Goal: Task Accomplishment & Management: Manage account settings

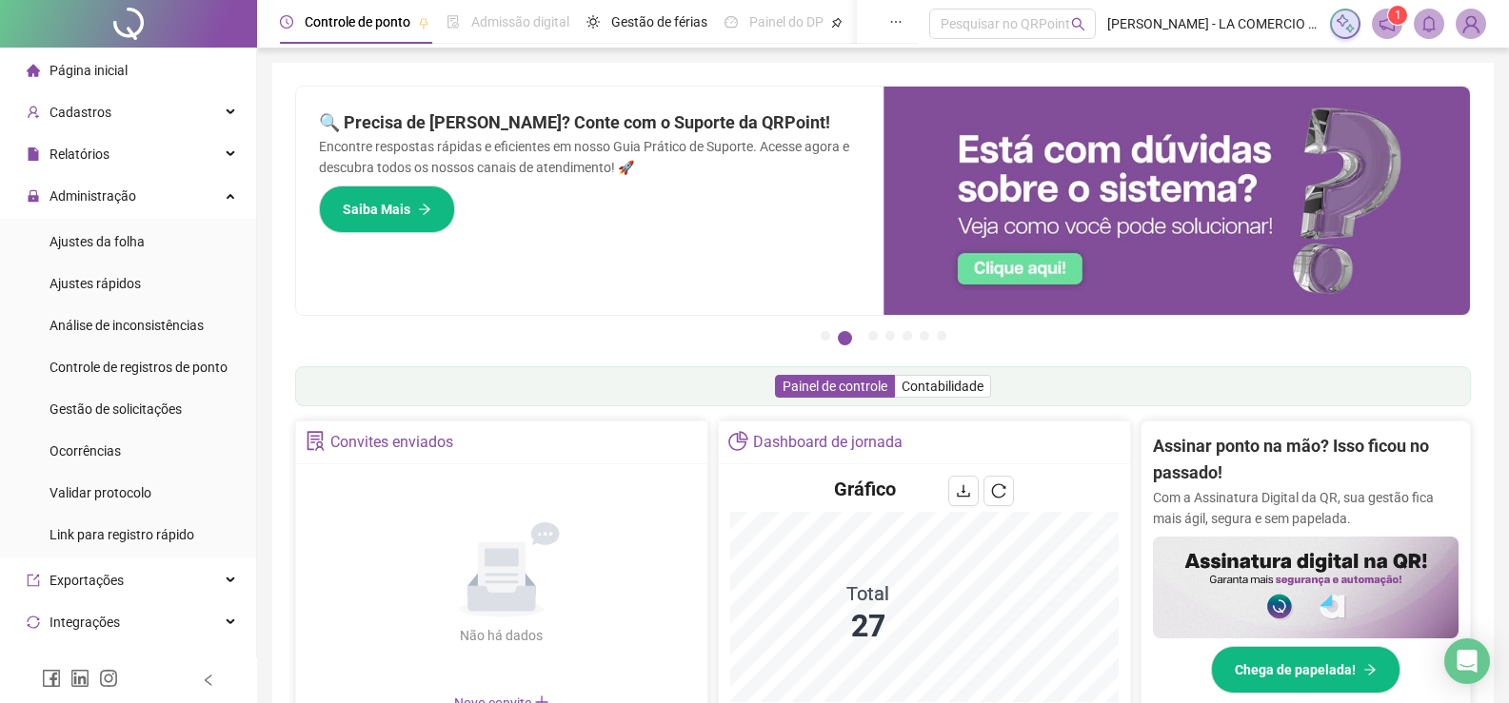
click at [158, 413] on span "Gestão de solicitações" at bounding box center [116, 409] width 132 height 15
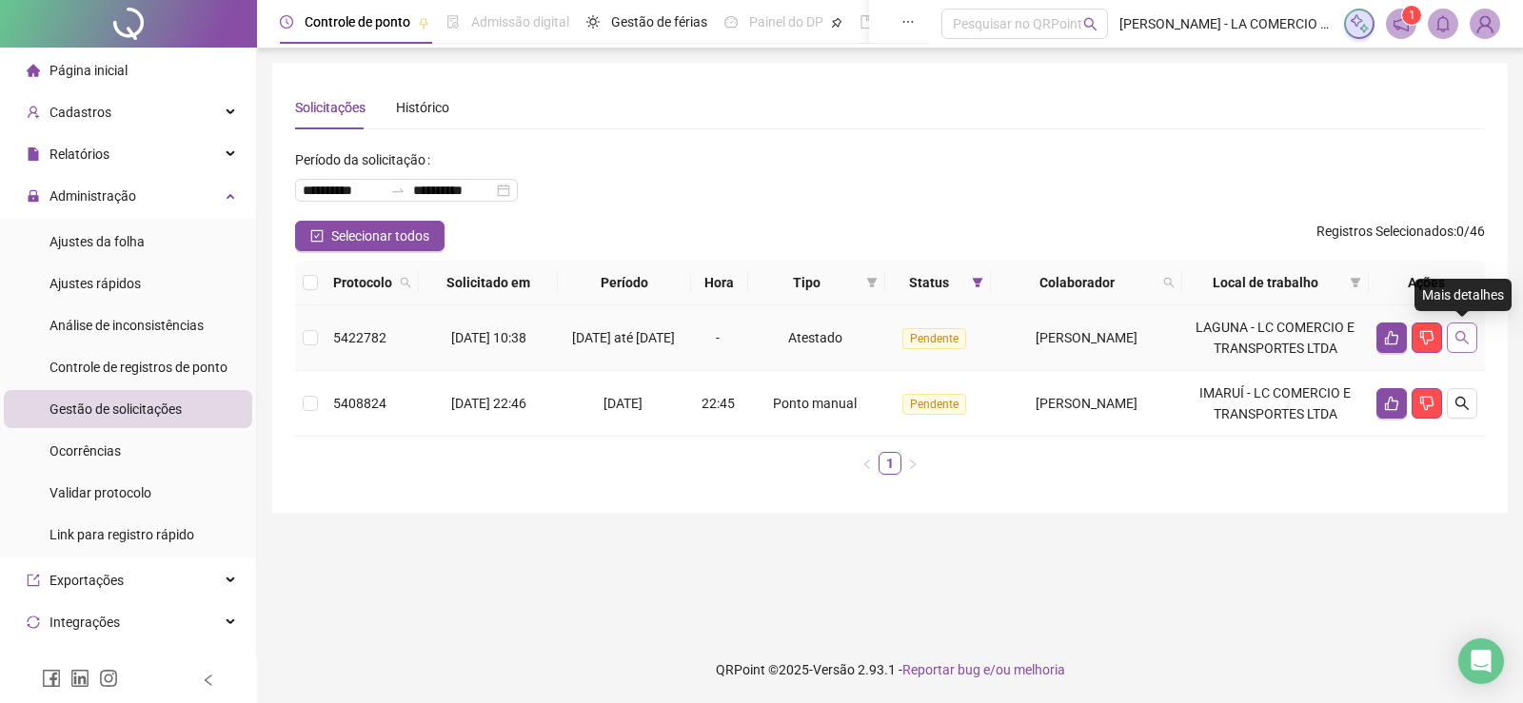
click at [1456, 330] on icon "search" at bounding box center [1462, 337] width 15 height 15
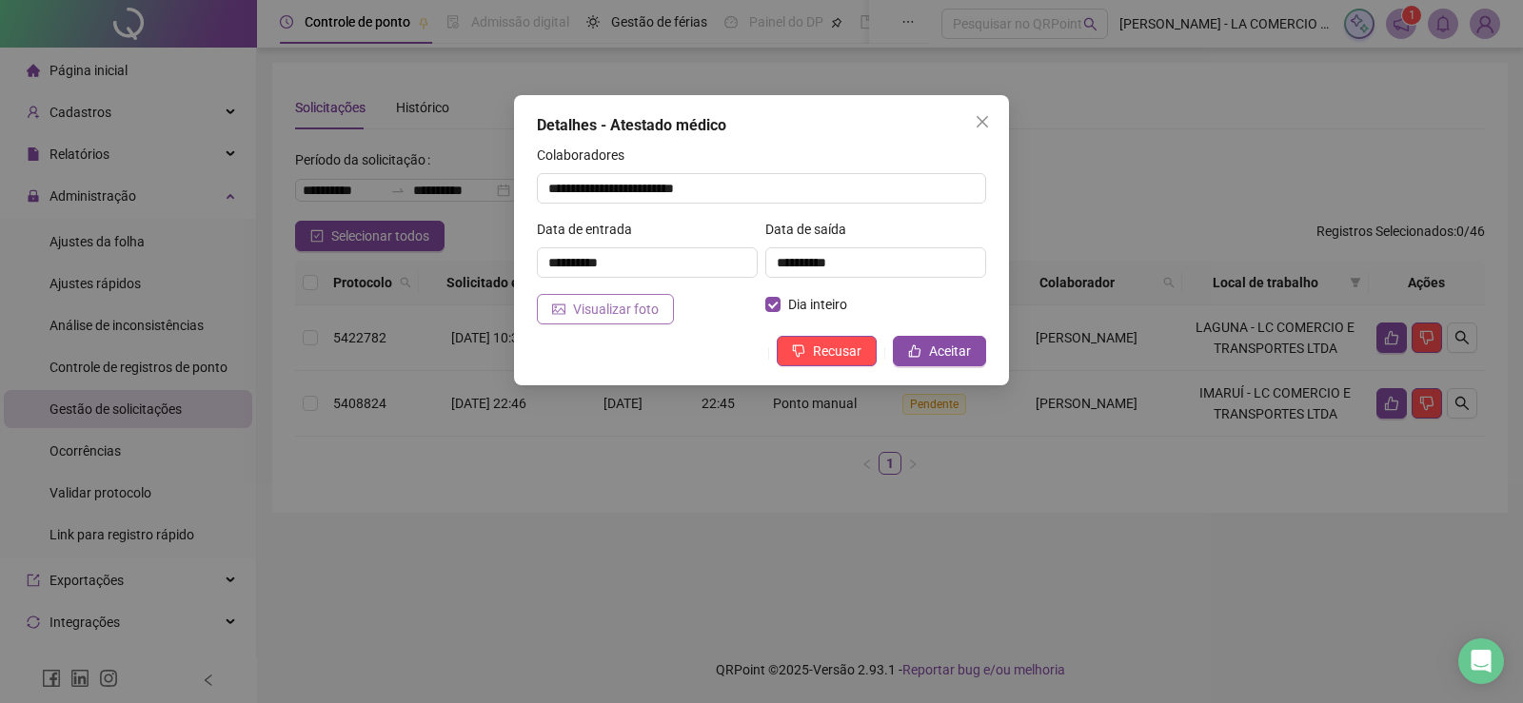
click at [641, 306] on span "Visualizar foto" at bounding box center [616, 309] width 86 height 21
click at [952, 355] on span "Aceitar" at bounding box center [950, 351] width 42 height 21
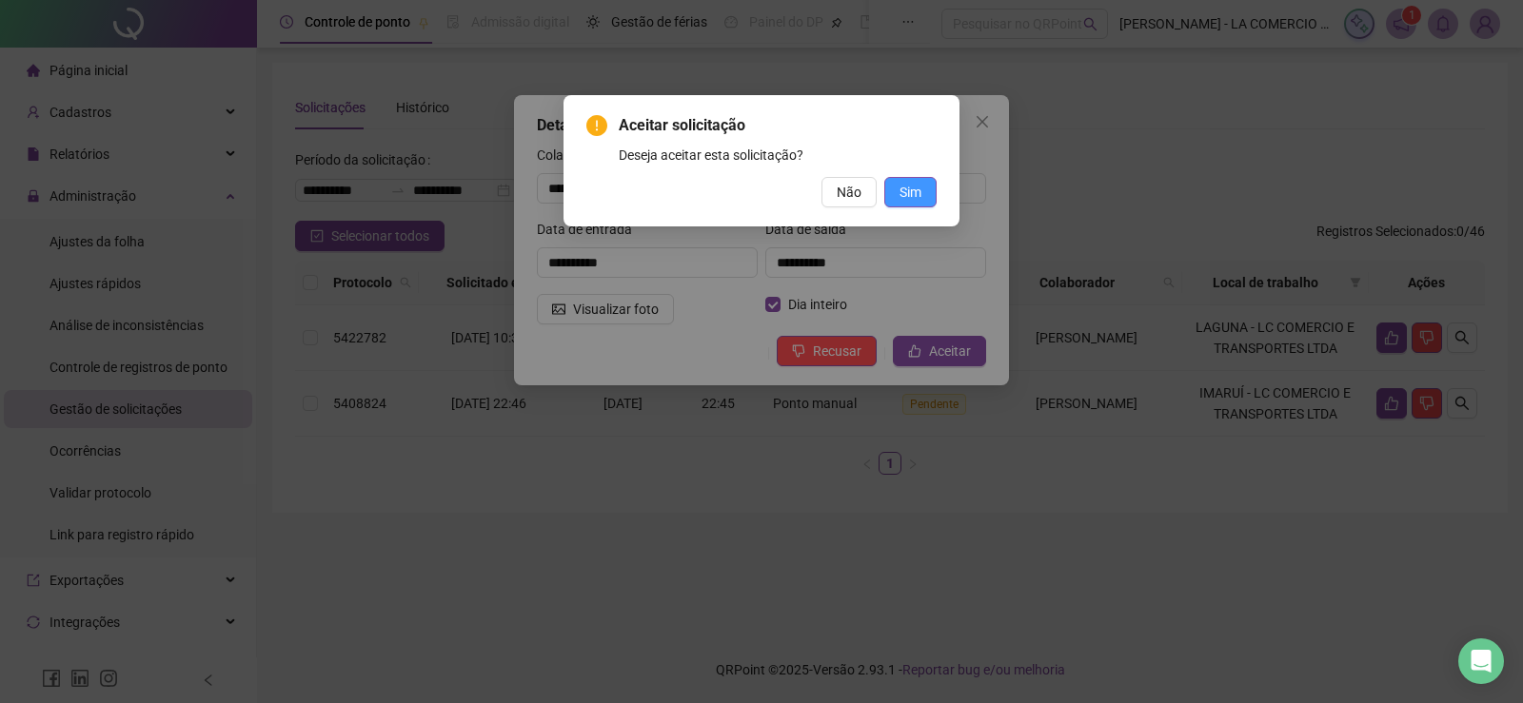
click at [904, 198] on span "Sim" at bounding box center [911, 192] width 22 height 21
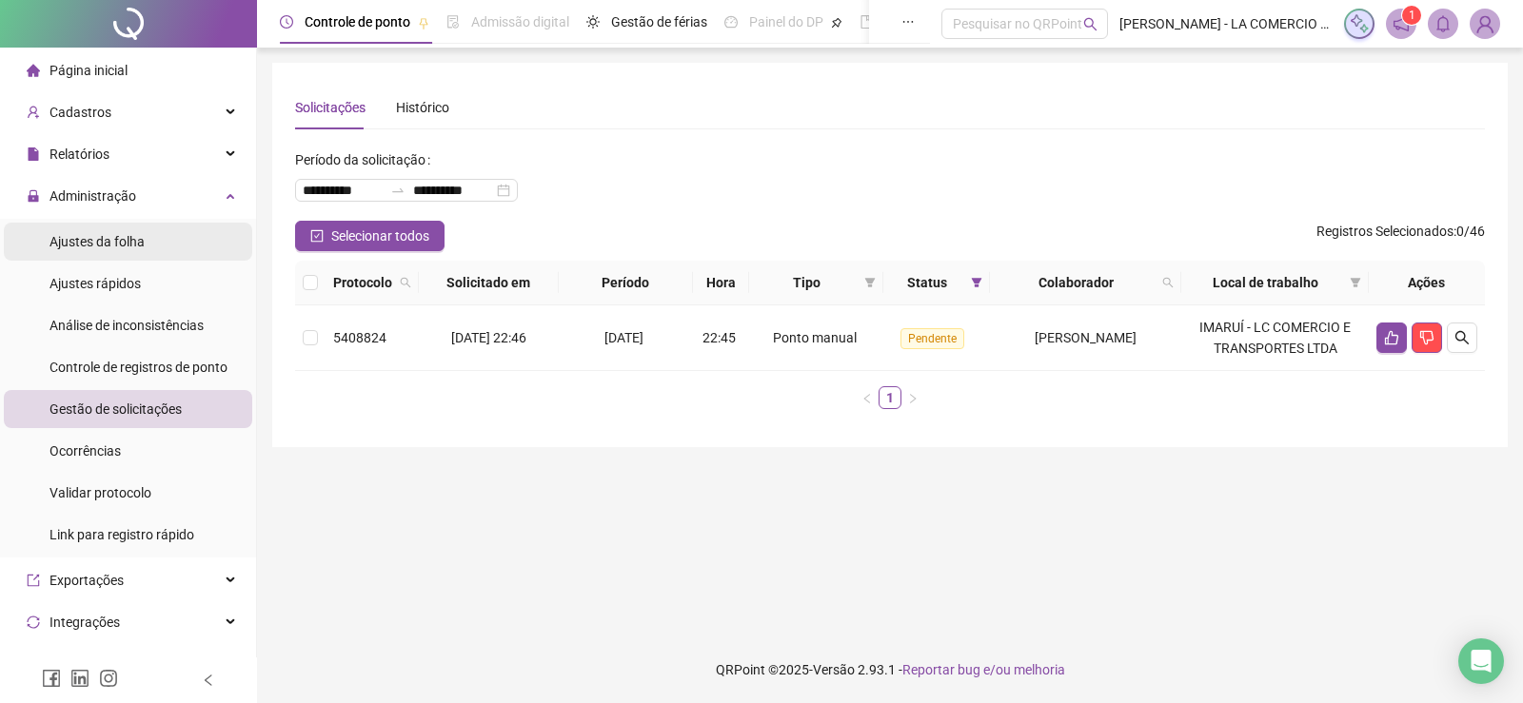
click at [108, 245] on span "Ajustes da folha" at bounding box center [97, 241] width 95 height 15
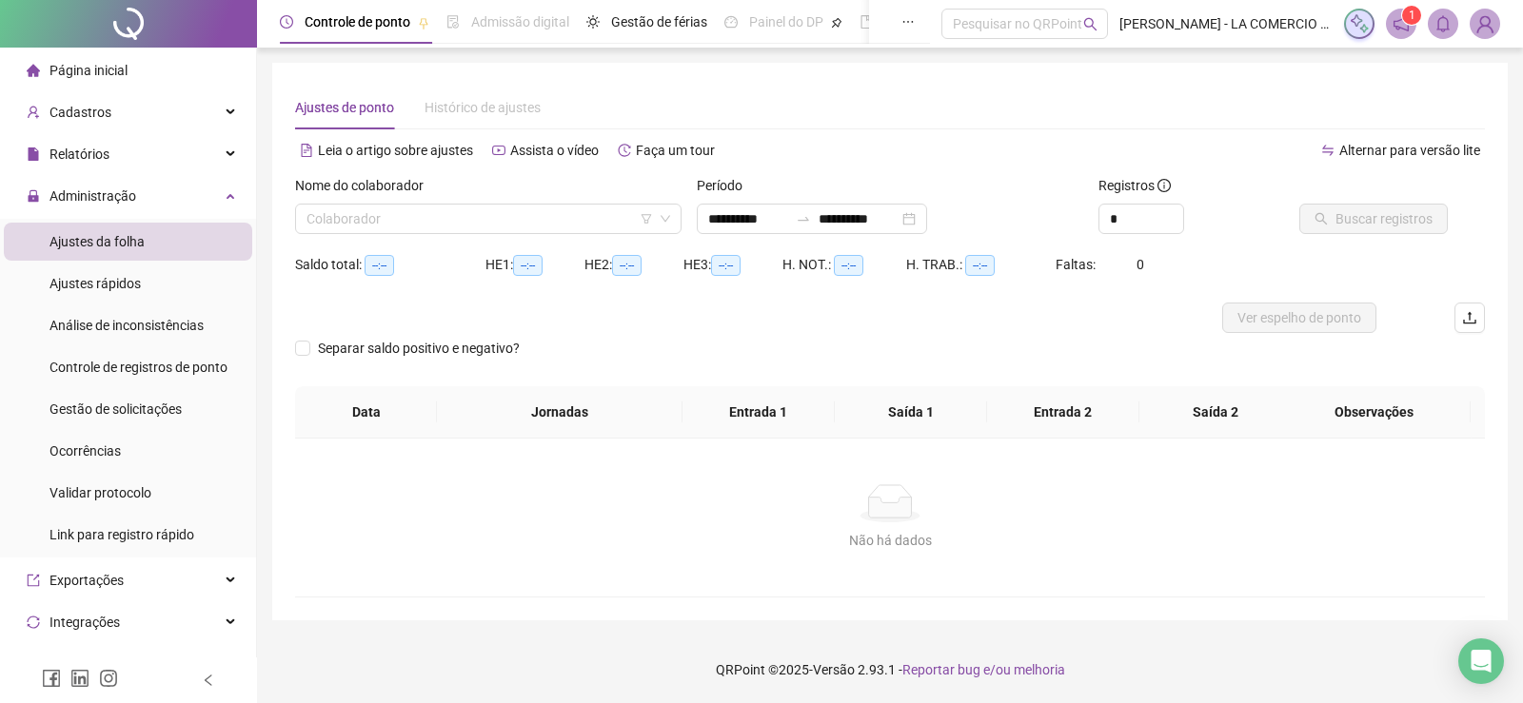
type input "**********"
click at [373, 225] on input "search" at bounding box center [480, 219] width 347 height 29
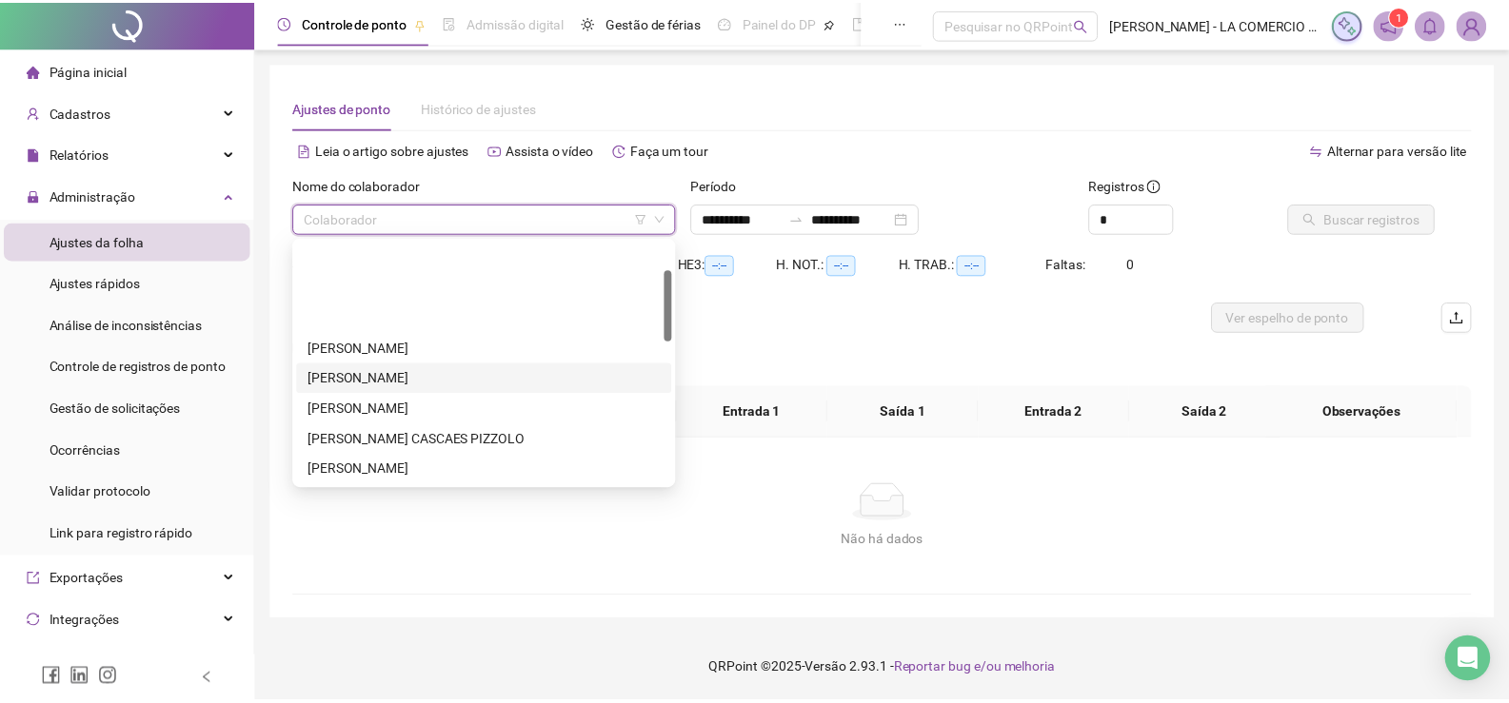
scroll to position [190, 0]
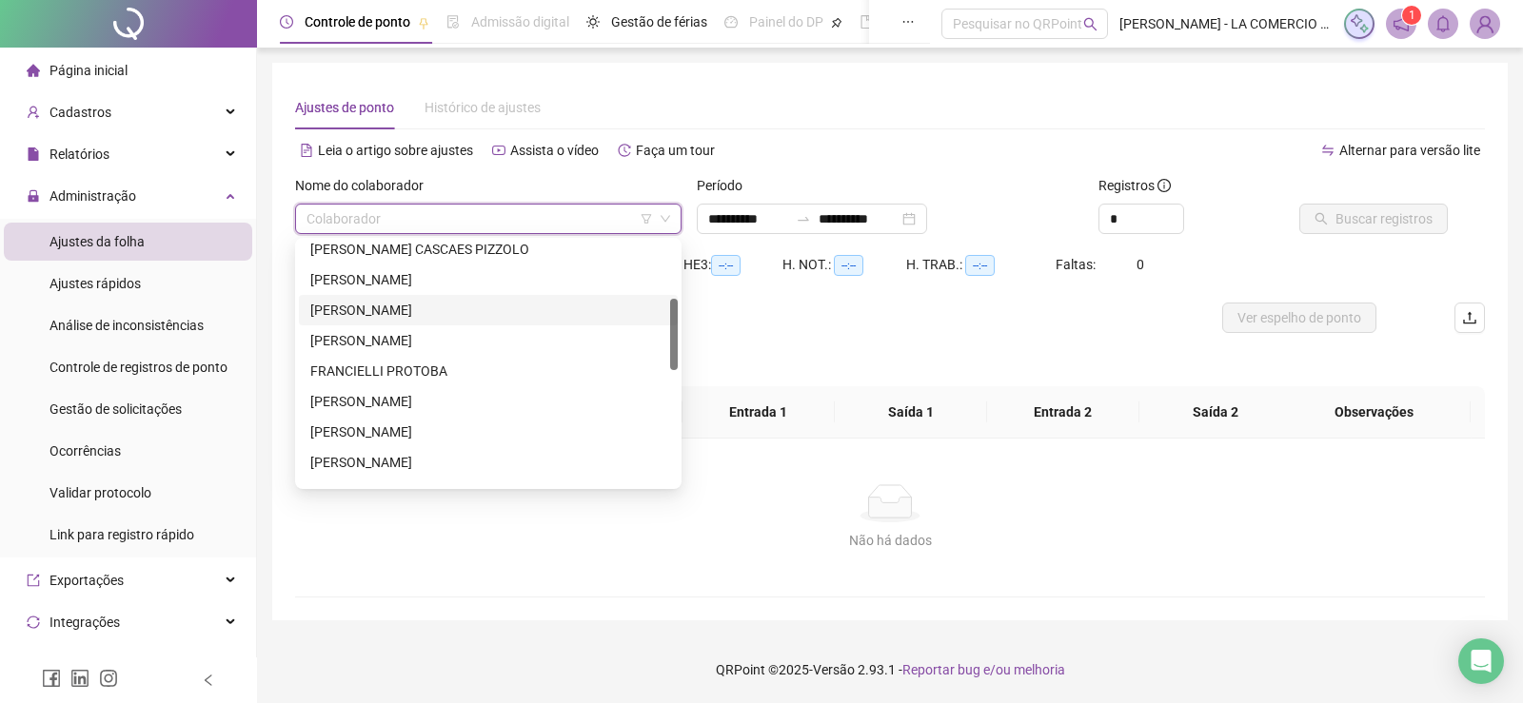
click at [381, 307] on div "[PERSON_NAME] [PERSON_NAME]" at bounding box center [488, 310] width 356 height 21
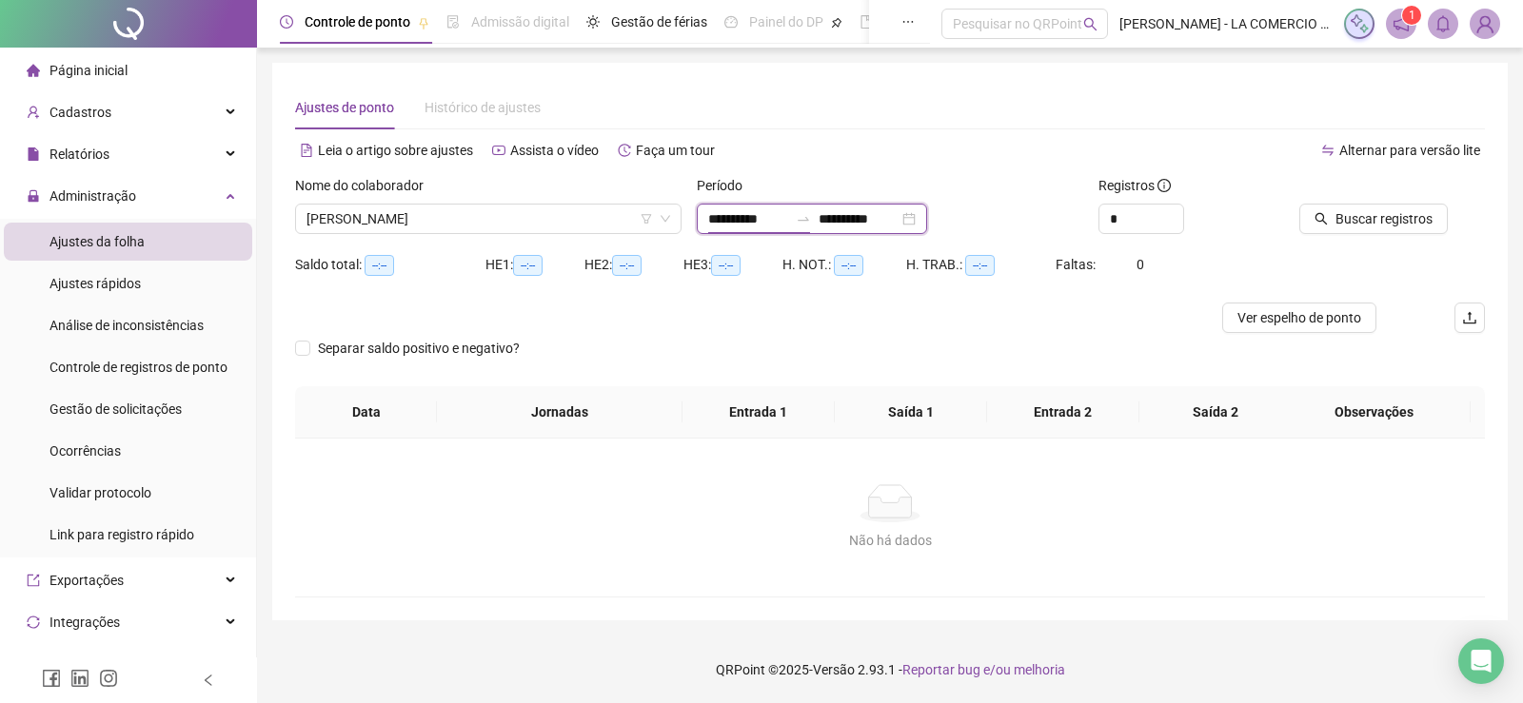
click at [788, 222] on input "**********" at bounding box center [748, 218] width 80 height 21
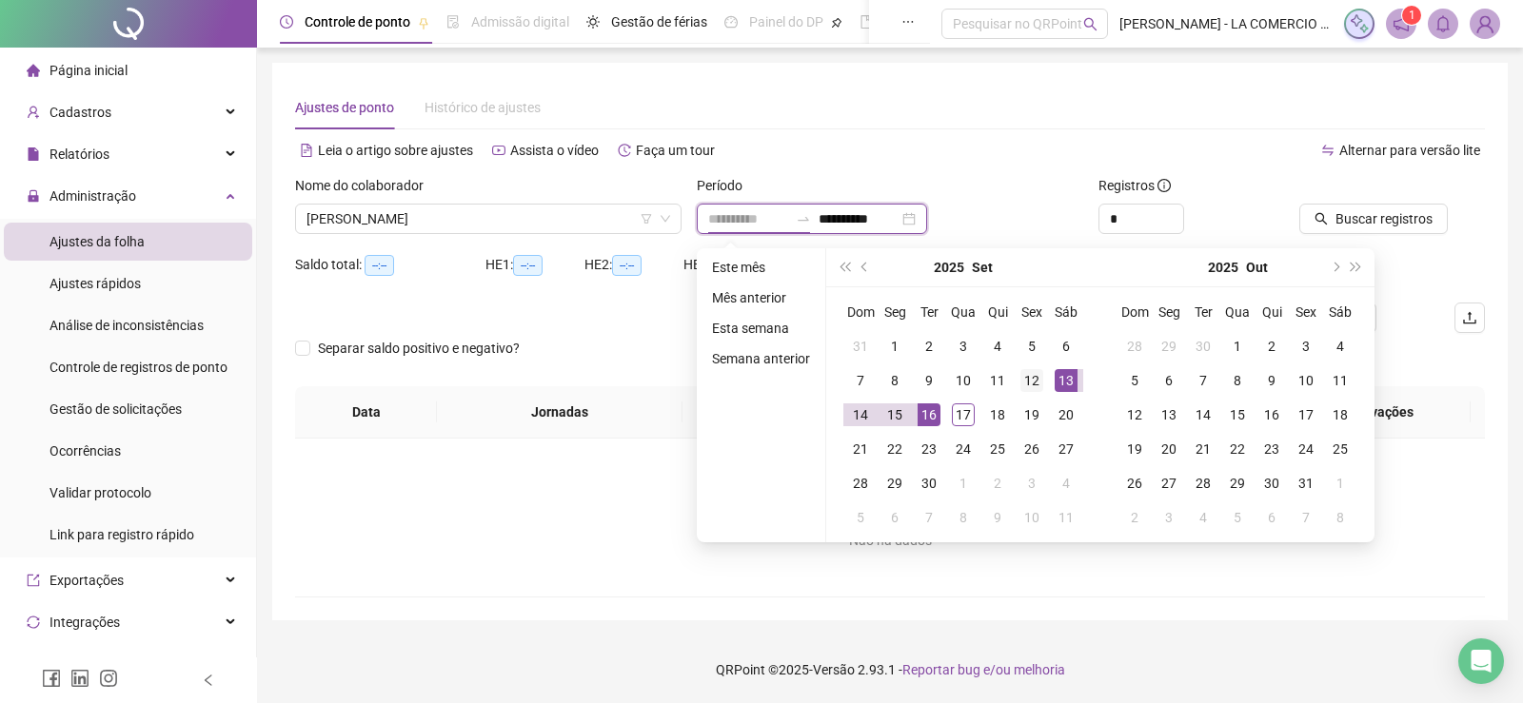
type input "**********"
click at [1028, 374] on div "12" at bounding box center [1031, 380] width 23 height 23
type input "**********"
click at [1031, 376] on div "12" at bounding box center [1031, 380] width 23 height 23
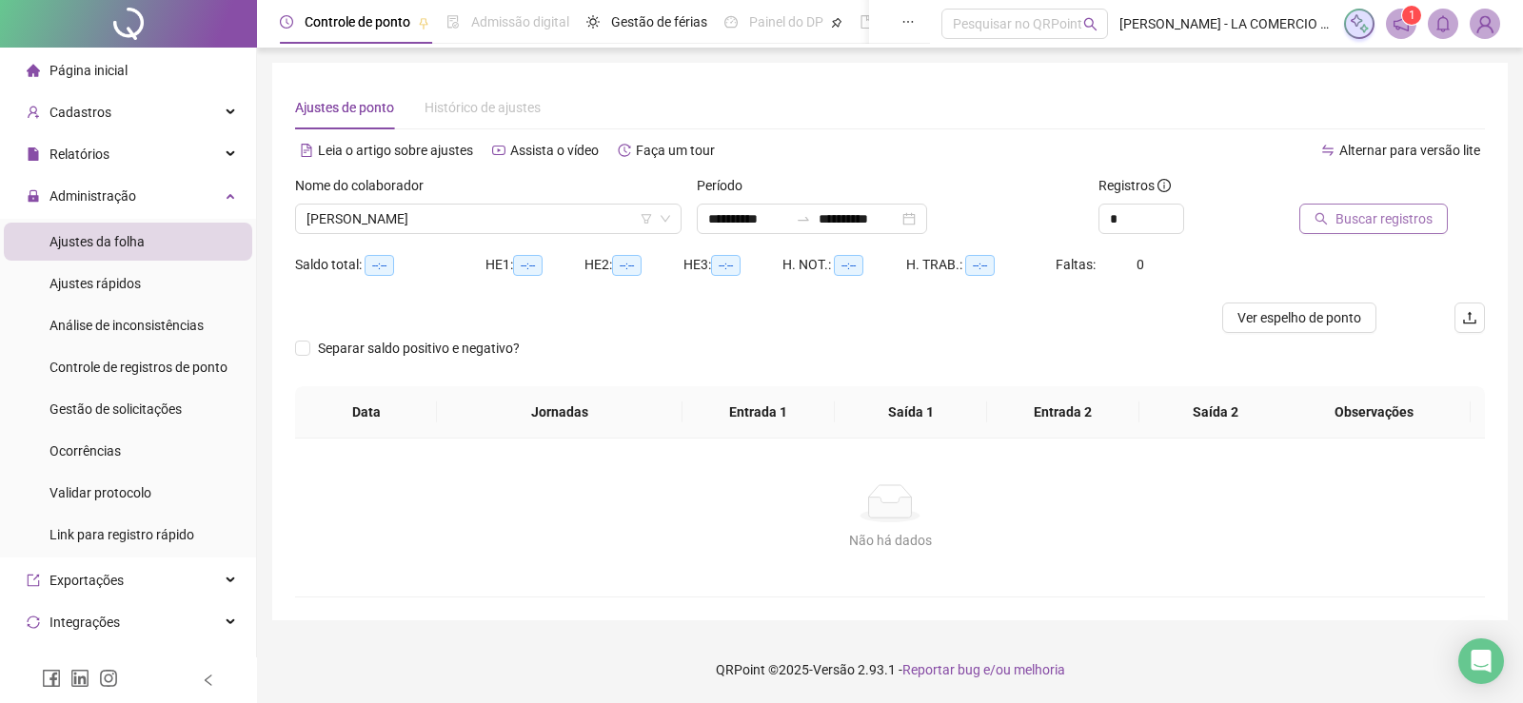
click at [1333, 218] on button "Buscar registros" at bounding box center [1373, 219] width 149 height 30
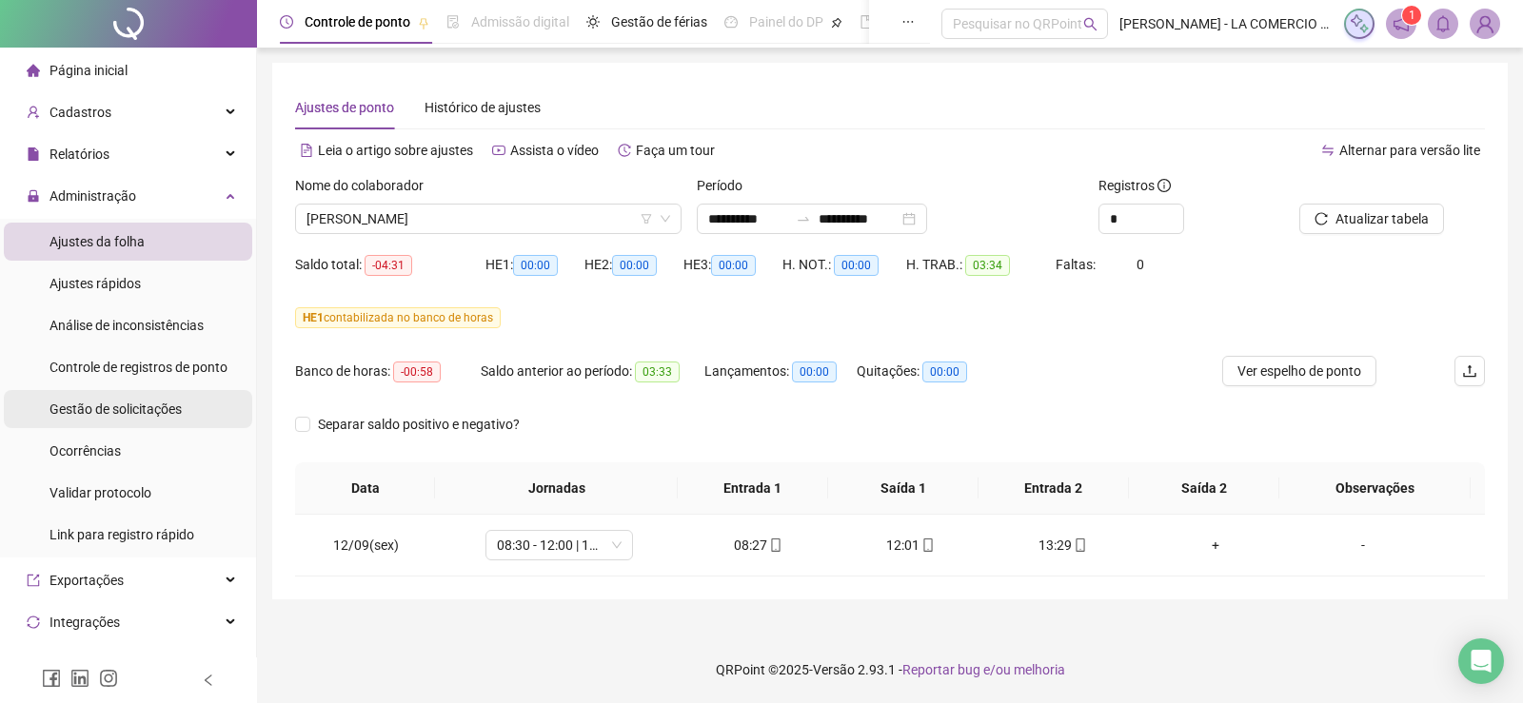
click at [111, 407] on span "Gestão de solicitações" at bounding box center [116, 409] width 132 height 15
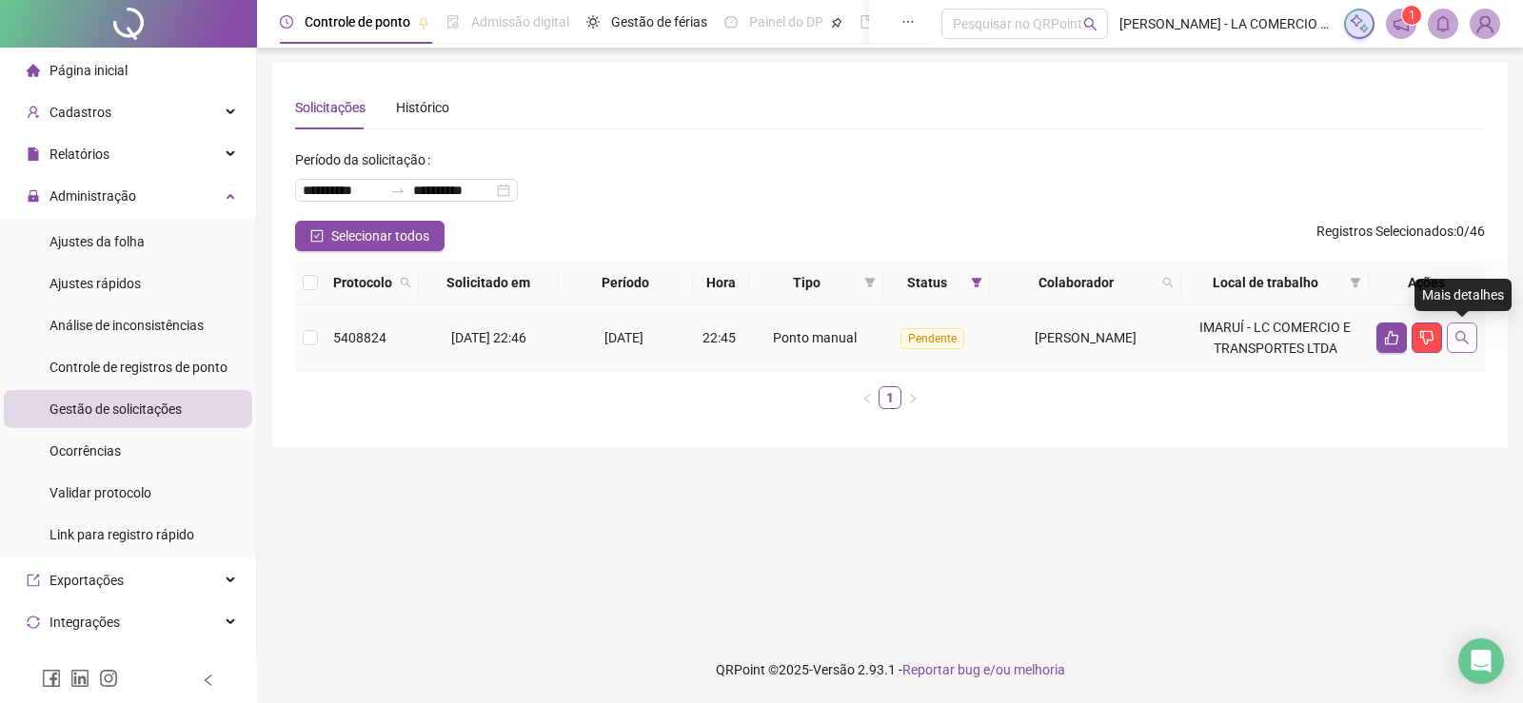
click at [1470, 344] on button "button" at bounding box center [1462, 338] width 30 height 30
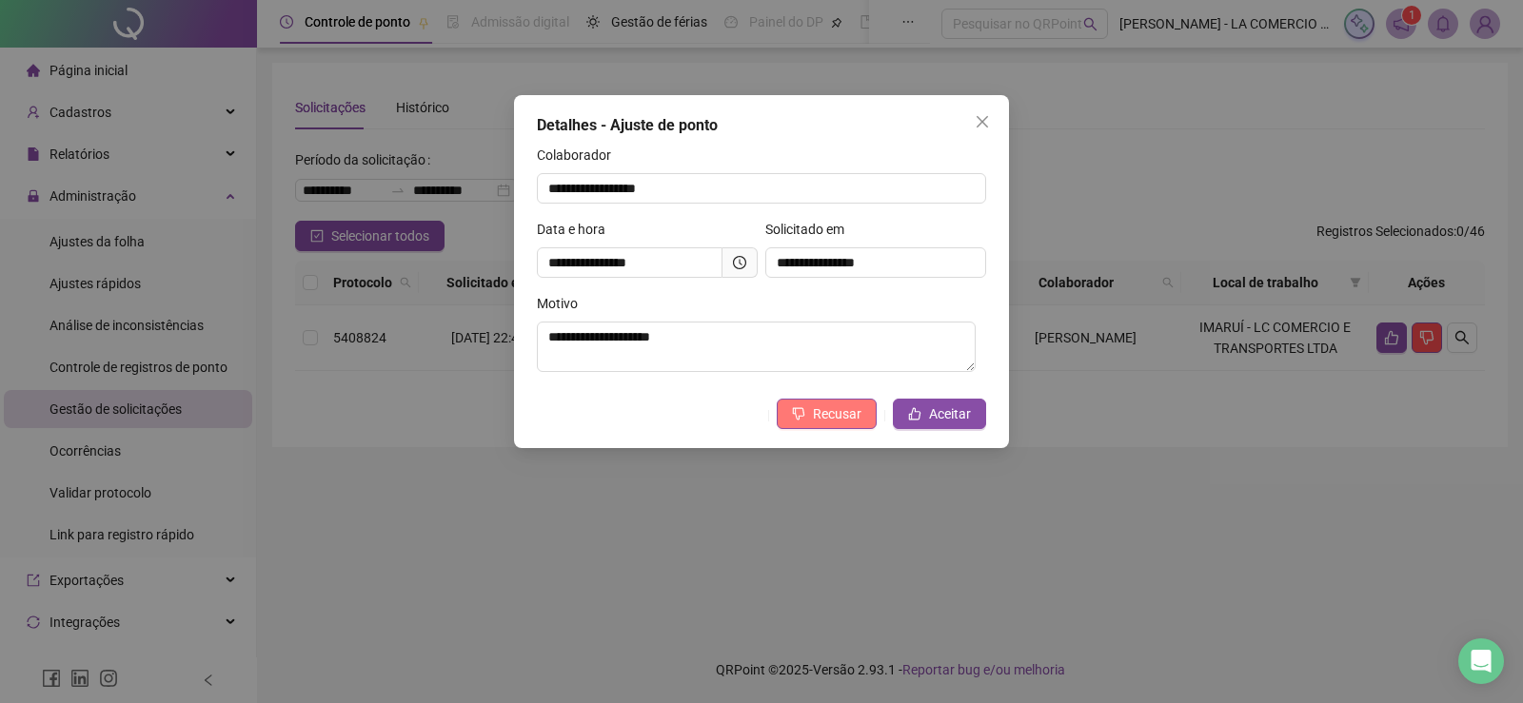
click at [815, 418] on button "Recusar" at bounding box center [827, 414] width 100 height 30
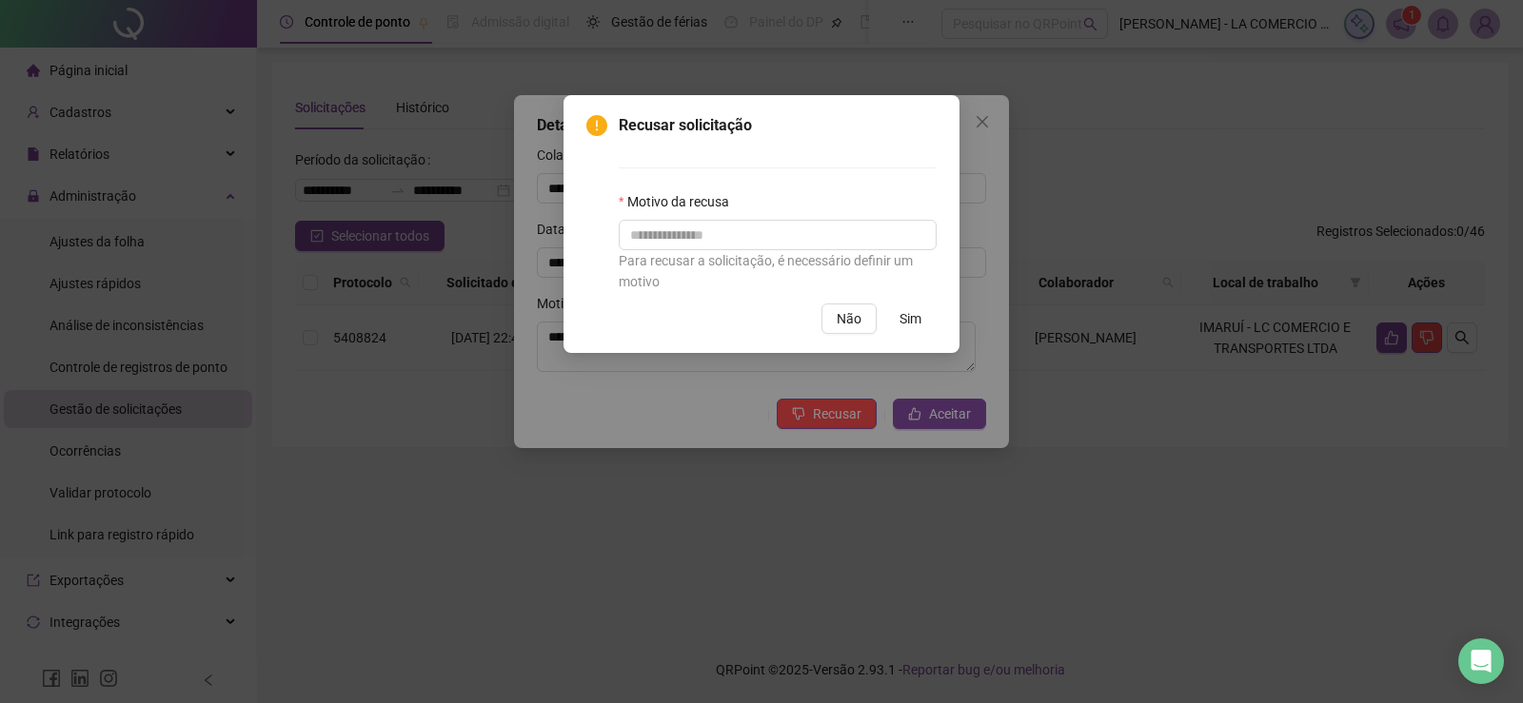
click at [916, 324] on span "Sim" at bounding box center [911, 318] width 22 height 21
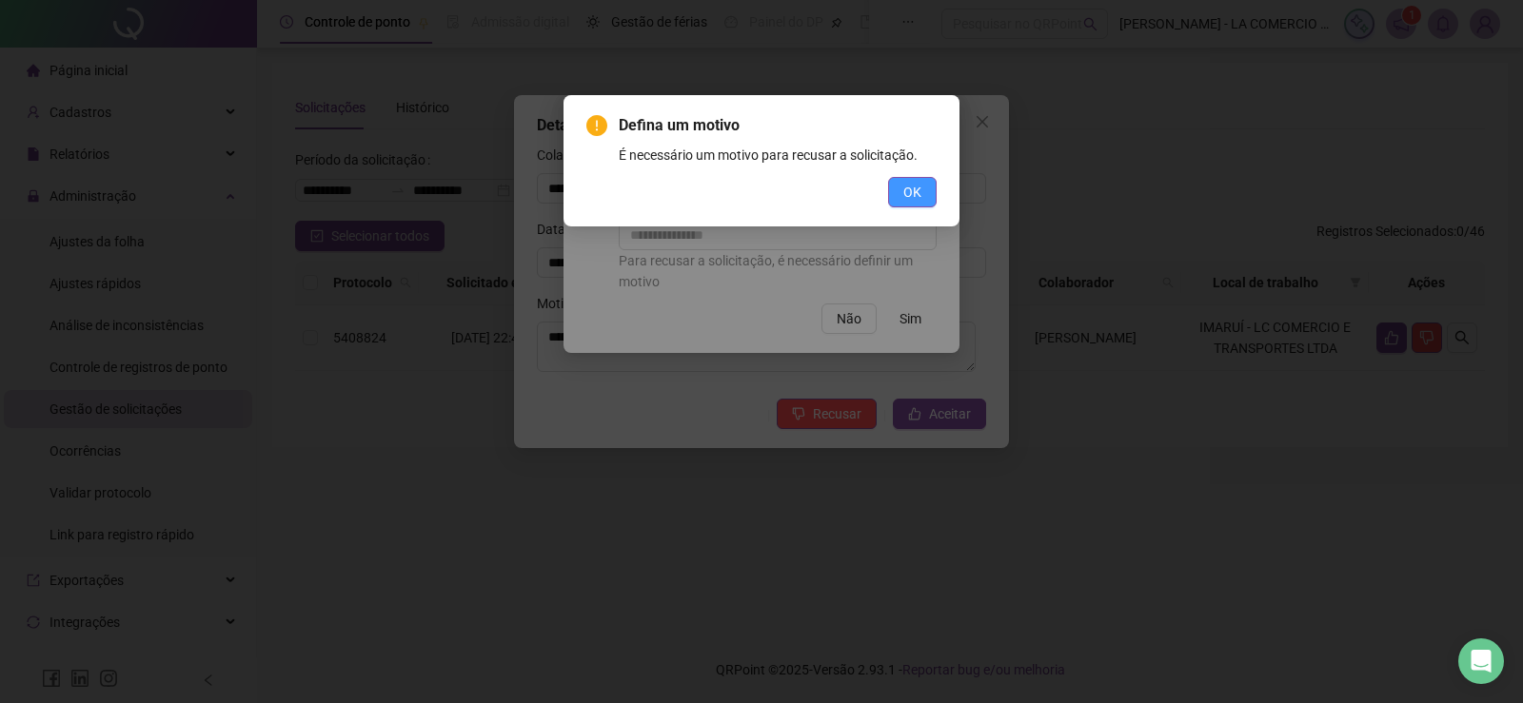
click at [901, 194] on button "OK" at bounding box center [912, 192] width 49 height 30
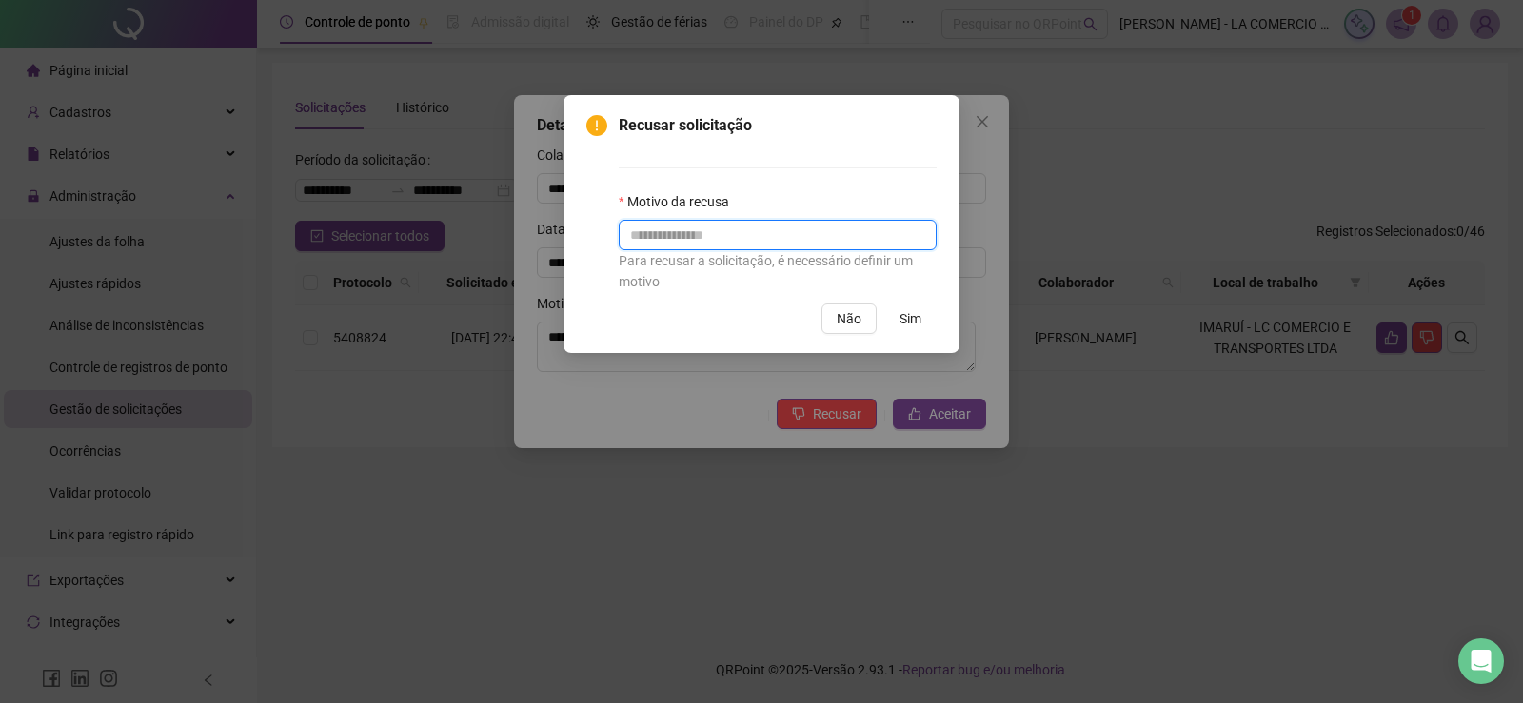
click at [736, 241] on input "text" at bounding box center [778, 235] width 318 height 30
type input "**********"
click at [915, 322] on span "Sim" at bounding box center [911, 318] width 22 height 21
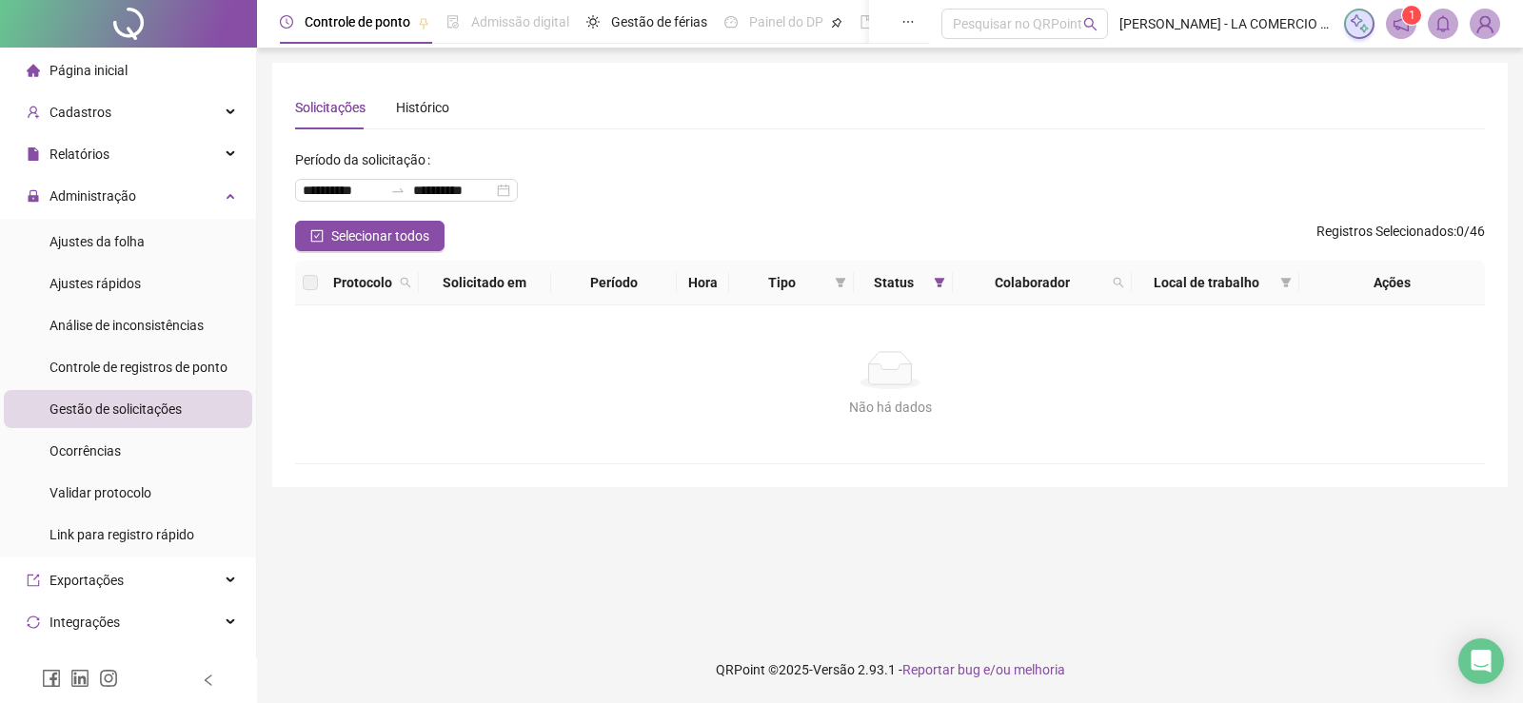
click at [68, 70] on span "Página inicial" at bounding box center [89, 70] width 78 height 15
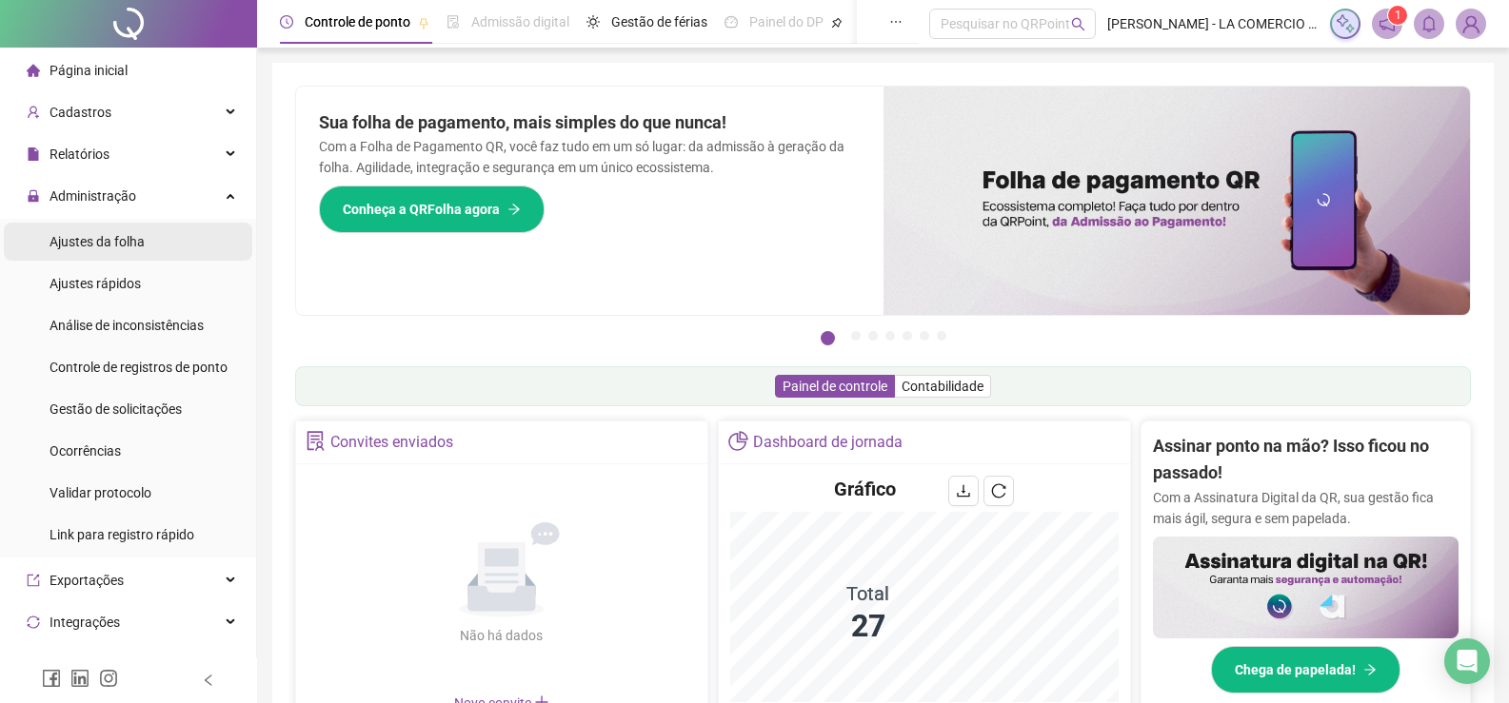
click at [117, 234] on span "Ajustes da folha" at bounding box center [97, 241] width 95 height 15
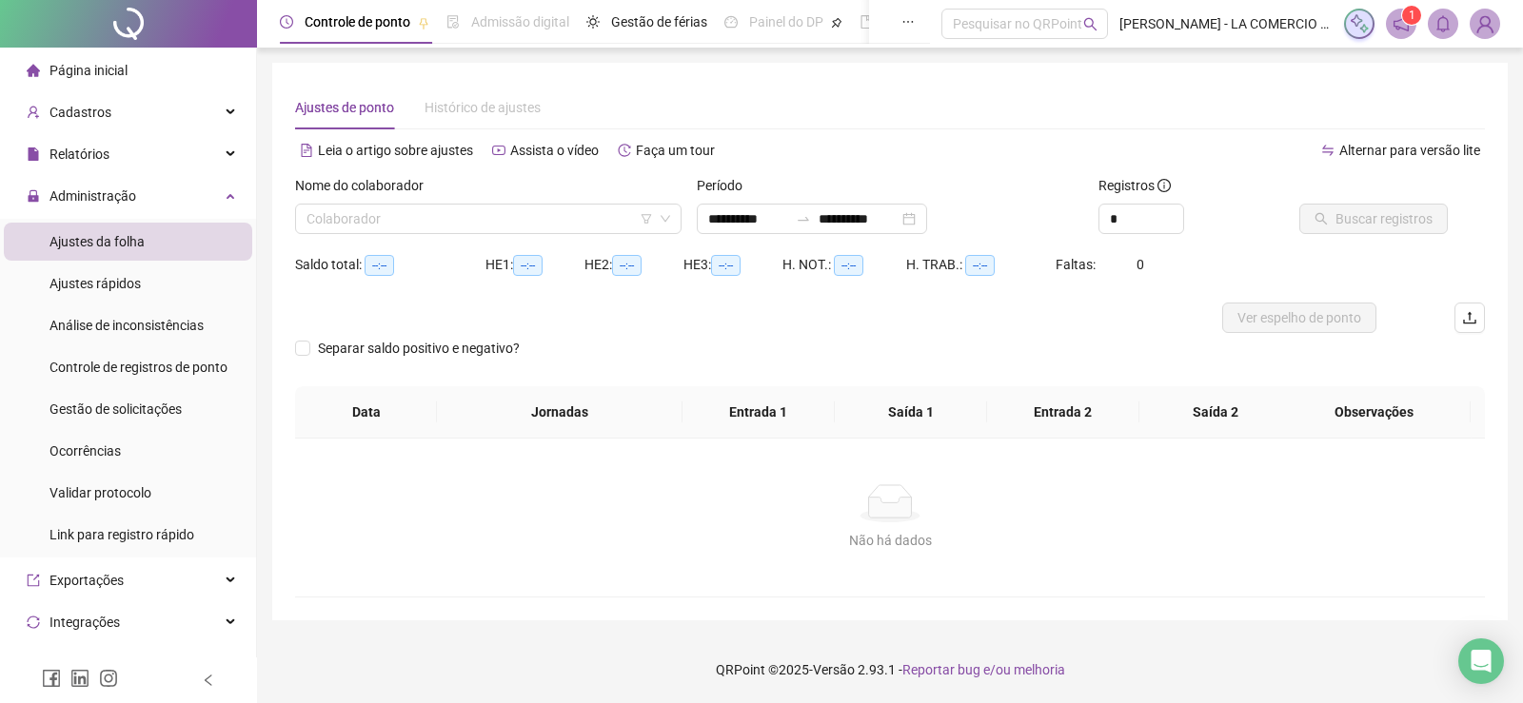
type input "**********"
click at [330, 215] on input "search" at bounding box center [480, 219] width 347 height 29
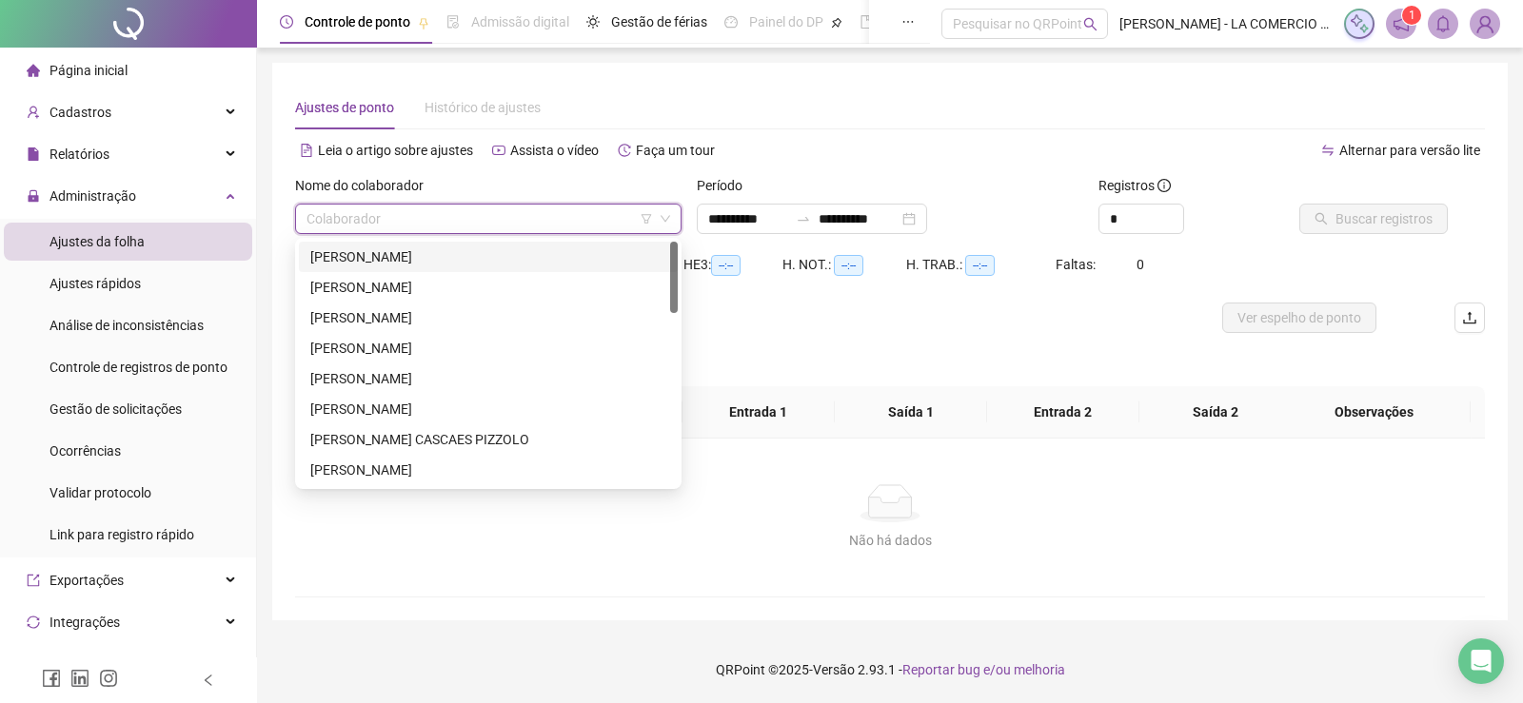
click at [347, 259] on div "[PERSON_NAME] [PERSON_NAME]" at bounding box center [488, 257] width 356 height 21
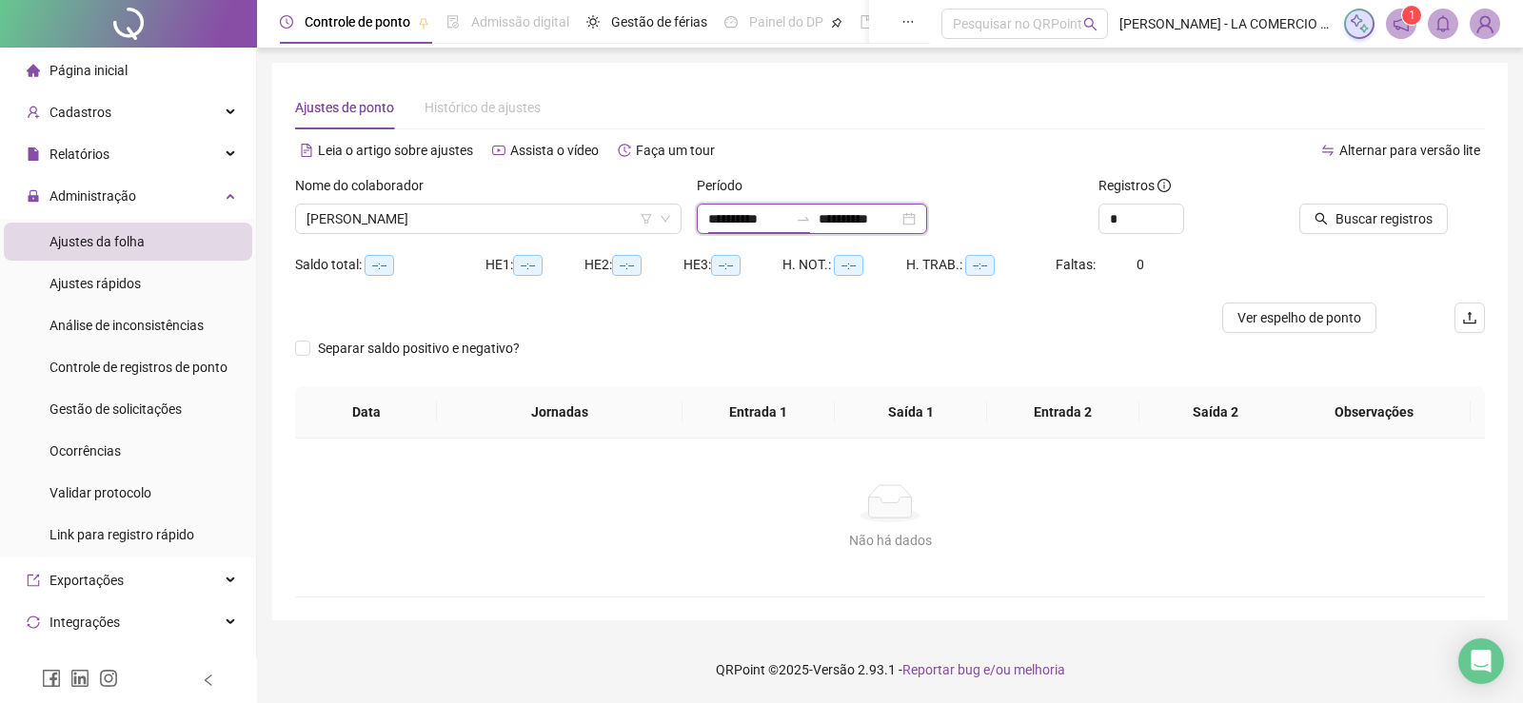
click at [784, 219] on input "**********" at bounding box center [748, 218] width 80 height 21
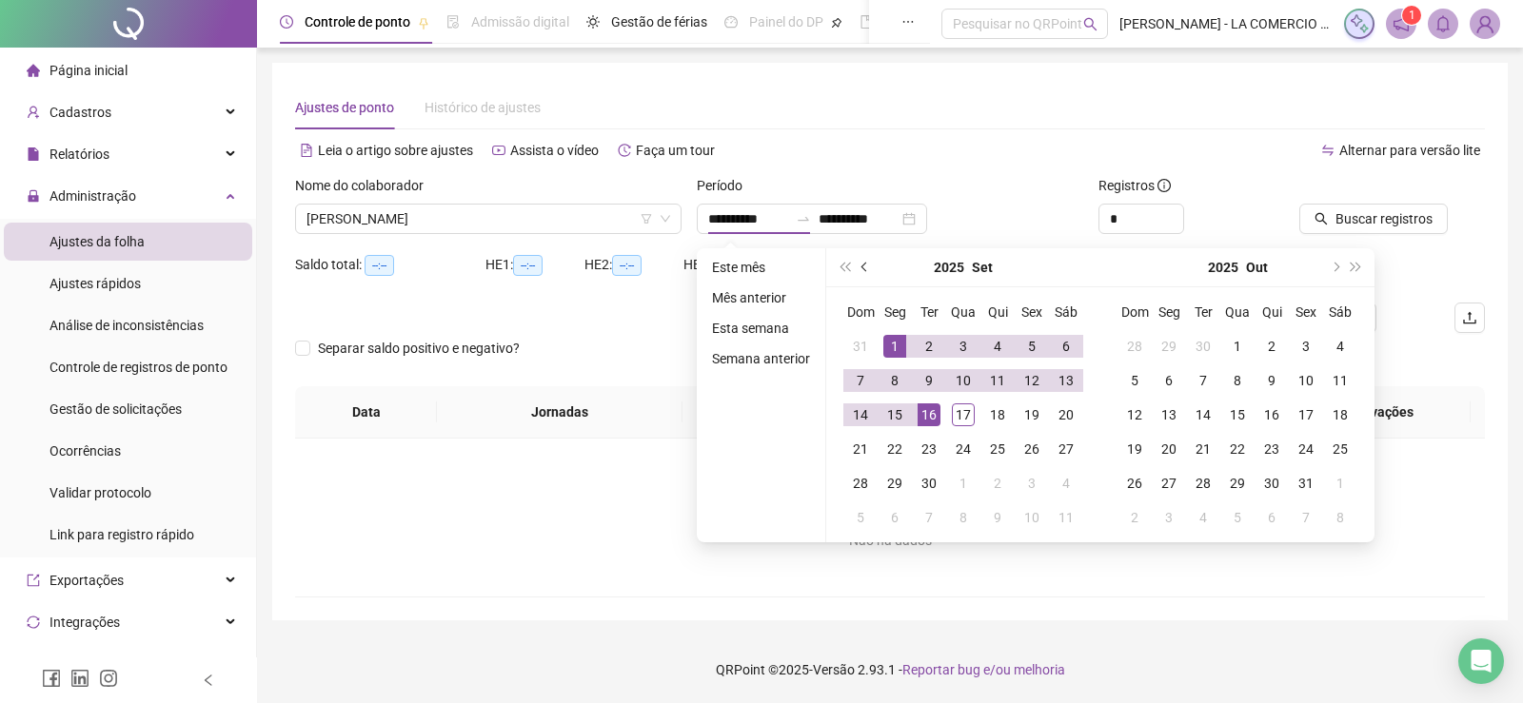
click at [861, 273] on button "prev-year" at bounding box center [865, 267] width 21 height 38
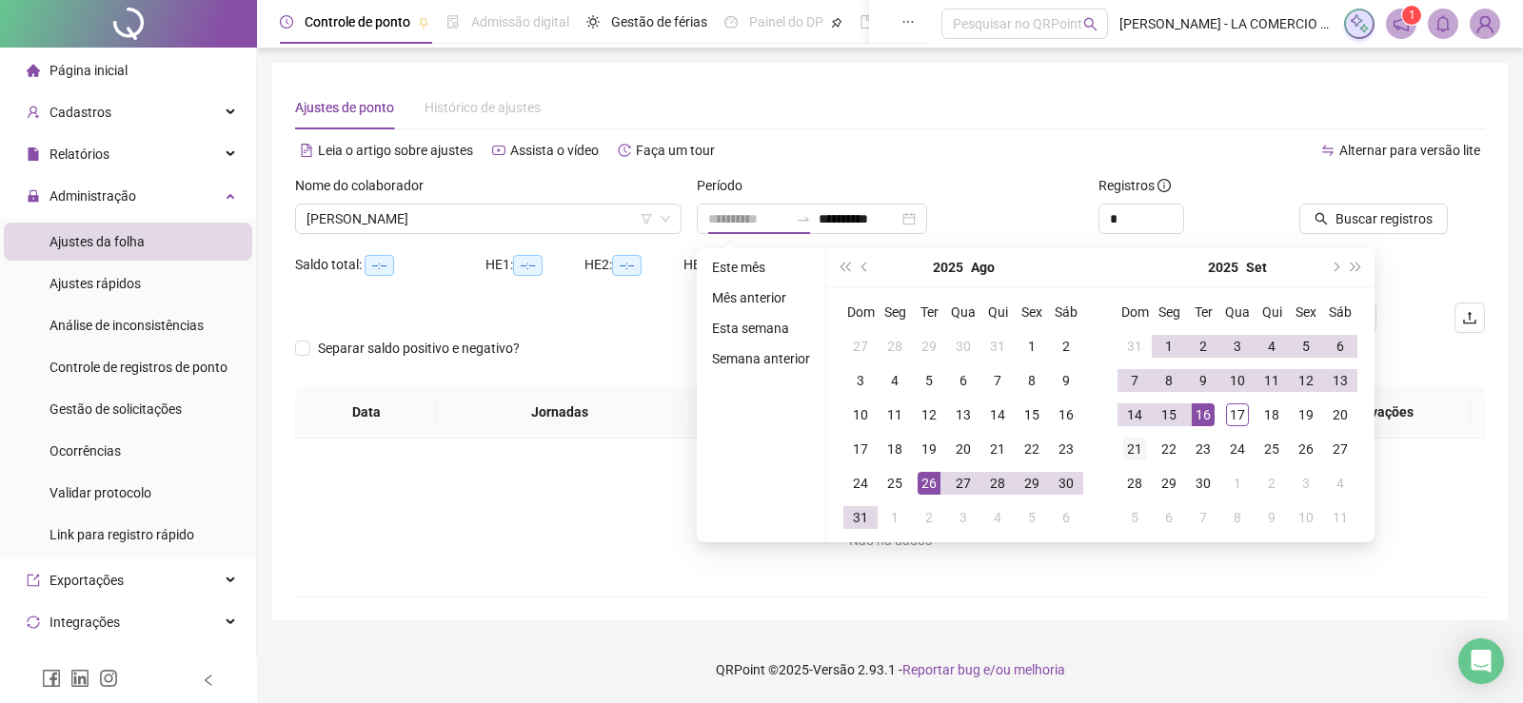
drag, startPoint x: 931, startPoint y: 485, endPoint x: 1124, endPoint y: 442, distance: 197.9
click at [944, 478] on tr "24 25 26 27 28 29 30" at bounding box center [963, 483] width 240 height 34
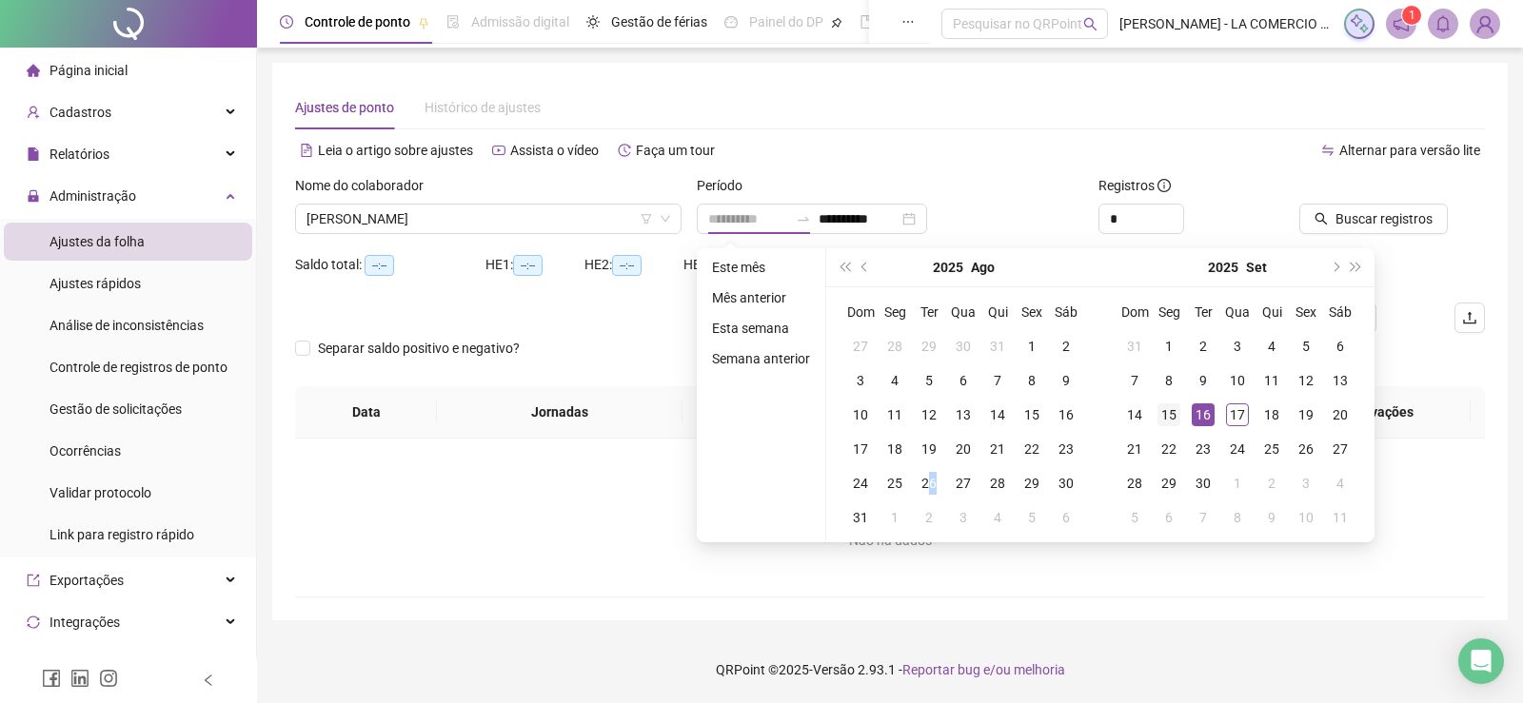
type input "**********"
click at [1169, 410] on div "15" at bounding box center [1169, 415] width 23 height 23
type input "**********"
click at [1357, 228] on span "Buscar registros" at bounding box center [1384, 218] width 97 height 21
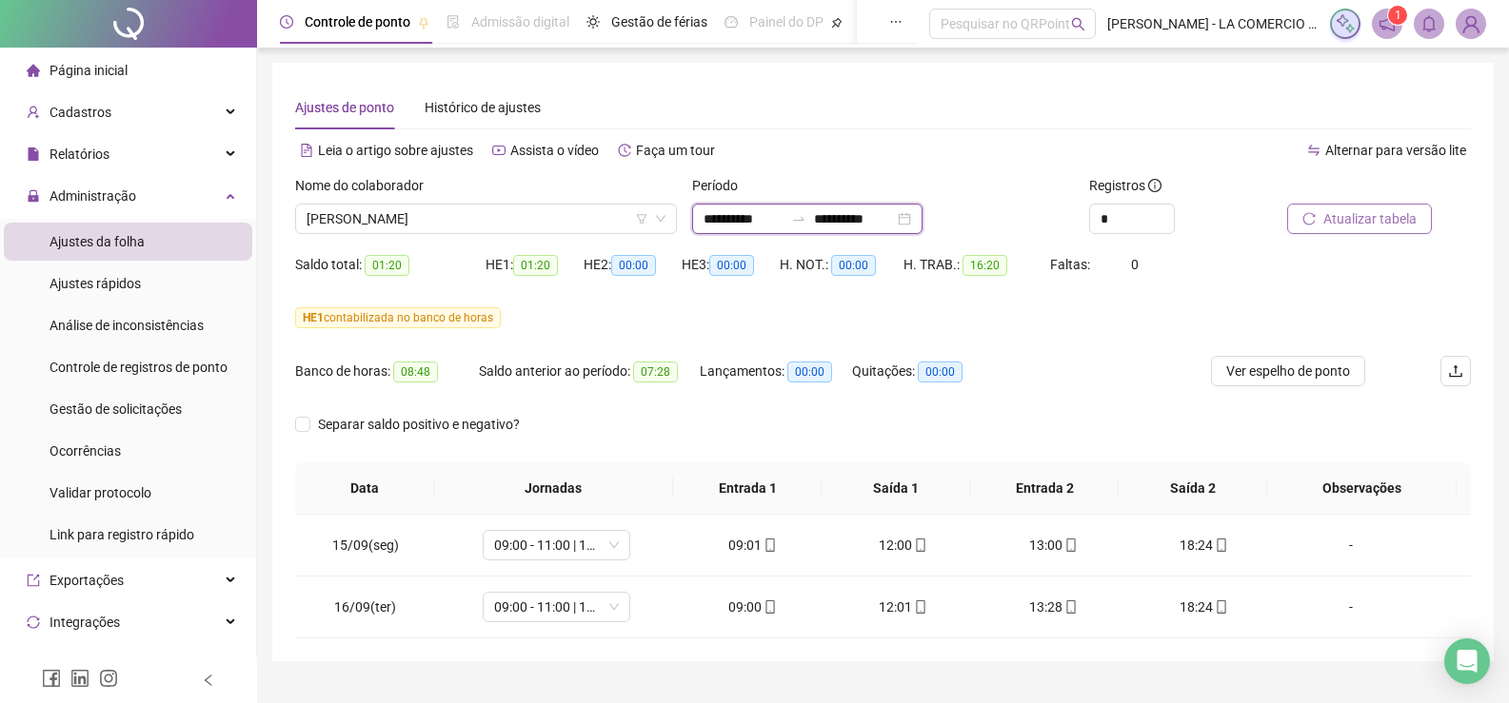
click at [783, 221] on input "**********" at bounding box center [743, 218] width 80 height 21
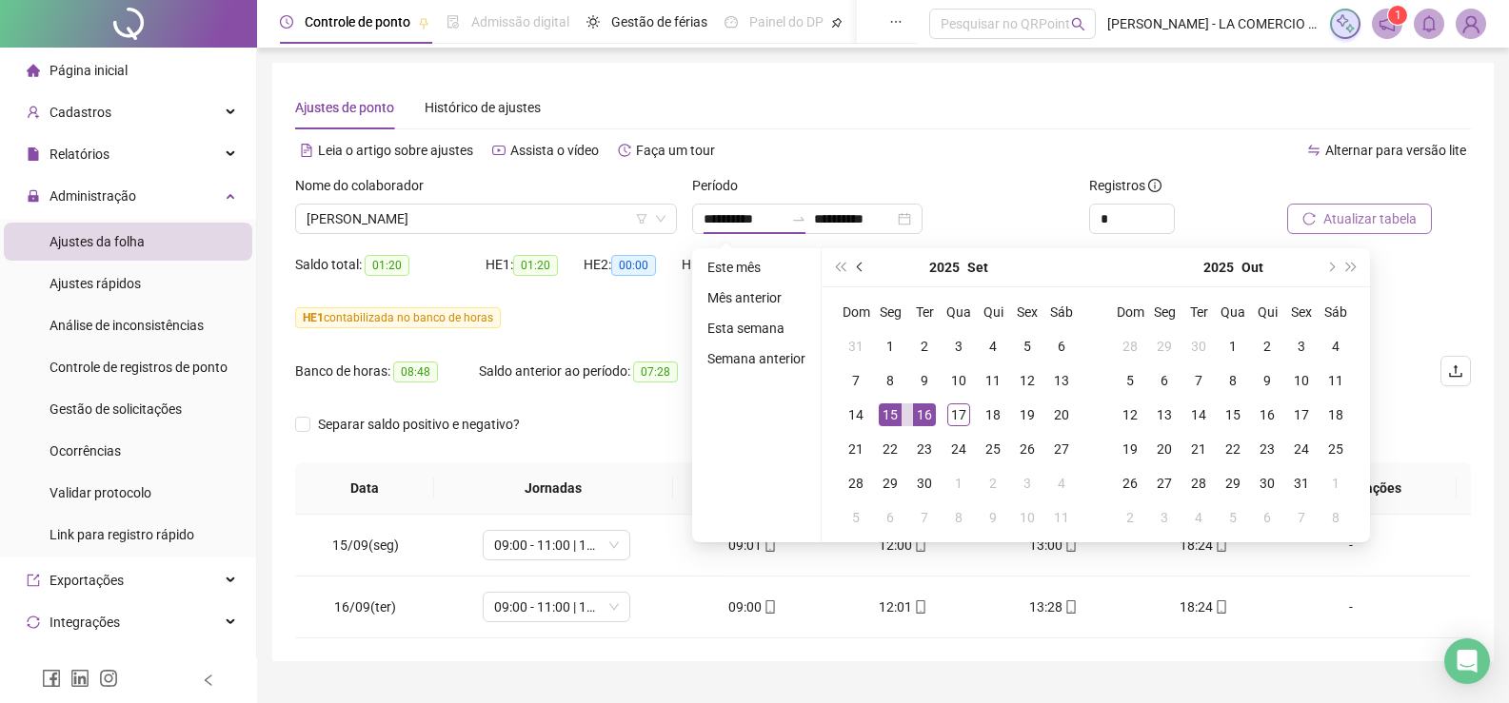
click at [861, 269] on span "prev-year" at bounding box center [862, 268] width 10 height 10
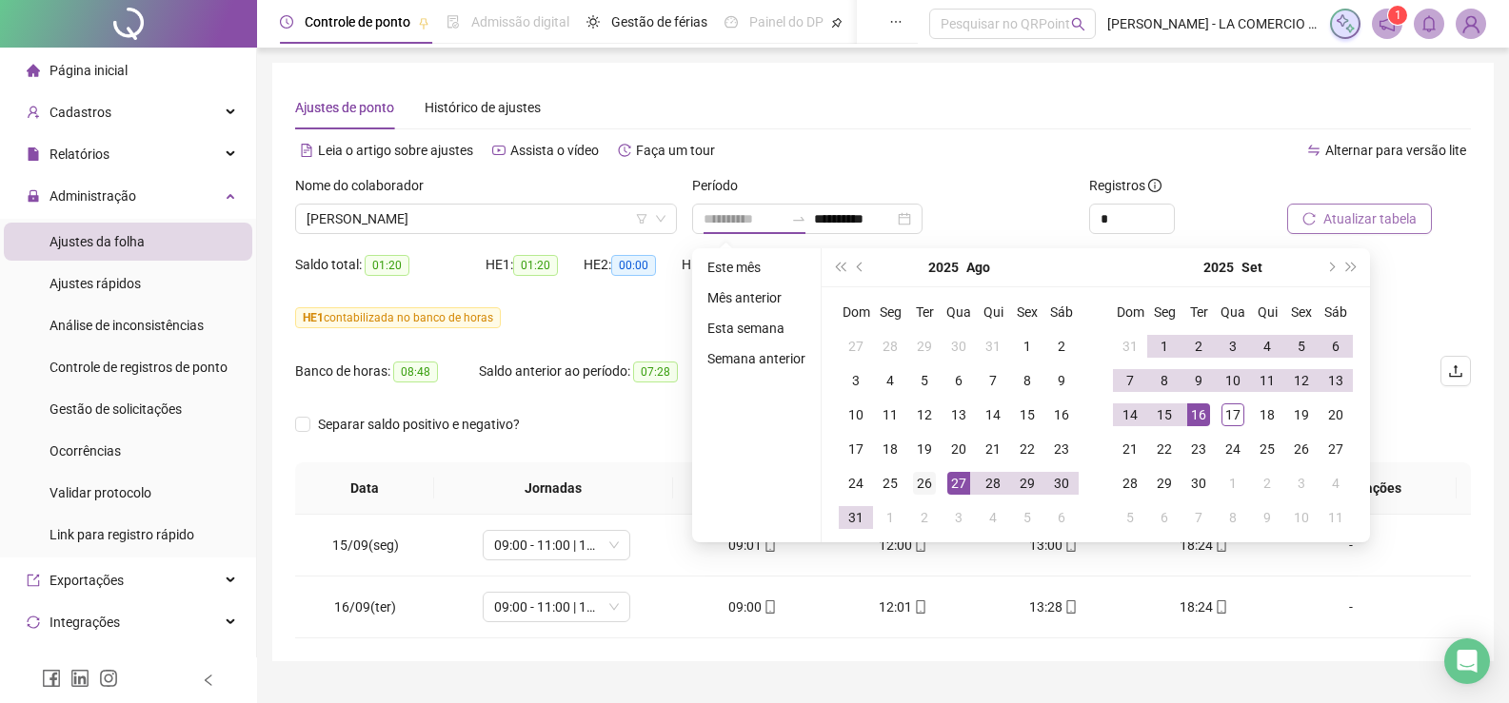
type input "**********"
click at [922, 482] on div "26" at bounding box center [924, 483] width 23 height 23
type input "**********"
click at [1195, 413] on div "16" at bounding box center [1198, 415] width 23 height 23
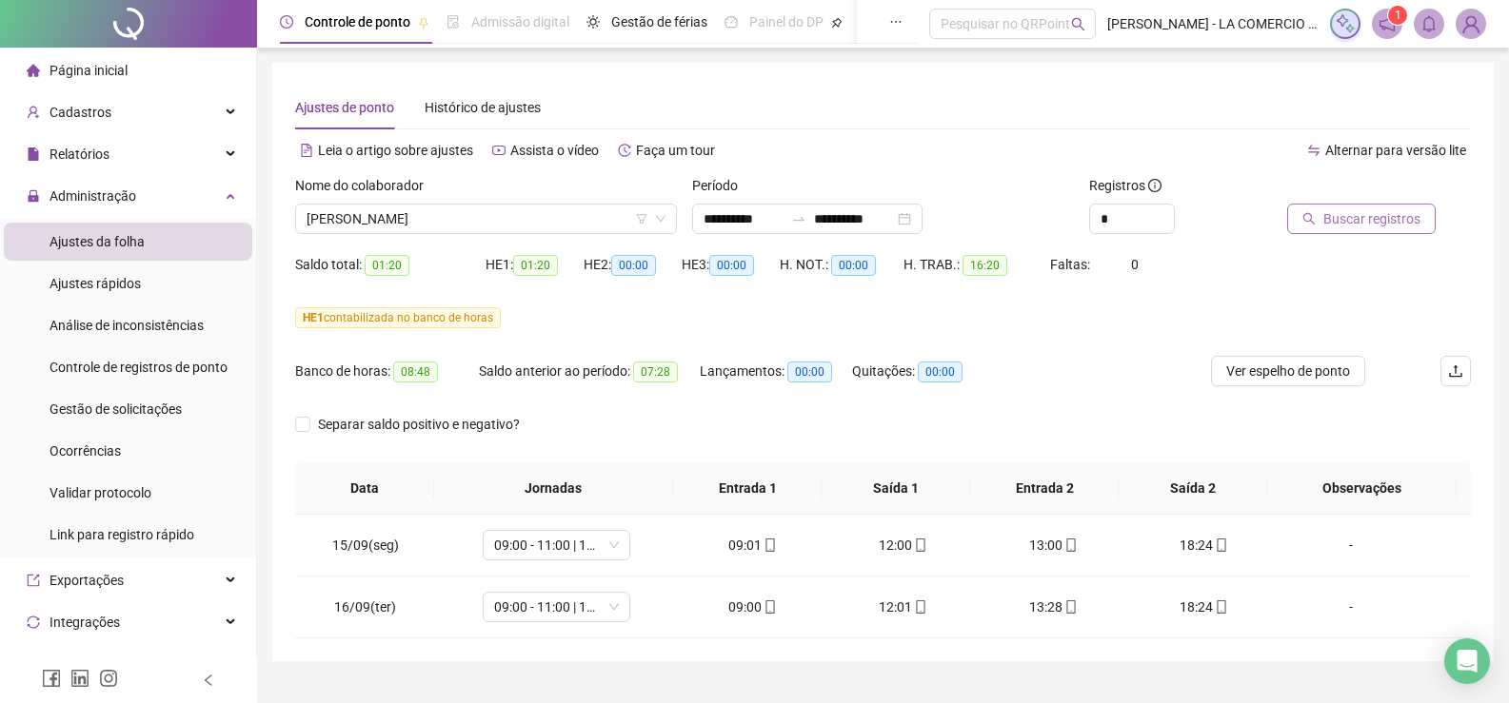
click at [1361, 227] on span "Buscar registros" at bounding box center [1371, 218] width 97 height 21
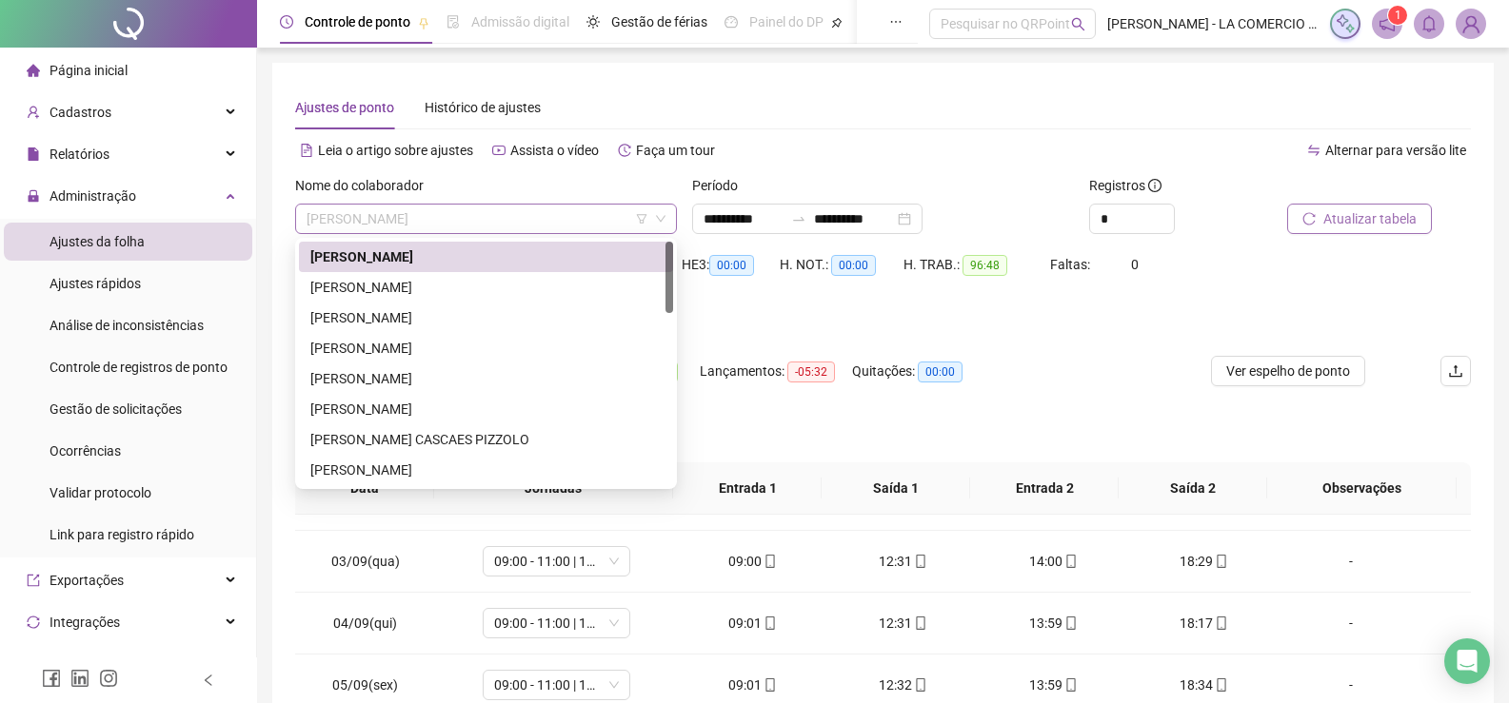
click at [516, 214] on span "[PERSON_NAME] [PERSON_NAME]" at bounding box center [486, 219] width 359 height 29
click at [458, 292] on div "[PERSON_NAME]" at bounding box center [485, 287] width 351 height 21
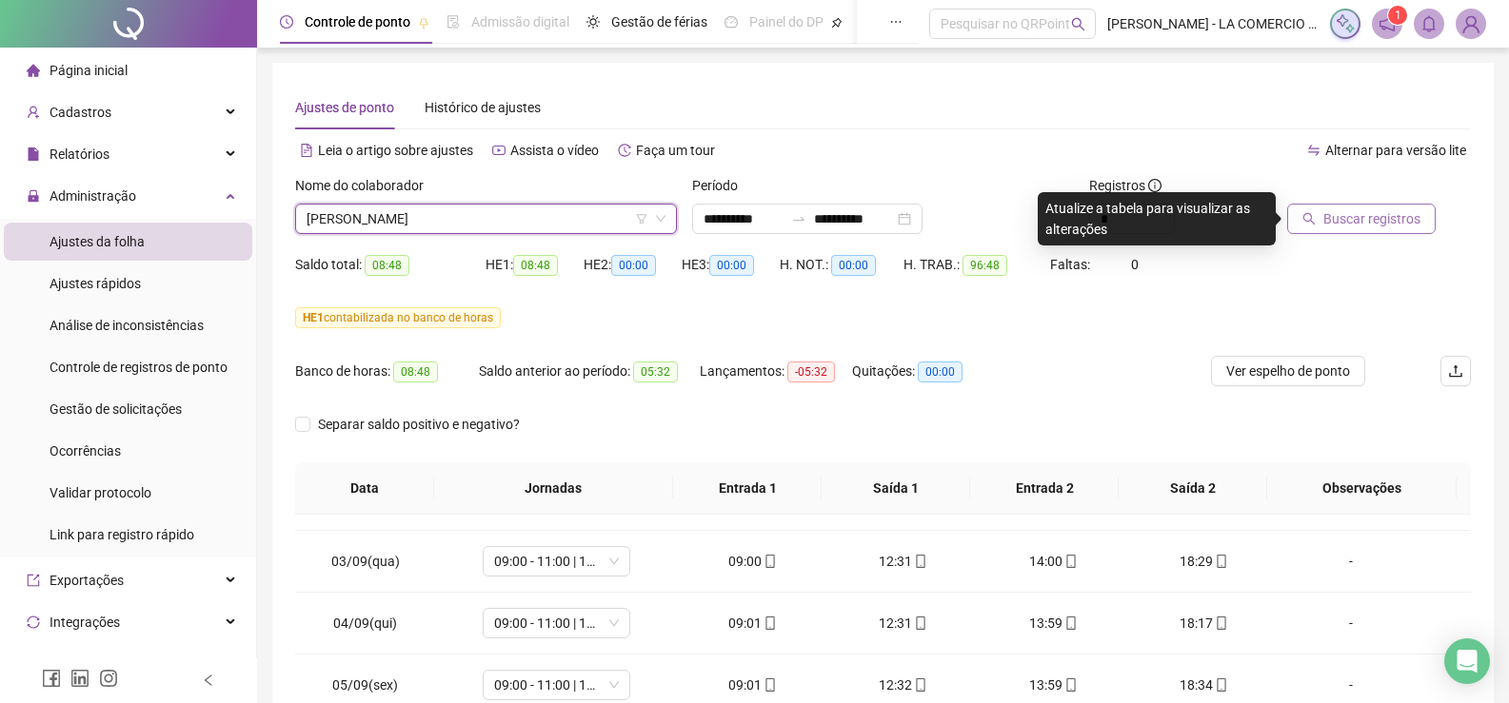
click at [1359, 227] on span "Buscar registros" at bounding box center [1371, 218] width 97 height 21
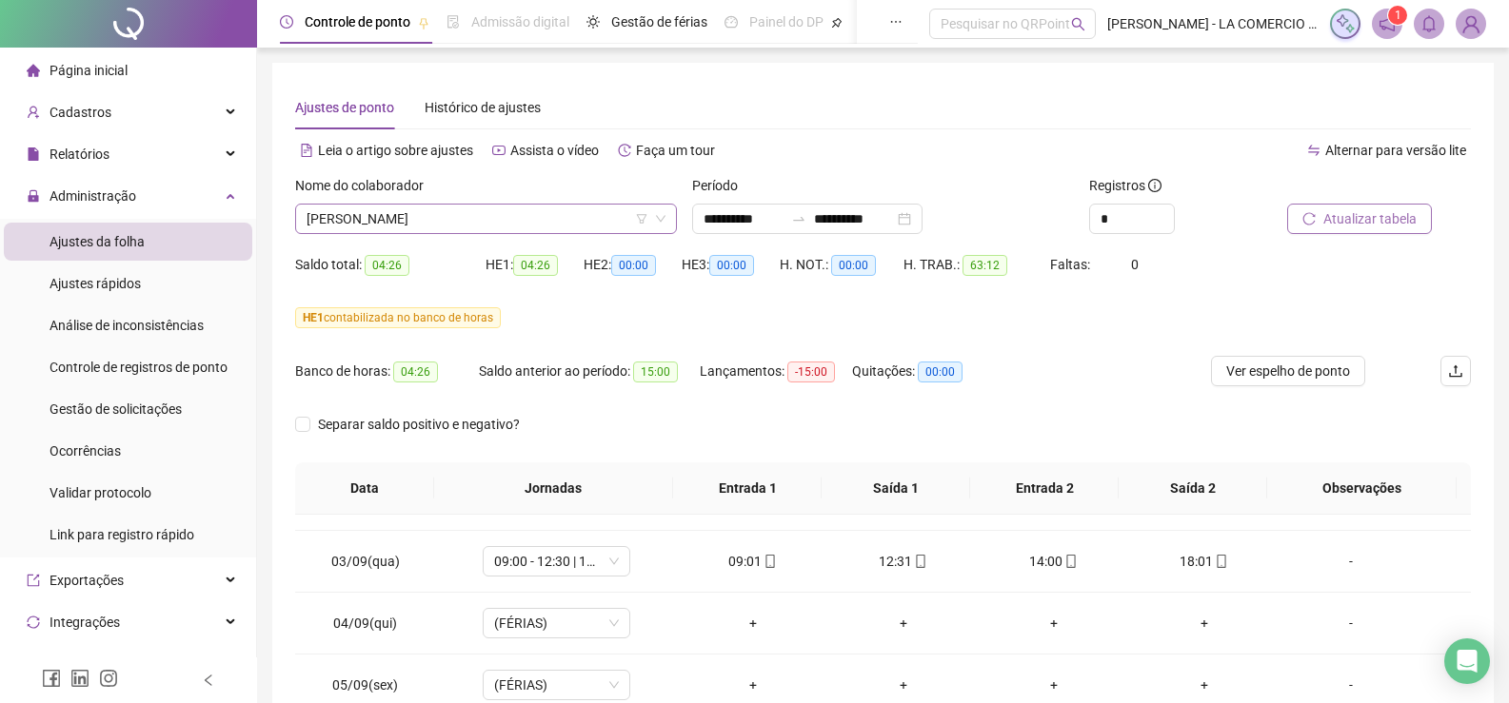
click at [556, 215] on span "[PERSON_NAME]" at bounding box center [486, 219] width 359 height 29
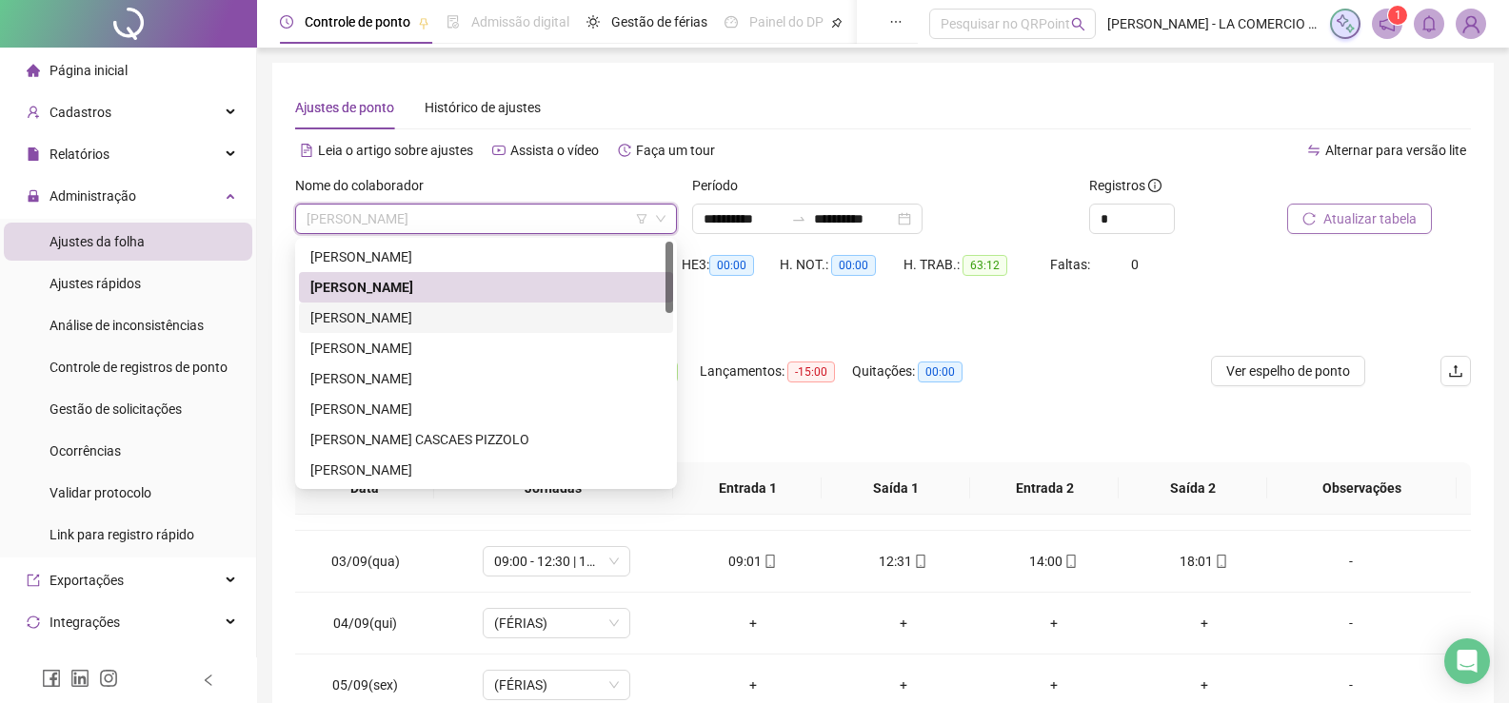
click at [483, 320] on div "[PERSON_NAME]" at bounding box center [485, 317] width 351 height 21
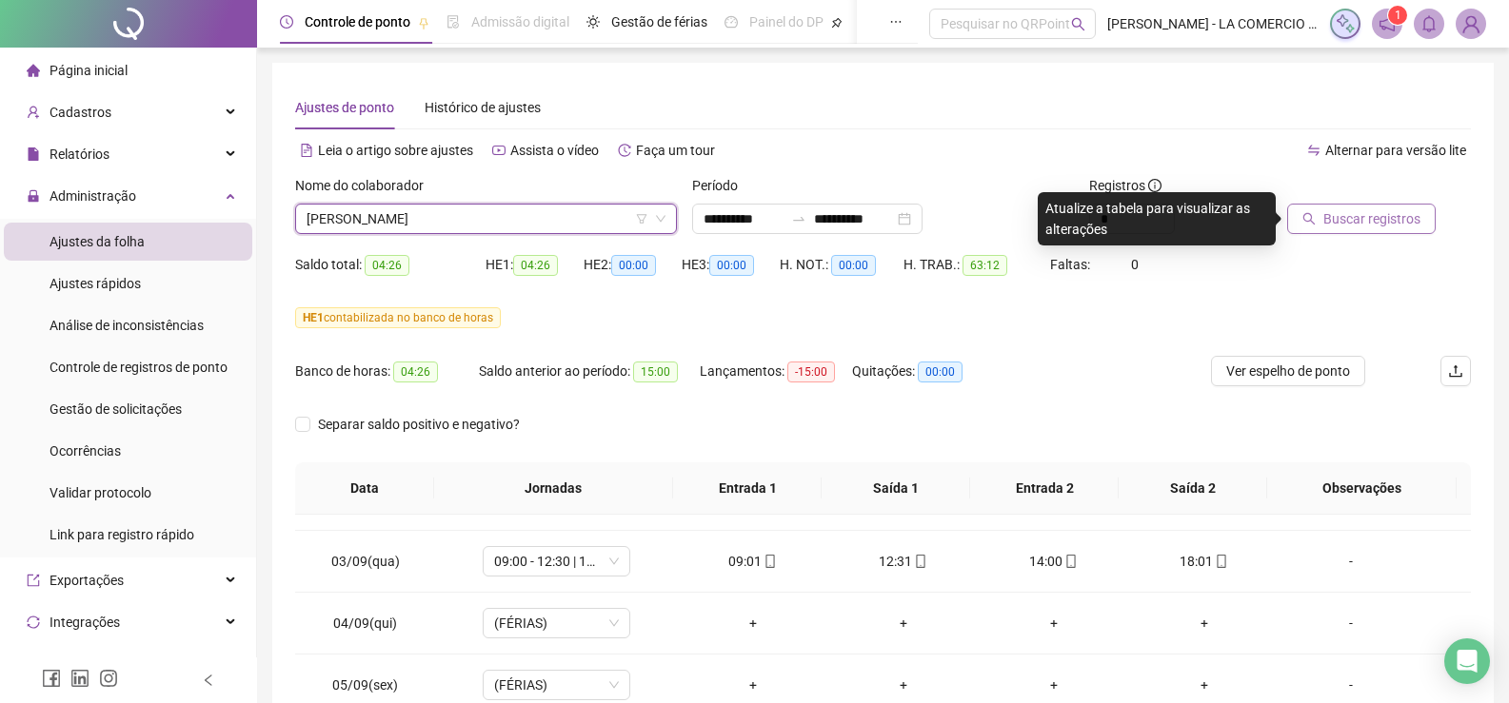
click at [1347, 215] on span "Buscar registros" at bounding box center [1371, 218] width 97 height 21
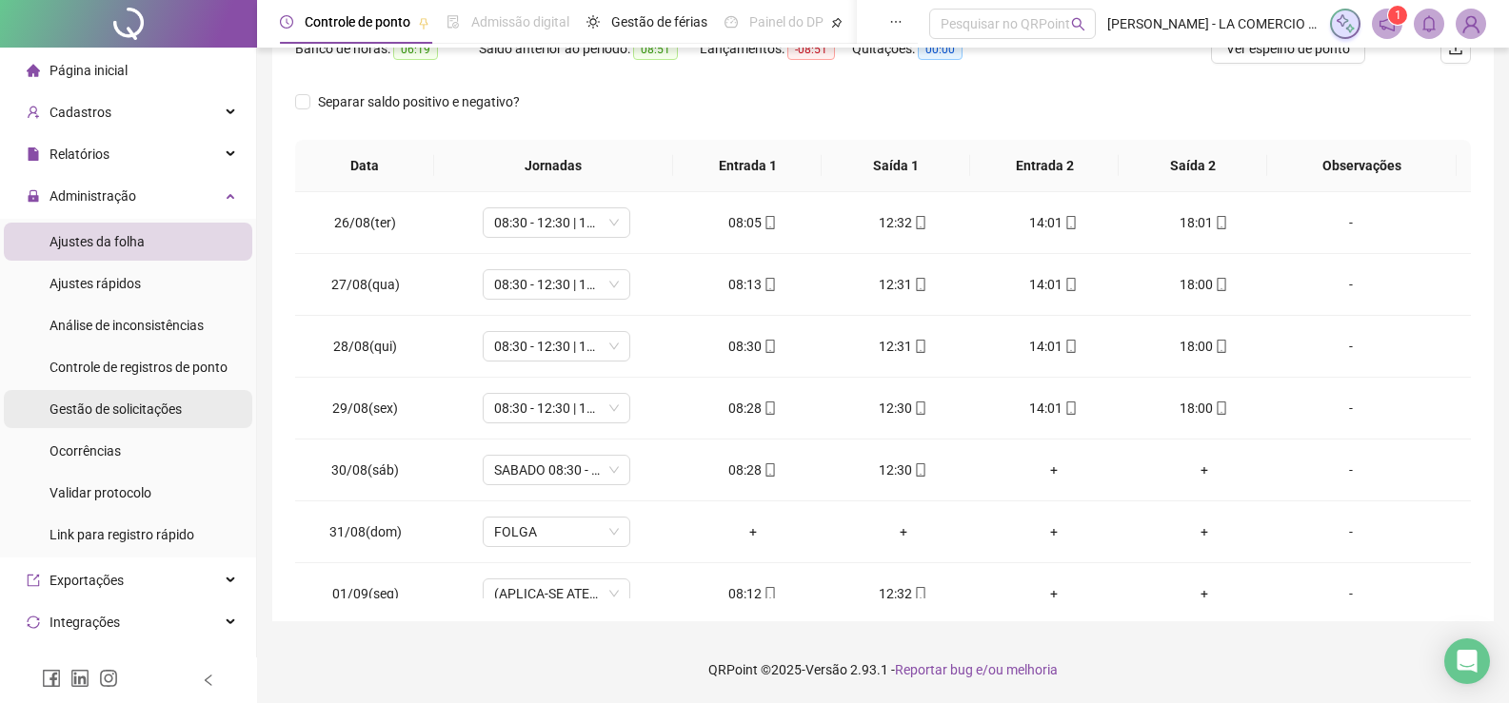
click at [179, 413] on span "Gestão de solicitações" at bounding box center [116, 409] width 132 height 15
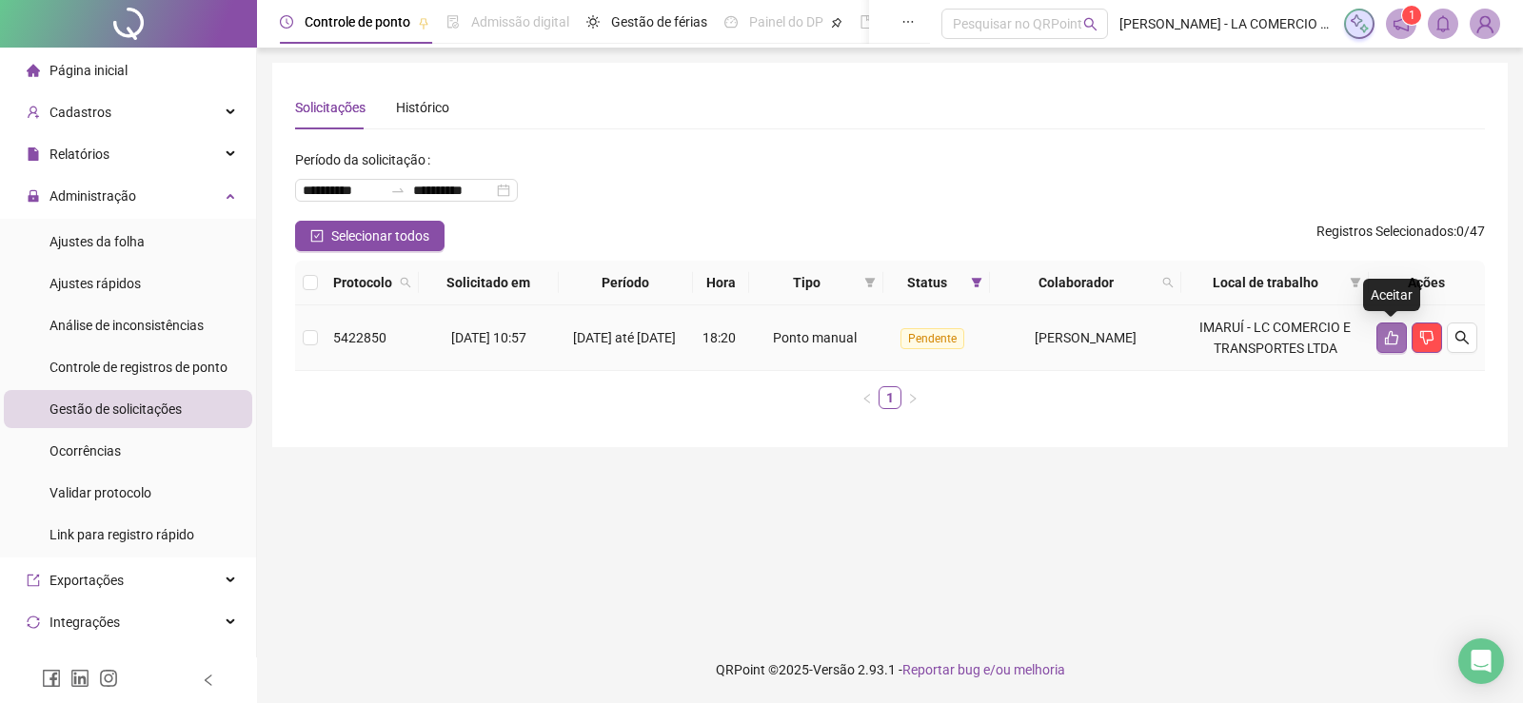
click at [1386, 340] on icon "like" at bounding box center [1391, 338] width 13 height 14
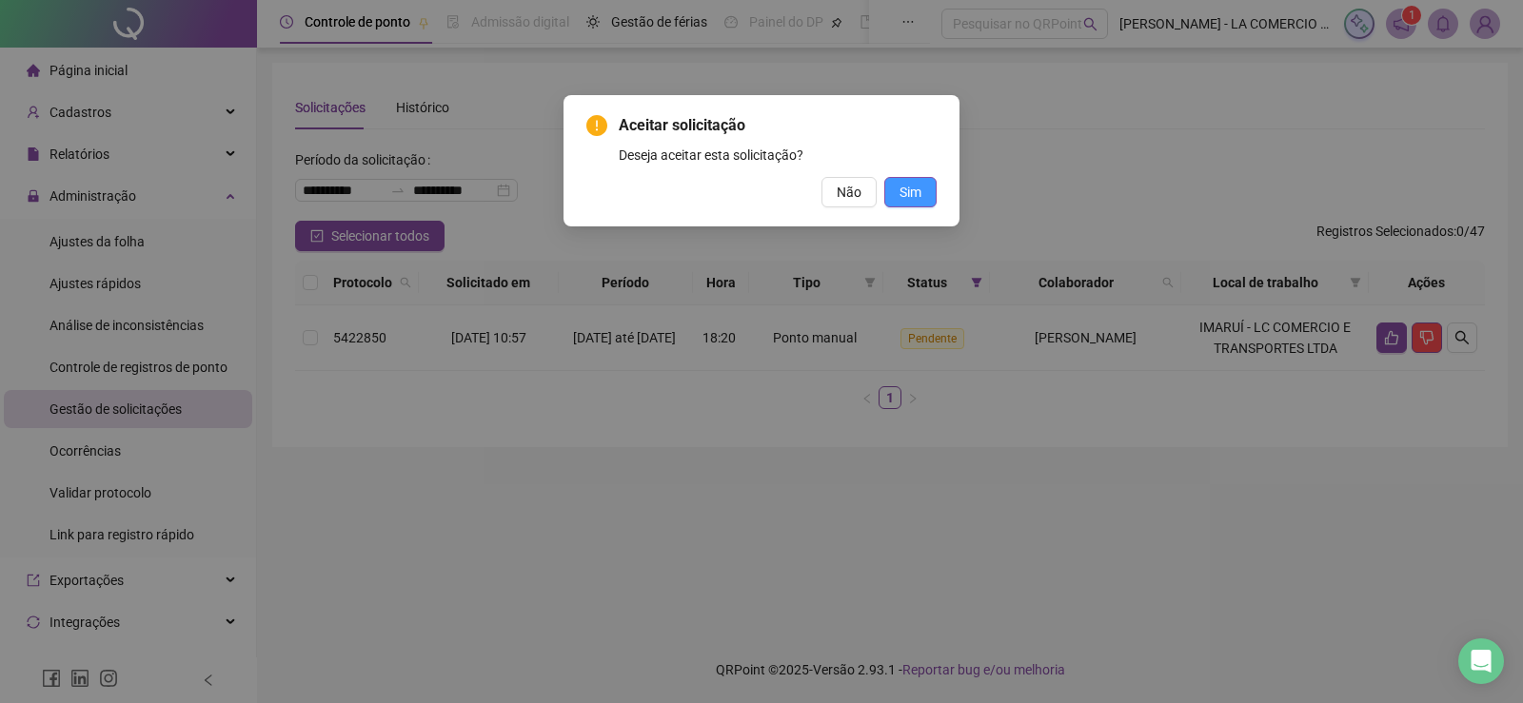
click at [919, 197] on span "Sim" at bounding box center [911, 192] width 22 height 21
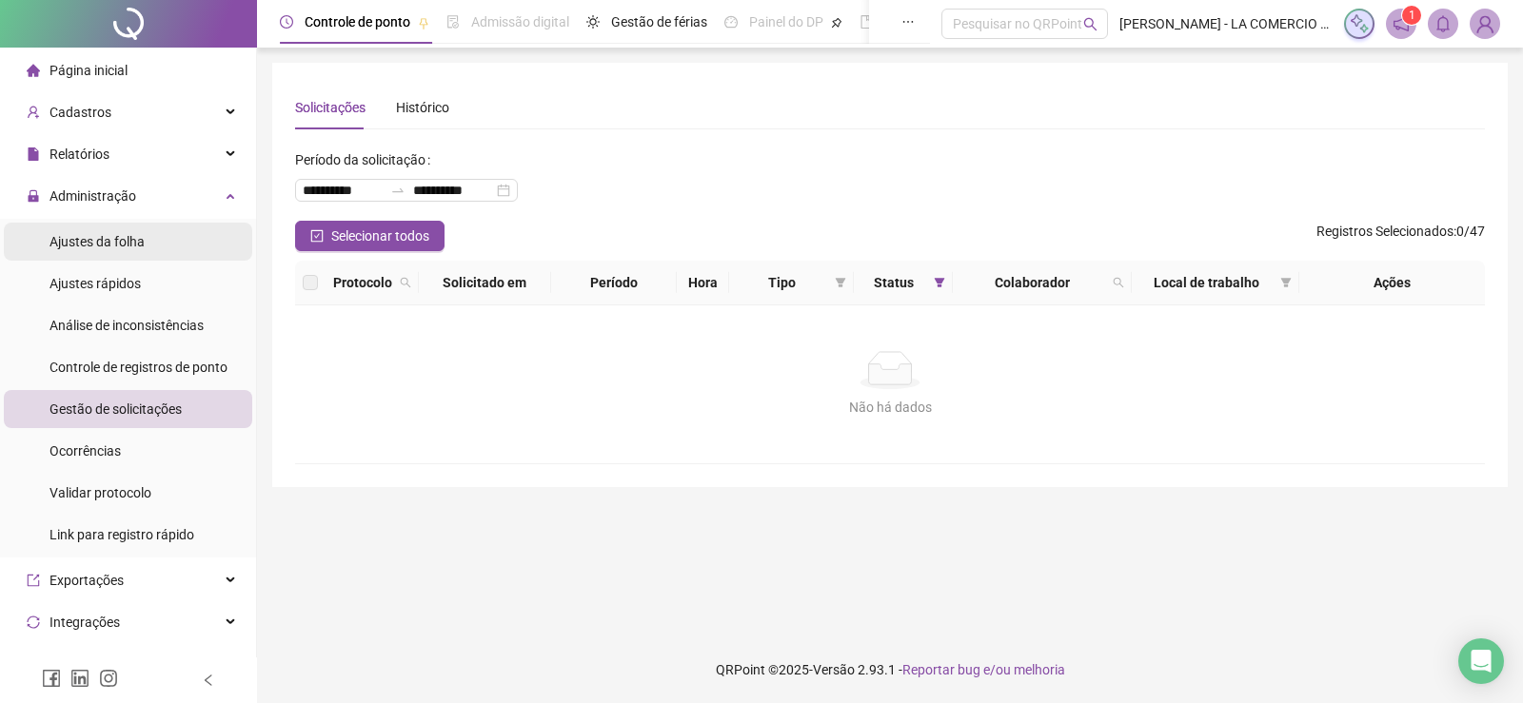
click at [165, 229] on li "Ajustes da folha" at bounding box center [128, 242] width 248 height 38
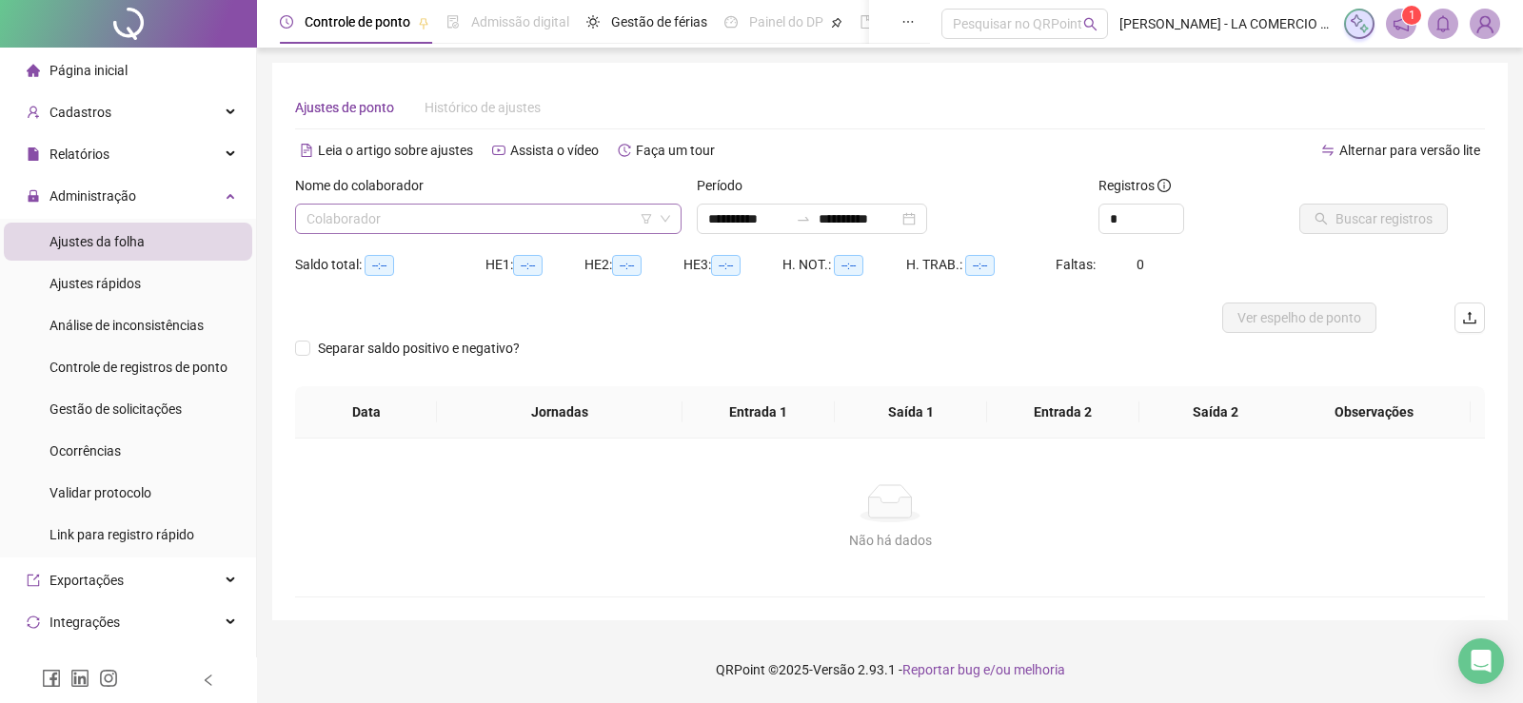
type input "**********"
click at [464, 230] on input "search" at bounding box center [480, 219] width 347 height 29
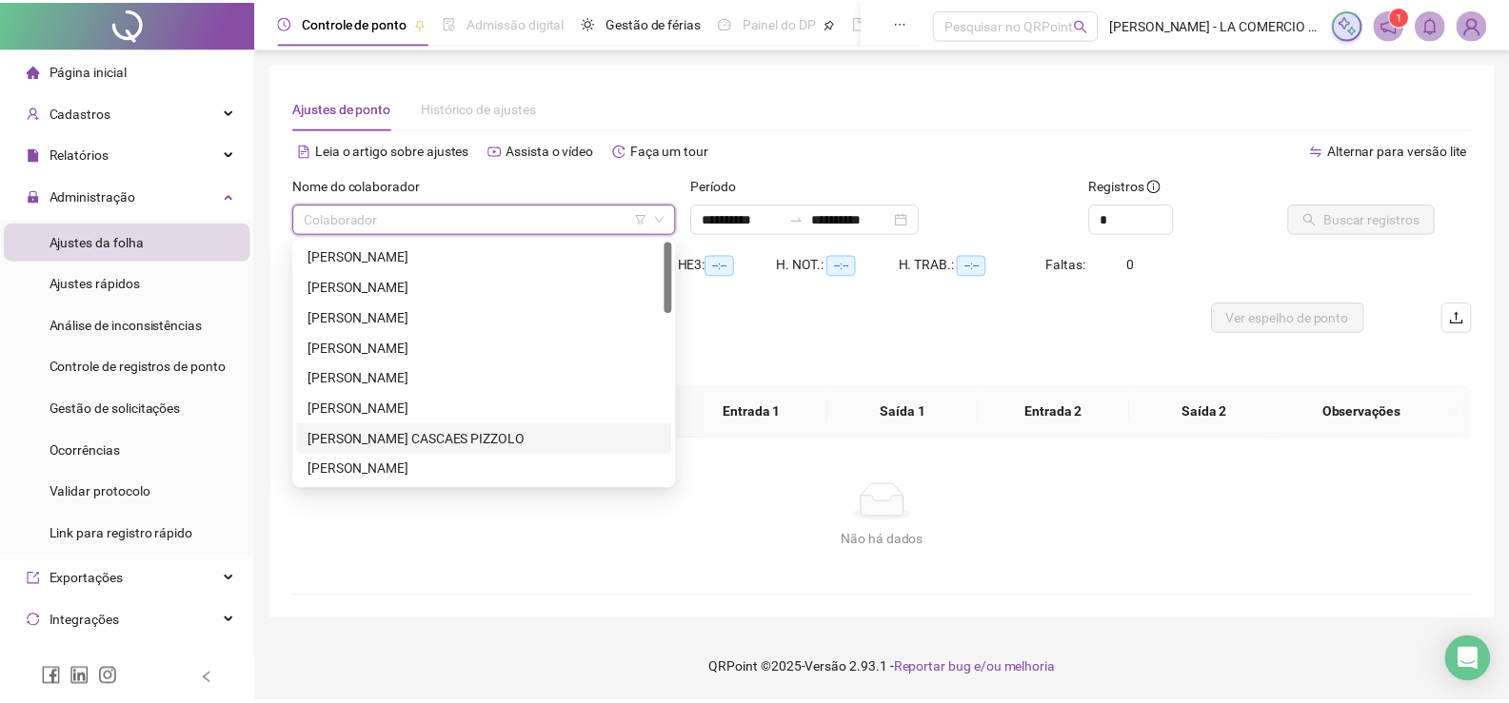
scroll to position [95, 0]
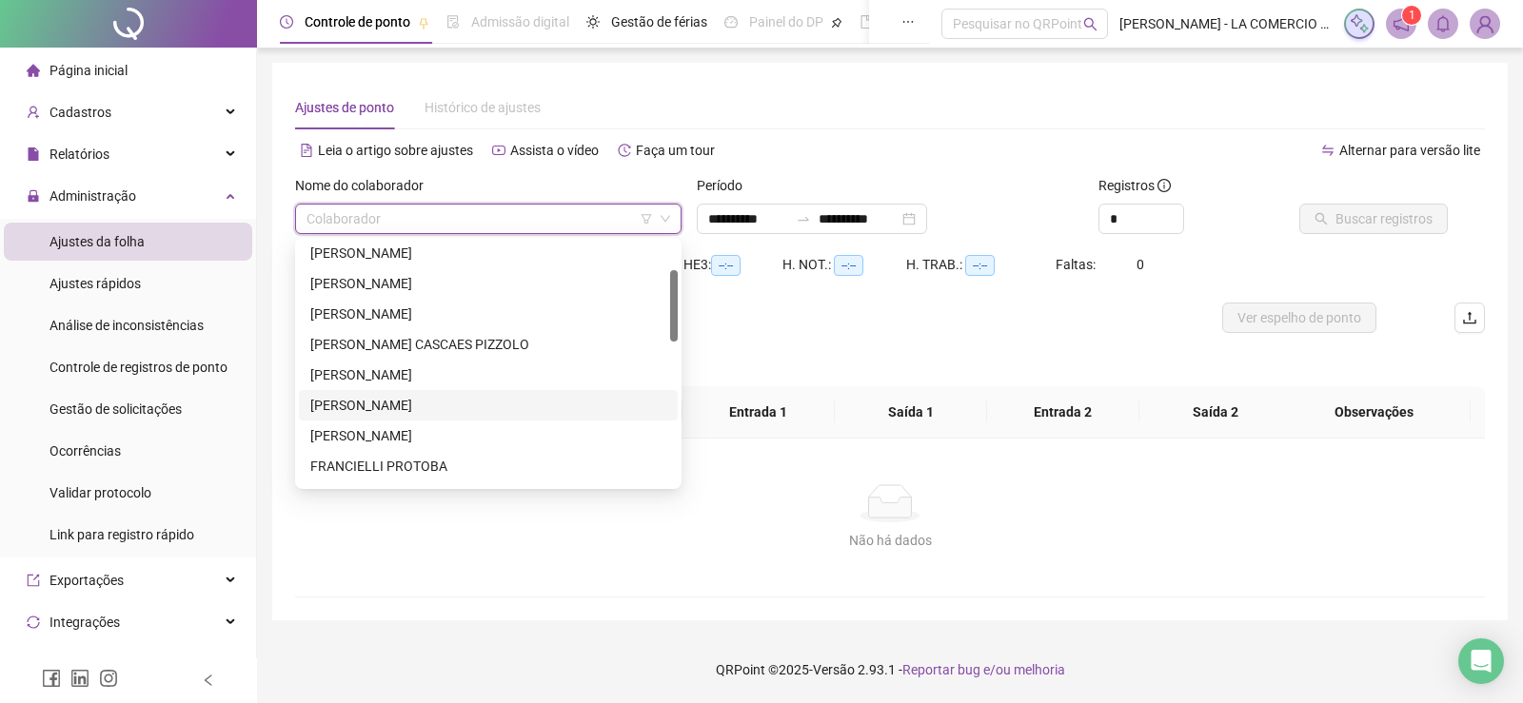
drag, startPoint x: 436, startPoint y: 403, endPoint x: 453, endPoint y: 395, distance: 18.8
click at [437, 403] on div "[PERSON_NAME] [PERSON_NAME]" at bounding box center [488, 405] width 356 height 21
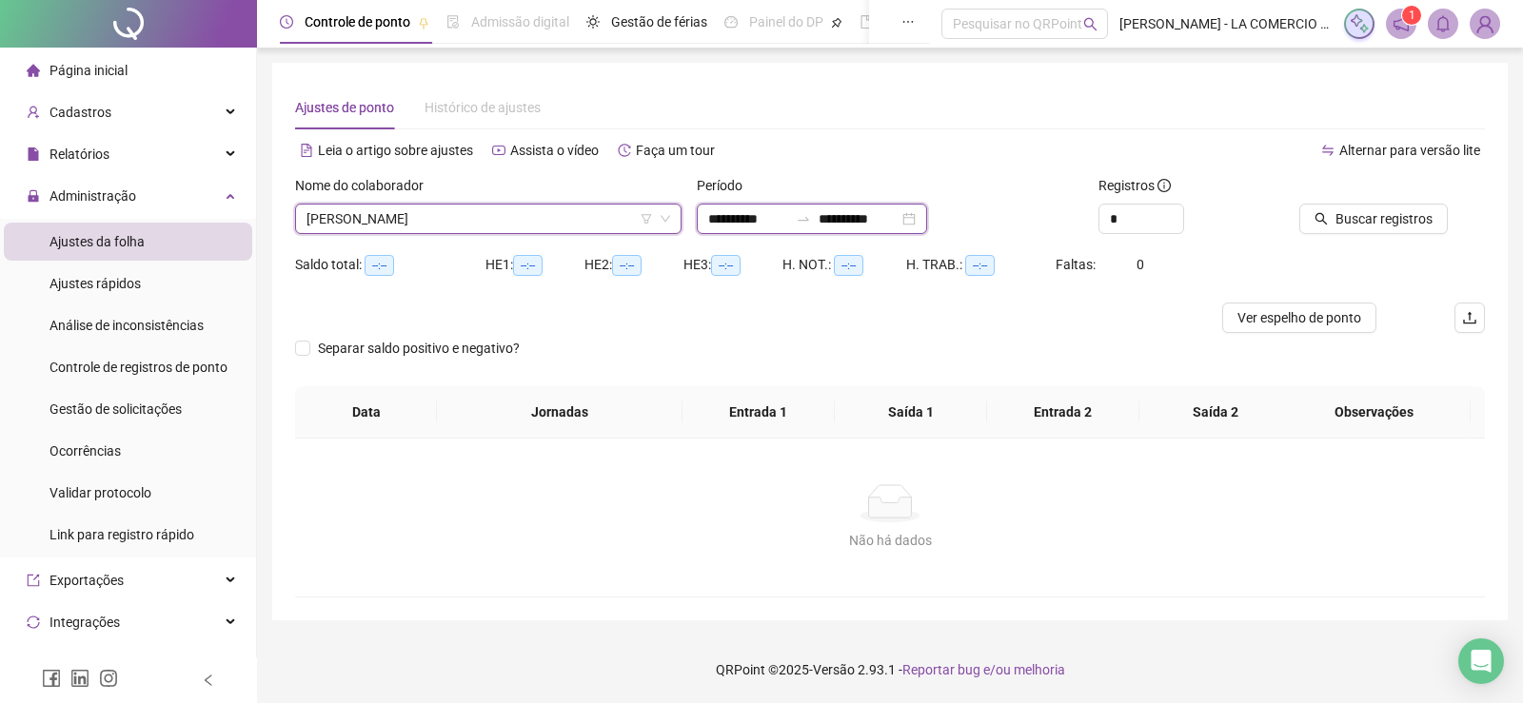
click at [781, 223] on input "**********" at bounding box center [748, 218] width 80 height 21
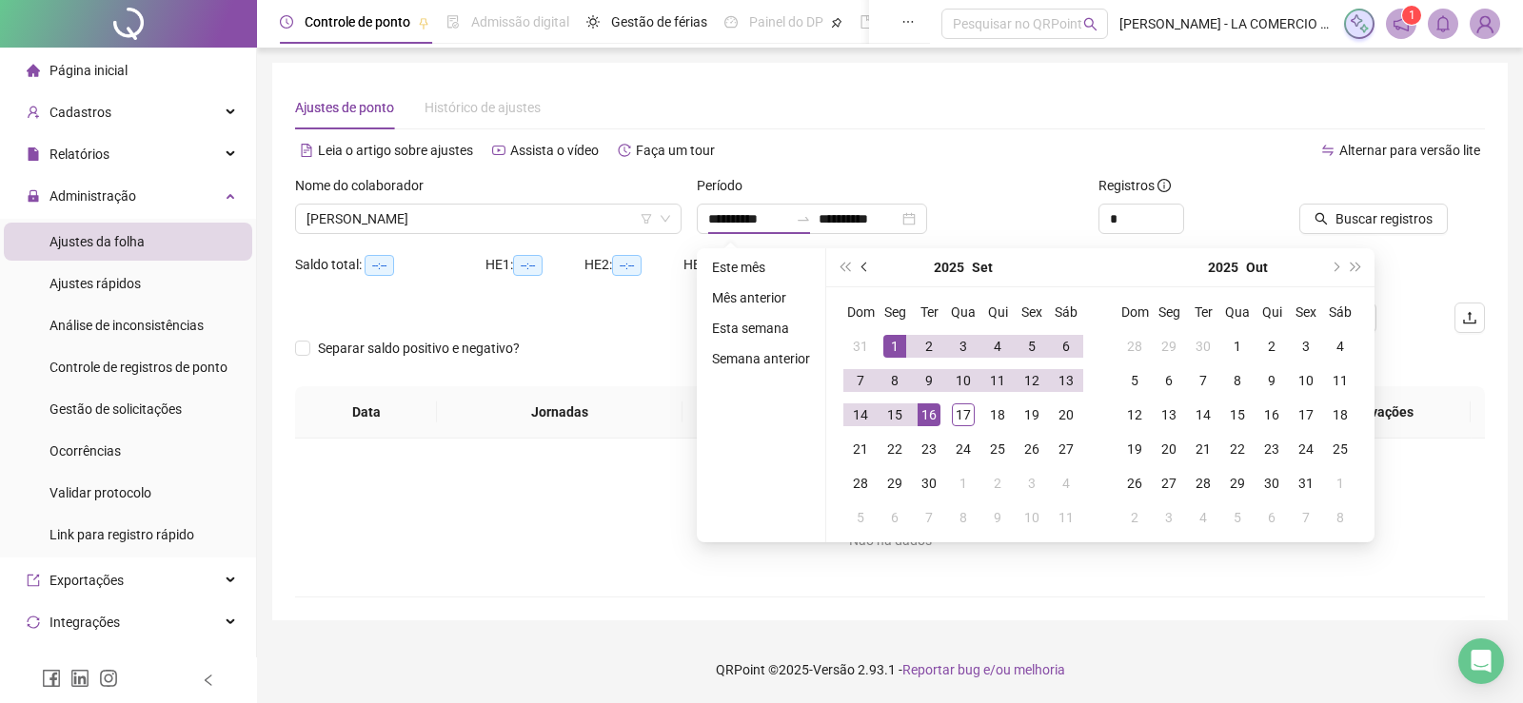
click at [856, 262] on button "prev-year" at bounding box center [865, 267] width 21 height 38
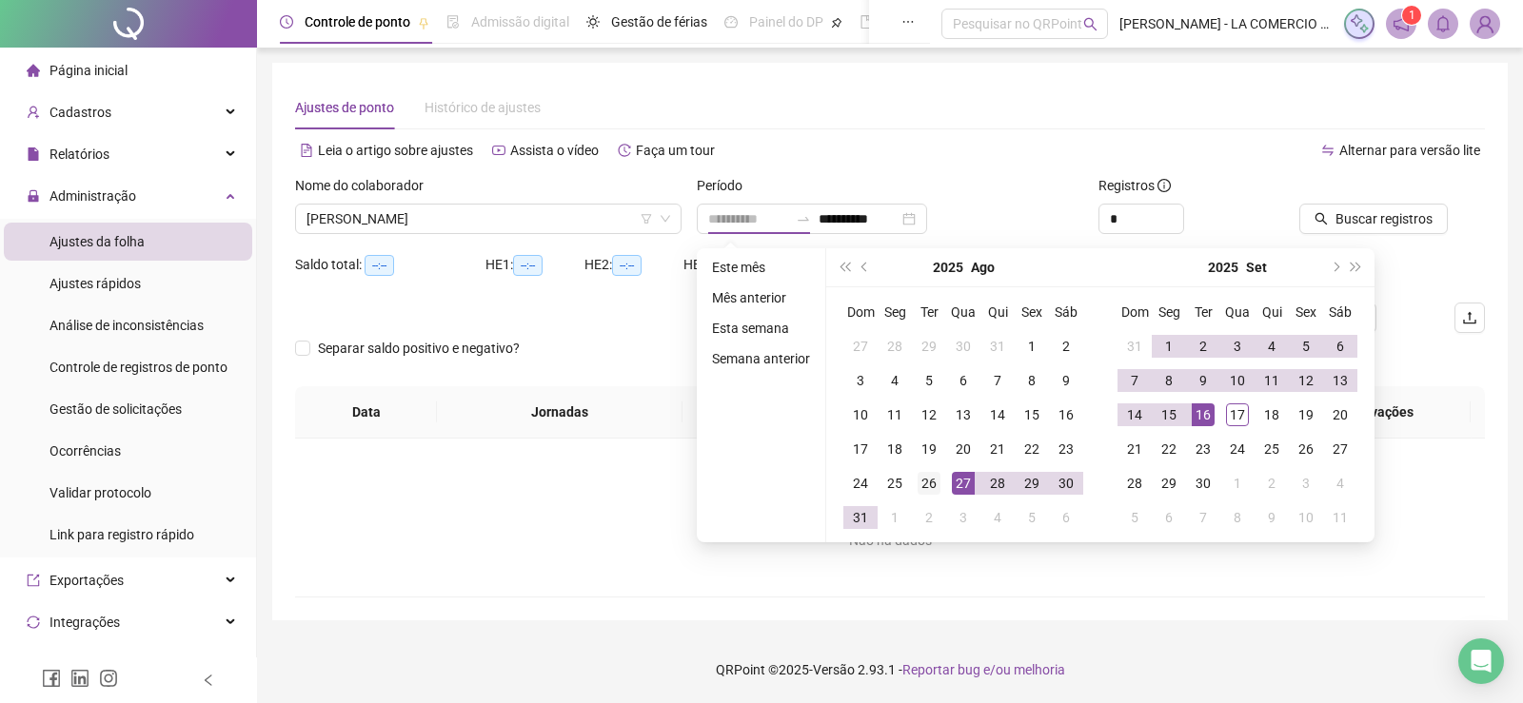
type input "**********"
click at [932, 487] on div "26" at bounding box center [929, 483] width 23 height 23
type input "**********"
drag, startPoint x: 1204, startPoint y: 411, endPoint x: 1236, endPoint y: 373, distance: 49.4
click at [1207, 409] on div "16" at bounding box center [1203, 415] width 23 height 23
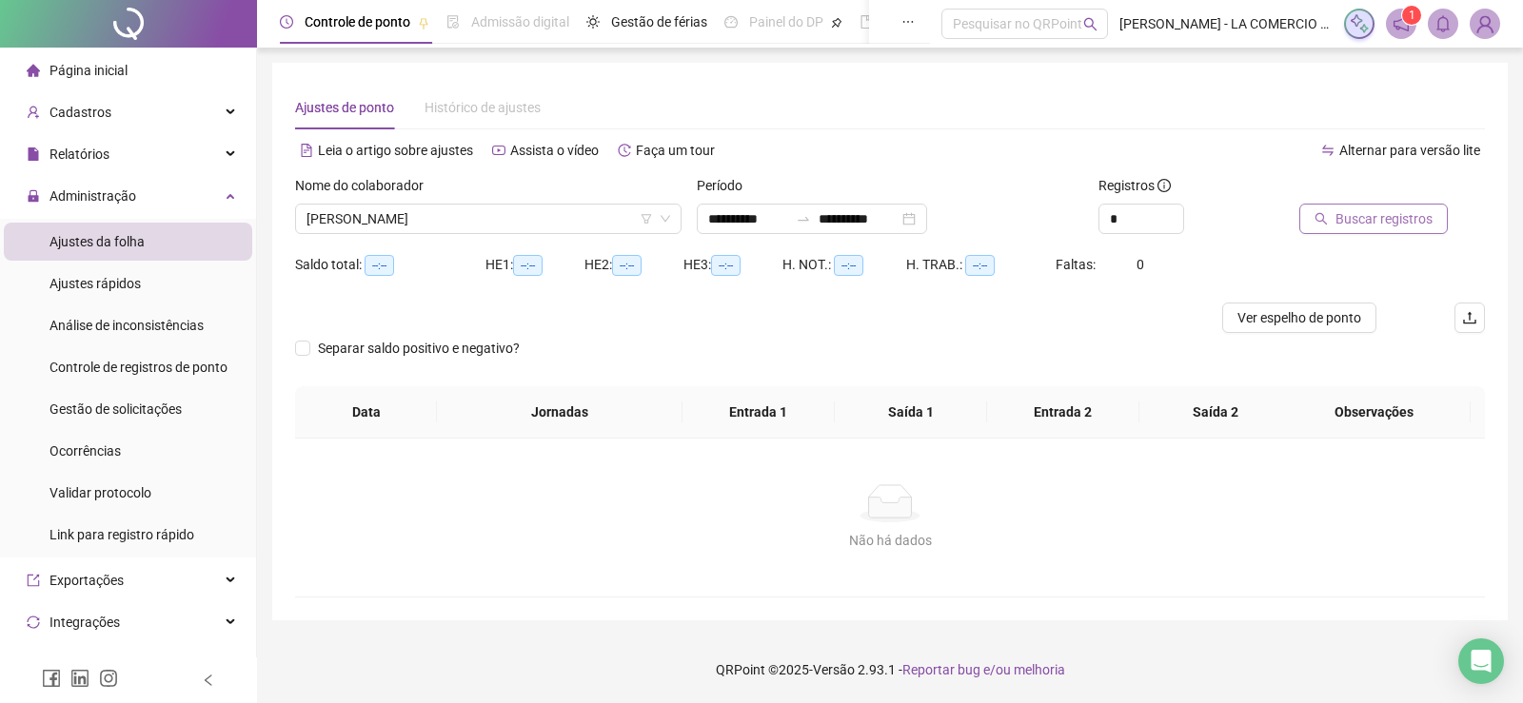
click at [1356, 211] on span "Buscar registros" at bounding box center [1384, 218] width 97 height 21
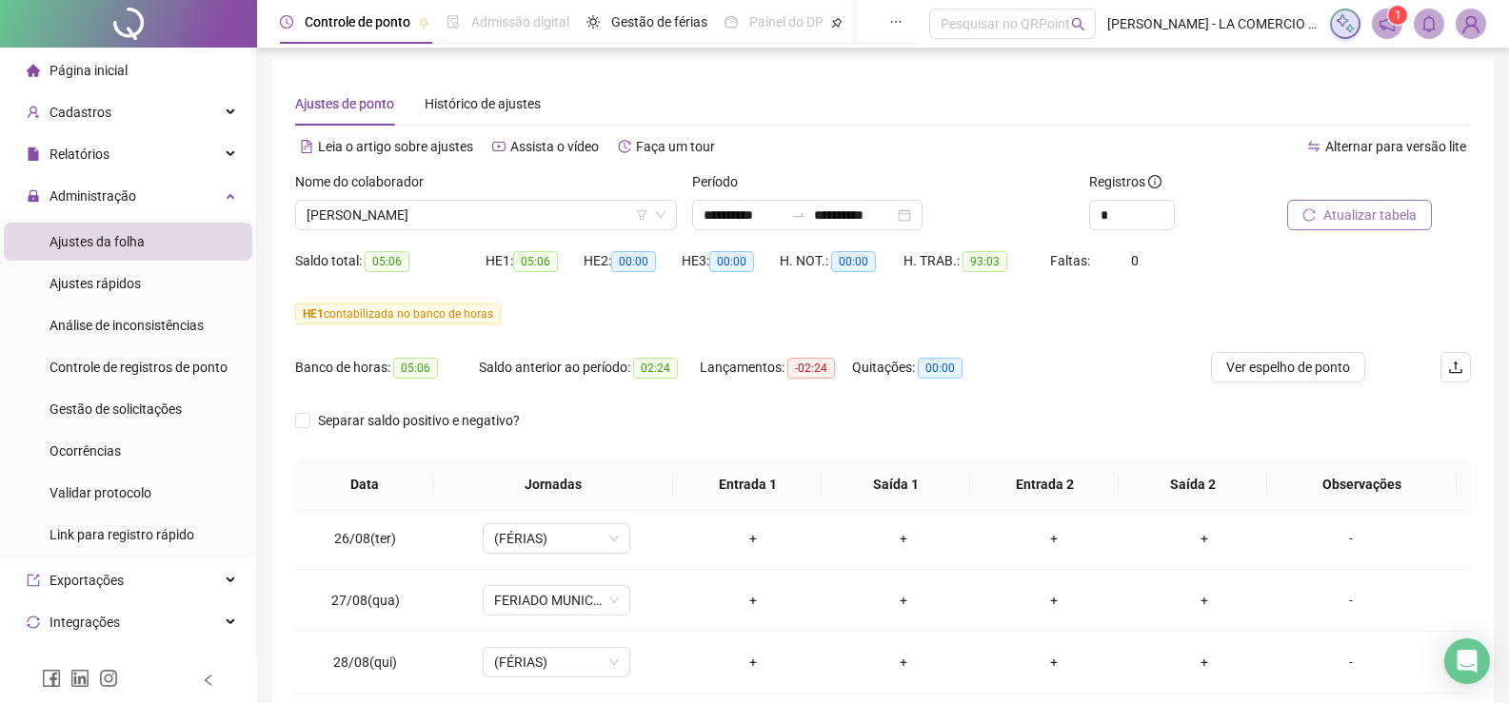
scroll to position [0, 0]
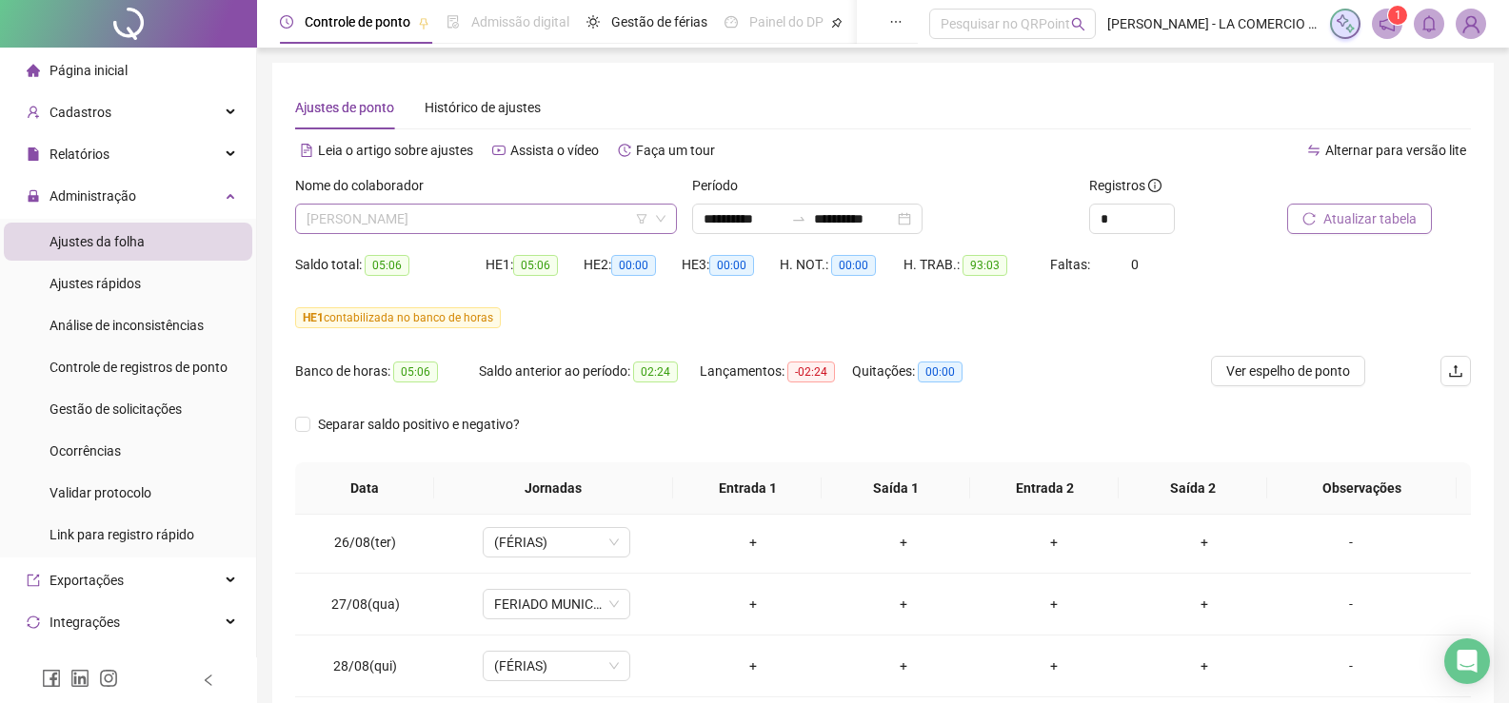
click at [481, 224] on span "[PERSON_NAME] [PERSON_NAME]" at bounding box center [486, 219] width 359 height 29
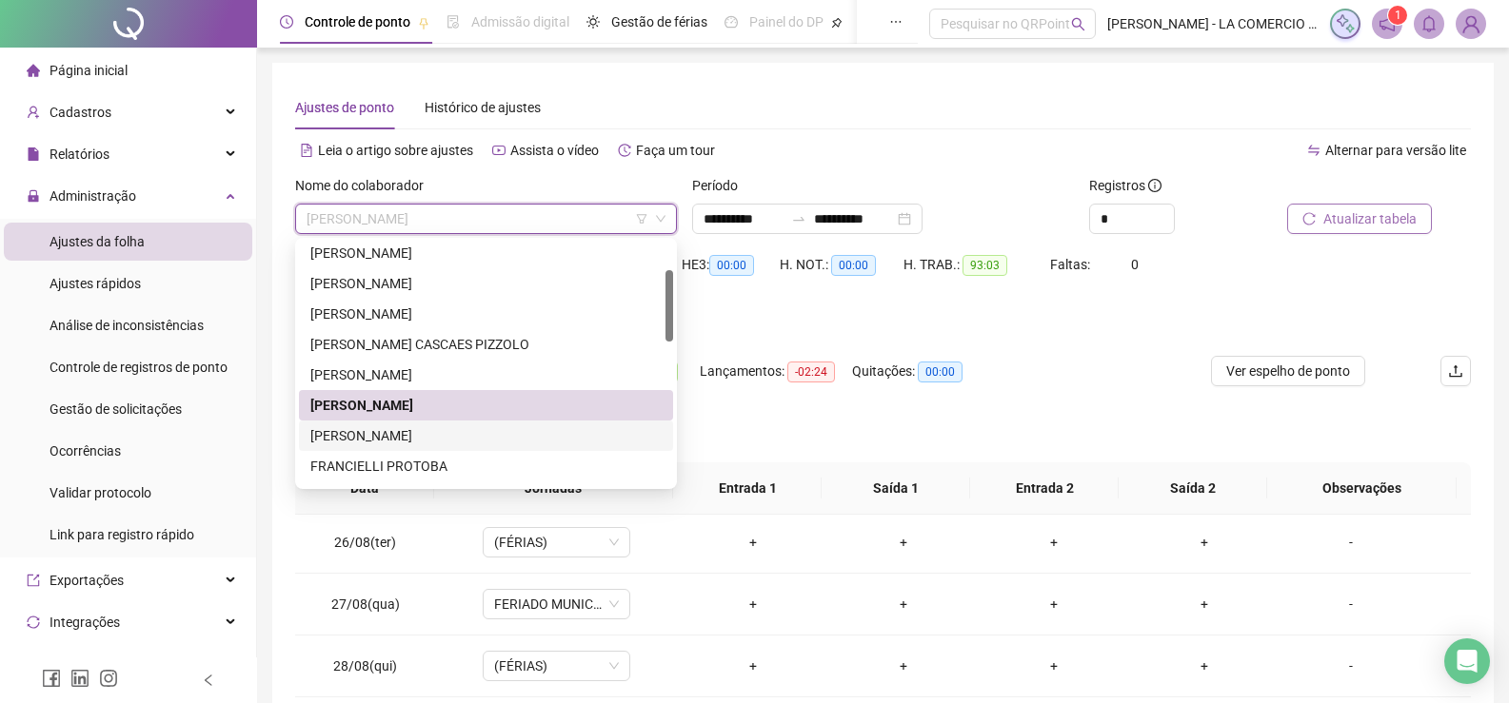
drag, startPoint x: 426, startPoint y: 435, endPoint x: 558, endPoint y: 418, distance: 132.5
click at [427, 435] on div "[PERSON_NAME]" at bounding box center [485, 436] width 351 height 21
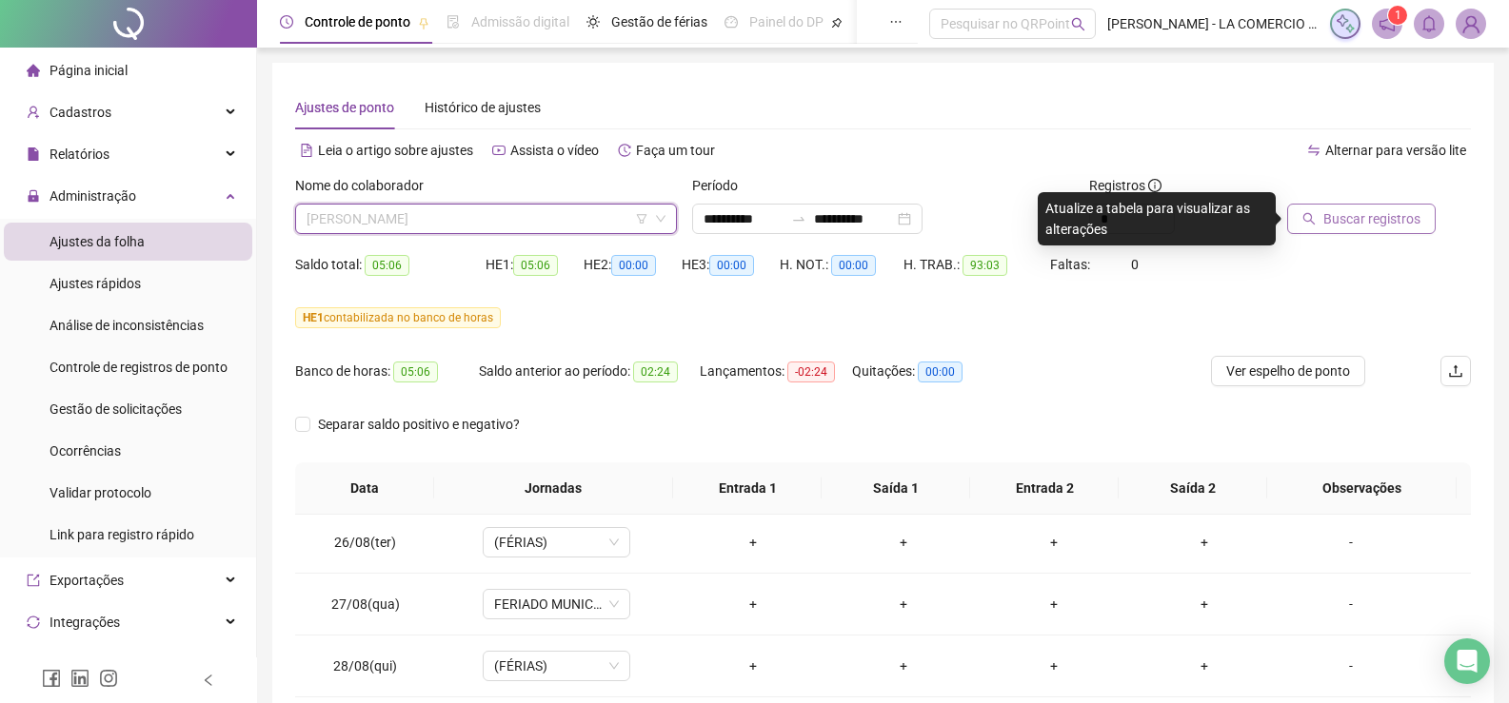
click at [493, 226] on span "[PERSON_NAME]" at bounding box center [486, 219] width 359 height 29
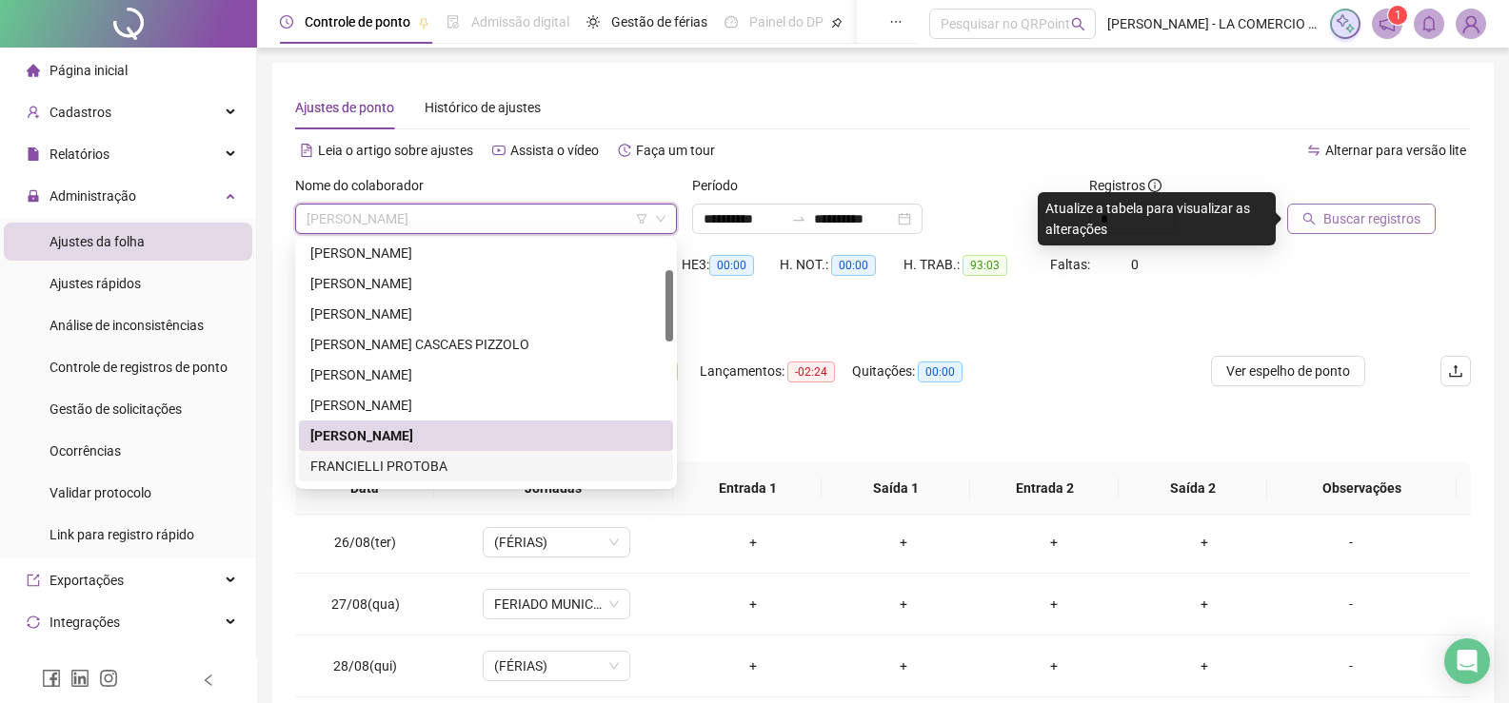
click at [432, 464] on div "FRANCIELLI PROTOBA" at bounding box center [485, 466] width 351 height 21
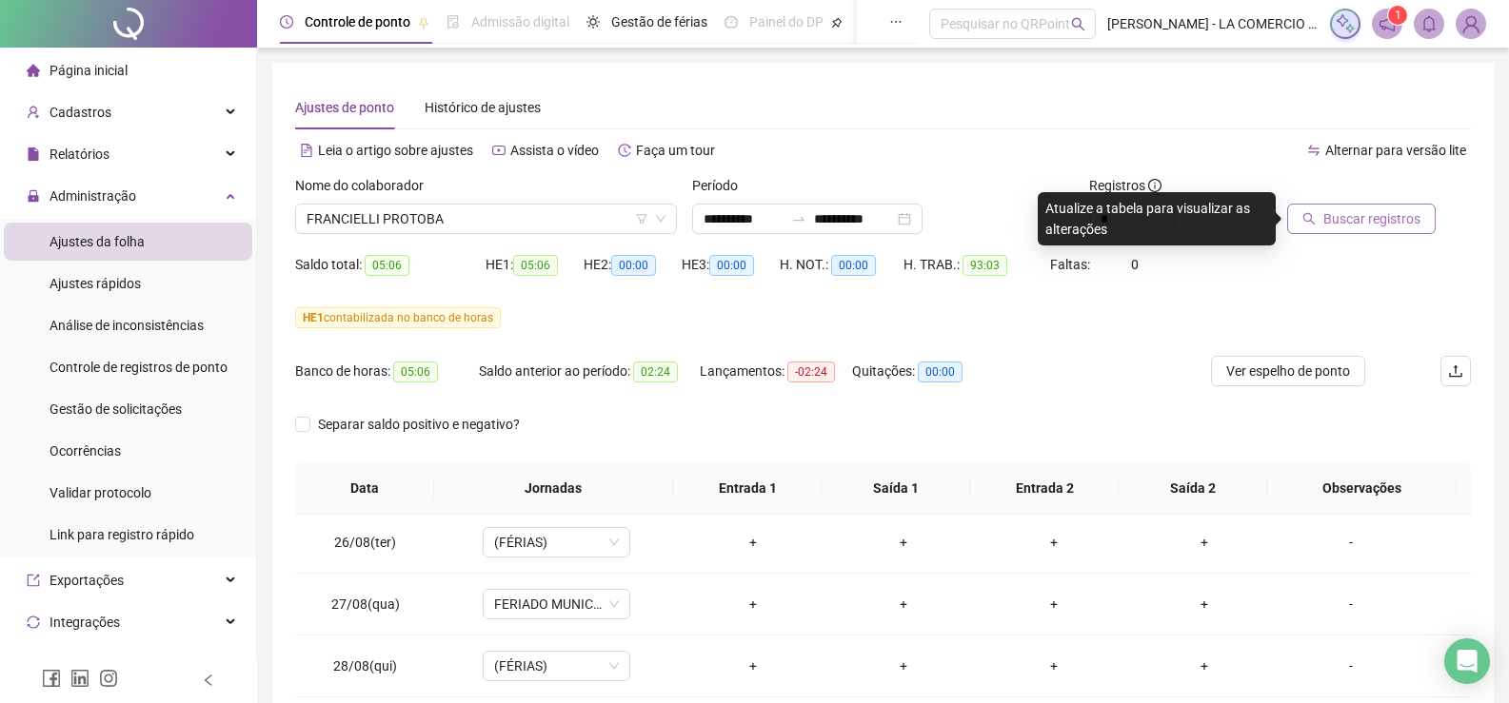
click at [1385, 202] on div at bounding box center [1355, 189] width 136 height 29
click at [1390, 216] on span "Buscar registros" at bounding box center [1371, 218] width 97 height 21
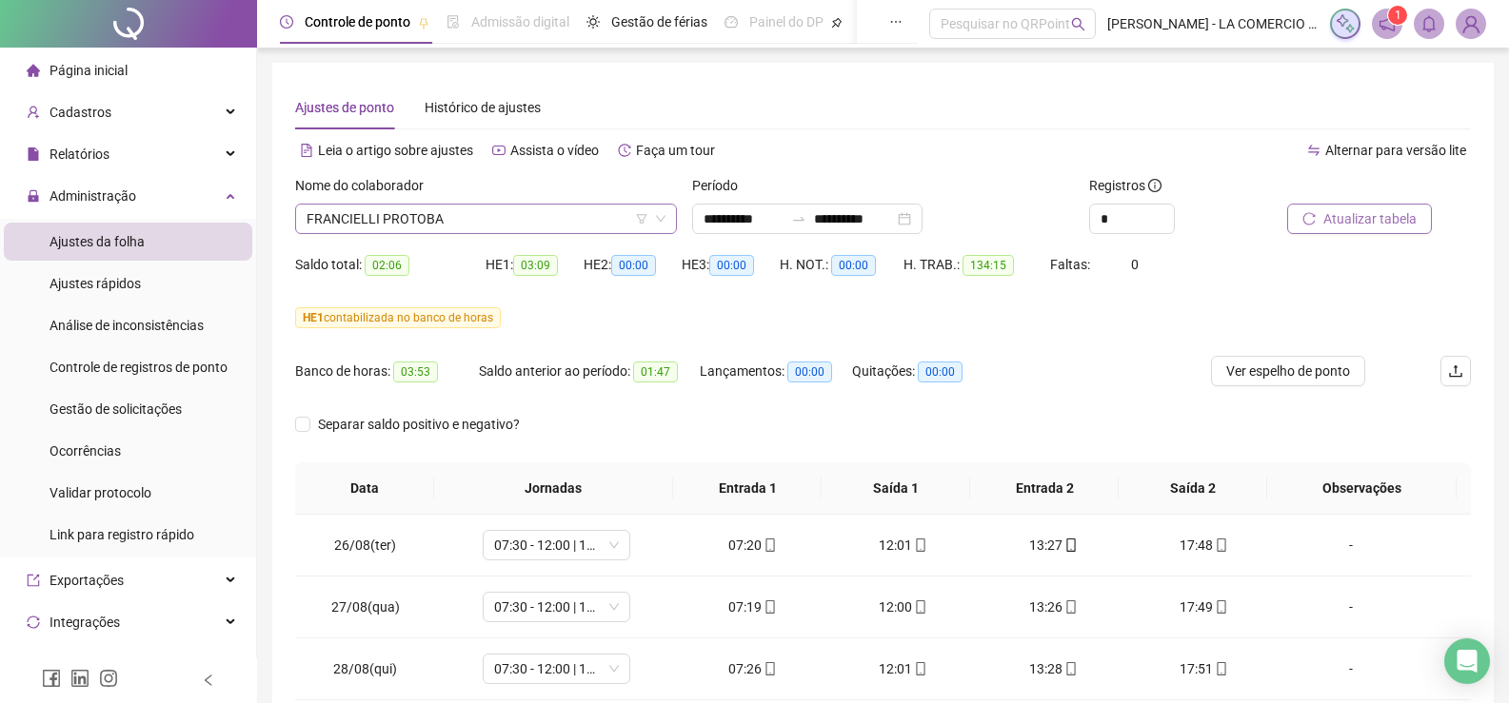
click at [485, 216] on span "FRANCIELLI PROTOBA" at bounding box center [486, 219] width 359 height 29
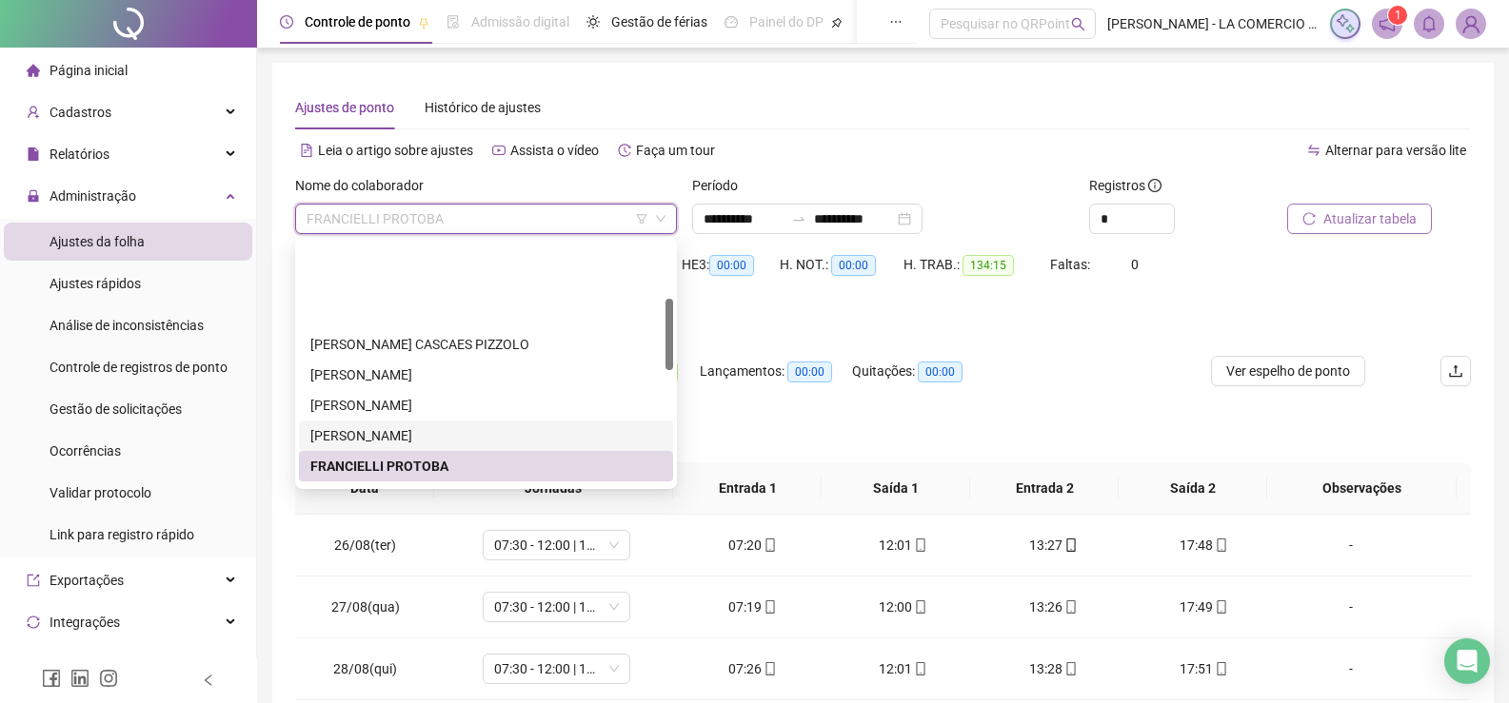
scroll to position [286, 0]
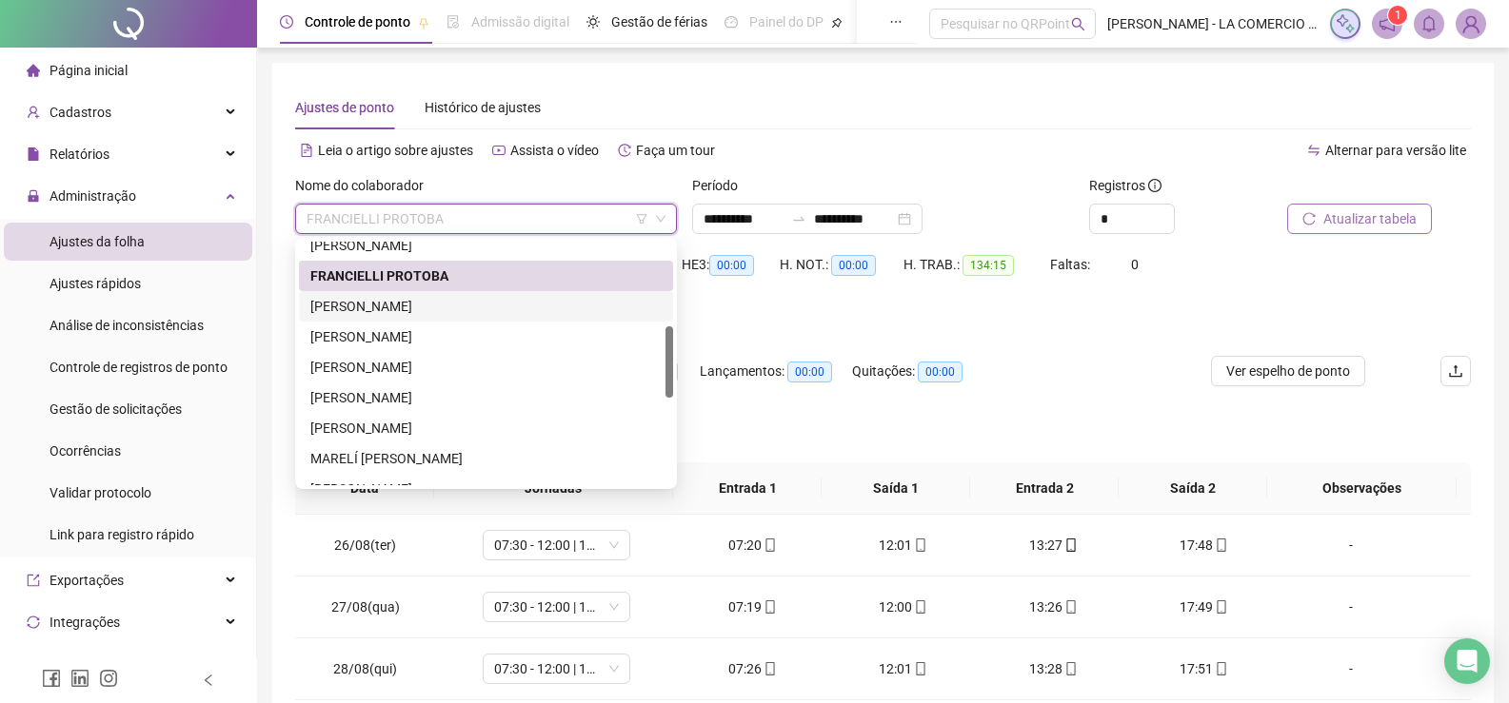
click at [413, 307] on div "[PERSON_NAME]" at bounding box center [485, 306] width 351 height 21
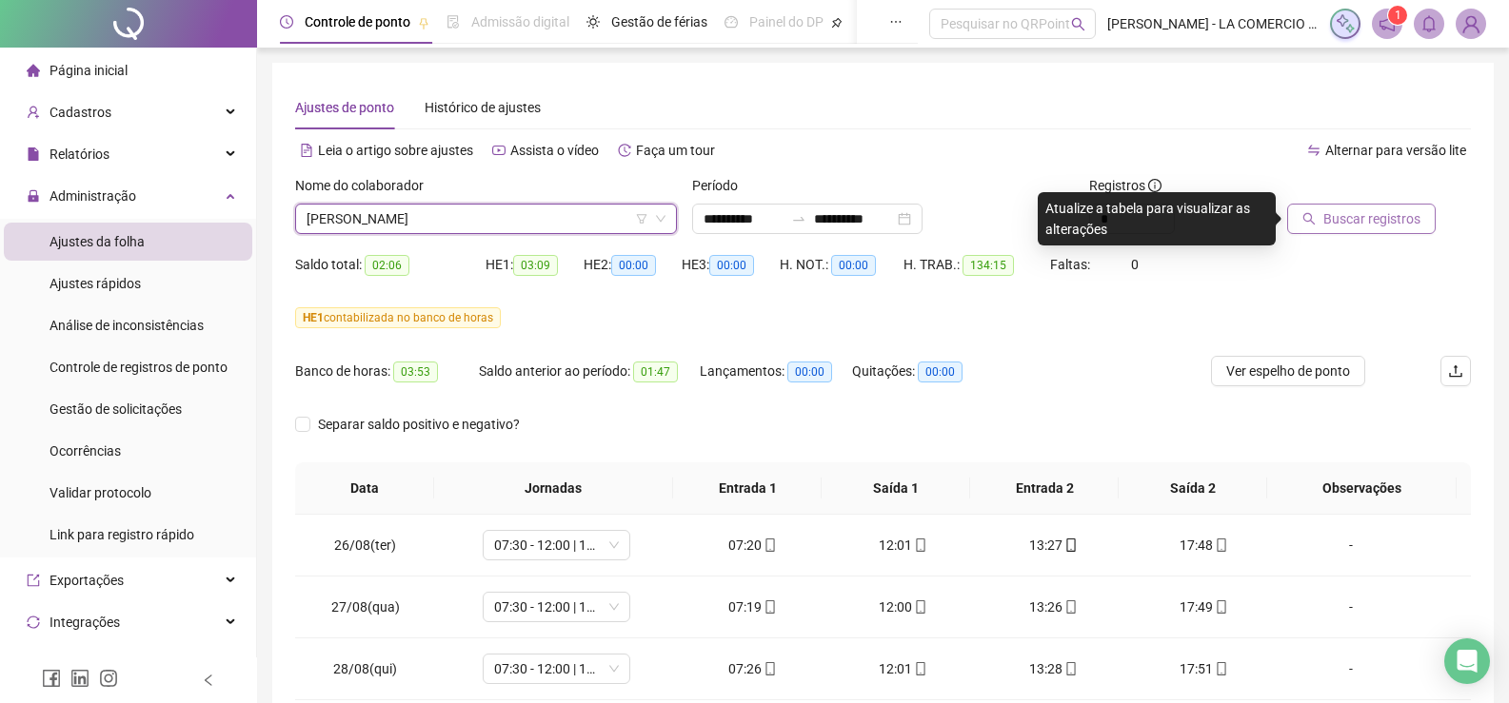
click at [1368, 228] on span "Buscar registros" at bounding box center [1371, 218] width 97 height 21
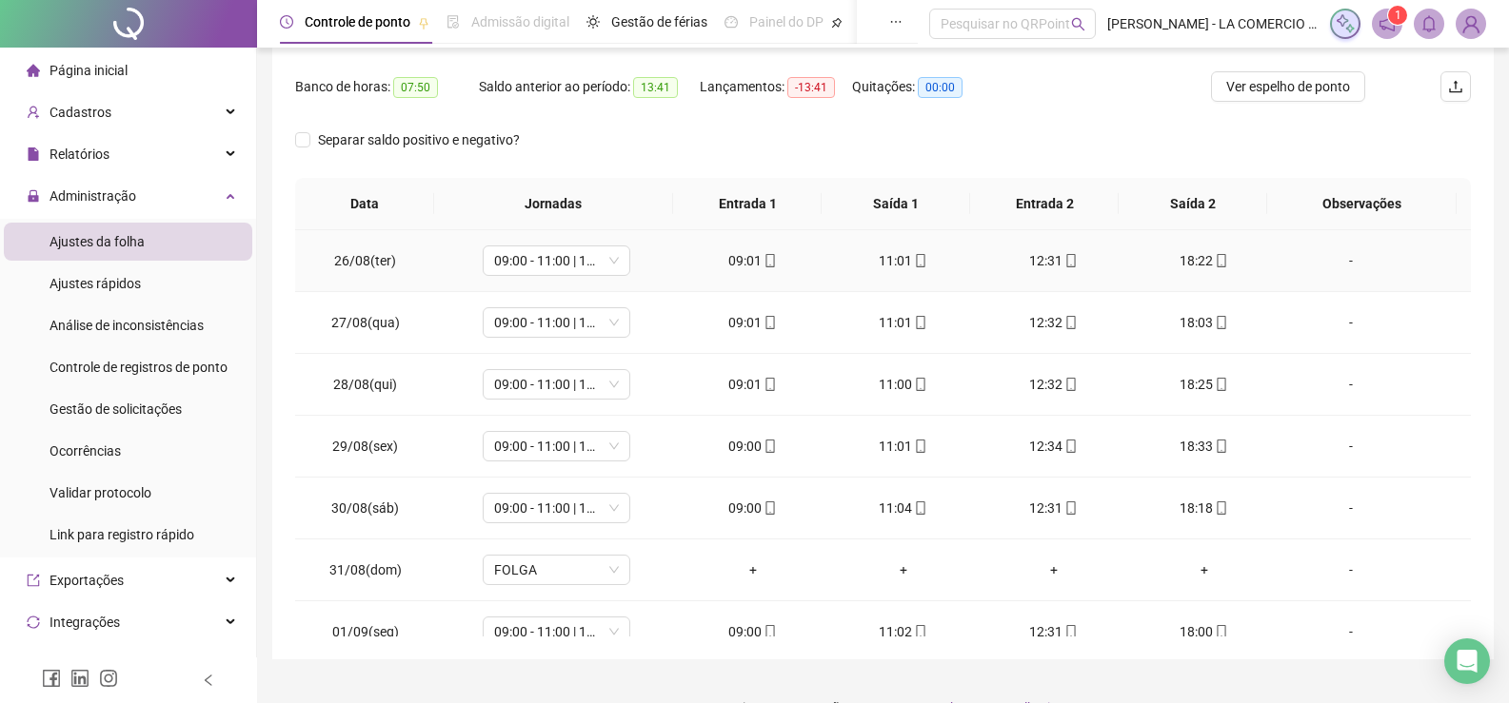
scroll to position [0, 0]
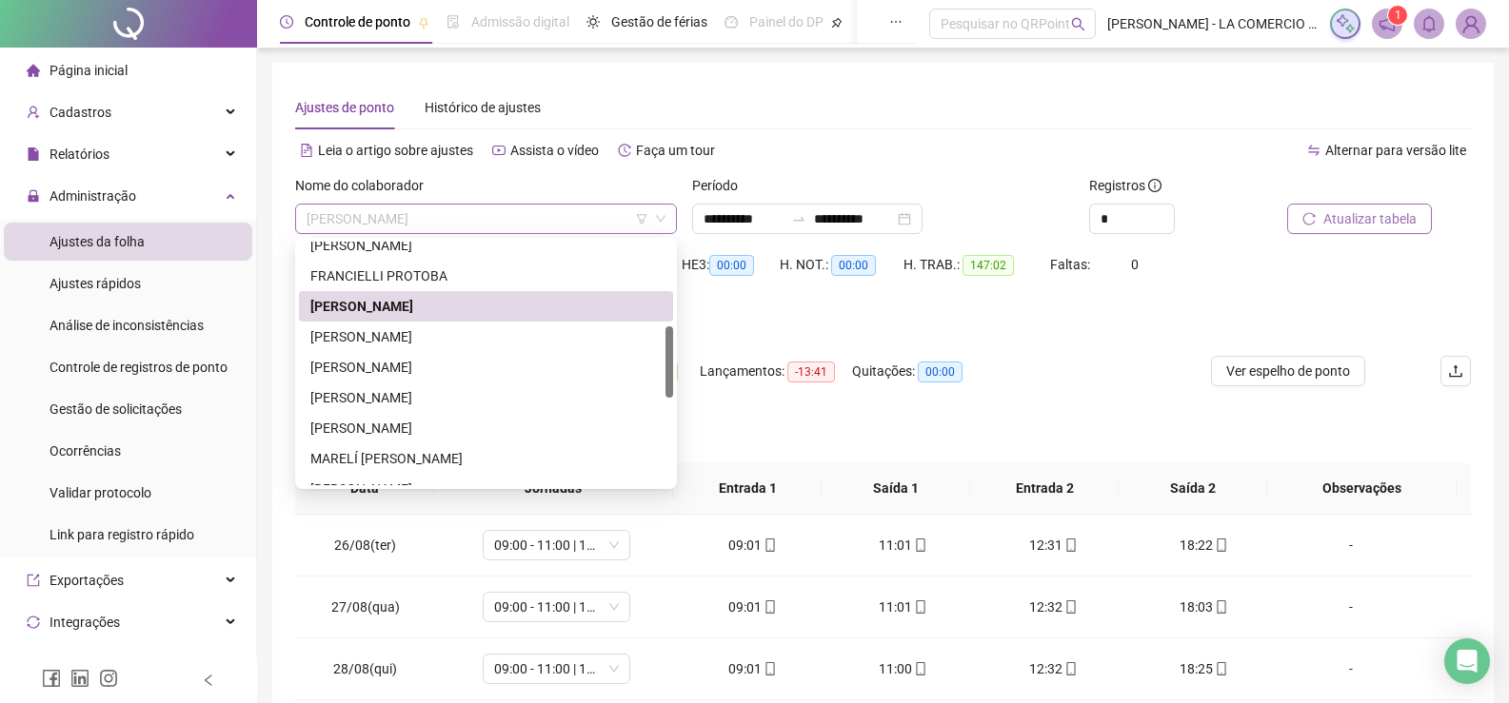
click at [516, 217] on span "[PERSON_NAME]" at bounding box center [486, 219] width 359 height 29
click at [388, 329] on div "[PERSON_NAME] DOS [PERSON_NAME]" at bounding box center [485, 337] width 351 height 21
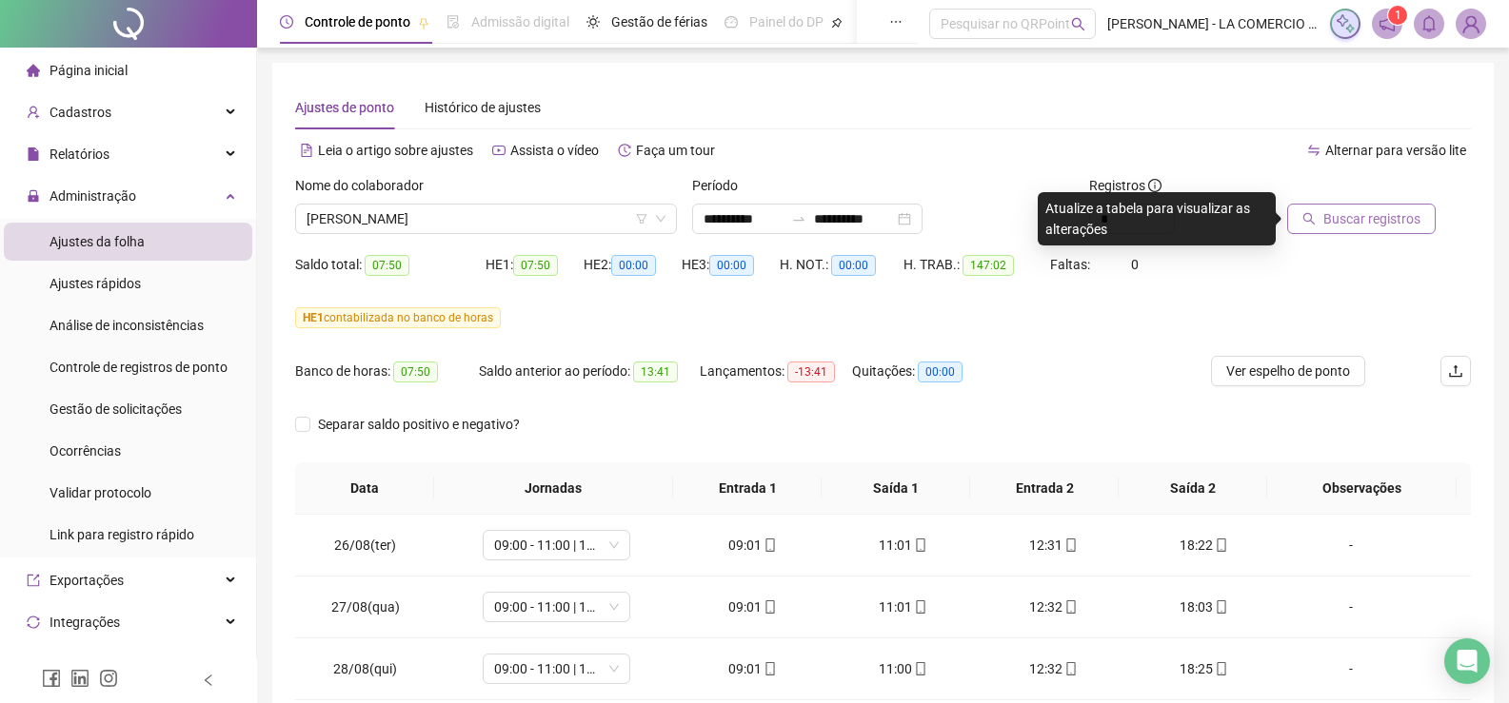
click at [1358, 223] on span "Buscar registros" at bounding box center [1371, 218] width 97 height 21
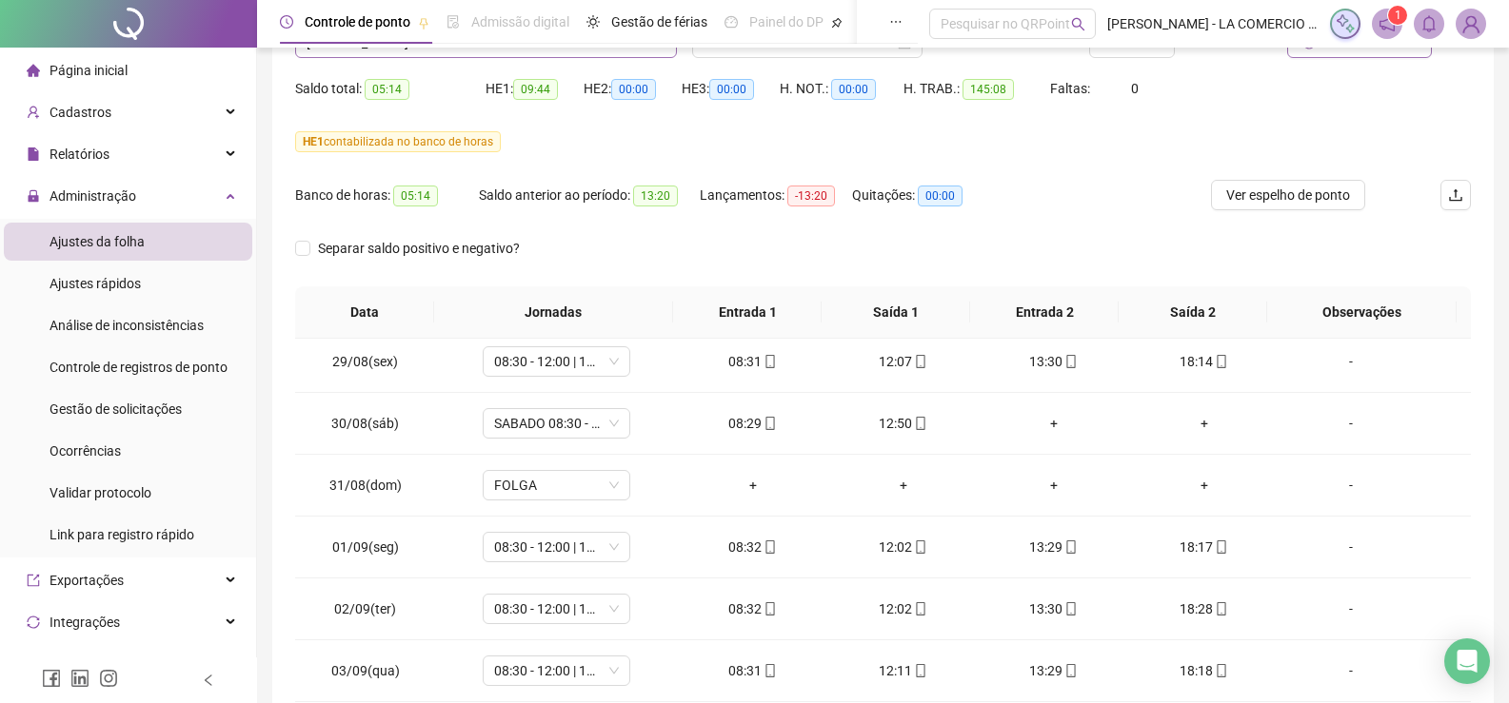
scroll to position [37, 0]
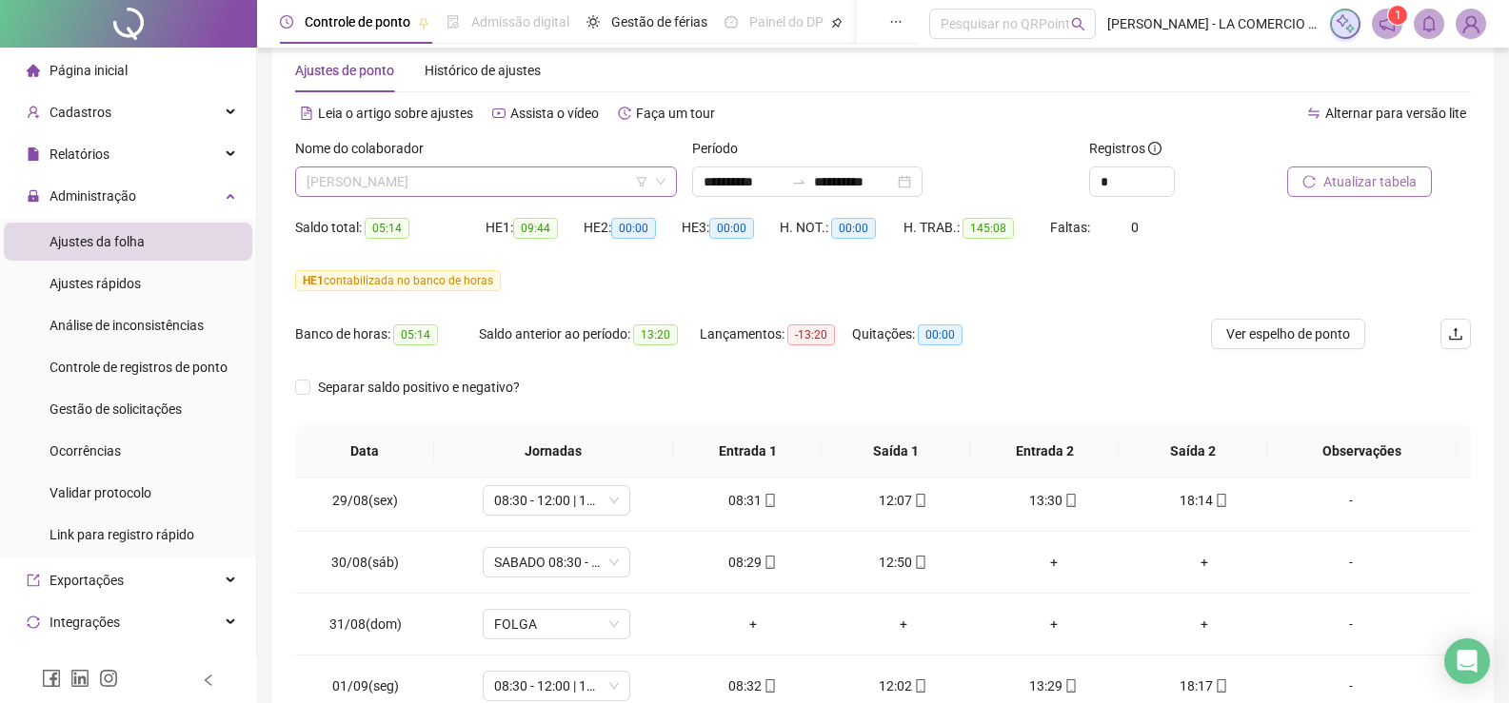
click at [496, 190] on span "[PERSON_NAME] DOS [PERSON_NAME]" at bounding box center [486, 182] width 359 height 29
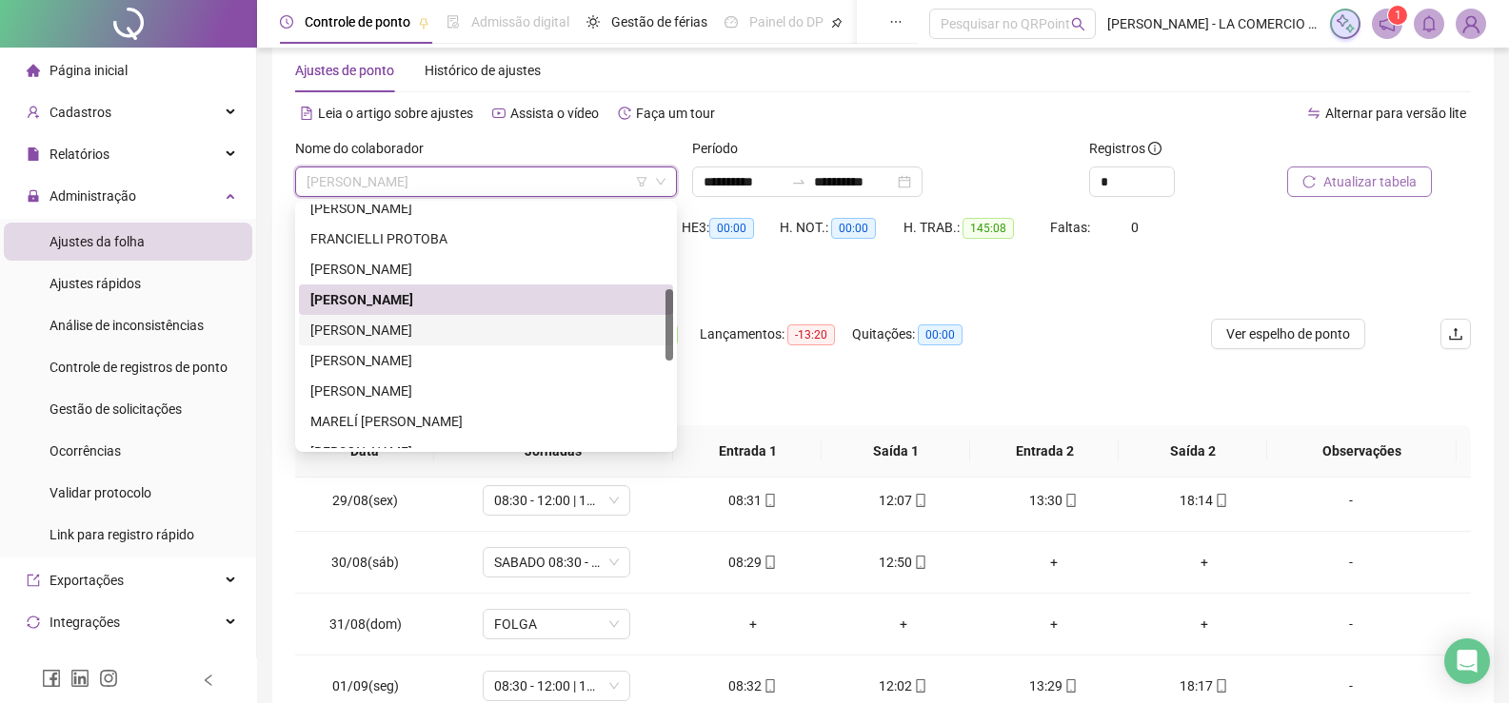
drag, startPoint x: 389, startPoint y: 329, endPoint x: 692, endPoint y: 316, distance: 303.0
click at [389, 328] on div "[PERSON_NAME] [PERSON_NAME]" at bounding box center [485, 330] width 351 height 21
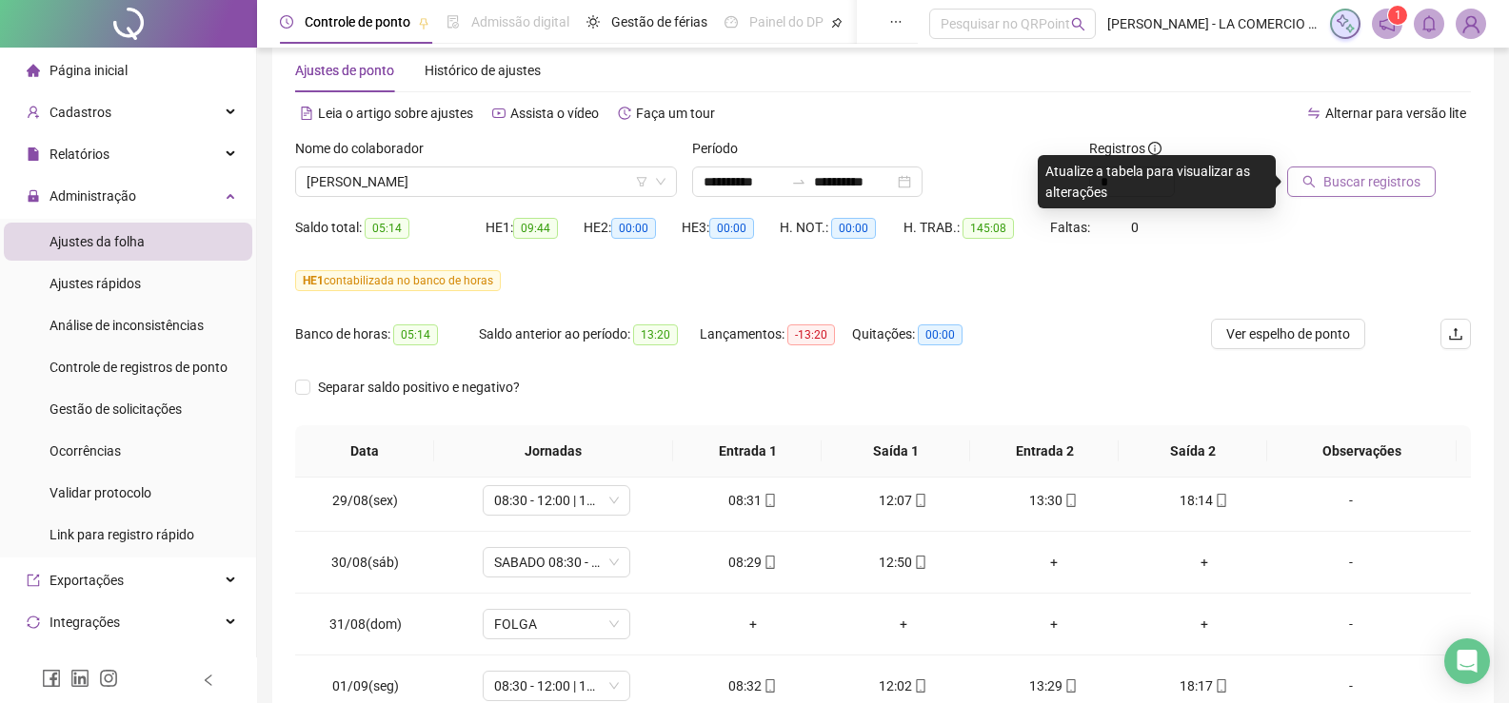
click at [1352, 186] on span "Buscar registros" at bounding box center [1371, 181] width 97 height 21
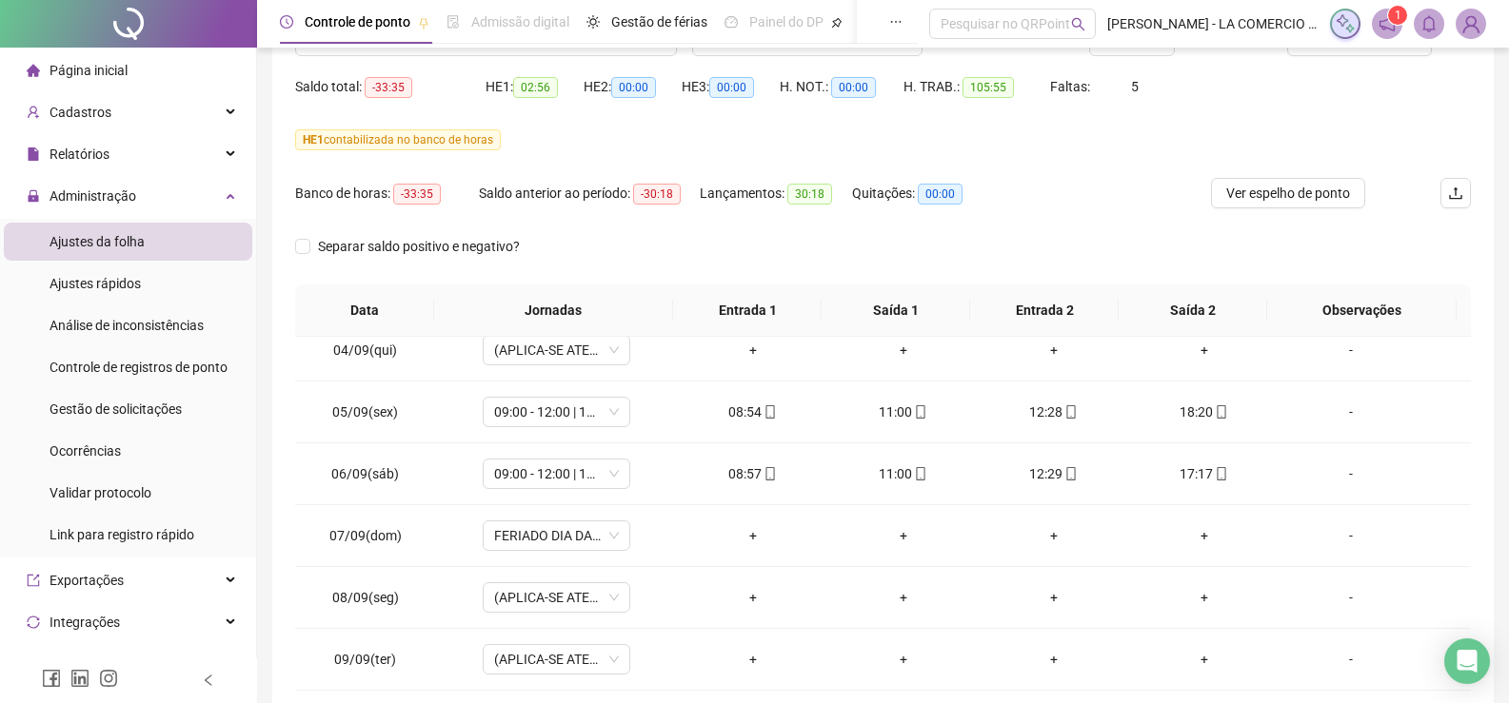
scroll to position [0, 0]
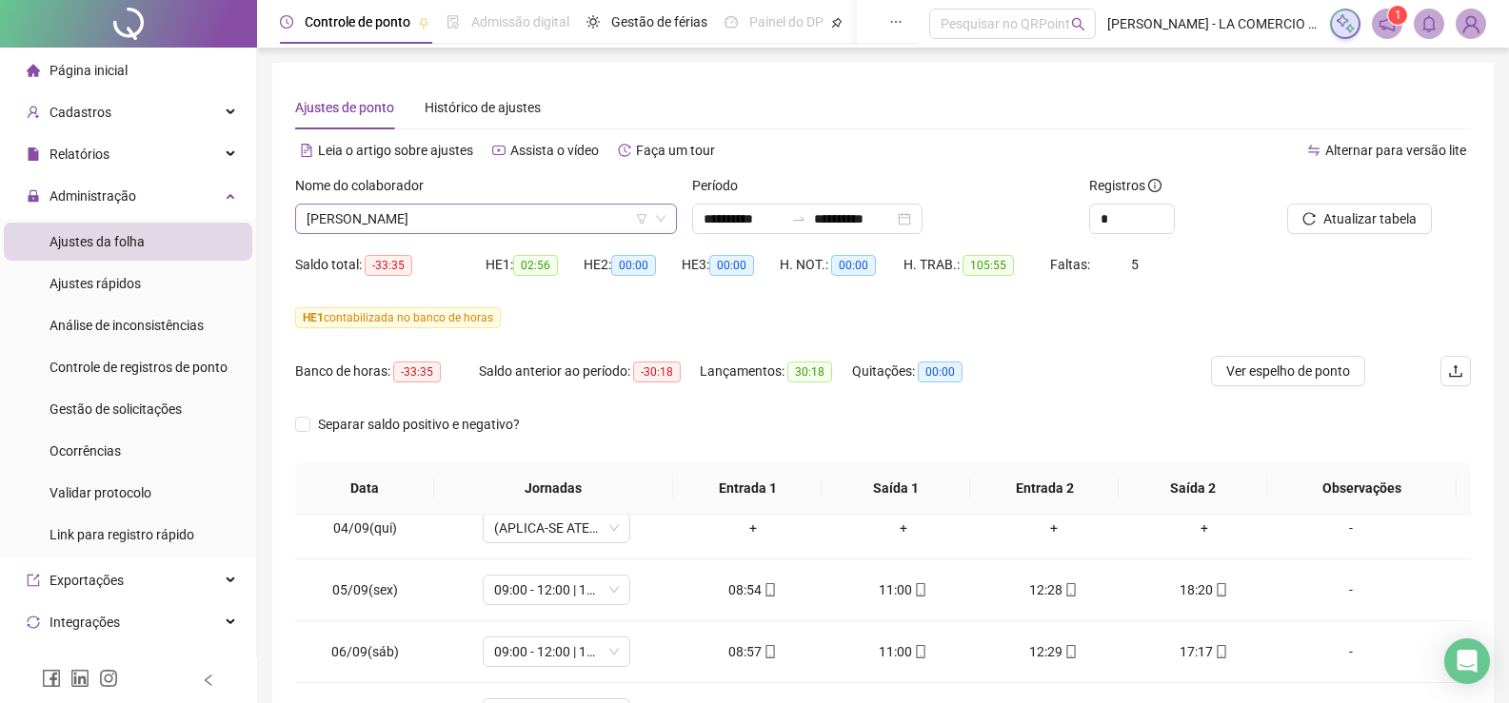
click at [519, 218] on span "[PERSON_NAME] [PERSON_NAME]" at bounding box center [486, 219] width 359 height 29
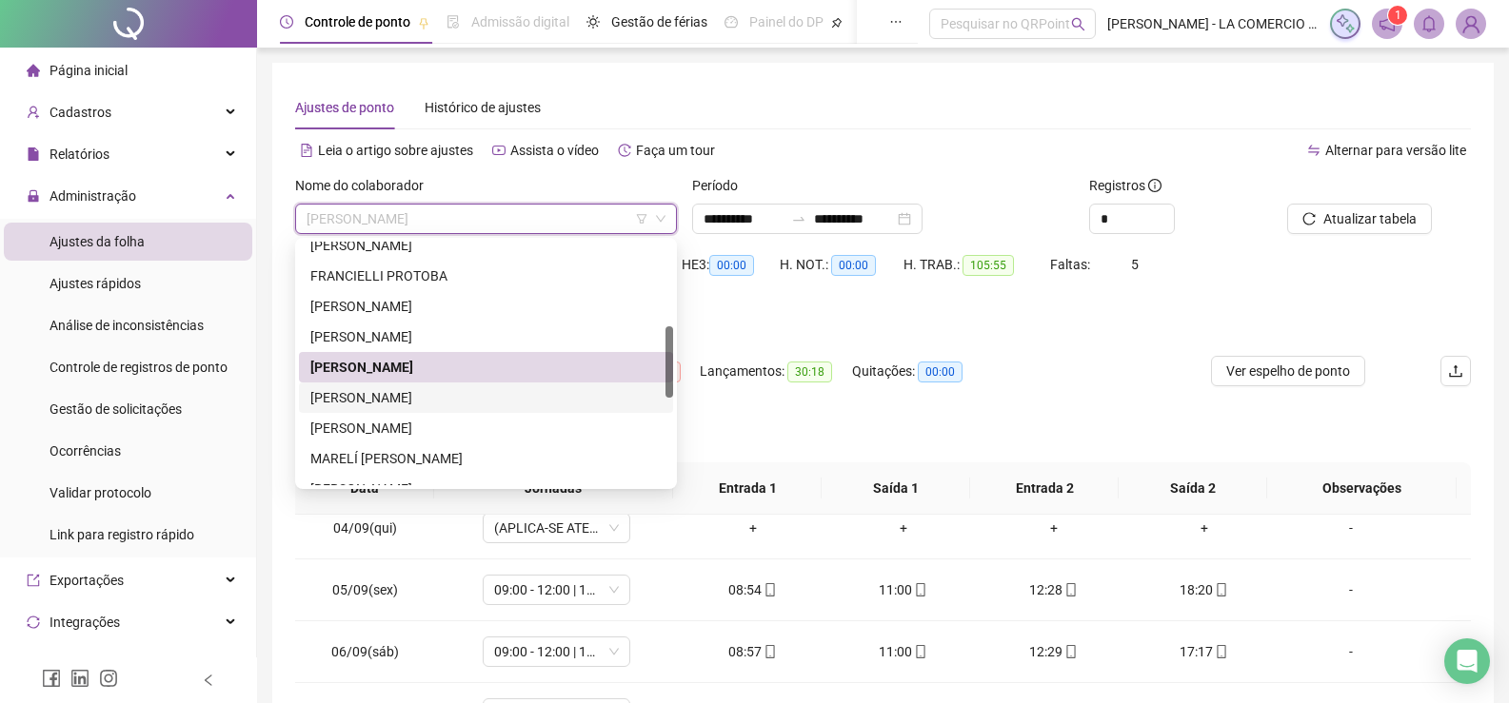
drag, startPoint x: 416, startPoint y: 402, endPoint x: 485, endPoint y: 391, distance: 69.3
click at [416, 403] on div "[PERSON_NAME] DANDOLINI [PERSON_NAME]" at bounding box center [485, 397] width 351 height 21
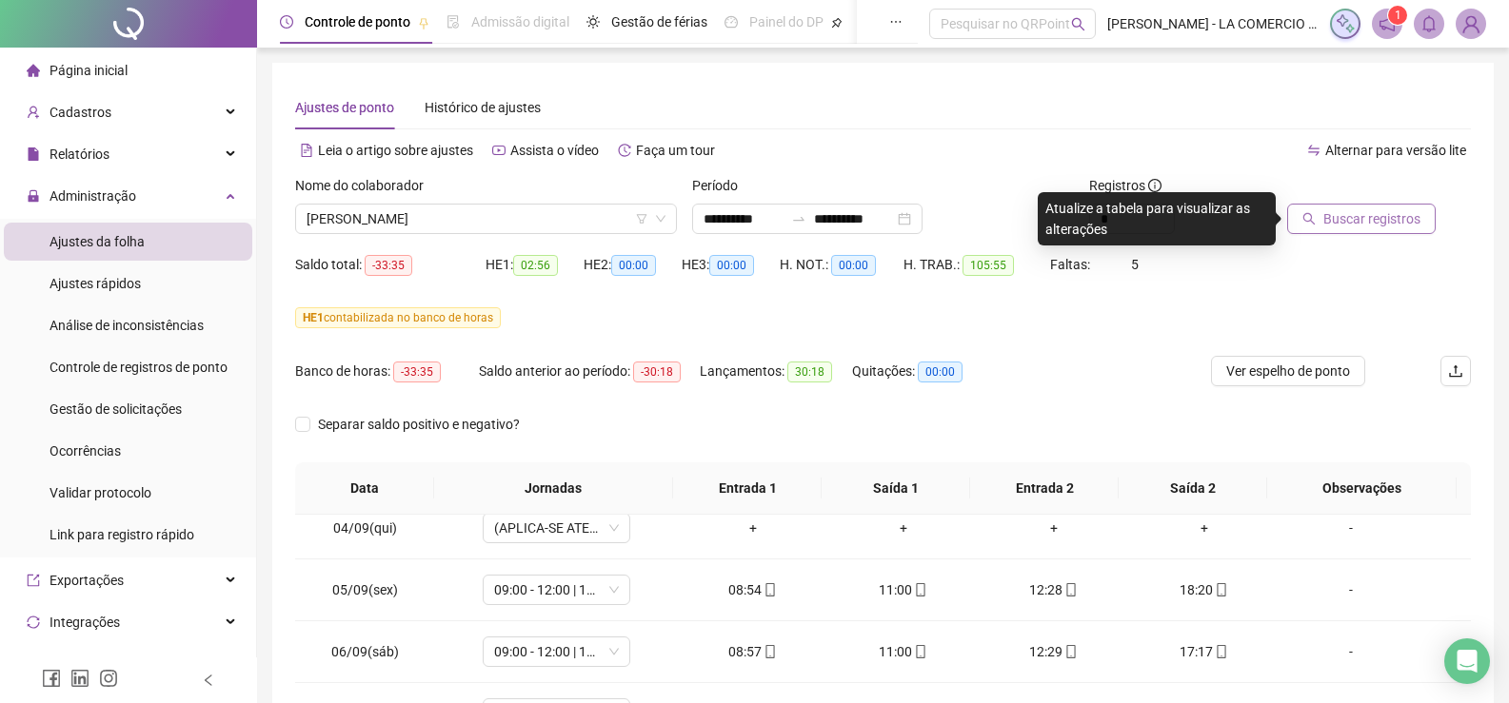
click at [1369, 232] on button "Buscar registros" at bounding box center [1361, 219] width 149 height 30
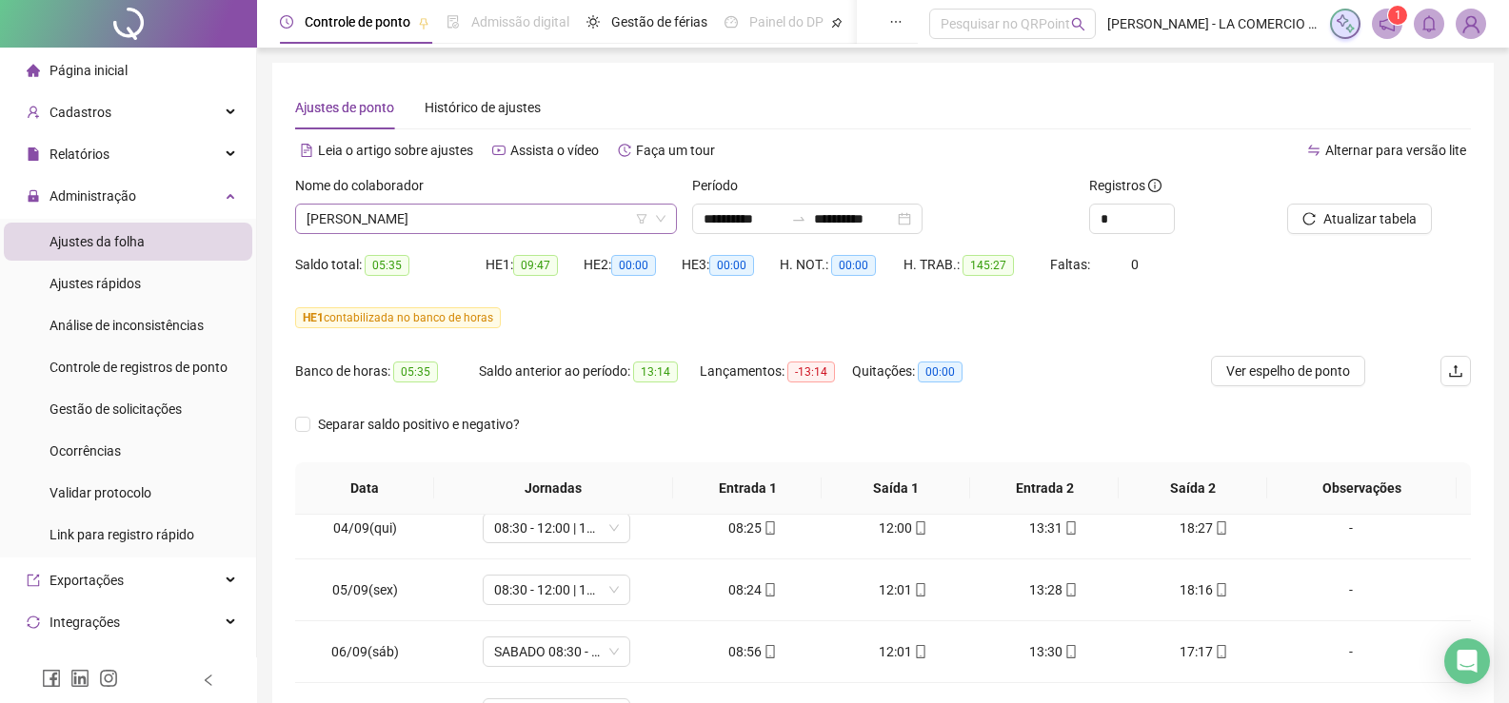
click at [505, 215] on span "[PERSON_NAME] DANDOLINI [PERSON_NAME]" at bounding box center [486, 219] width 359 height 29
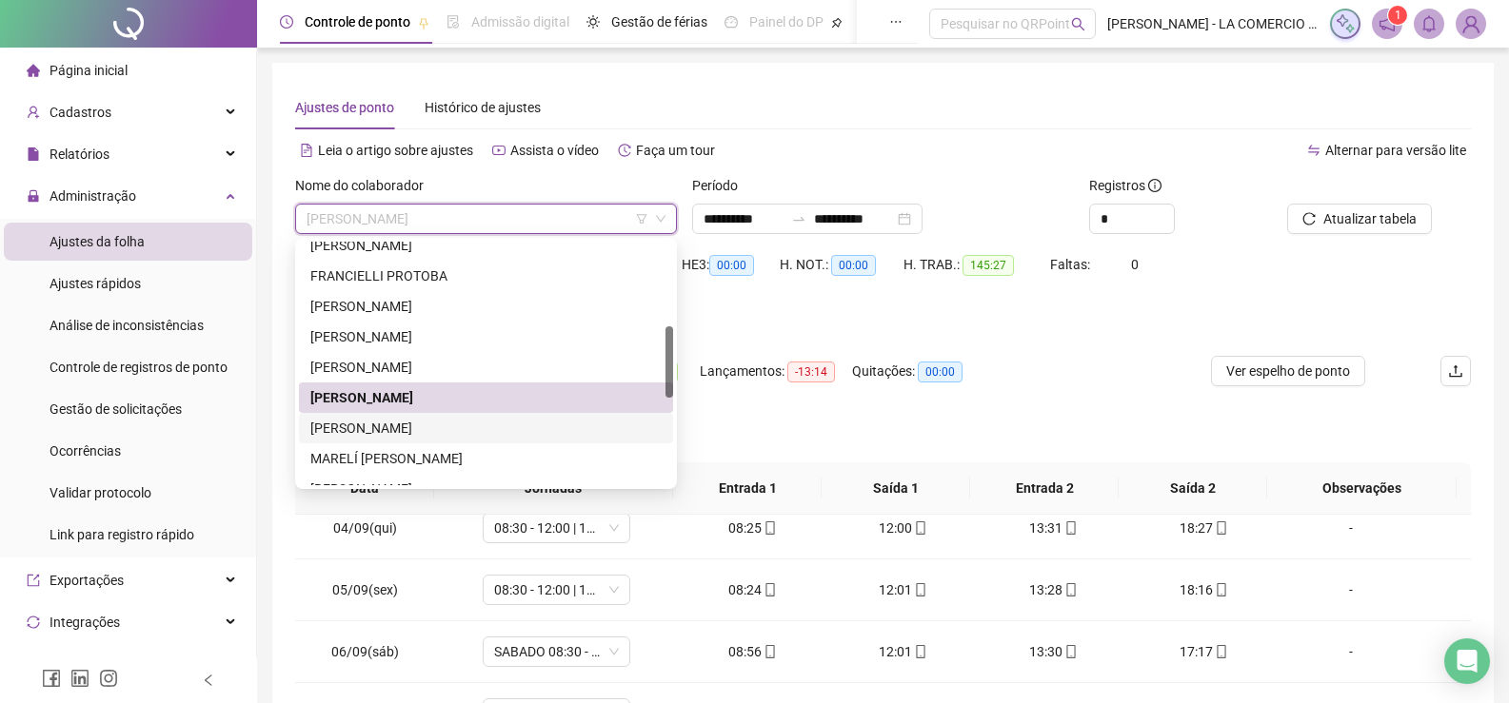
drag, startPoint x: 407, startPoint y: 431, endPoint x: 730, endPoint y: 359, distance: 330.7
click at [407, 430] on div "[PERSON_NAME]" at bounding box center [485, 428] width 351 height 21
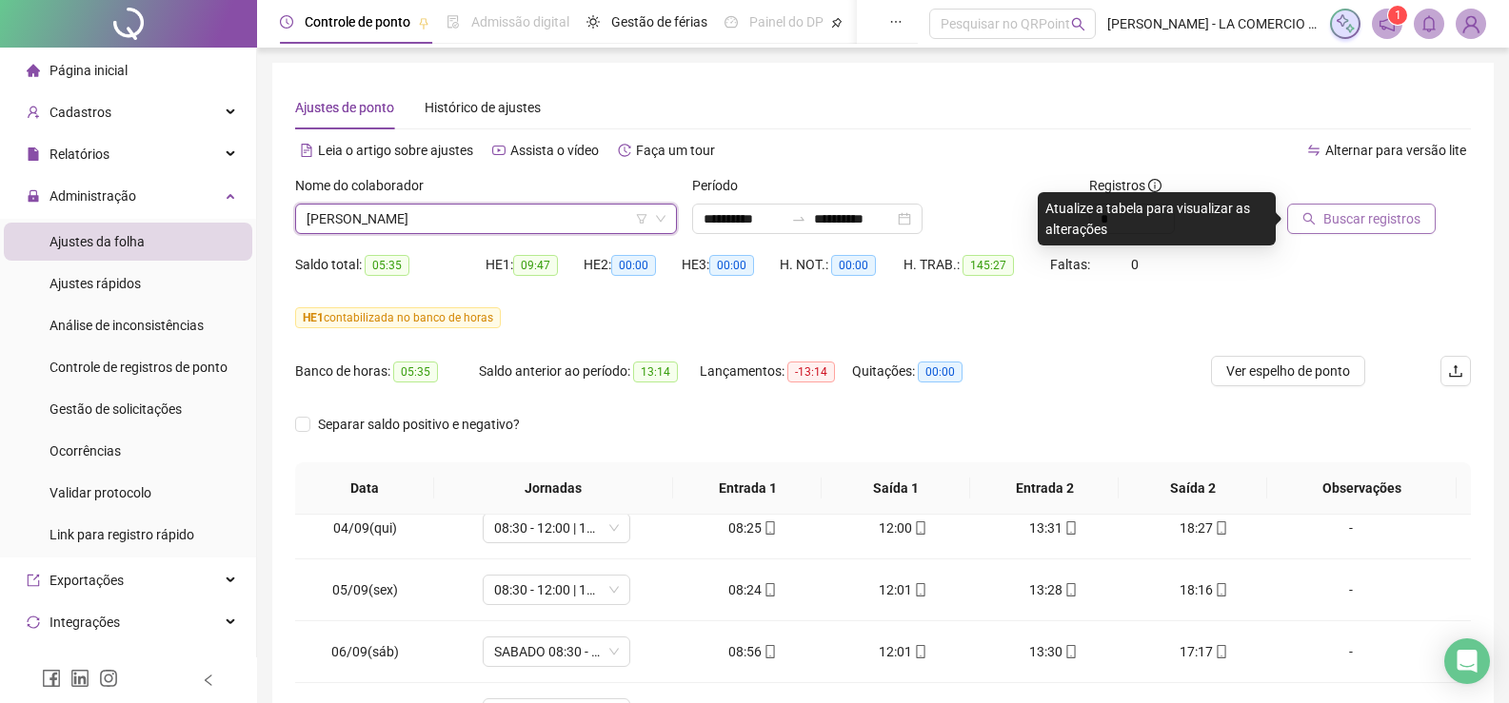
click at [1413, 222] on span "Buscar registros" at bounding box center [1371, 218] width 97 height 21
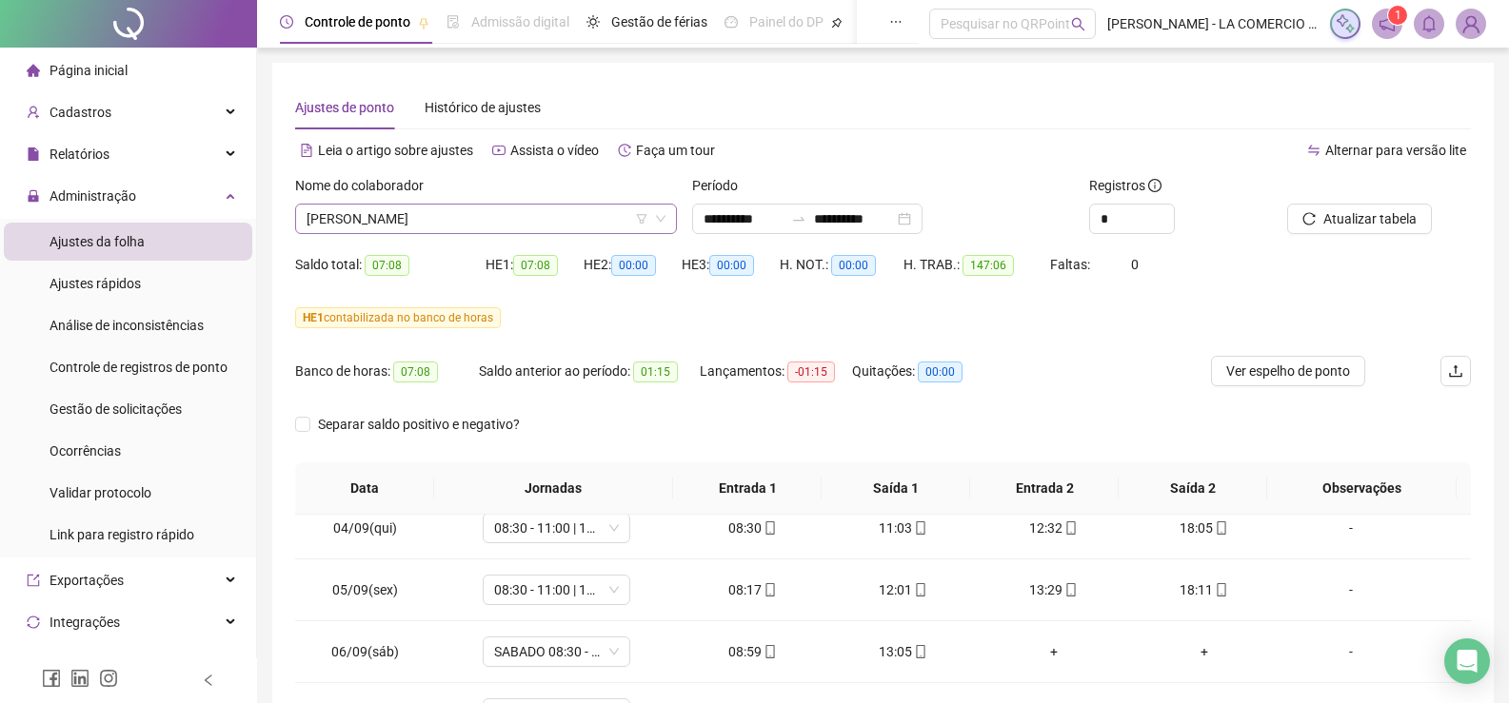
click at [476, 211] on span "[PERSON_NAME]" at bounding box center [486, 219] width 359 height 29
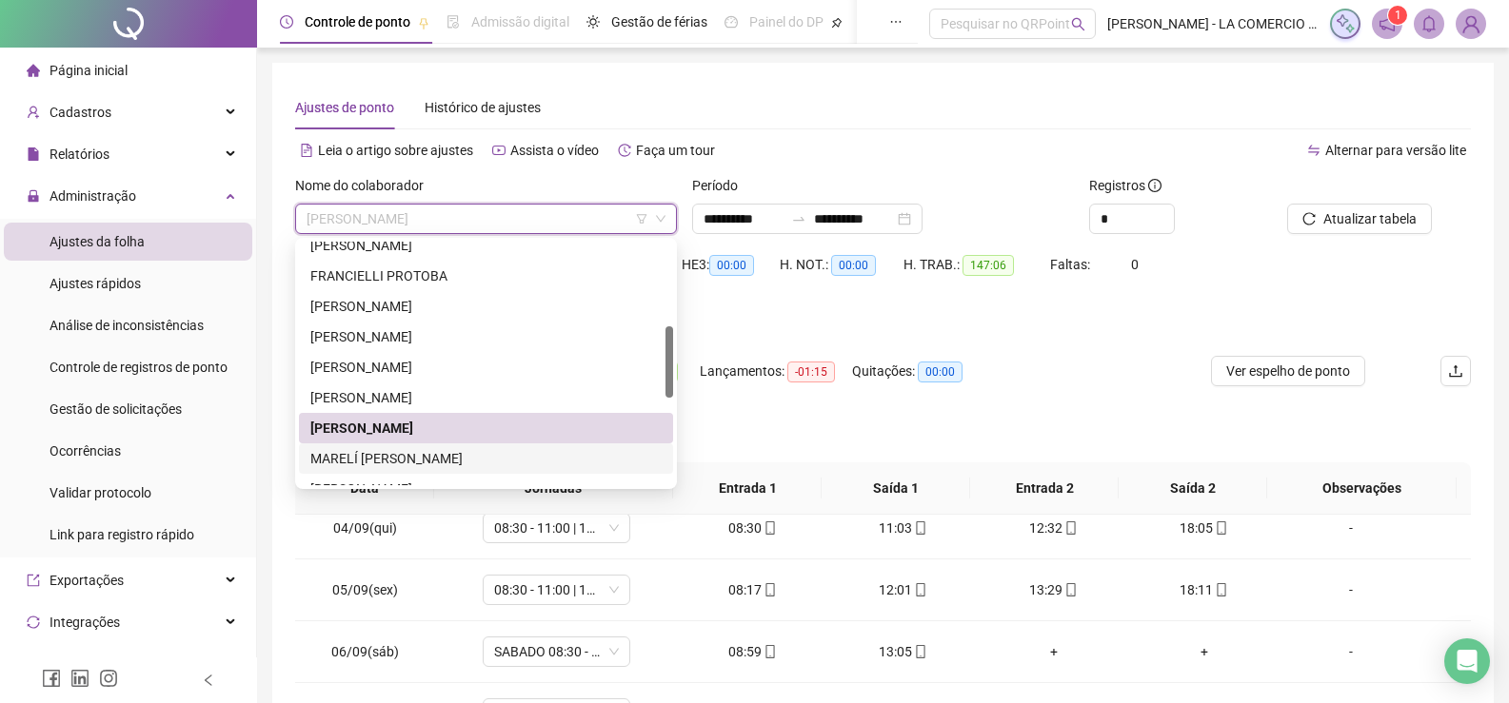
click at [407, 466] on div "MARELÍ TEREZINHA SAÚGO PATRICIO" at bounding box center [485, 458] width 351 height 21
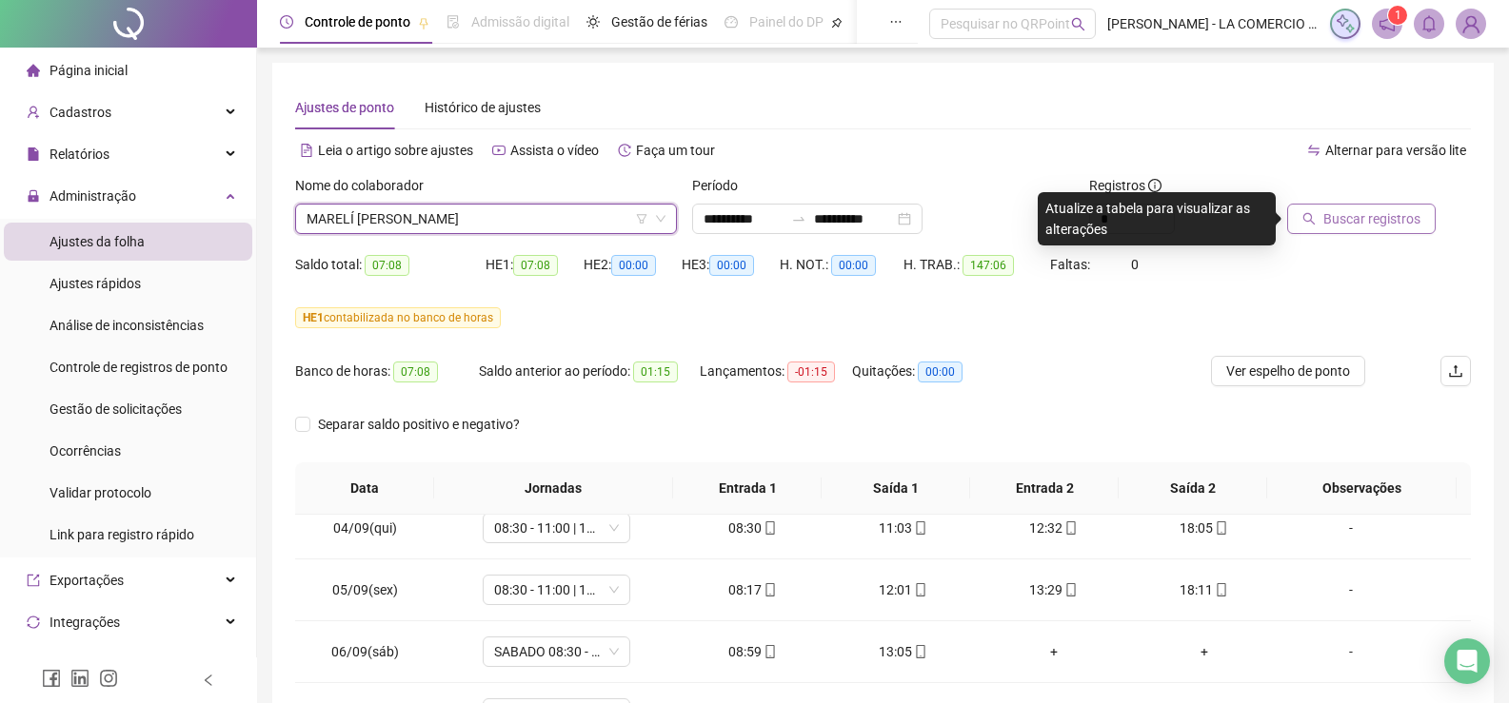
click at [1360, 225] on span "Buscar registros" at bounding box center [1371, 218] width 97 height 21
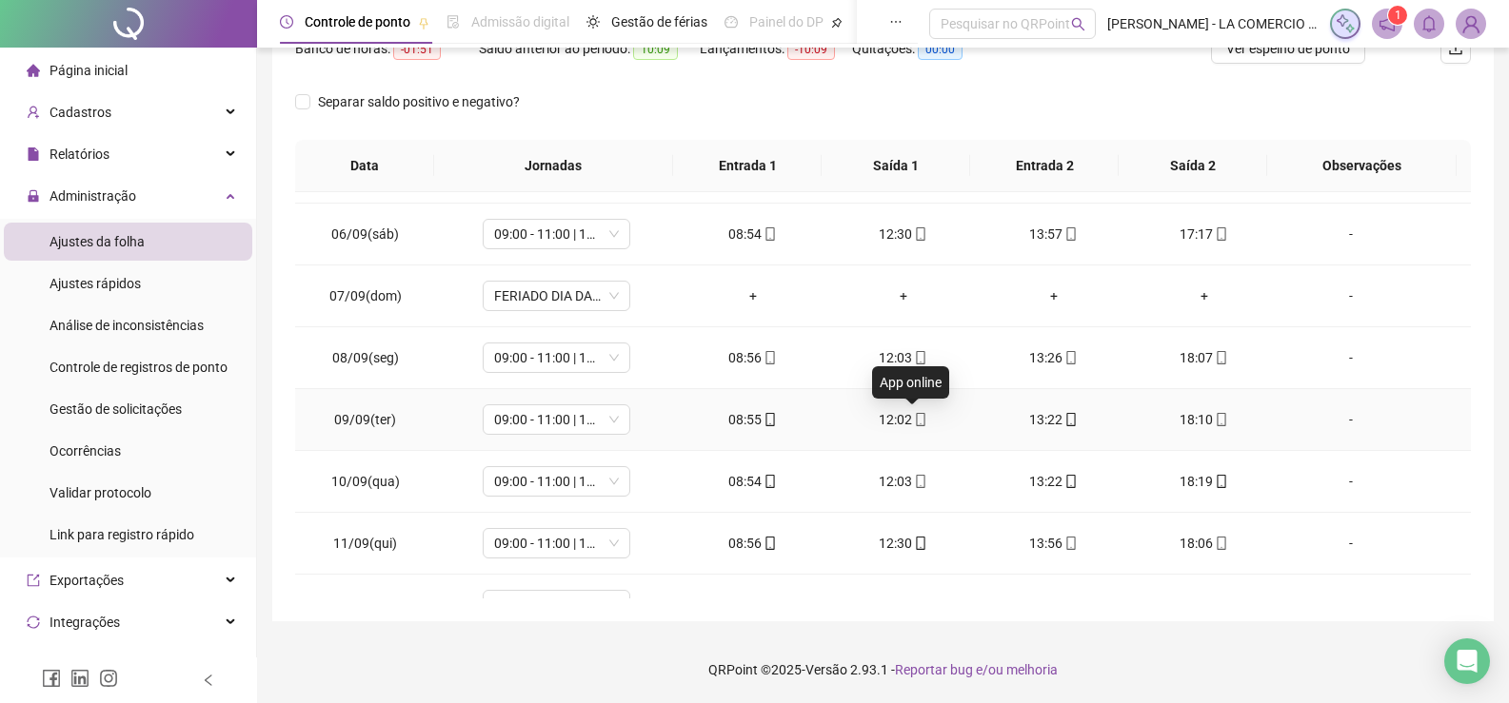
scroll to position [764, 0]
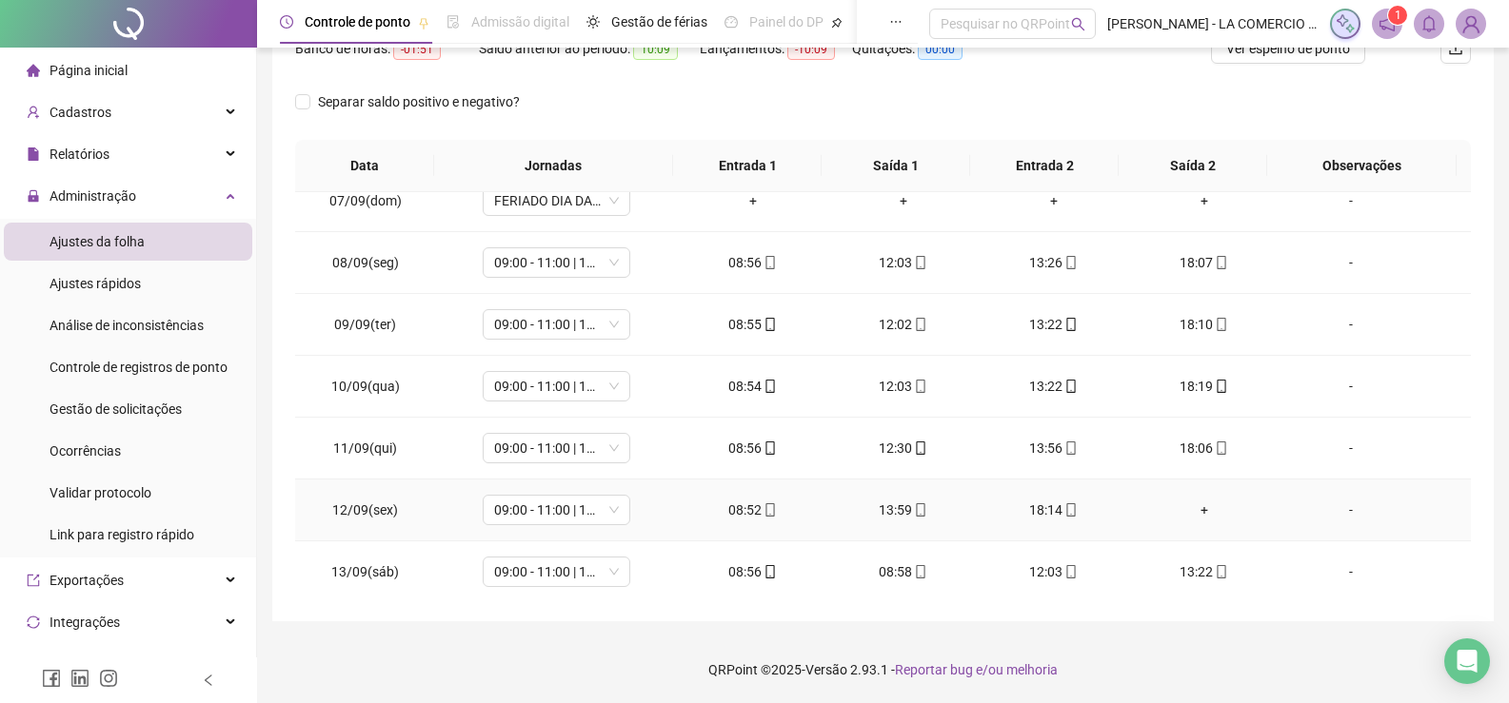
click at [1190, 508] on div "+" at bounding box center [1204, 510] width 120 height 21
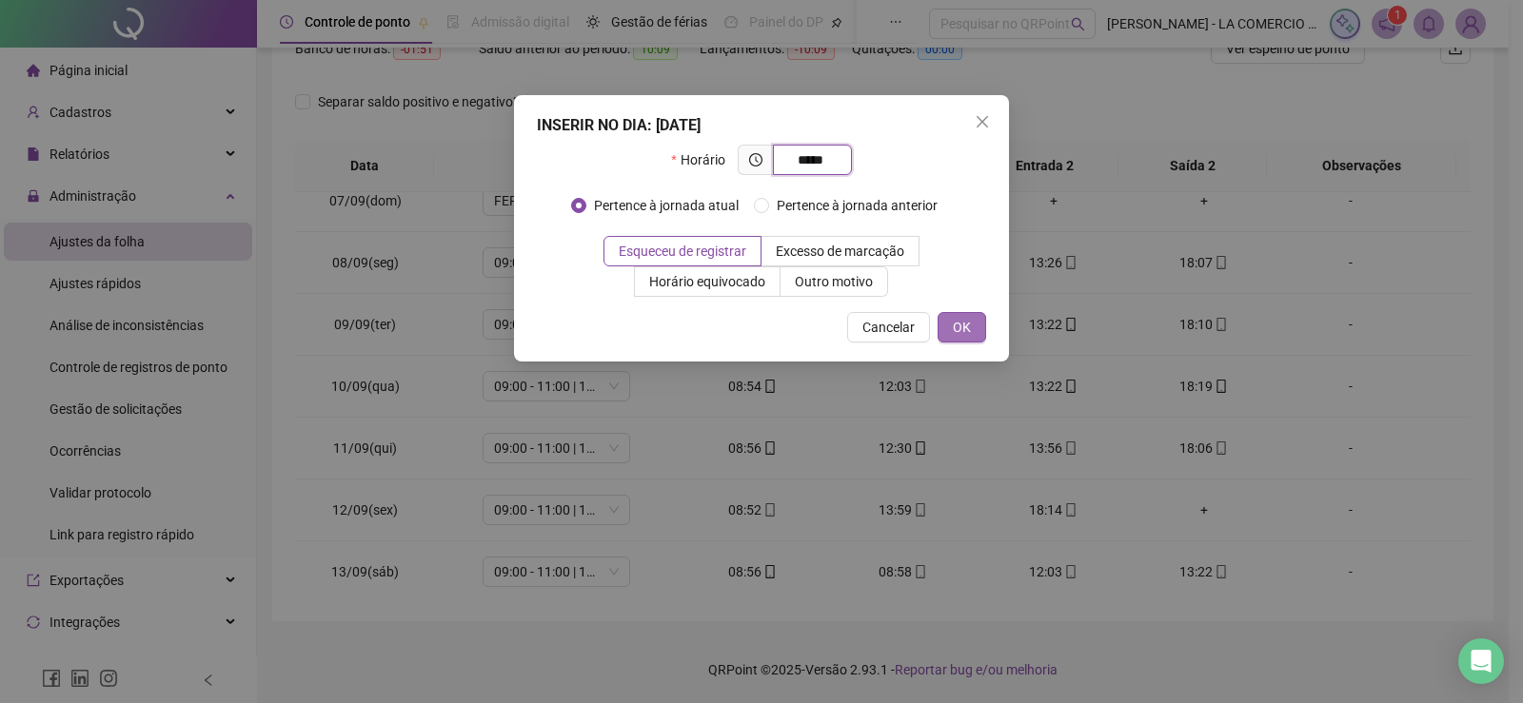
type input "*****"
click at [979, 327] on button "OK" at bounding box center [962, 327] width 49 height 30
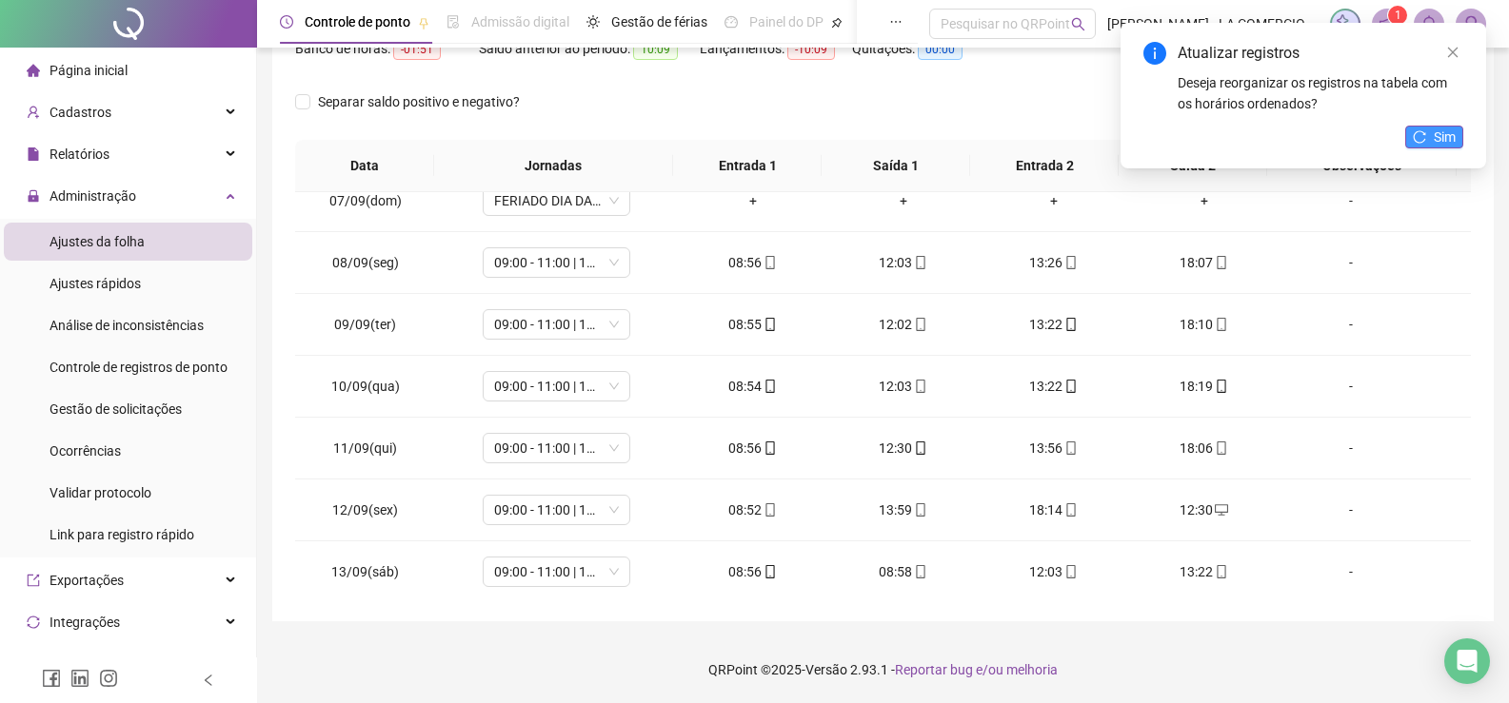
click at [1452, 129] on span "Sim" at bounding box center [1445, 137] width 22 height 21
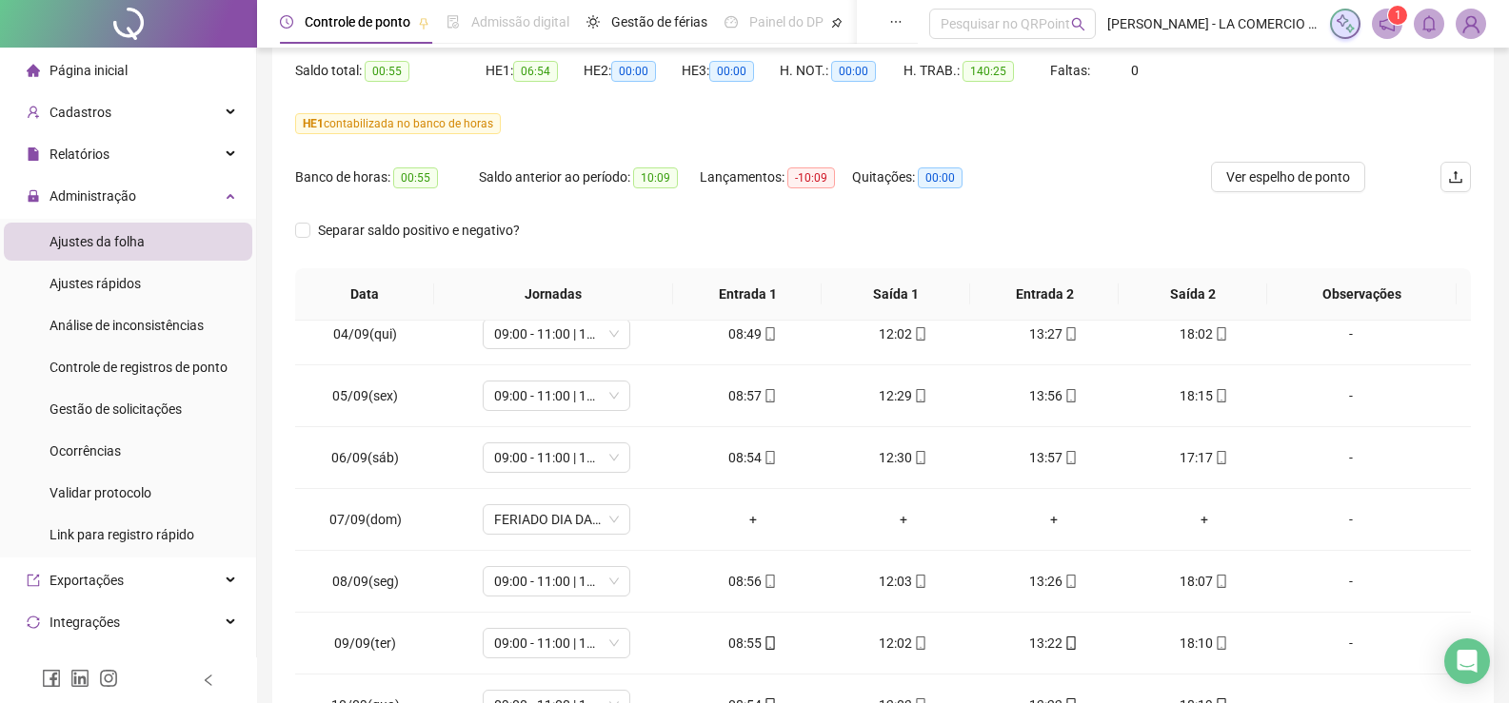
scroll to position [37, 0]
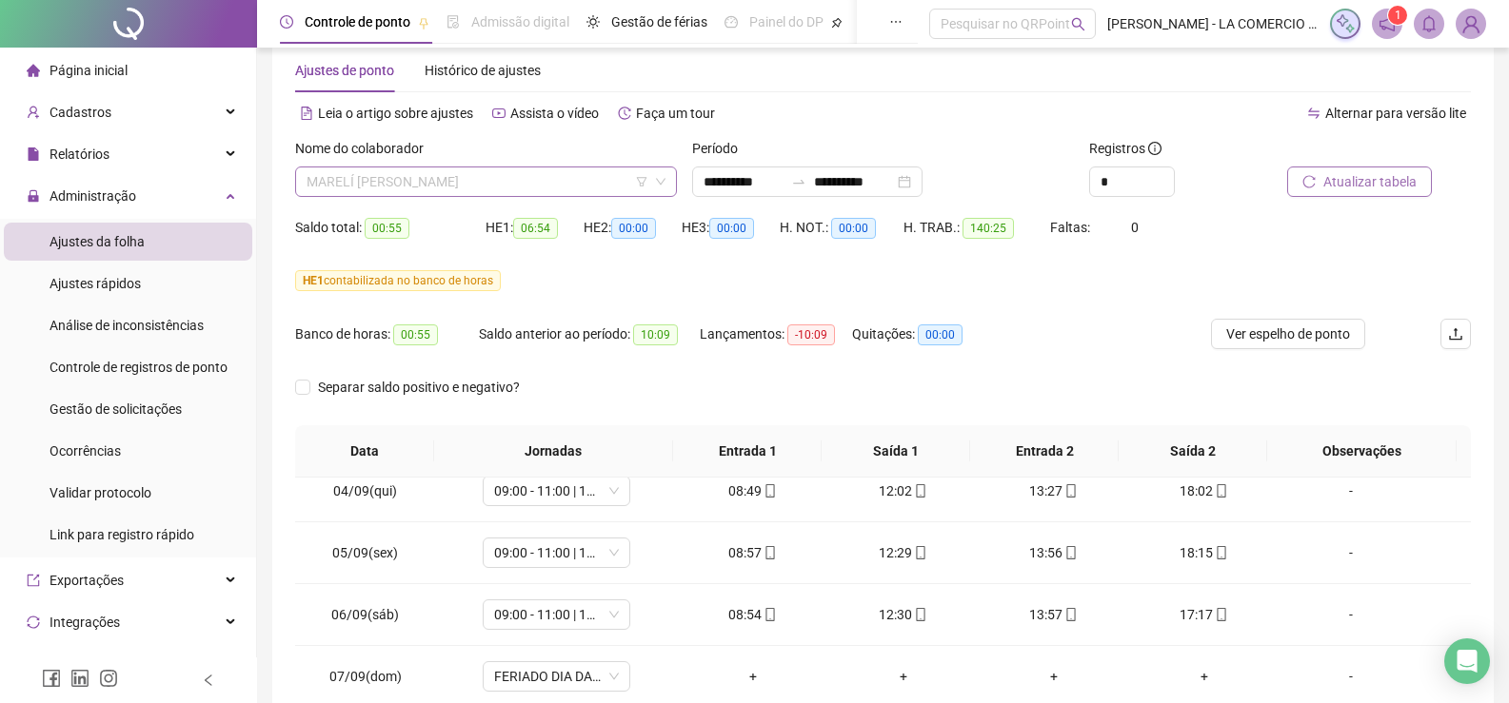
click at [531, 179] on span "MARELÍ TEREZINHA SAÚGO PATRICIO" at bounding box center [486, 182] width 359 height 29
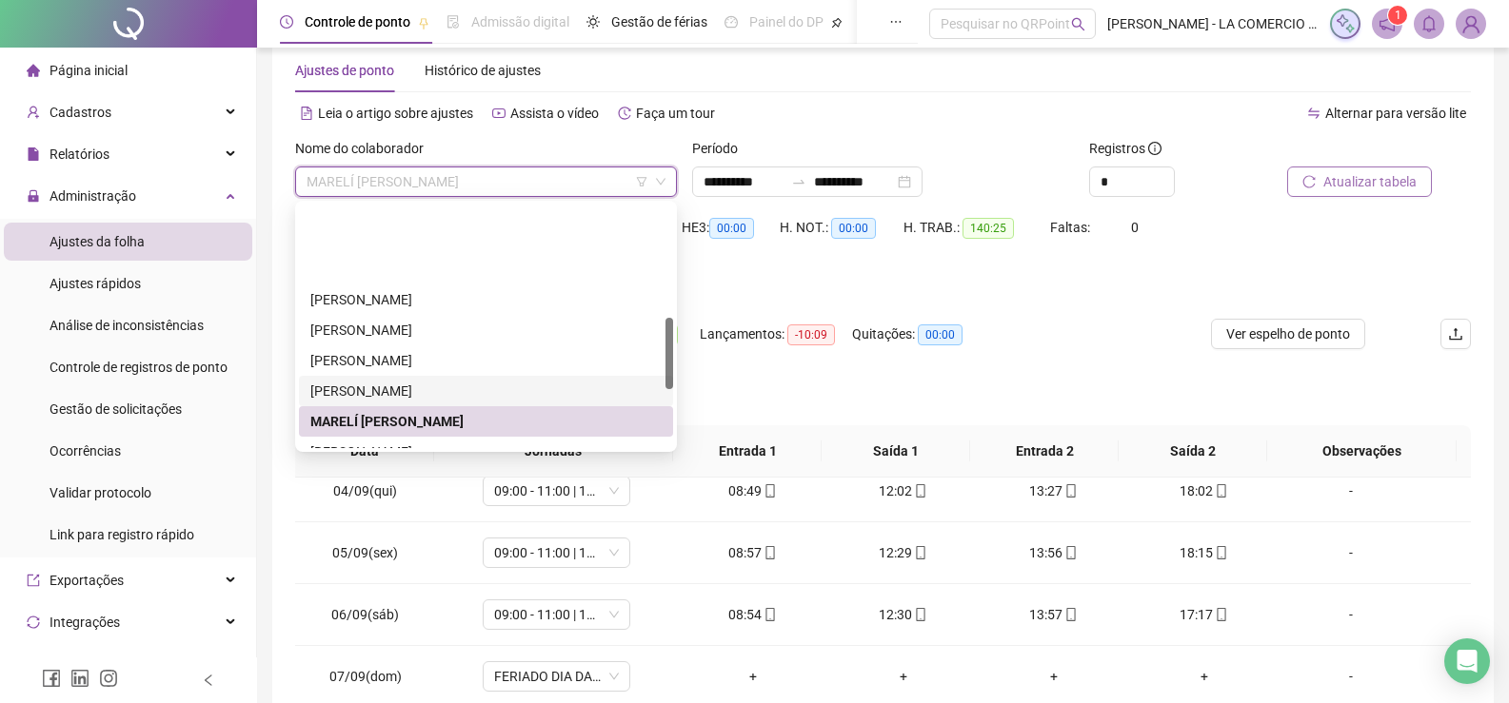
scroll to position [381, 0]
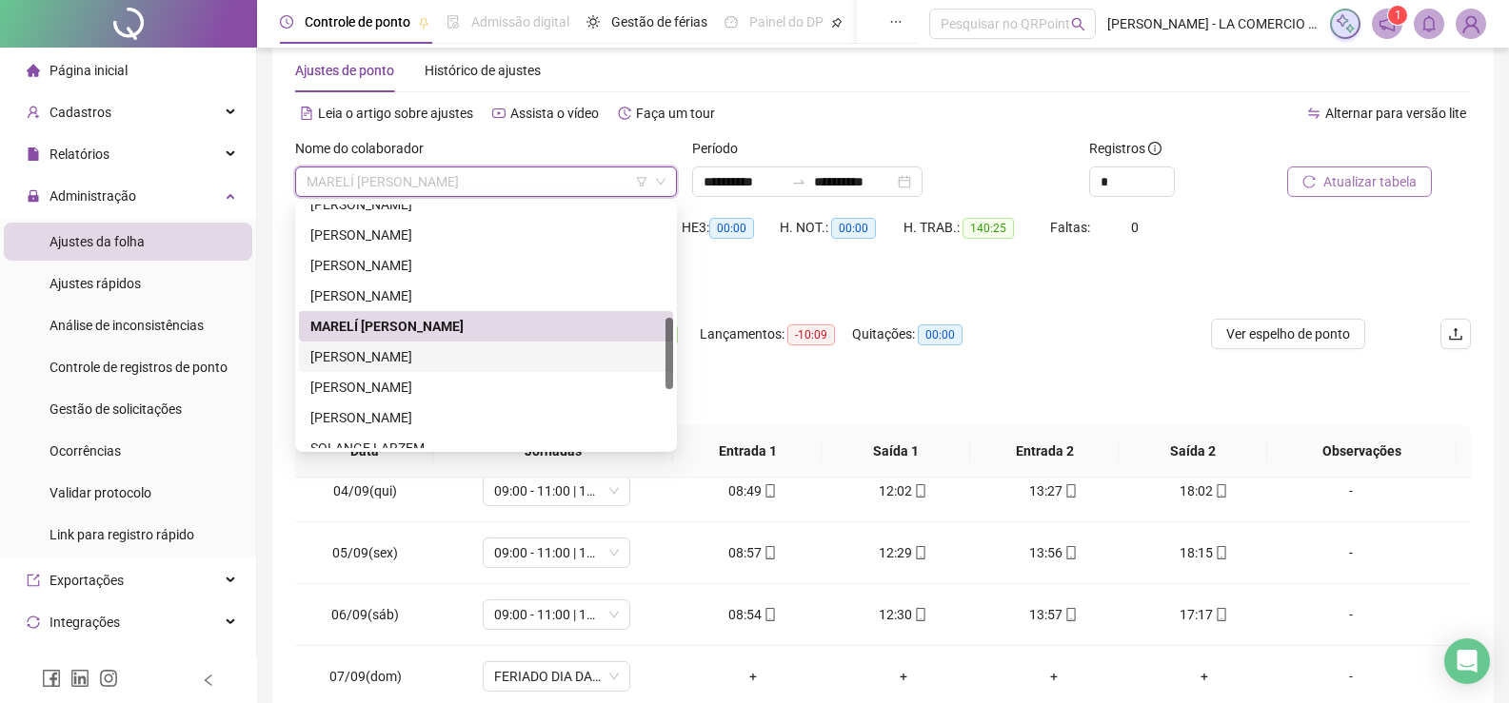
click at [419, 353] on div "[PERSON_NAME] [PERSON_NAME]" at bounding box center [485, 357] width 351 height 21
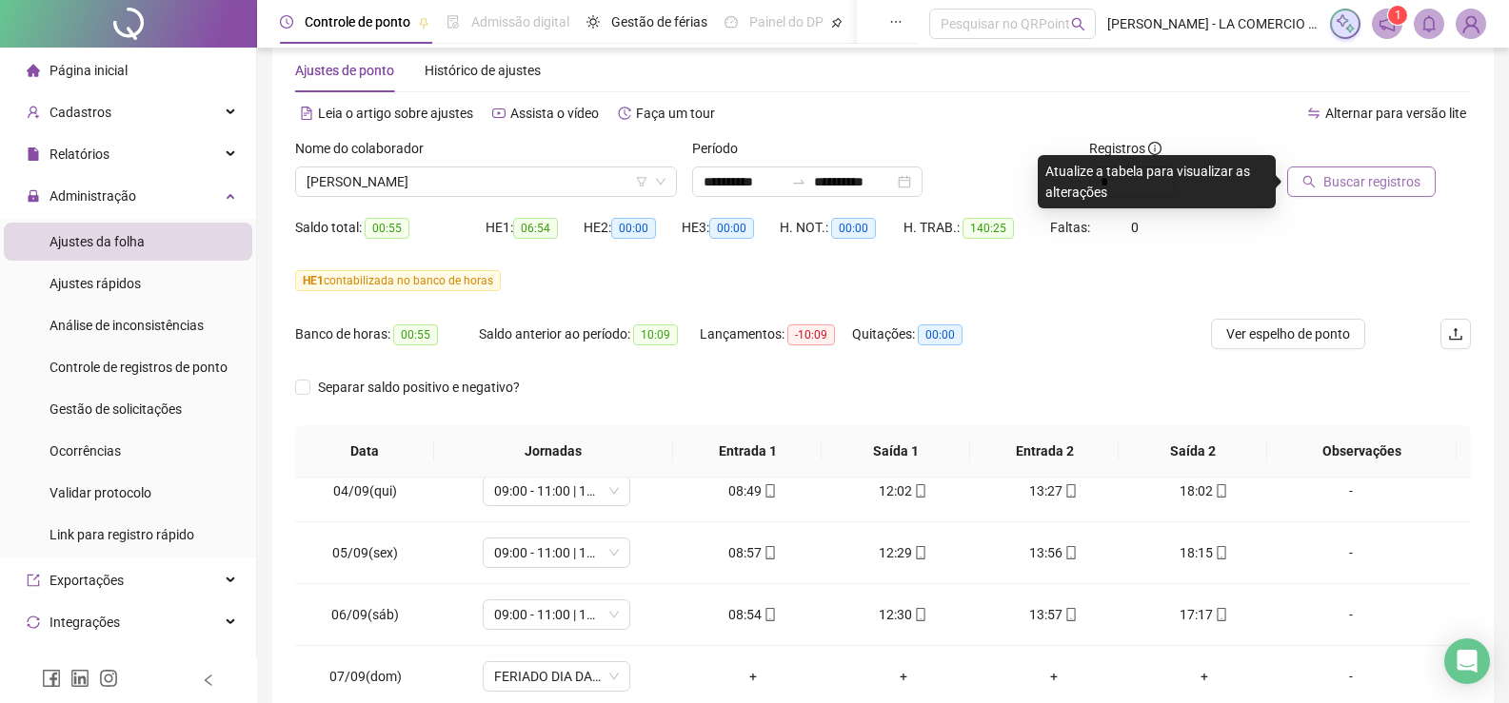
click at [1361, 182] on span "Buscar registros" at bounding box center [1371, 181] width 97 height 21
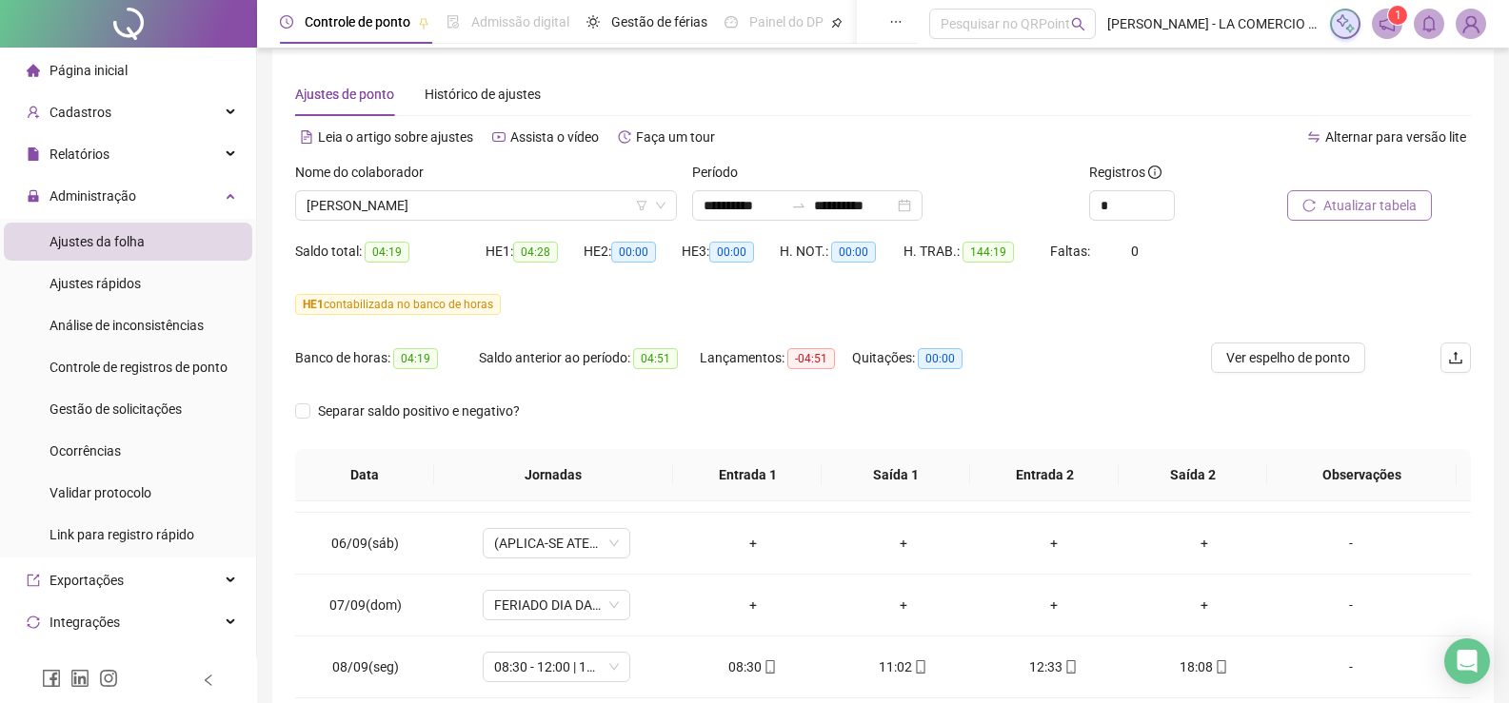
scroll to position [0, 0]
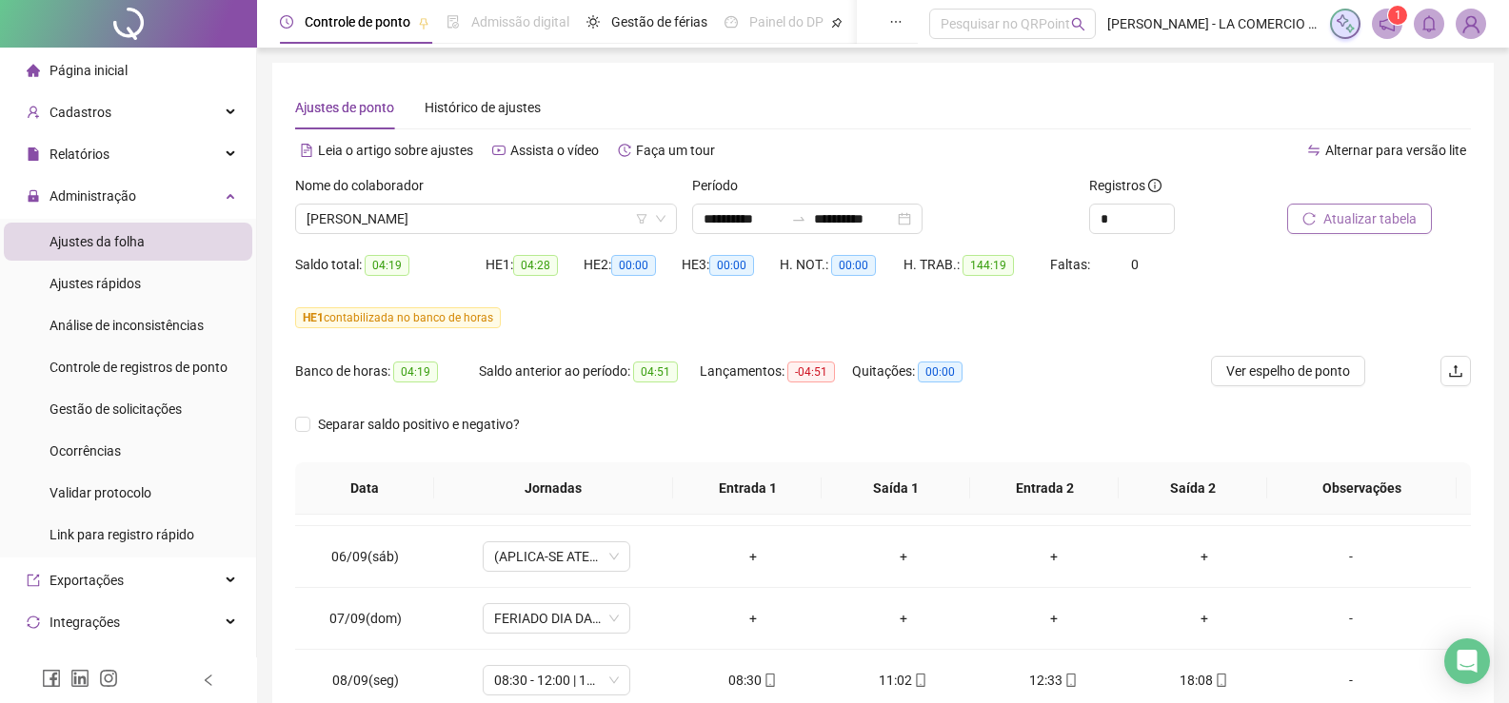
click at [495, 203] on div "Nome do colaborador" at bounding box center [486, 189] width 382 height 29
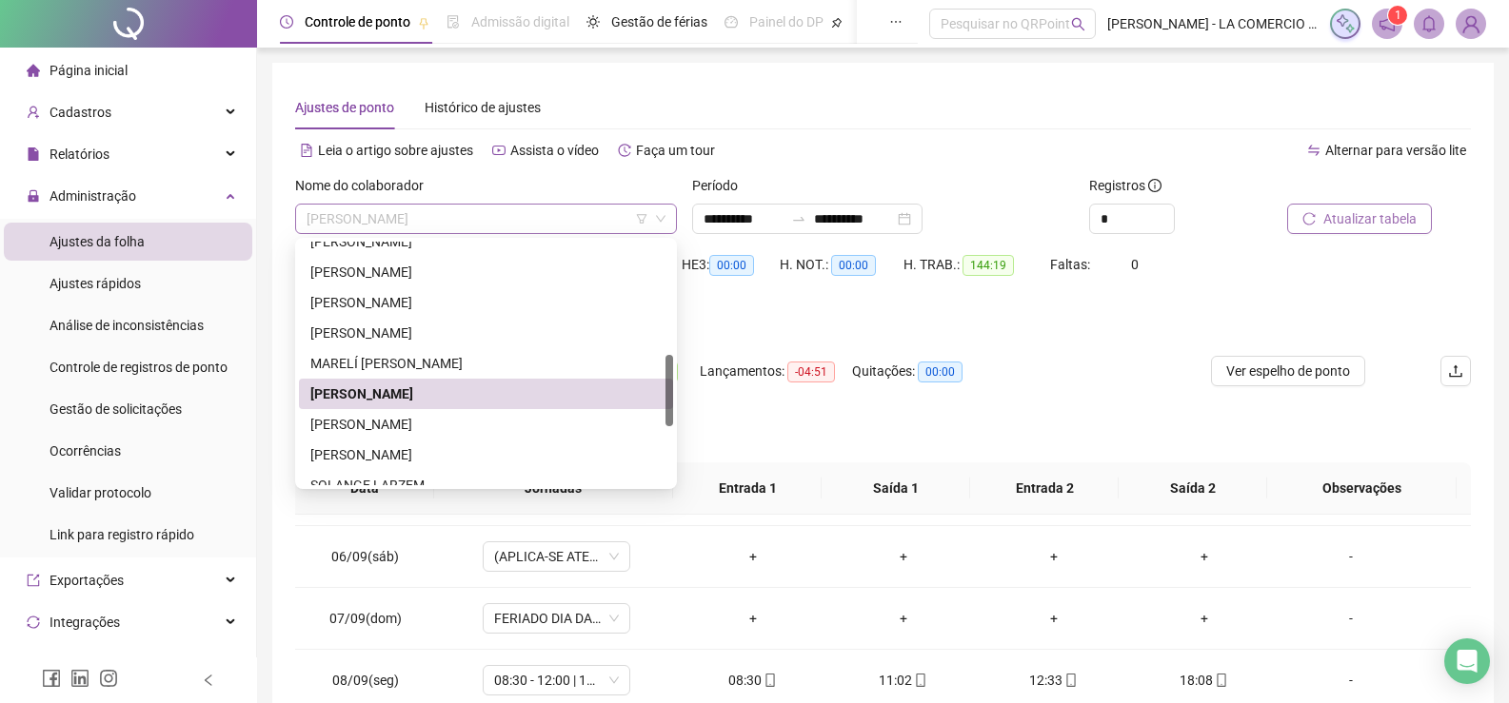
click at [490, 219] on span "[PERSON_NAME] [PERSON_NAME]" at bounding box center [486, 219] width 359 height 29
click at [410, 426] on div "MILENE PLACIDO MACHADO" at bounding box center [485, 424] width 351 height 21
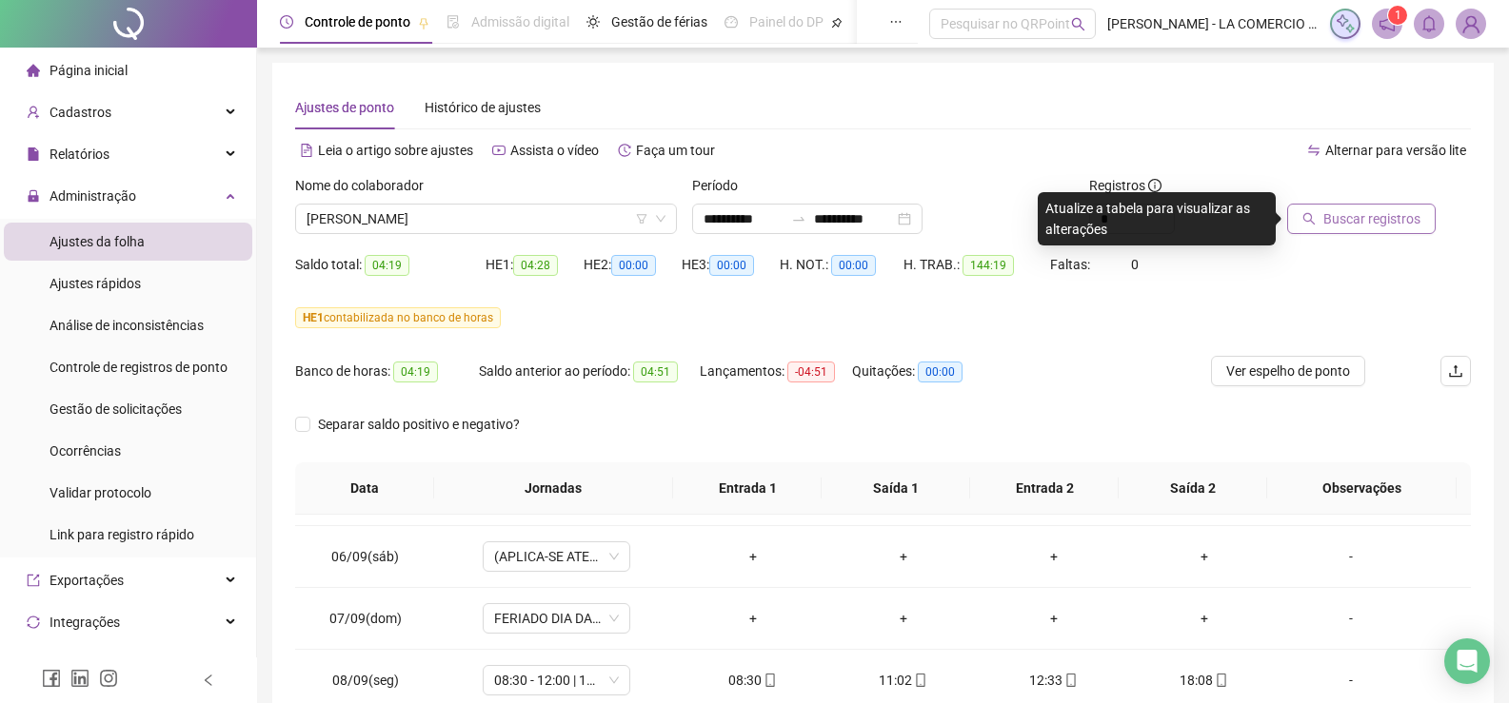
click at [1370, 208] on button "Buscar registros" at bounding box center [1361, 219] width 149 height 30
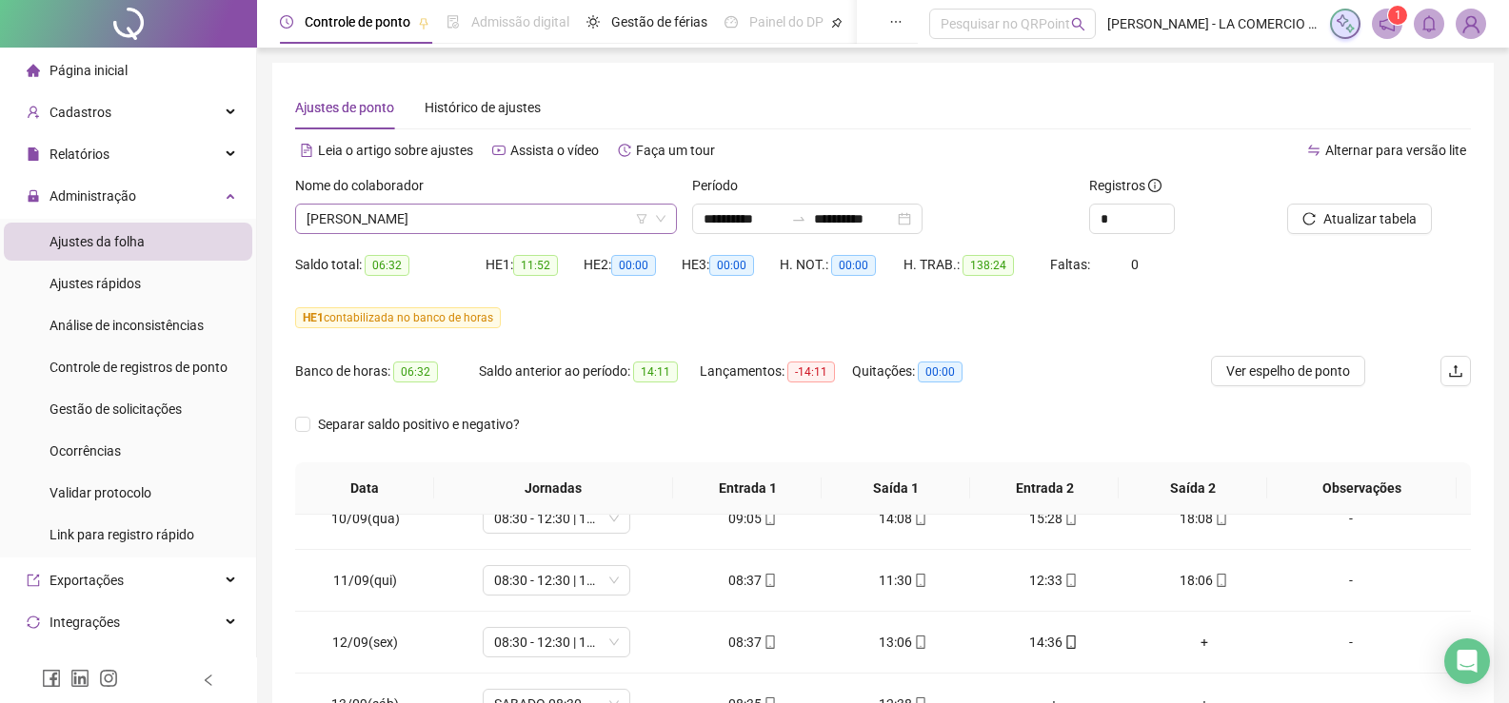
click at [513, 213] on span "MILENE PLACIDO MACHADO" at bounding box center [486, 219] width 359 height 29
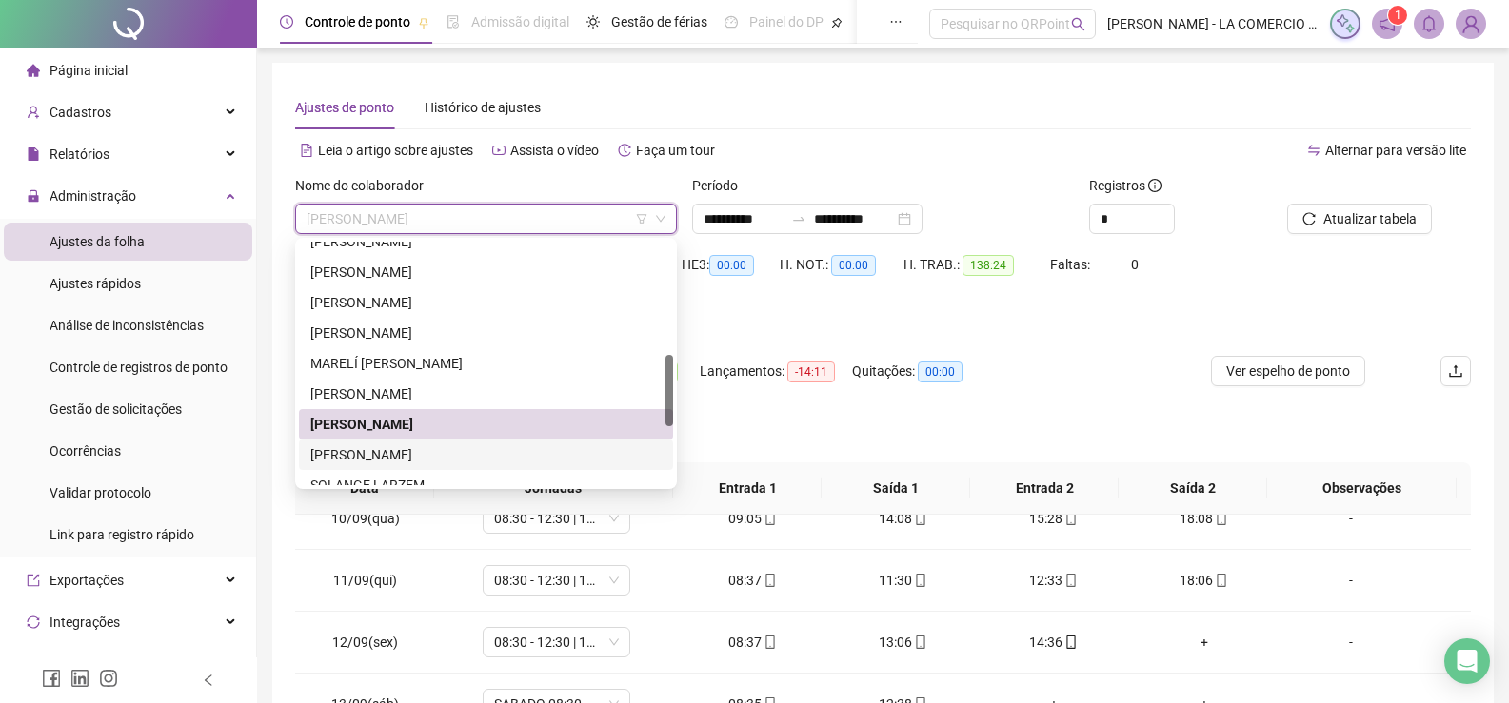
click at [446, 456] on div "[PERSON_NAME]" at bounding box center [485, 455] width 351 height 21
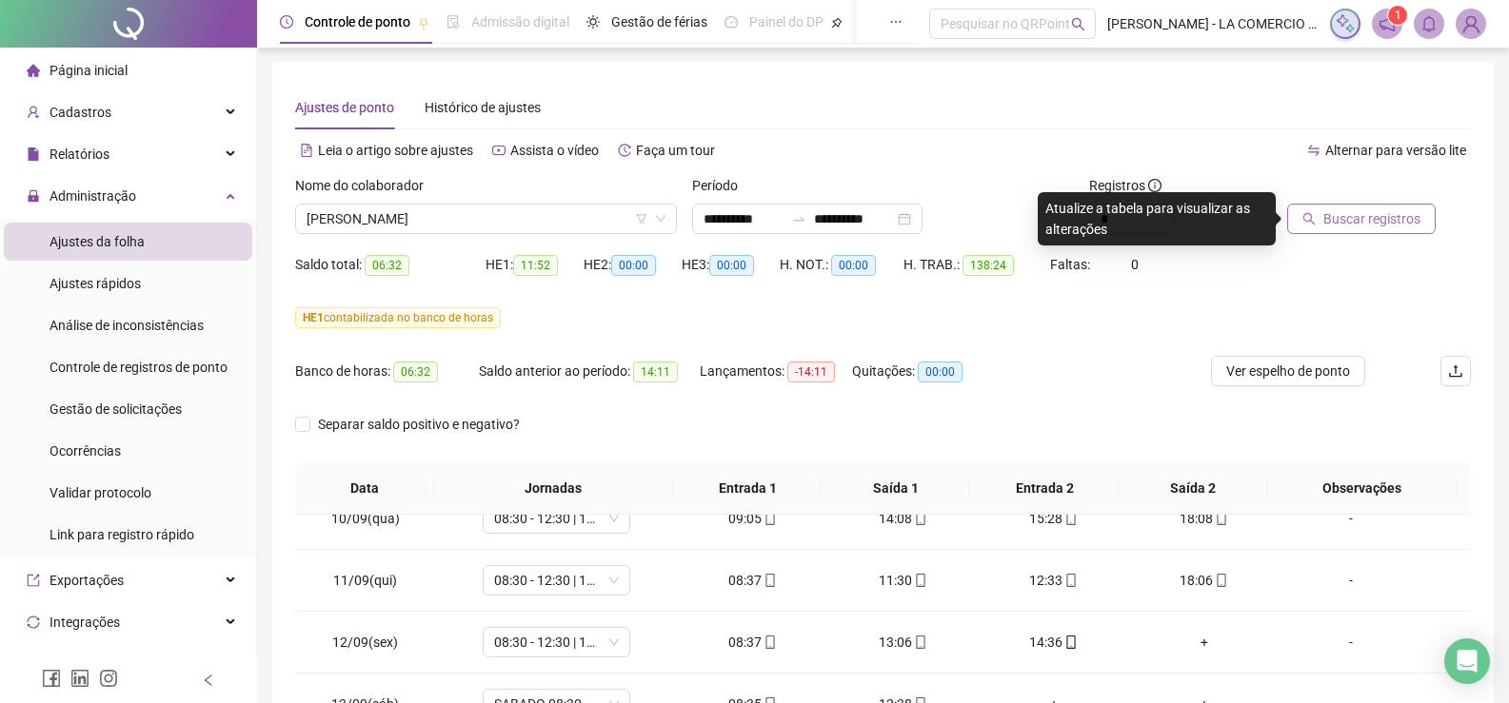
click at [1380, 210] on span "Buscar registros" at bounding box center [1371, 218] width 97 height 21
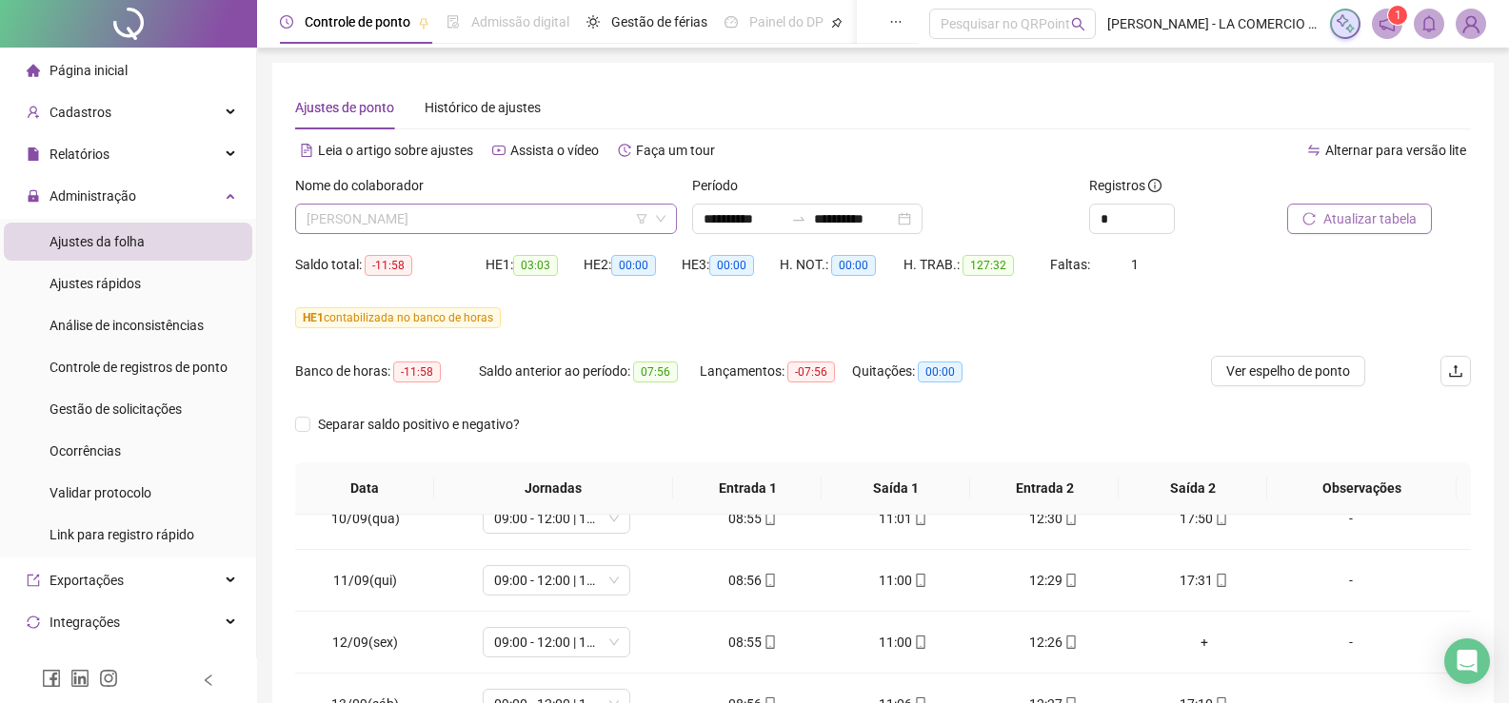
click at [516, 207] on span "[PERSON_NAME]" at bounding box center [486, 219] width 359 height 29
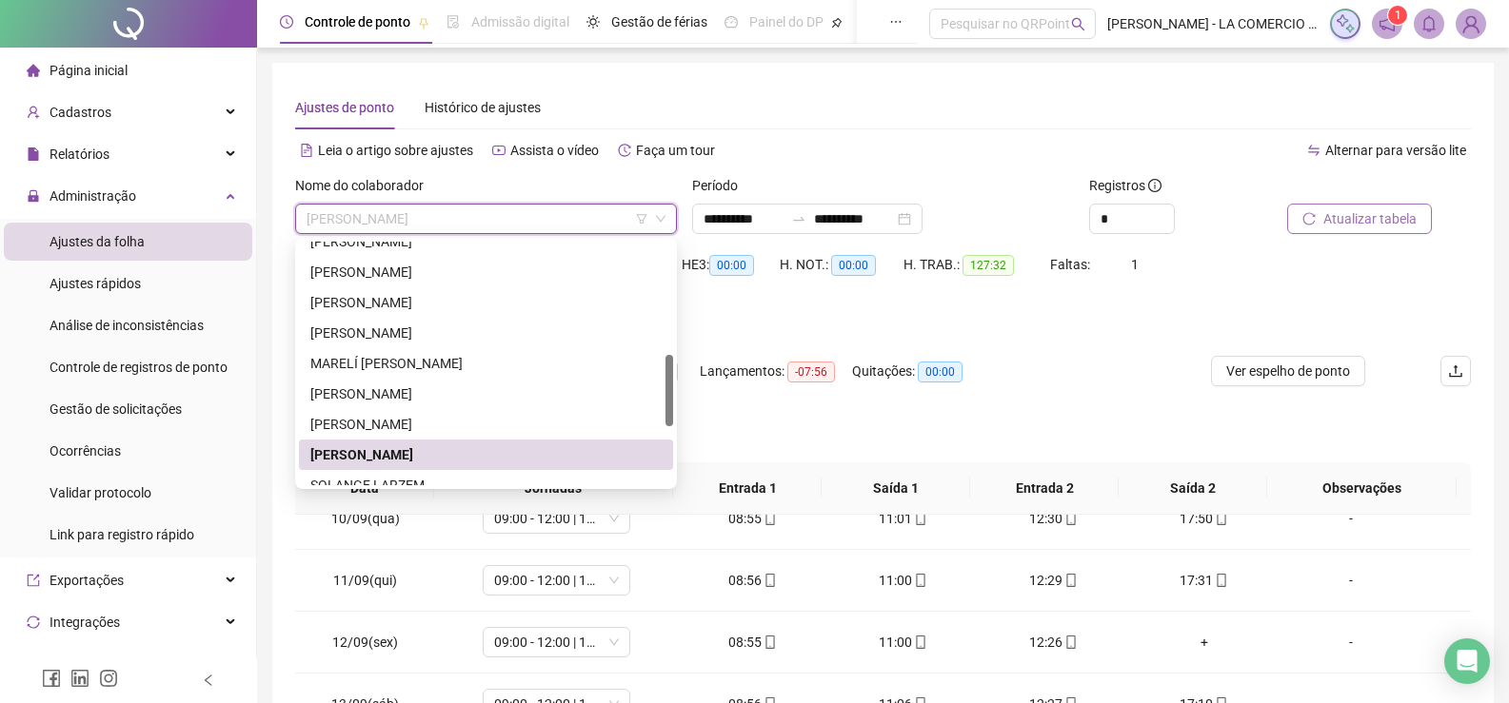
scroll to position [476, 0]
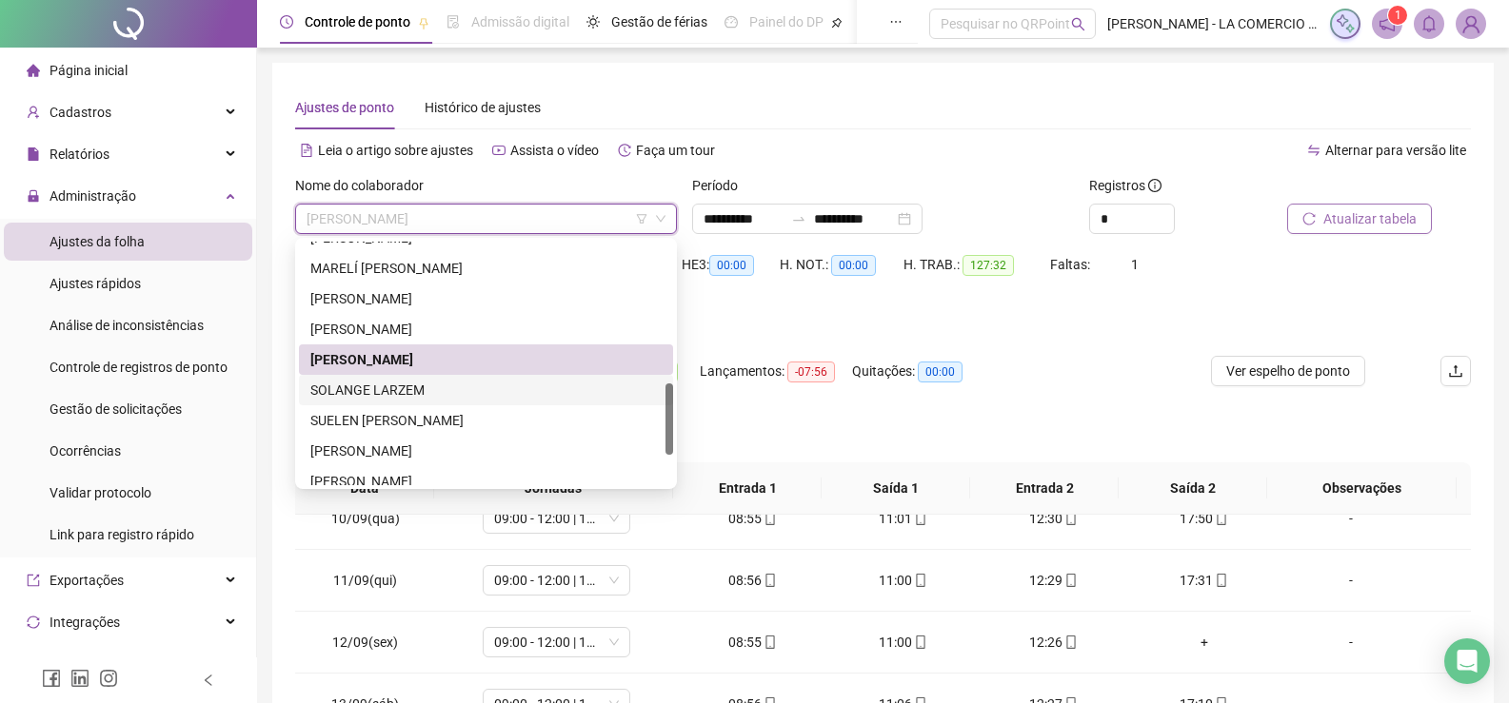
click at [382, 392] on div "SOLANGE LARZEM" at bounding box center [485, 390] width 351 height 21
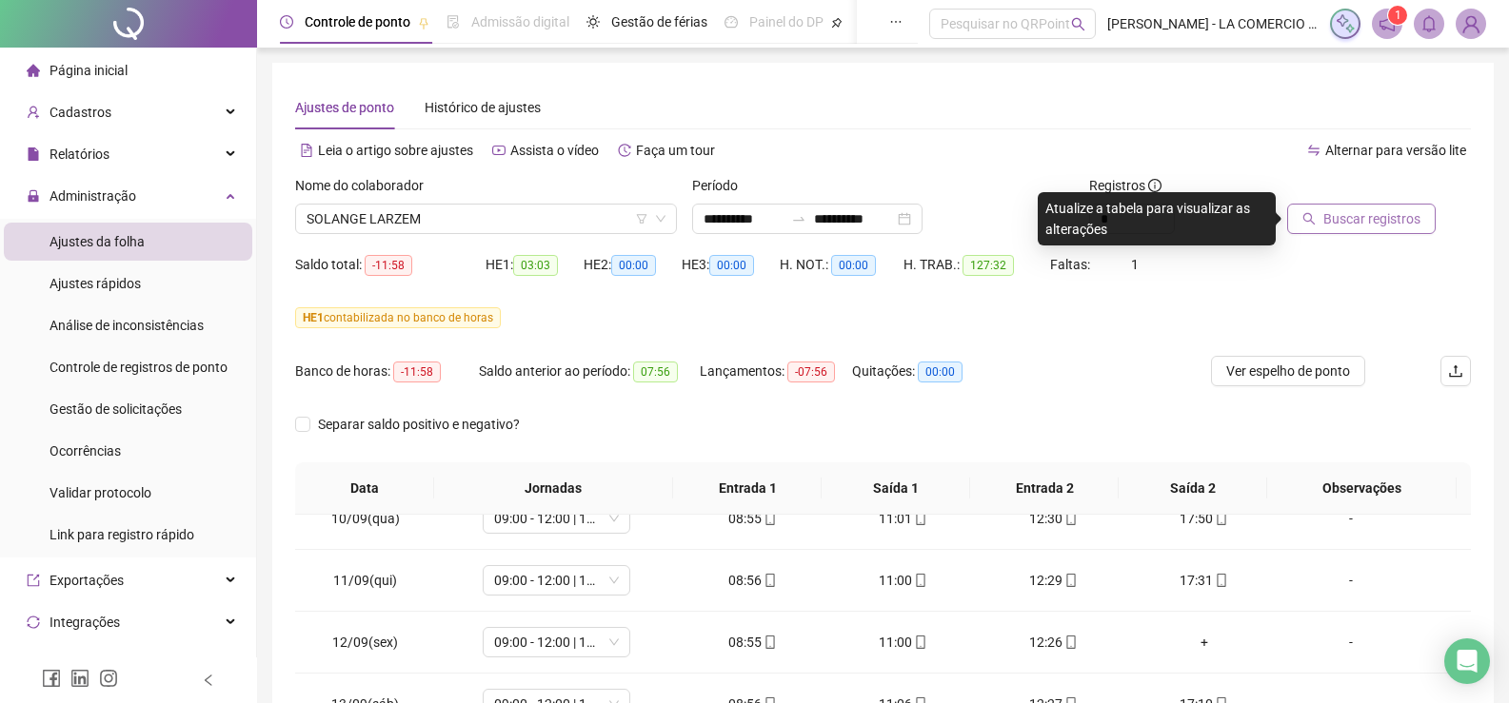
click at [1336, 217] on span "Buscar registros" at bounding box center [1371, 218] width 97 height 21
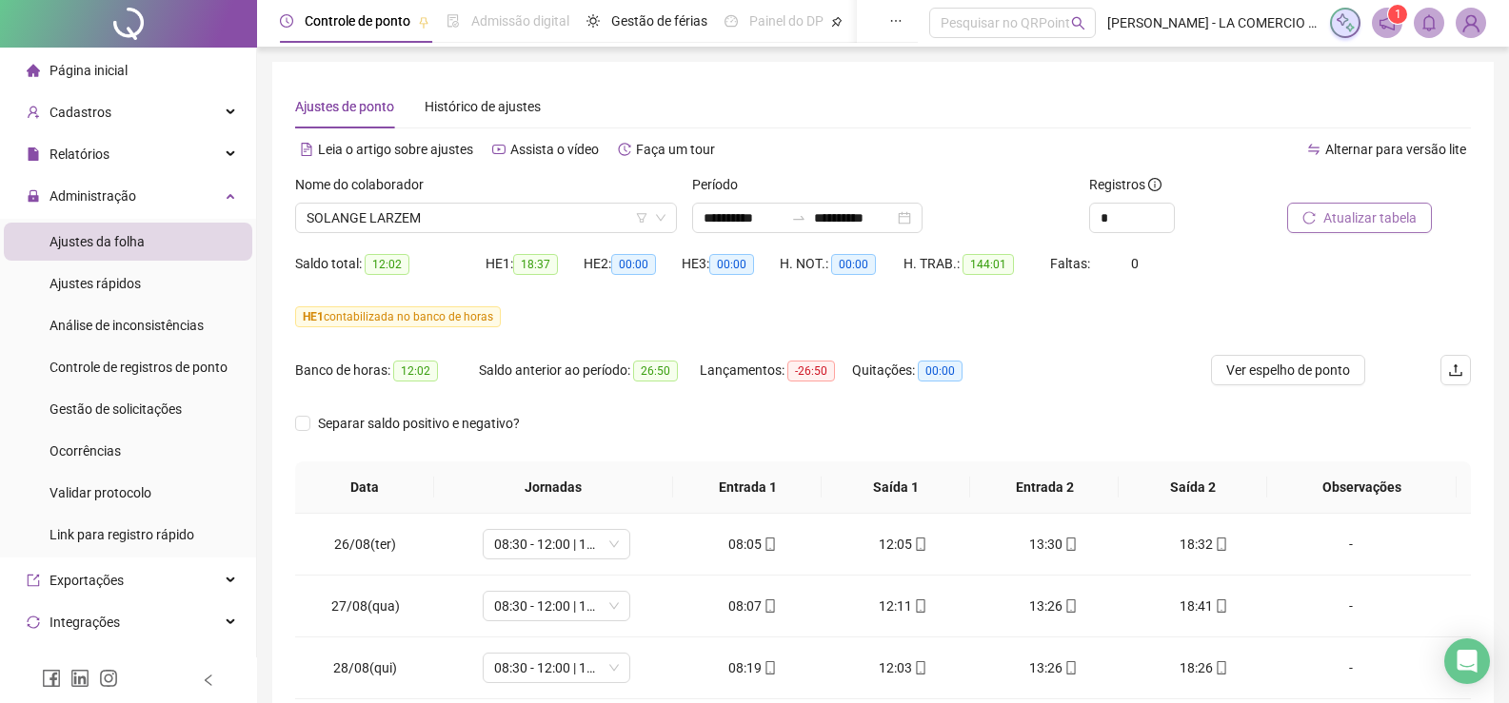
scroll to position [0, 0]
click at [466, 210] on span "SOLANGE LARZEM" at bounding box center [486, 219] width 359 height 29
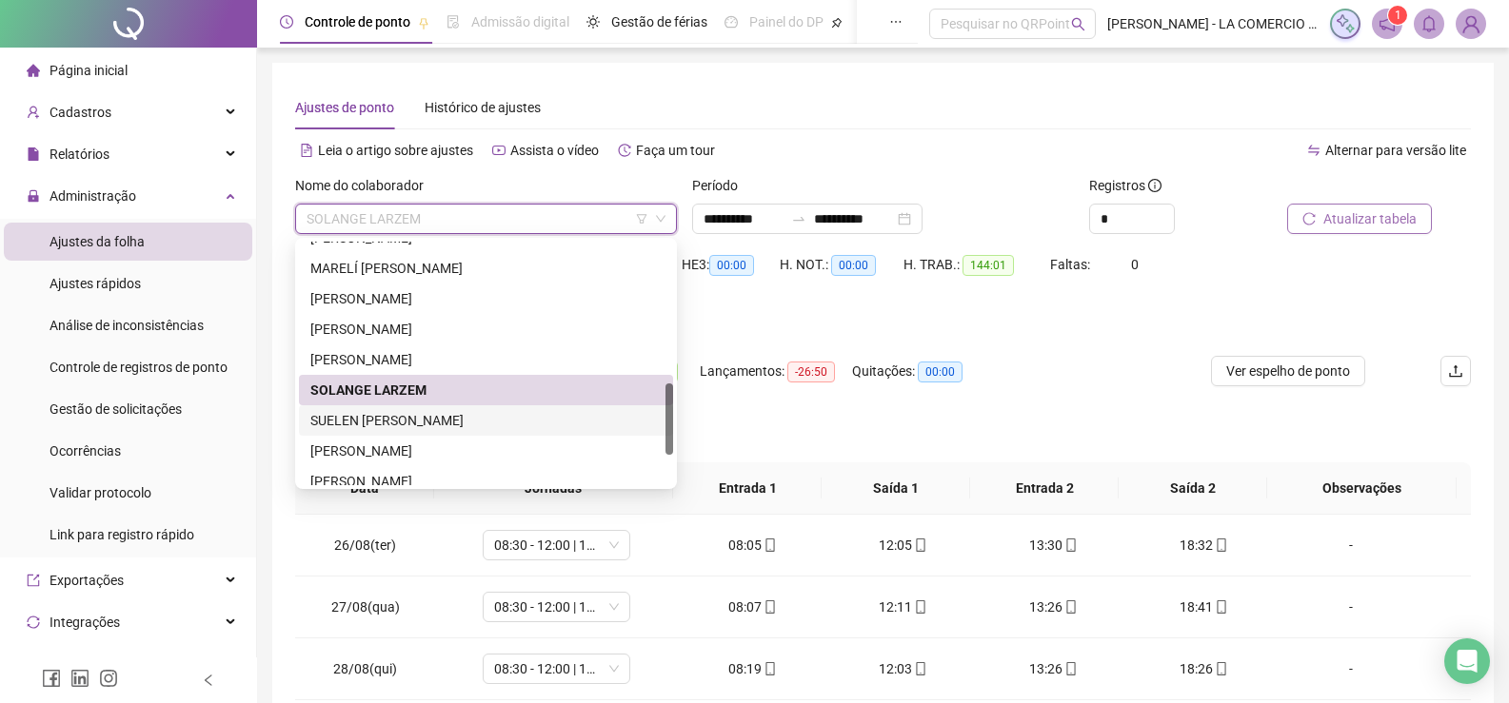
click at [412, 413] on div "[PERSON_NAME]" at bounding box center [485, 420] width 351 height 21
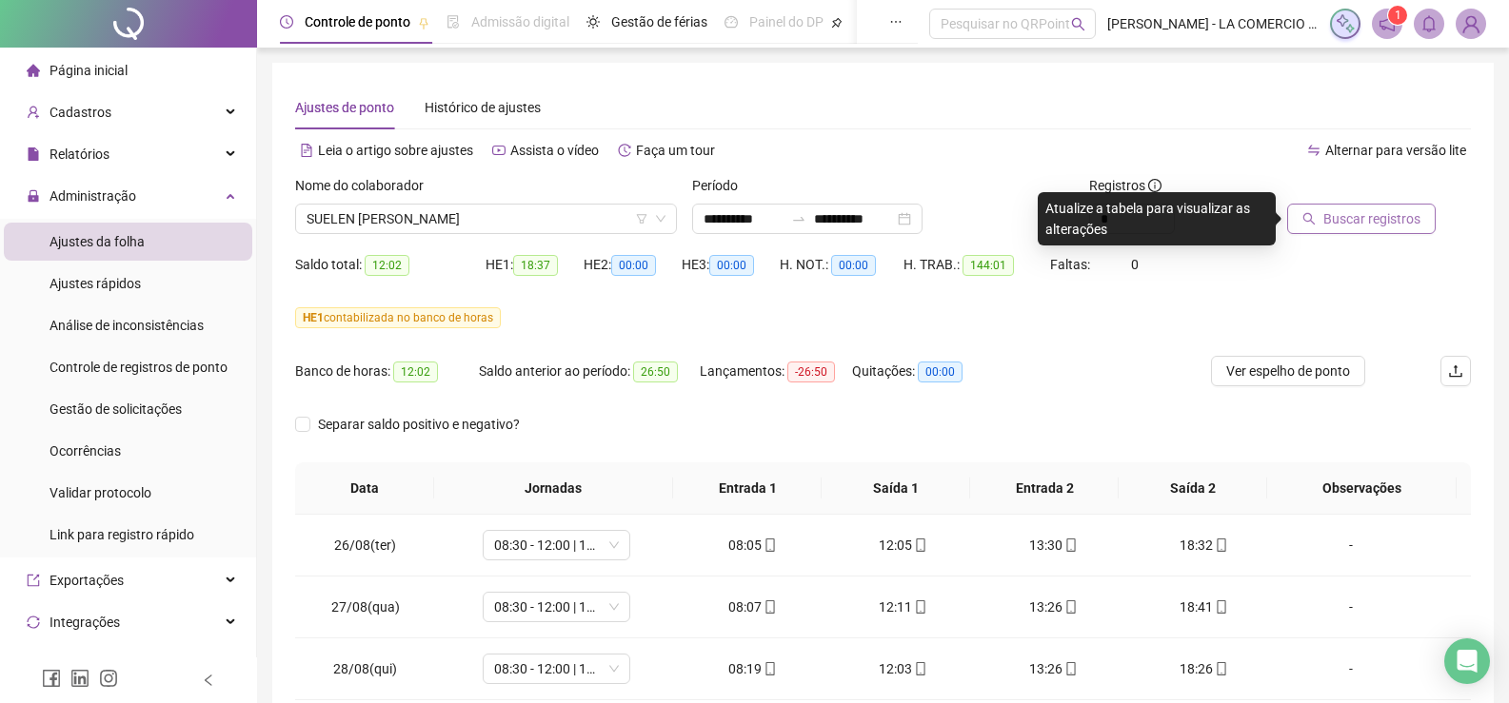
click at [1385, 219] on span "Buscar registros" at bounding box center [1371, 218] width 97 height 21
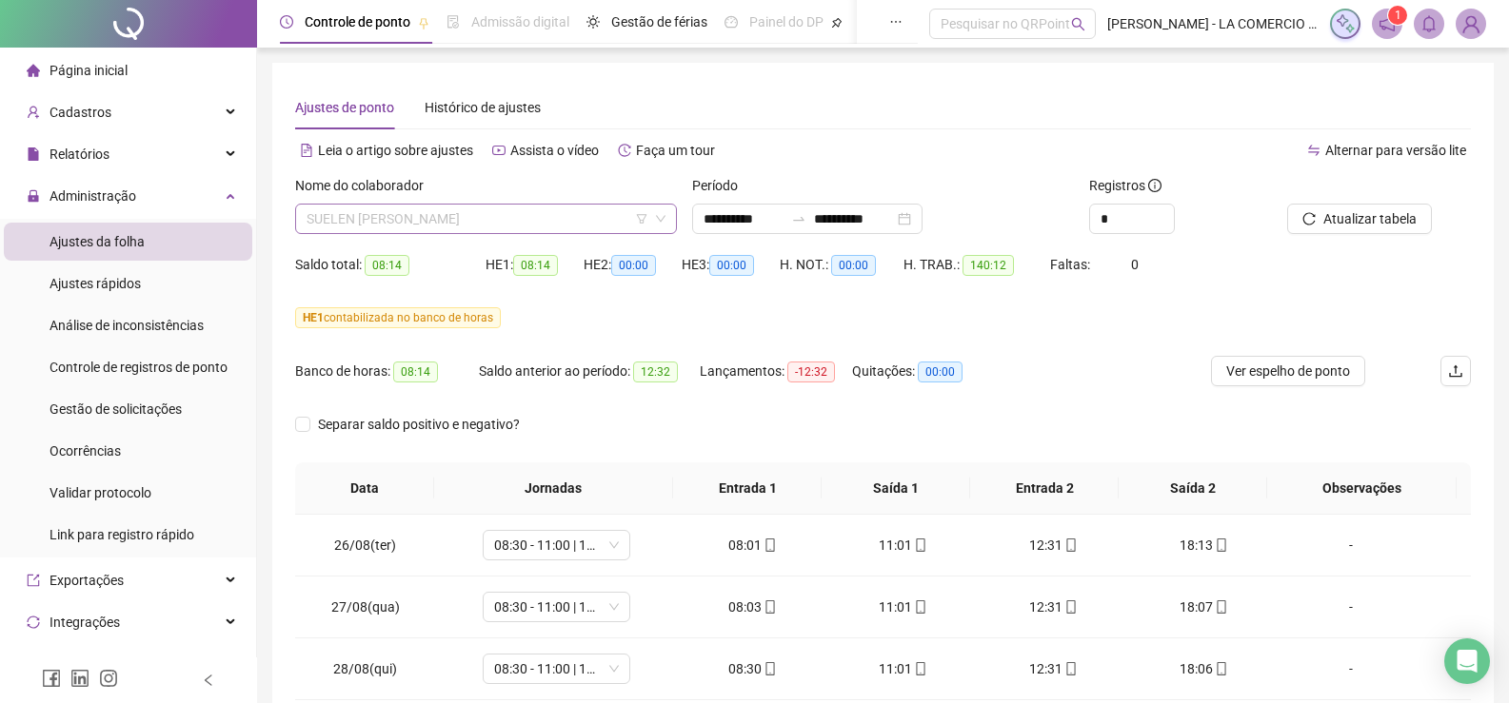
click at [463, 221] on span "[PERSON_NAME]" at bounding box center [486, 219] width 359 height 29
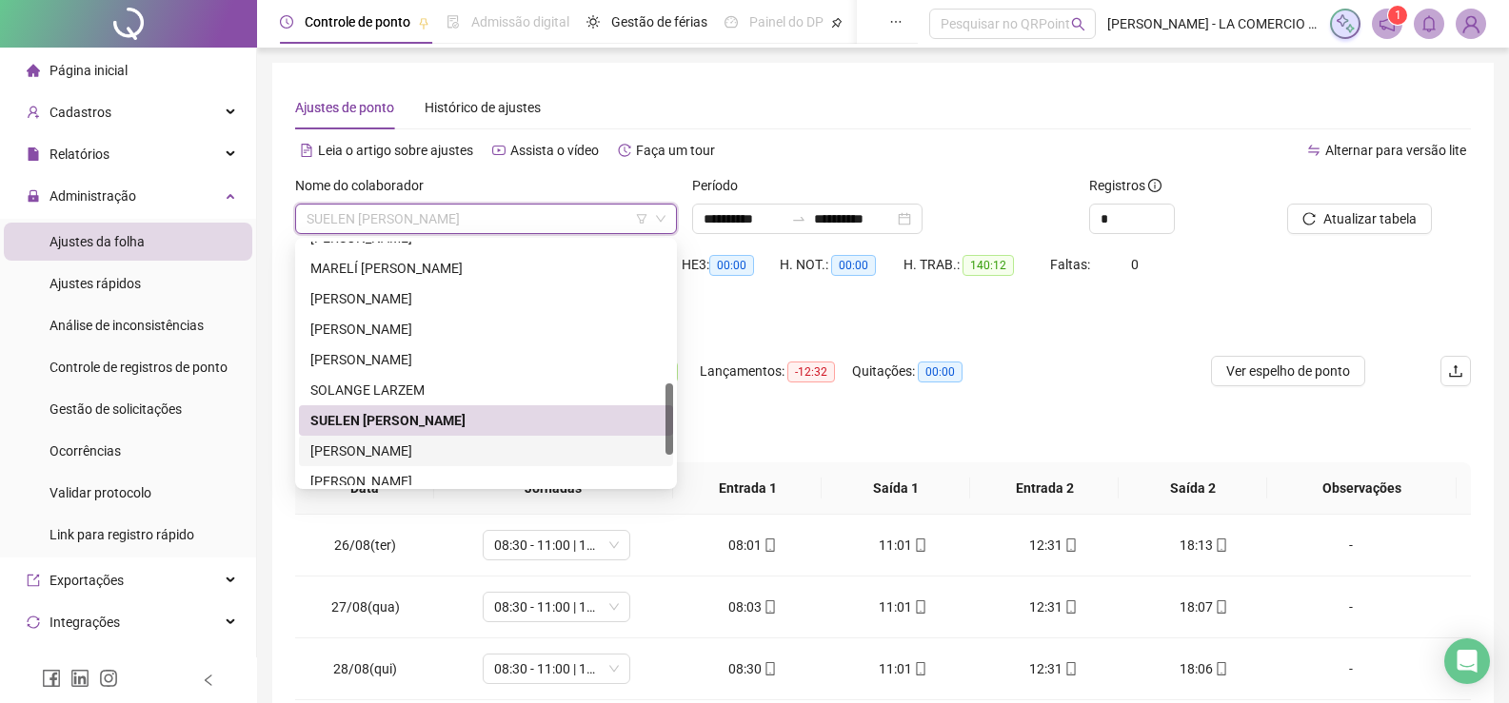
click at [428, 446] on div "[PERSON_NAME]" at bounding box center [485, 451] width 351 height 21
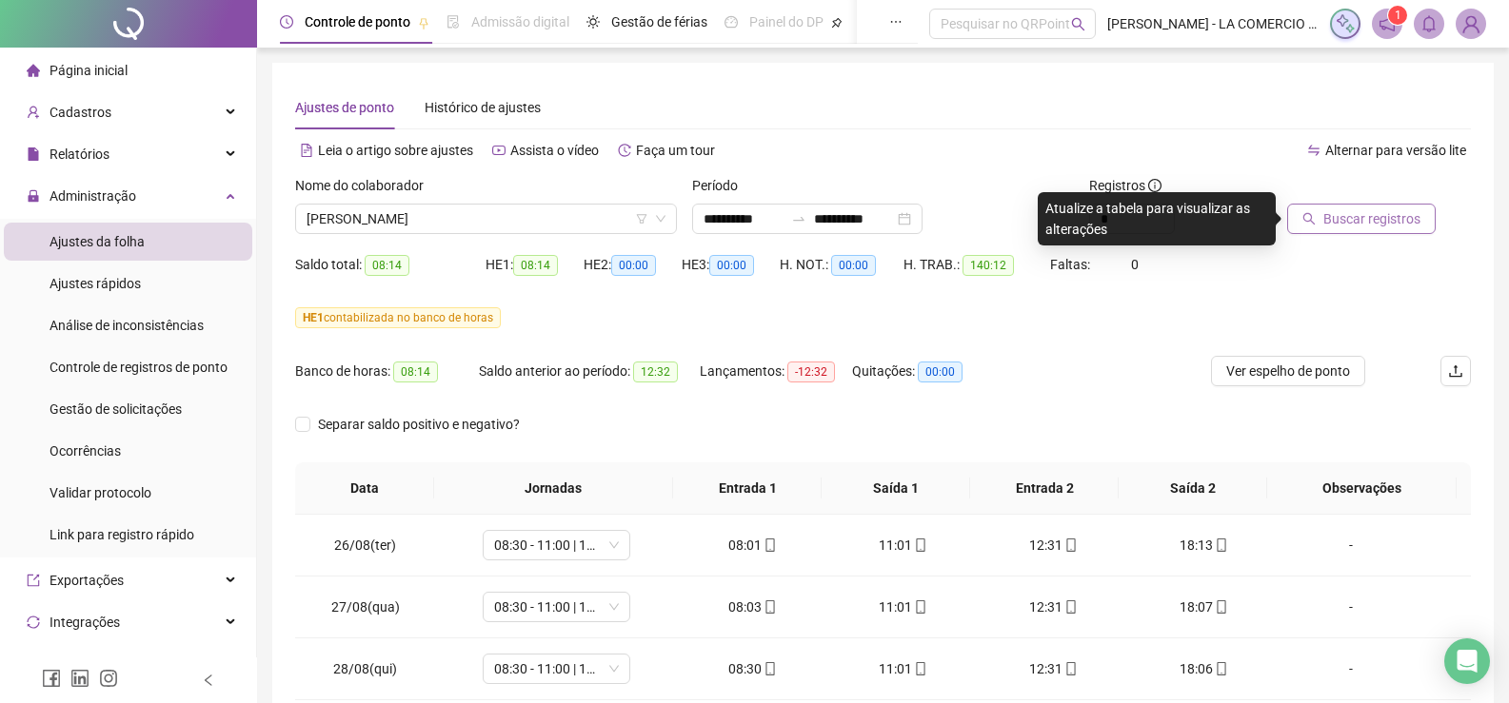
click at [1315, 223] on icon "search" at bounding box center [1308, 218] width 13 height 13
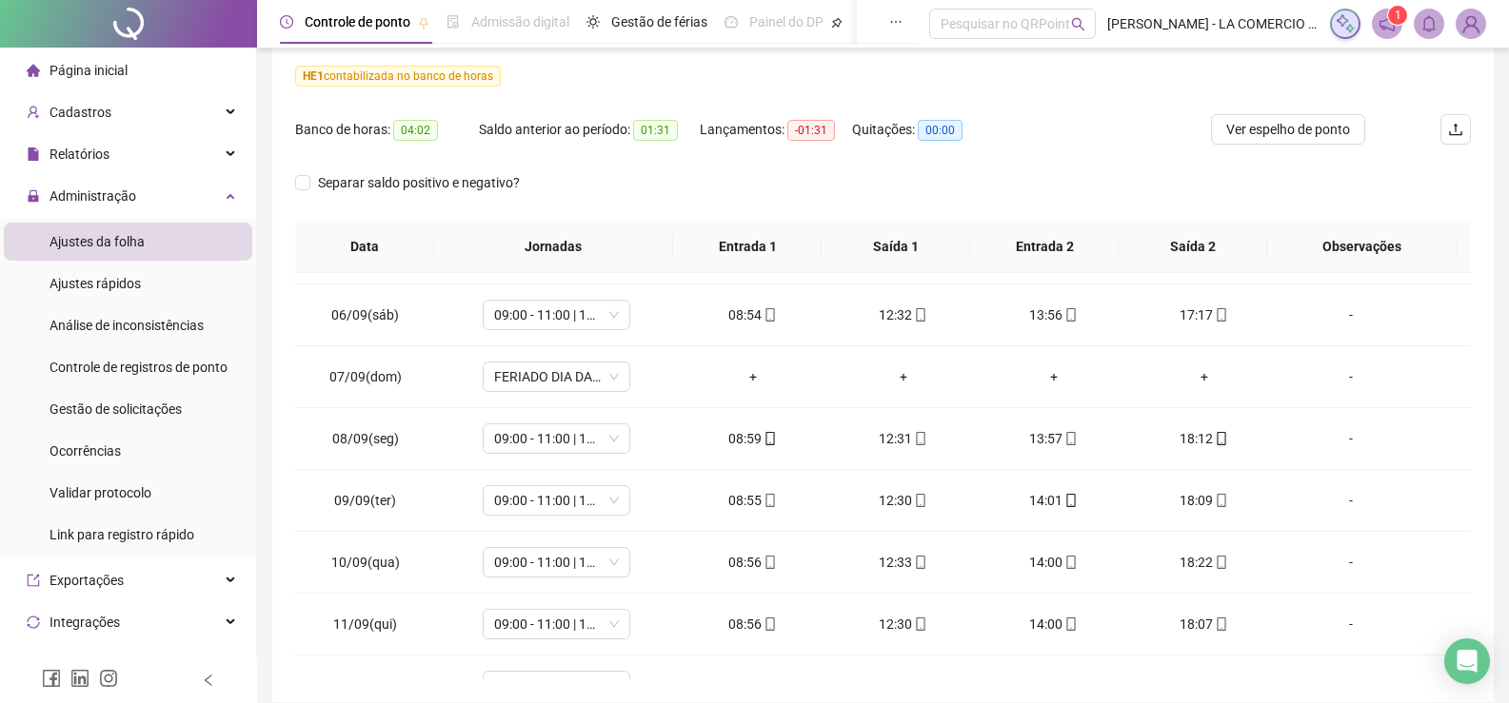
scroll to position [132, 0]
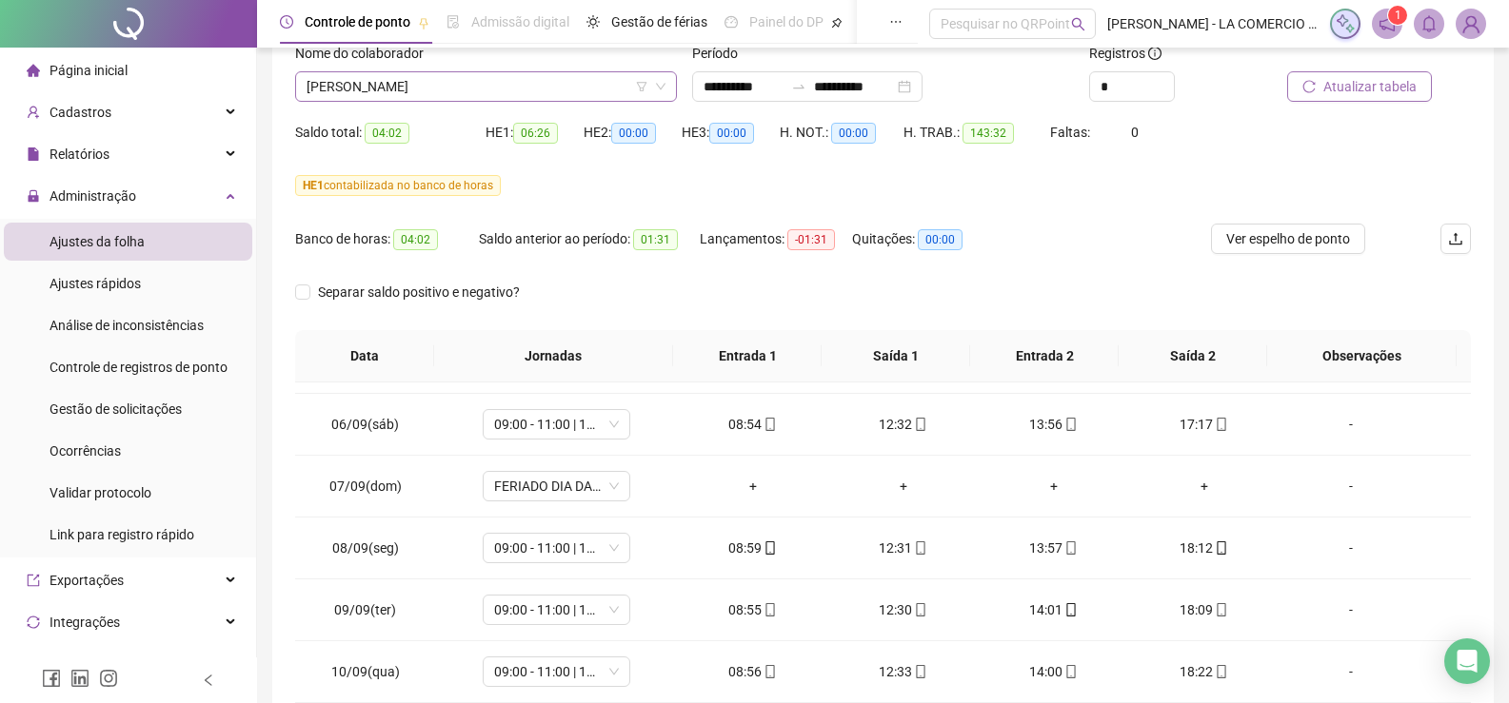
click at [505, 77] on span "[PERSON_NAME]" at bounding box center [486, 86] width 359 height 29
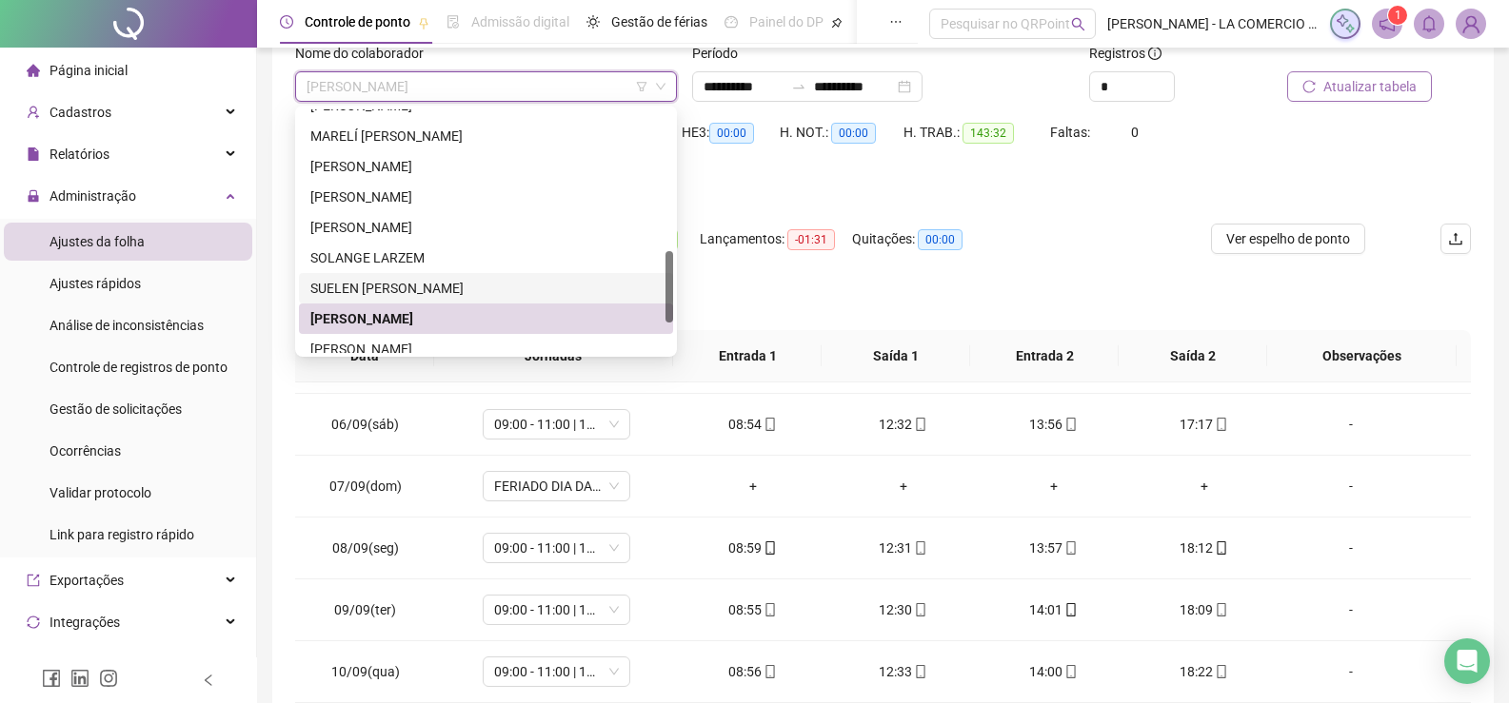
scroll to position [571, 0]
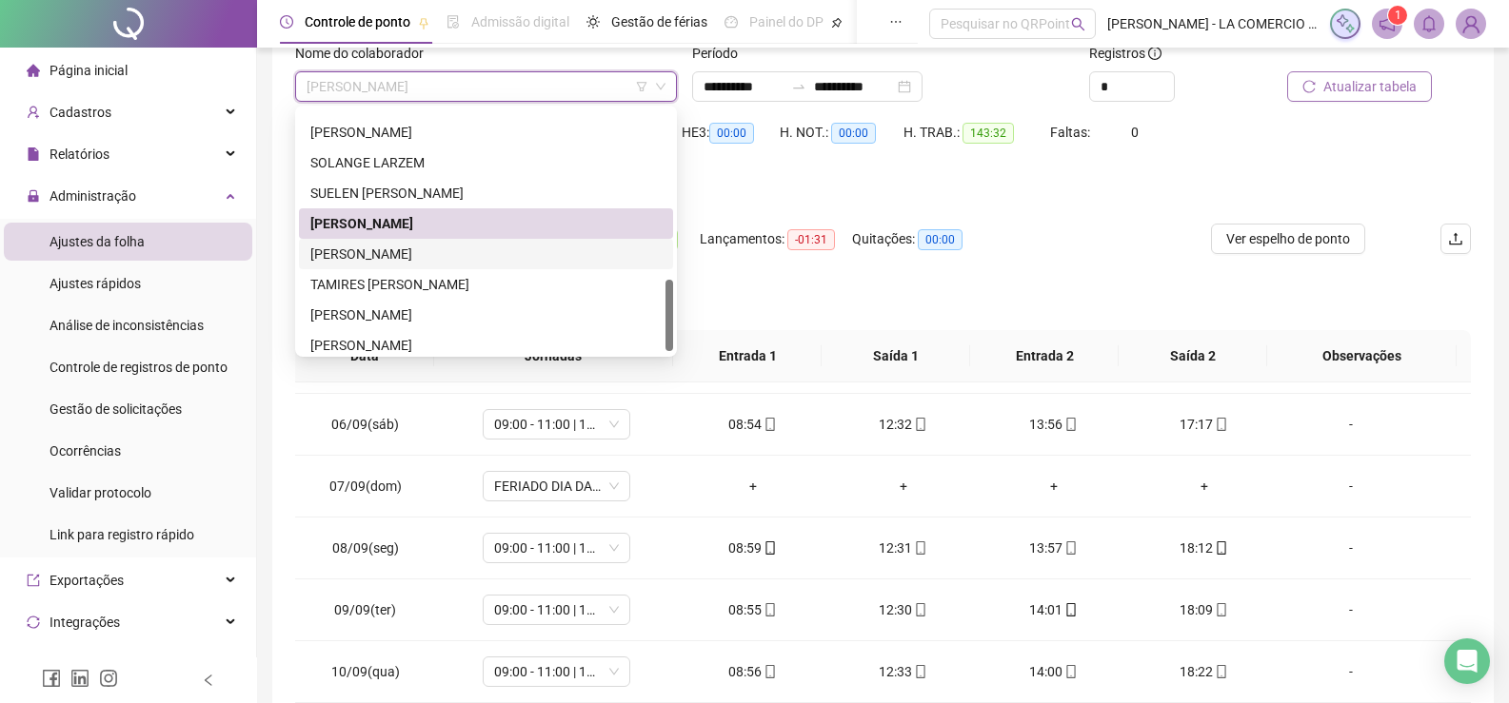
click at [487, 258] on div "TAINARA PAVANATE FERNANDES ELIAS" at bounding box center [485, 254] width 351 height 21
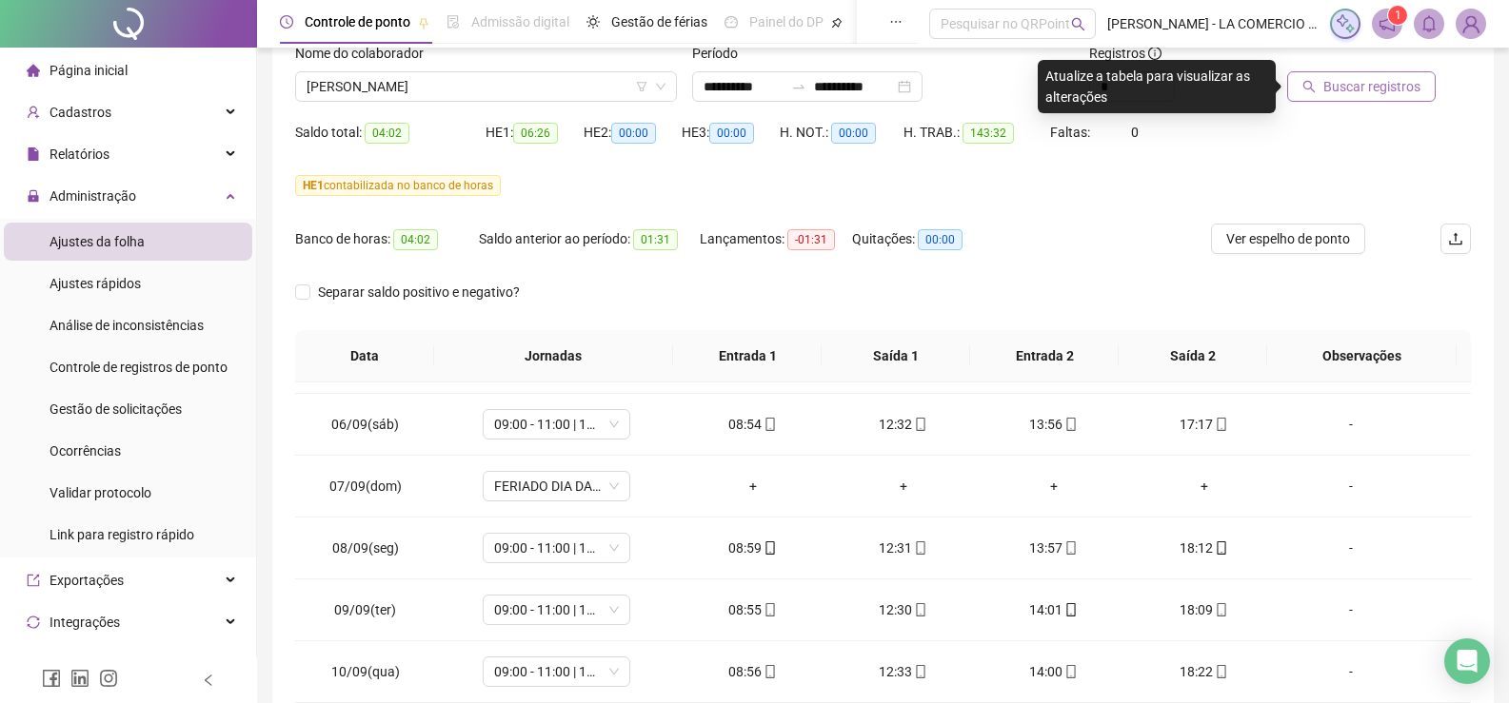
click at [1363, 77] on span "Buscar registros" at bounding box center [1371, 86] width 97 height 21
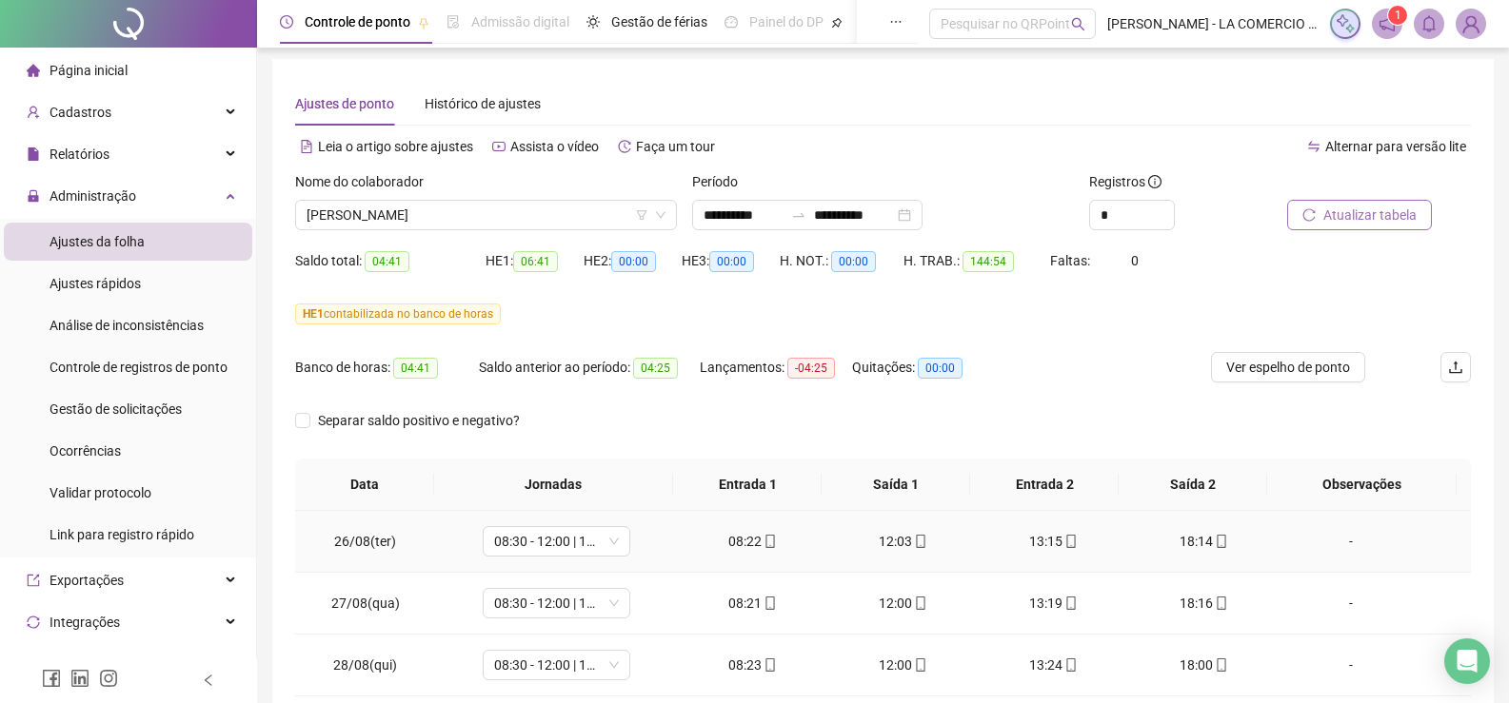
scroll to position [0, 0]
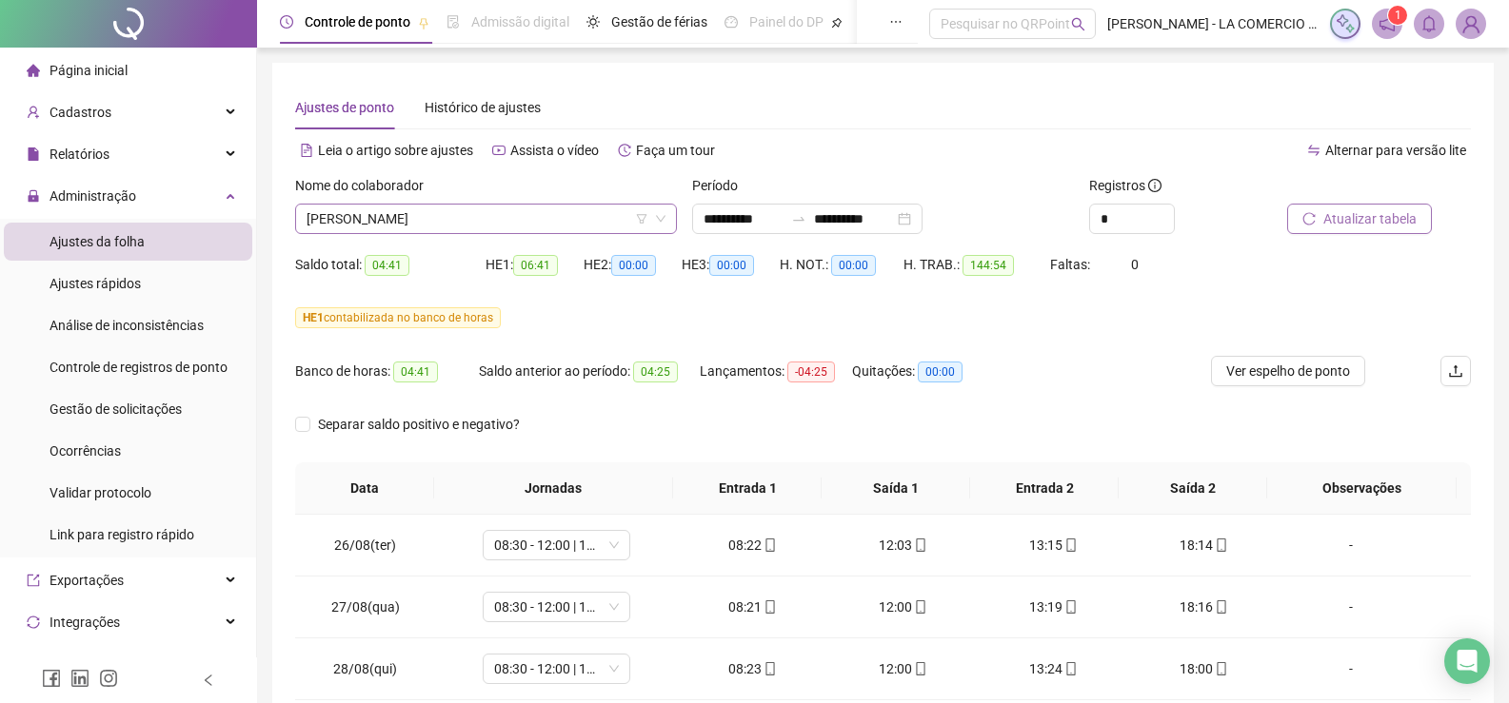
click at [555, 213] on span "TAINARA PAVANATE FERNANDES ELIAS" at bounding box center [486, 219] width 359 height 29
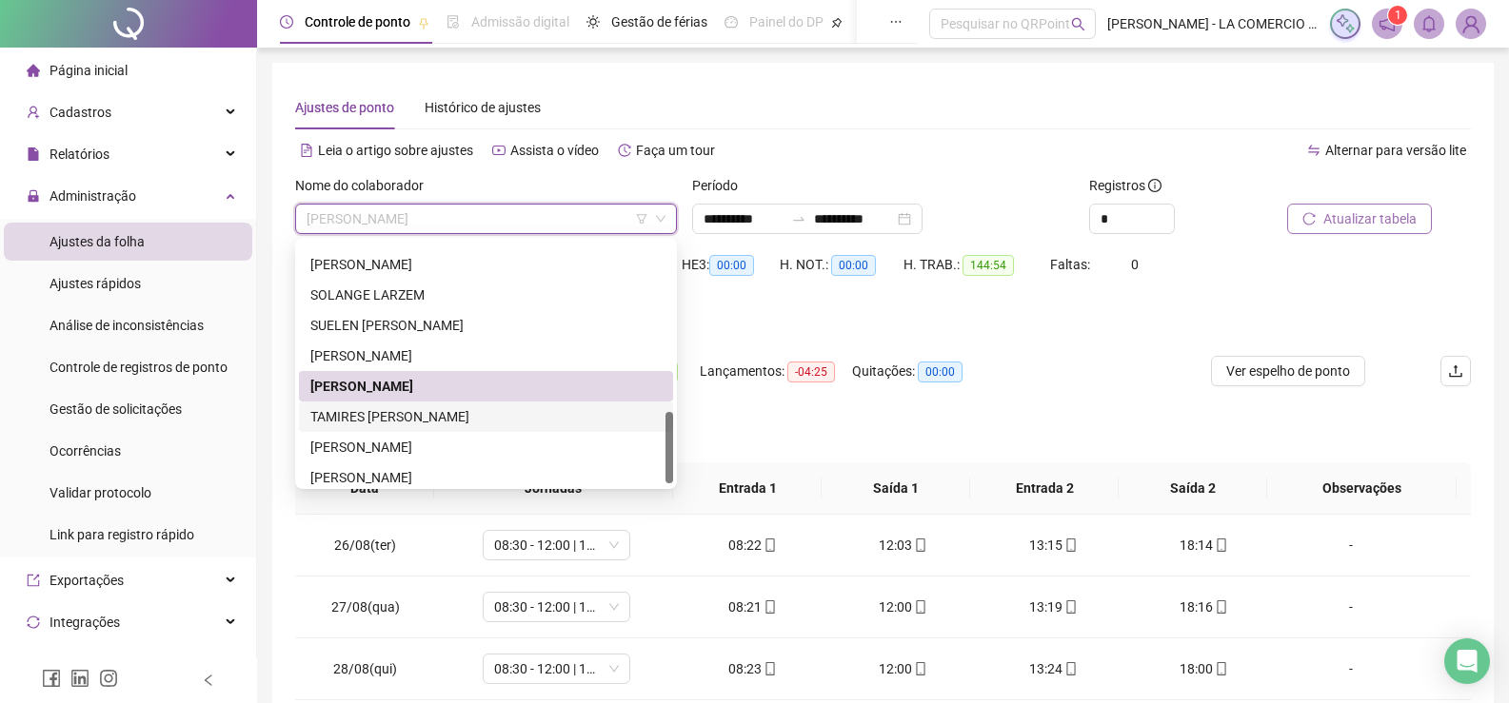
click at [447, 407] on div "TAMIRES VIRGINIO ANTUNES" at bounding box center [485, 416] width 351 height 21
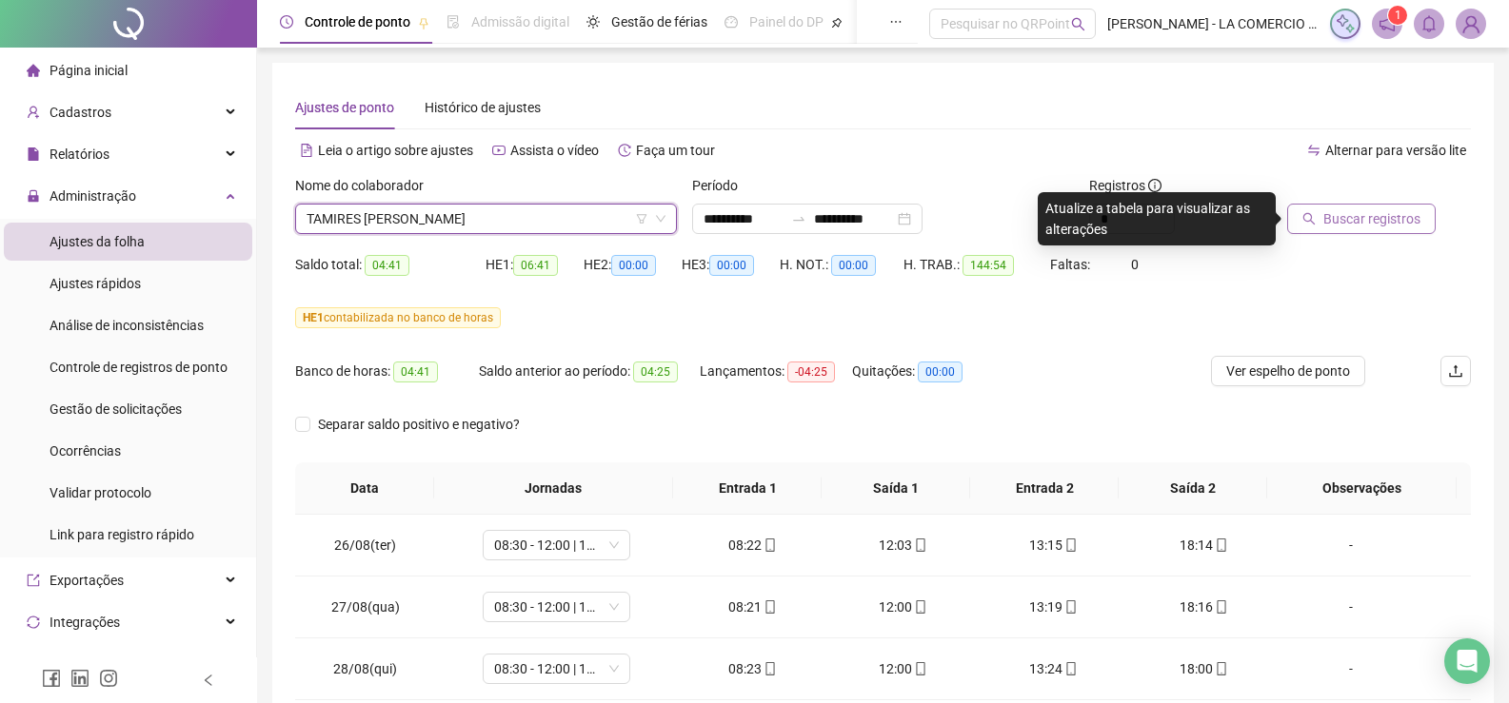
click at [1363, 216] on span "Buscar registros" at bounding box center [1371, 218] width 97 height 21
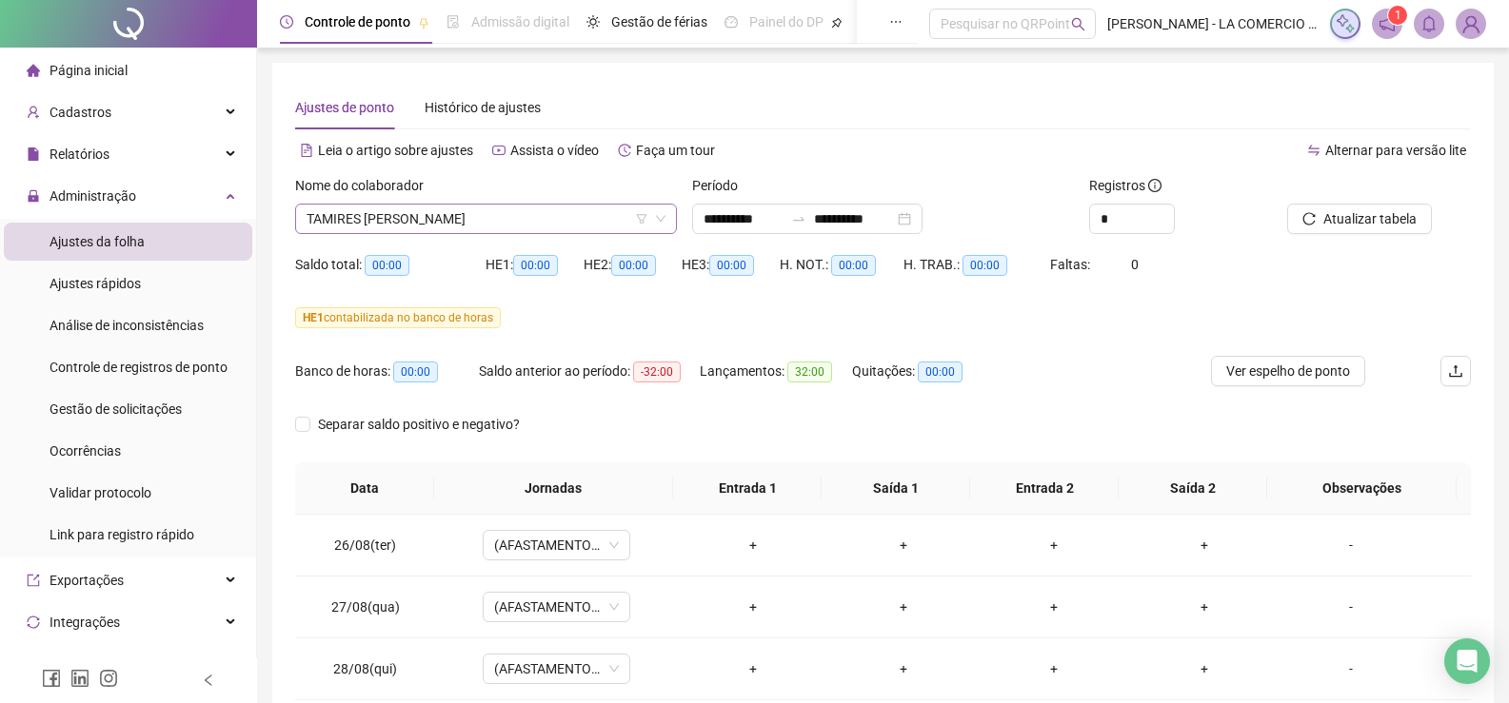
click at [518, 228] on span "TAMIRES VIRGINIO ANTUNES" at bounding box center [486, 219] width 359 height 29
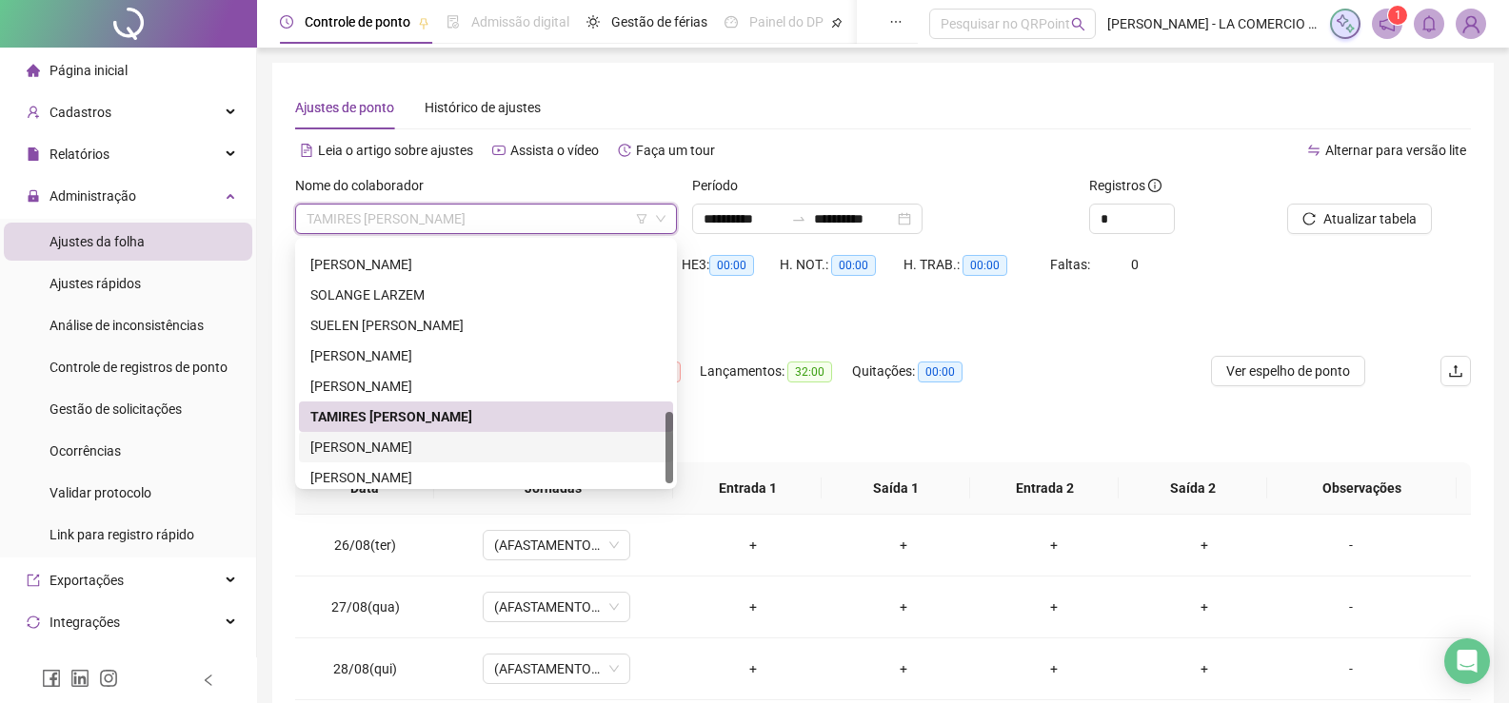
click at [426, 446] on div "[PERSON_NAME]" at bounding box center [485, 447] width 351 height 21
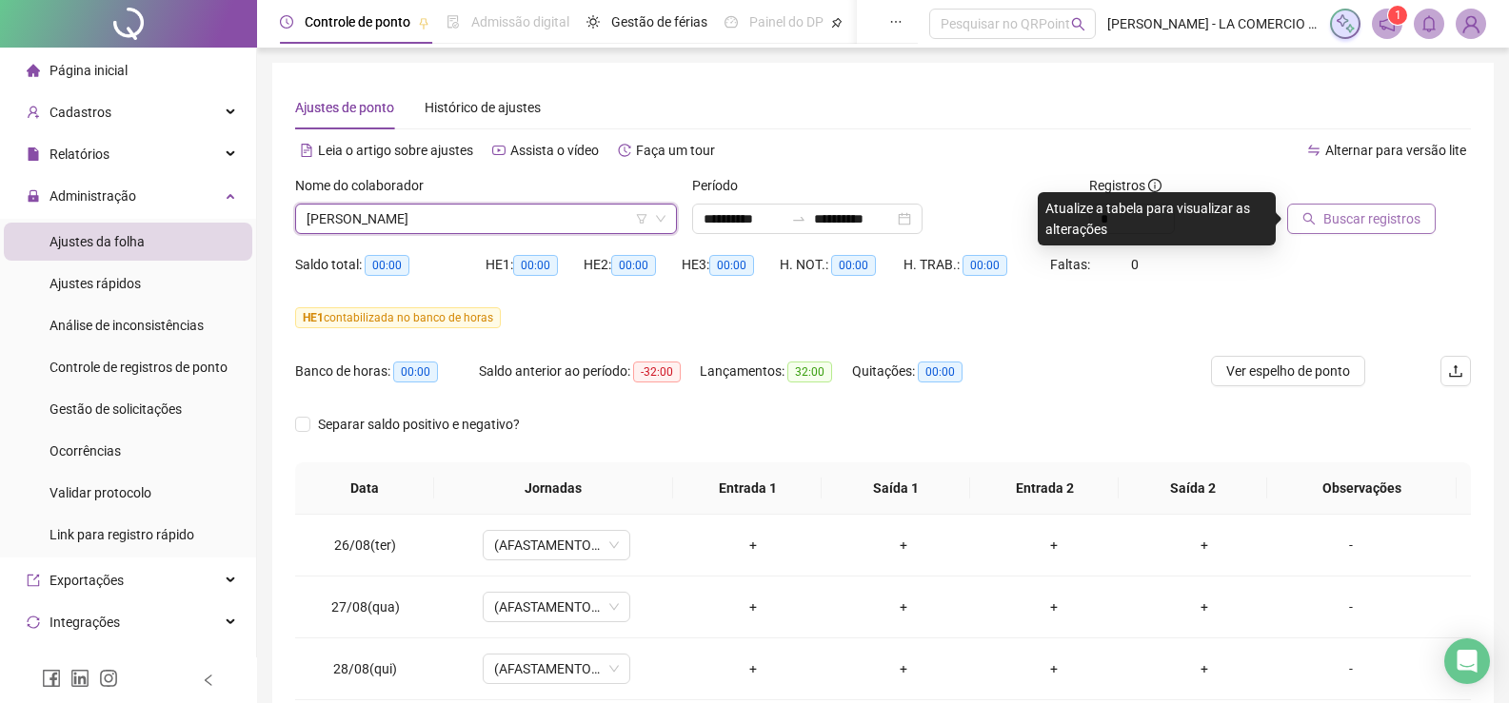
click at [1428, 228] on button "Buscar registros" at bounding box center [1361, 219] width 149 height 30
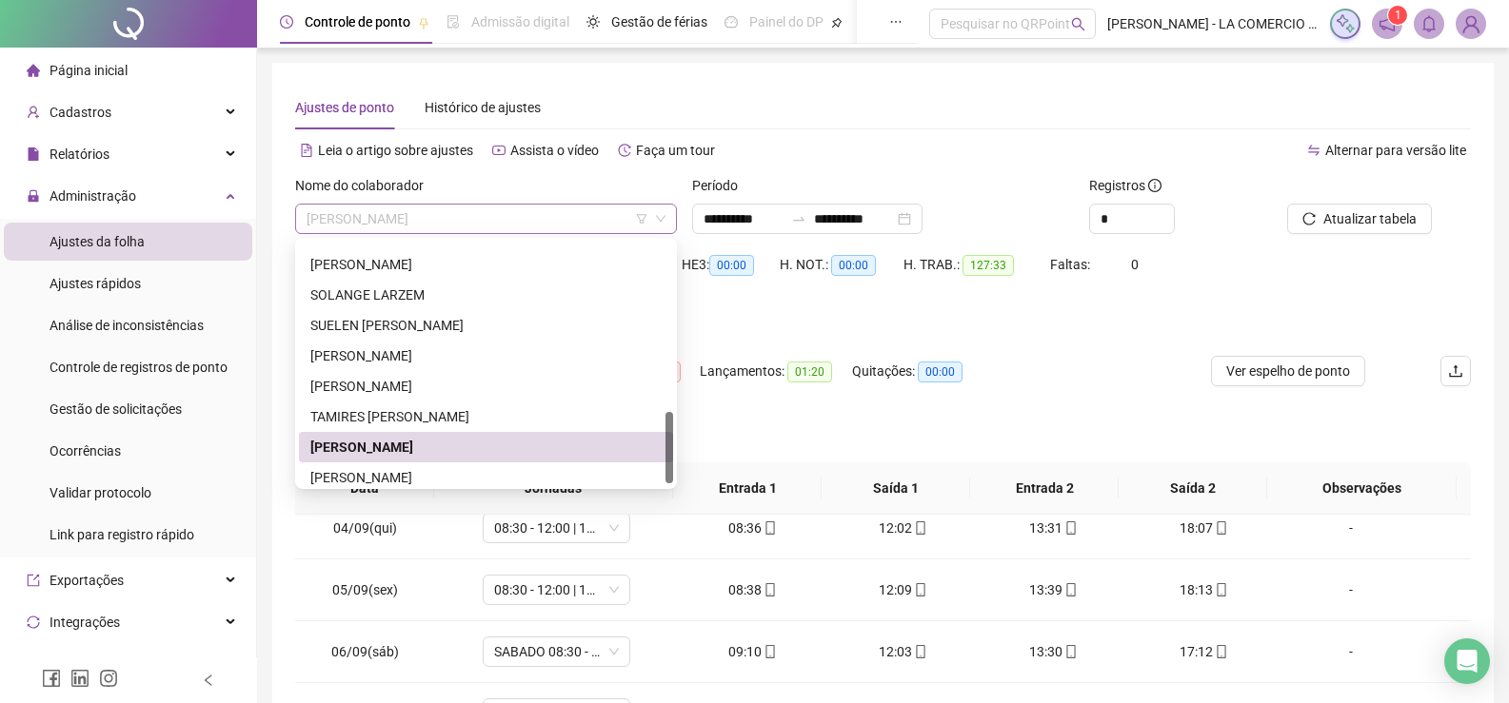
click at [505, 213] on span "[PERSON_NAME]" at bounding box center [486, 219] width 359 height 29
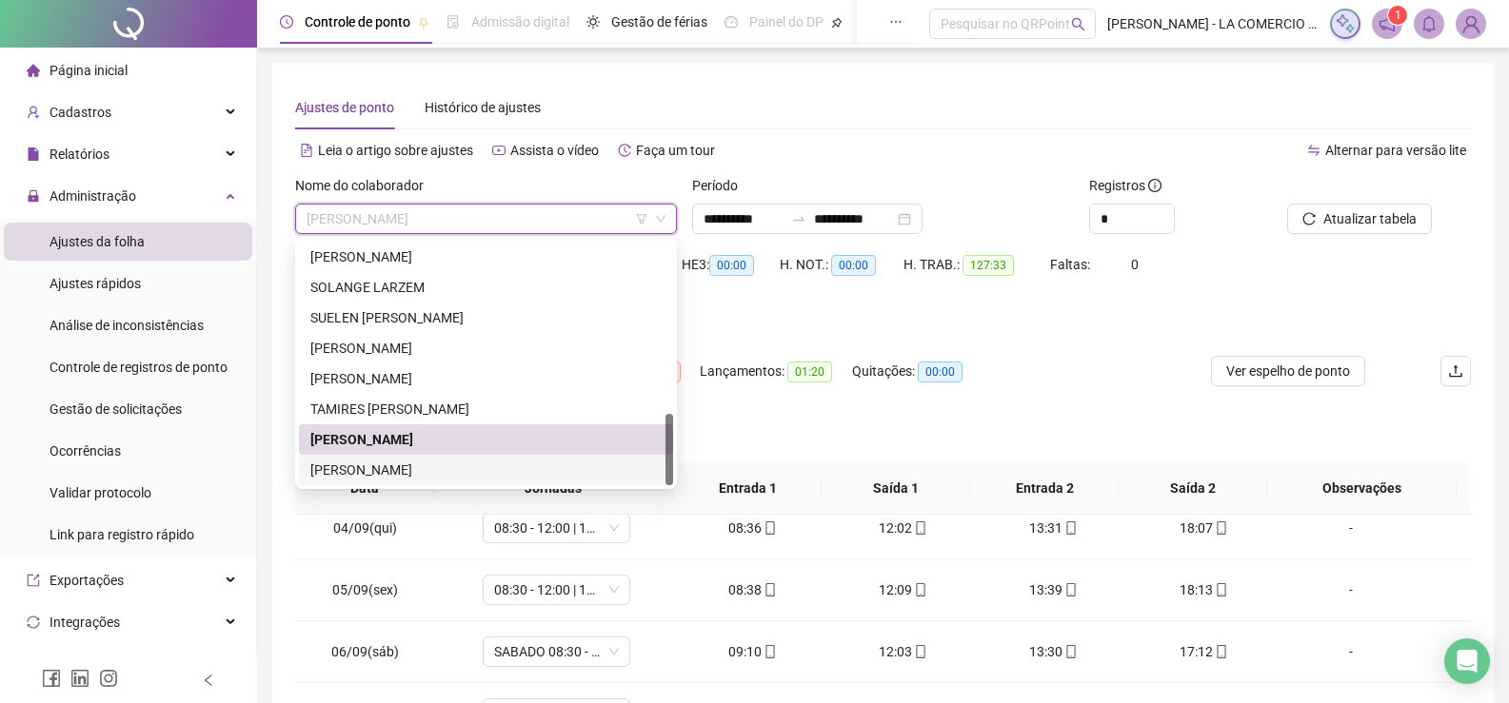
click at [426, 465] on div "VITOR CORREA MARCINA" at bounding box center [485, 470] width 351 height 21
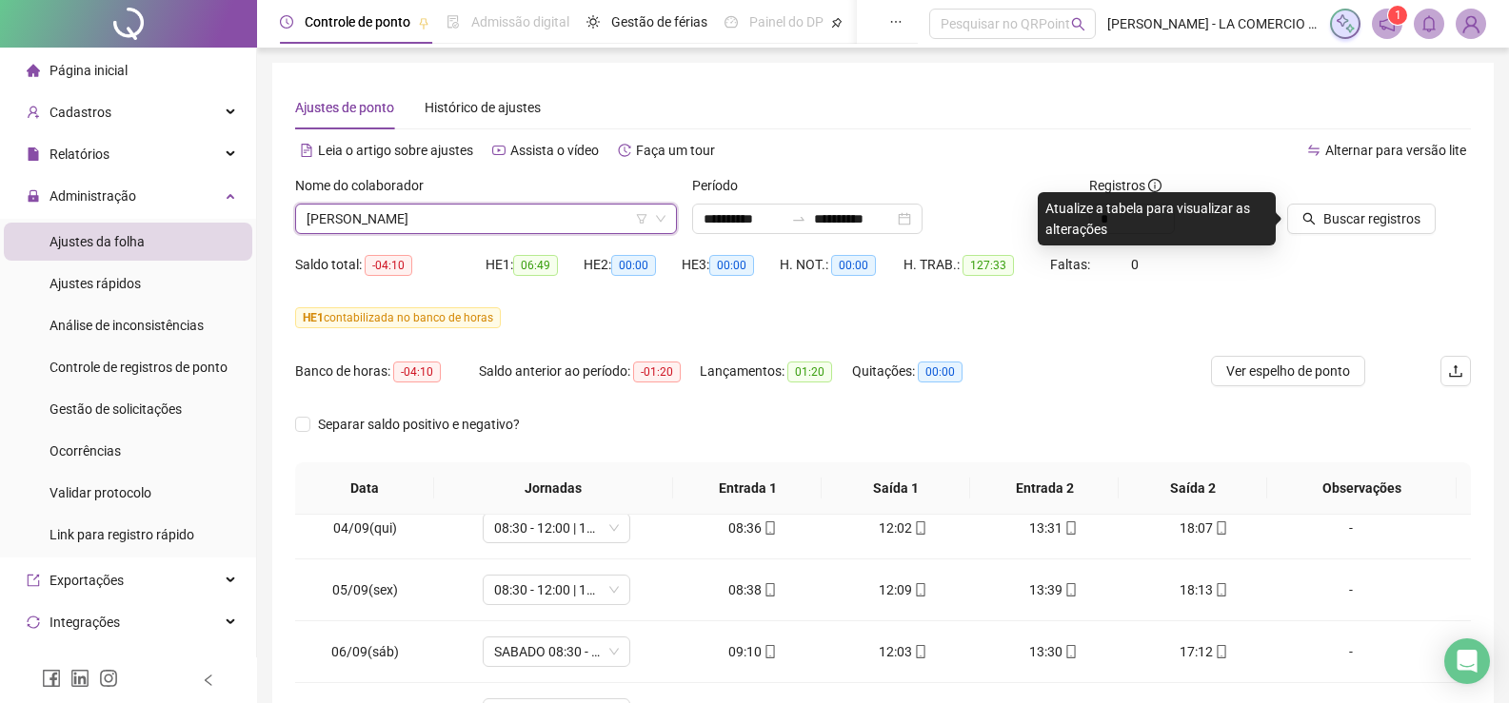
click at [1388, 234] on div "Buscar registros" at bounding box center [1378, 212] width 199 height 74
click at [1388, 217] on span "Buscar registros" at bounding box center [1371, 218] width 97 height 21
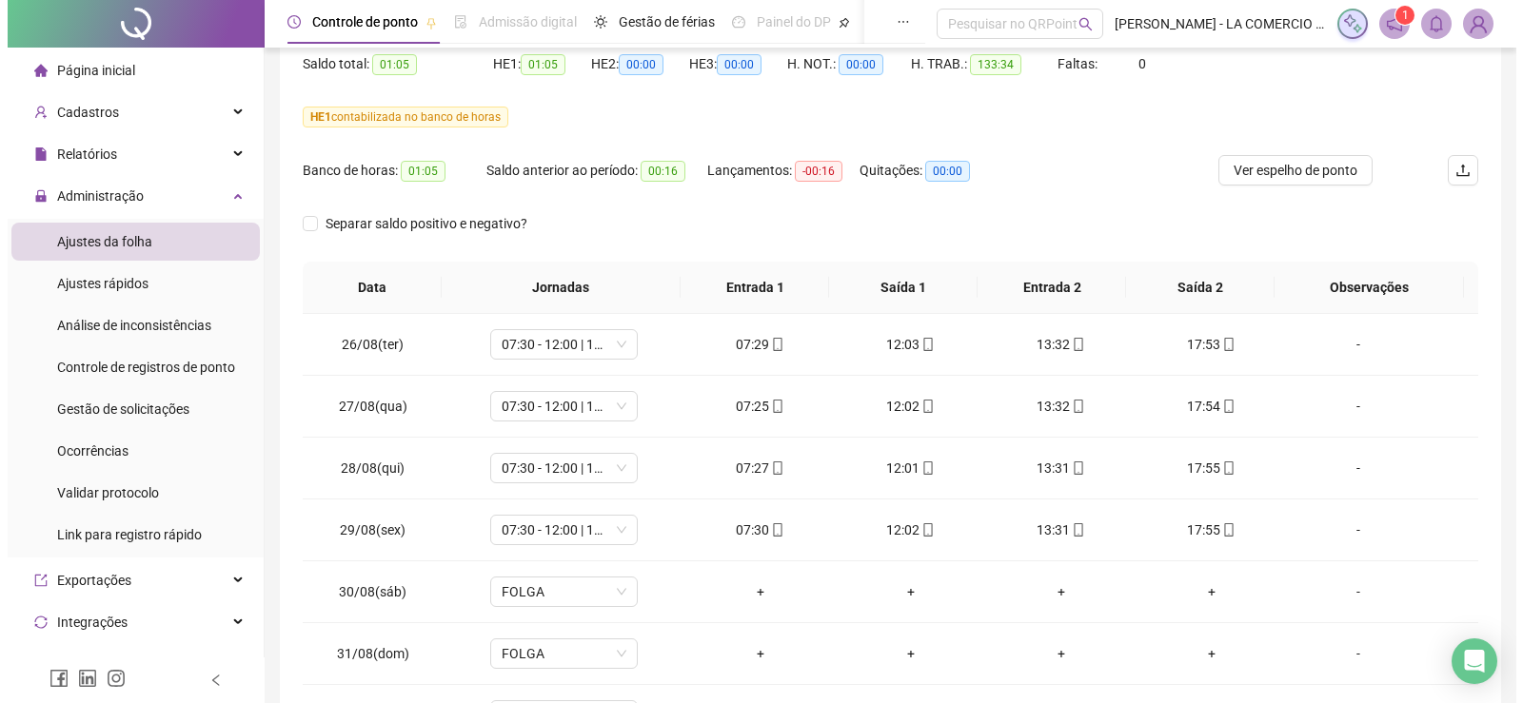
scroll to position [0, 0]
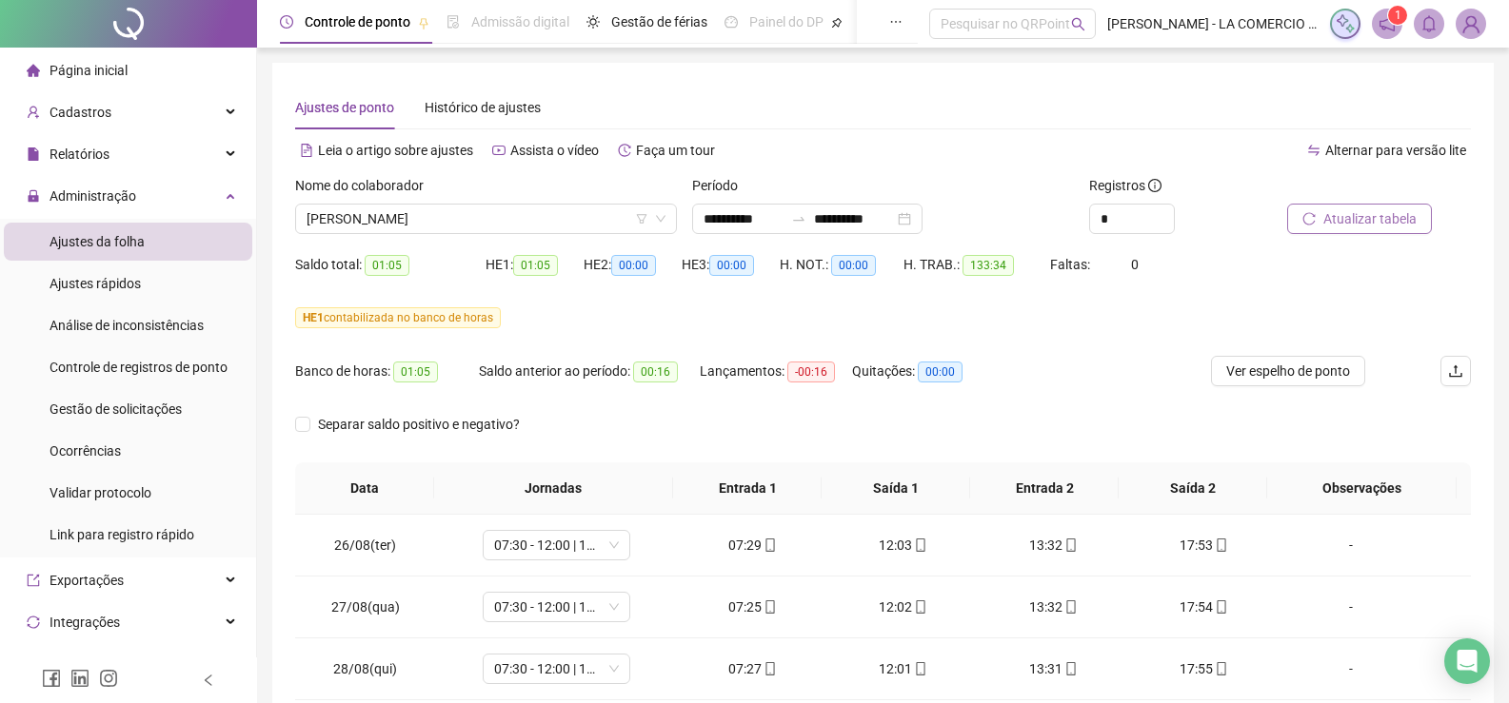
click at [1396, 21] on span "1" at bounding box center [1398, 15] width 7 height 13
click at [1386, 26] on icon "notification" at bounding box center [1386, 23] width 17 height 17
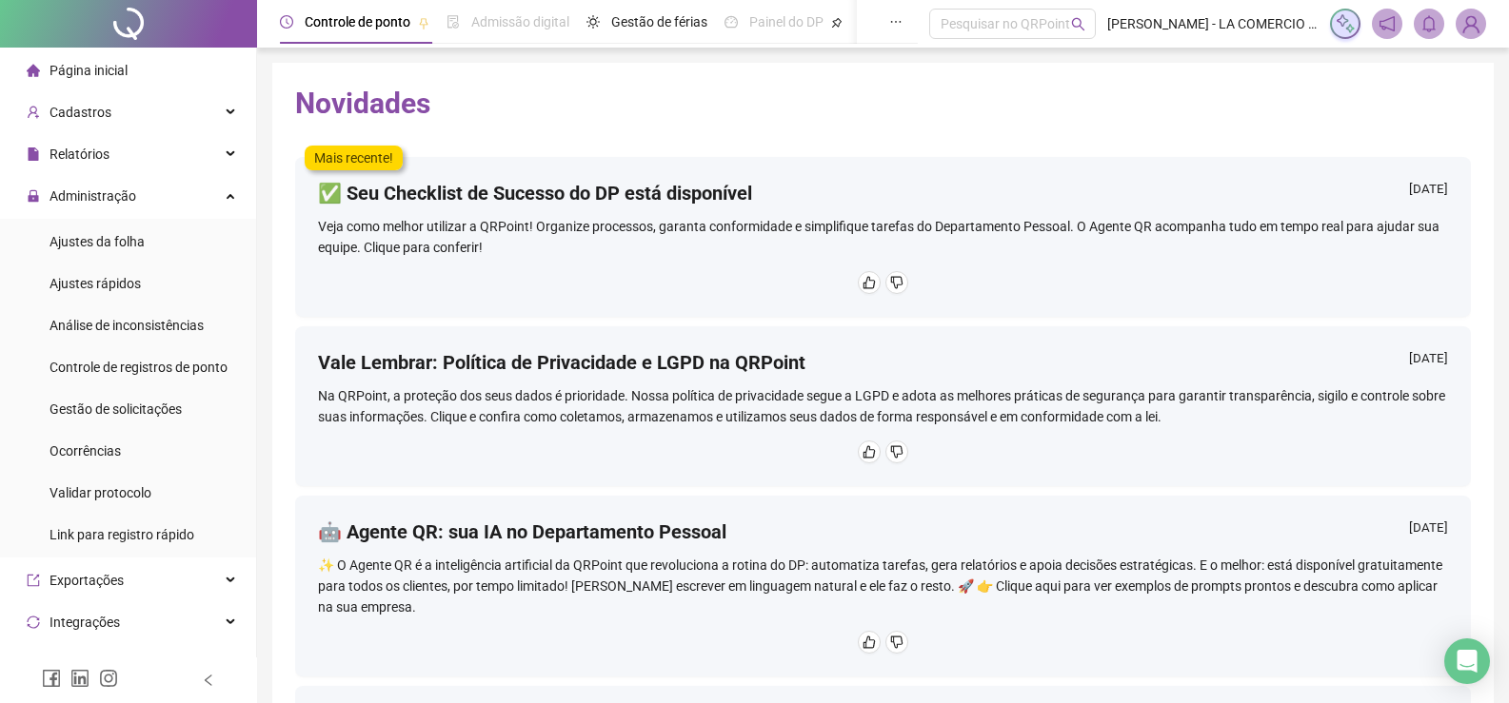
click at [63, 66] on span "Página inicial" at bounding box center [89, 70] width 78 height 15
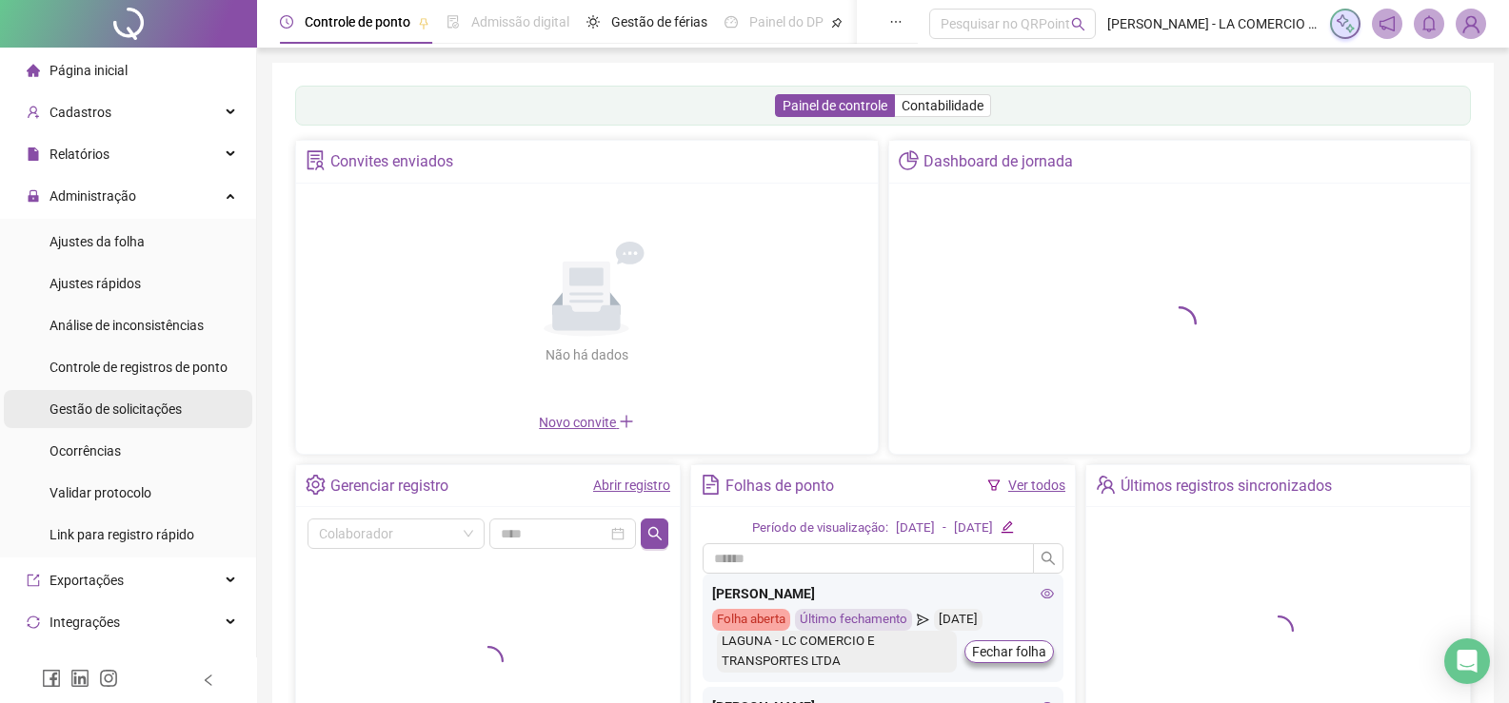
click at [168, 412] on span "Gestão de solicitações" at bounding box center [116, 409] width 132 height 15
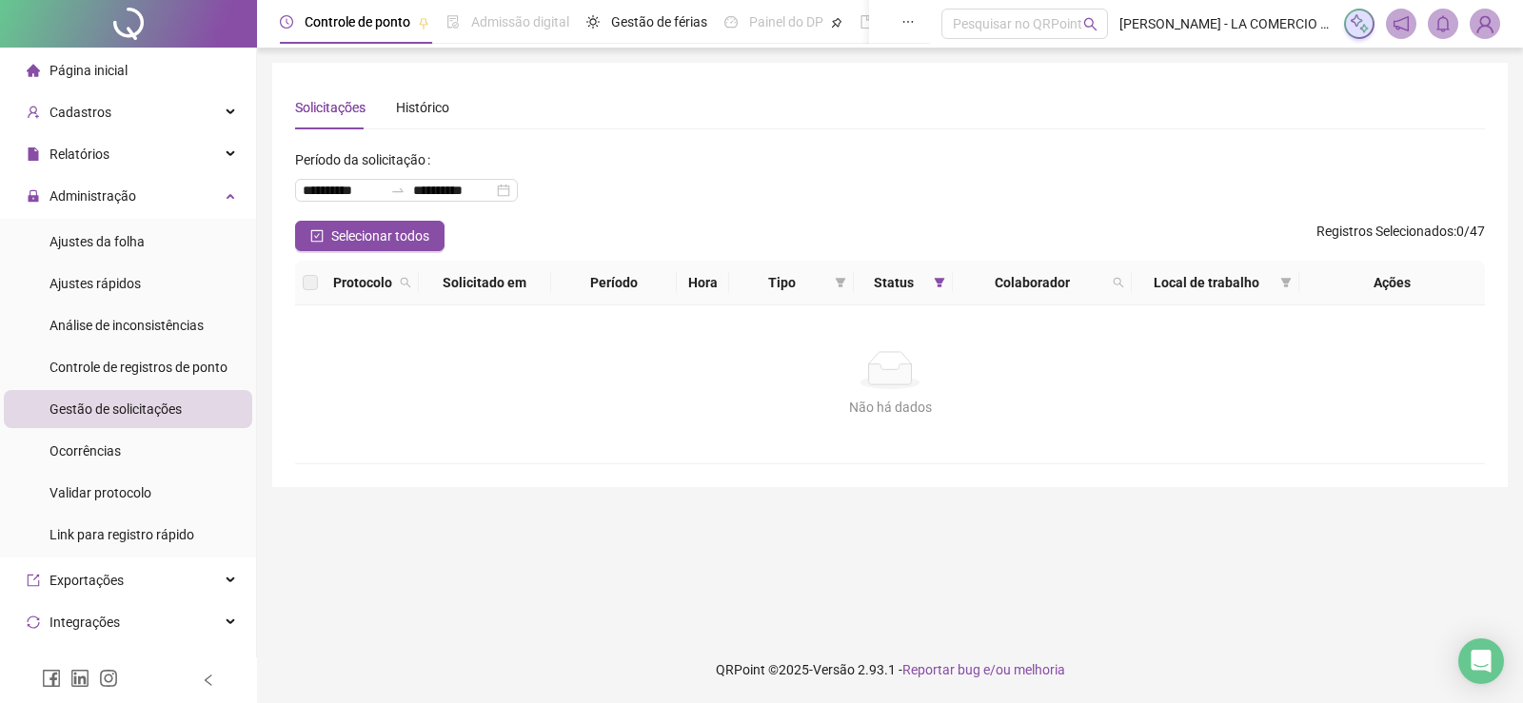
click at [168, 412] on span "Gestão de solicitações" at bounding box center [116, 409] width 132 height 15
click at [122, 406] on span "Gestão de solicitações" at bounding box center [116, 409] width 132 height 15
click at [92, 66] on span "Página inicial" at bounding box center [89, 70] width 78 height 15
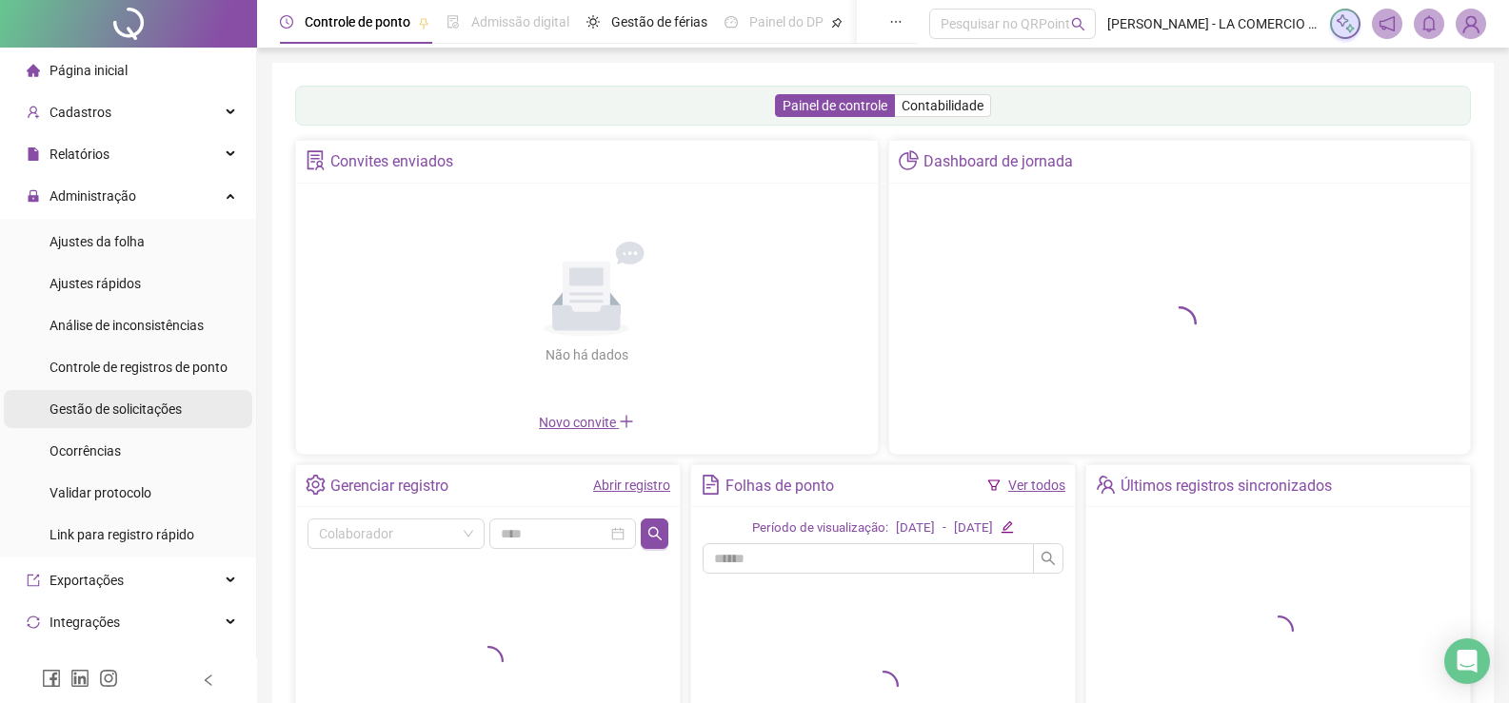
click at [149, 408] on span "Gestão de solicitações" at bounding box center [116, 409] width 132 height 15
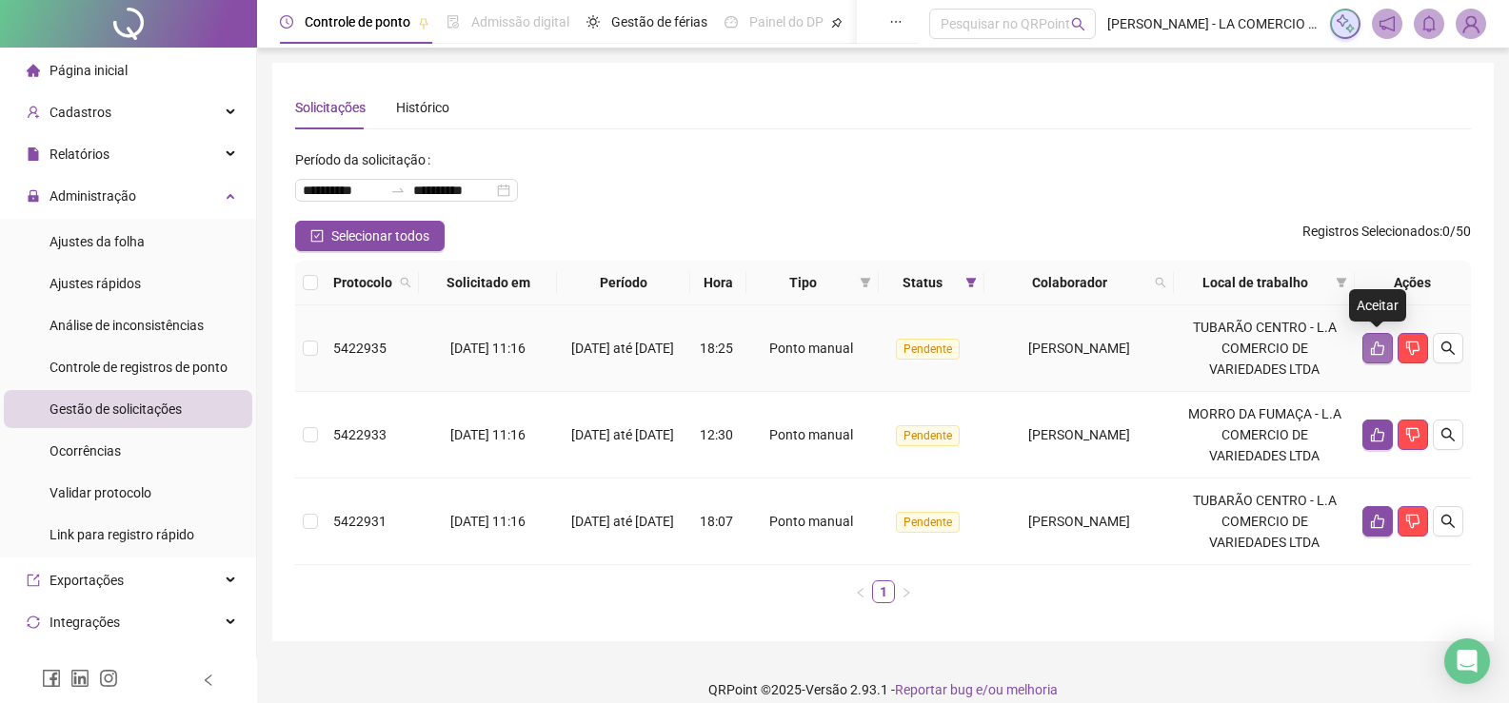
click at [1370, 345] on icon "like" at bounding box center [1377, 348] width 15 height 15
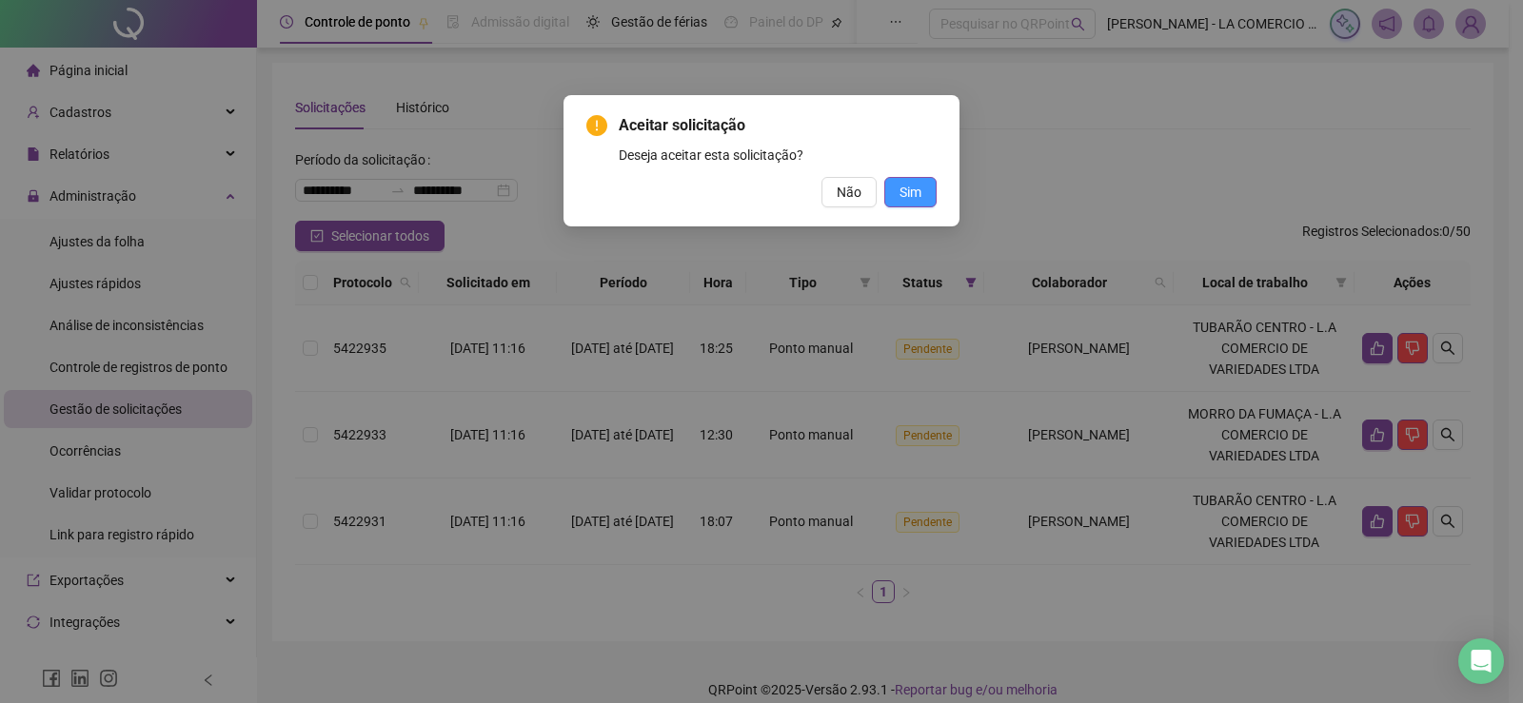
click at [905, 186] on span "Sim" at bounding box center [911, 192] width 22 height 21
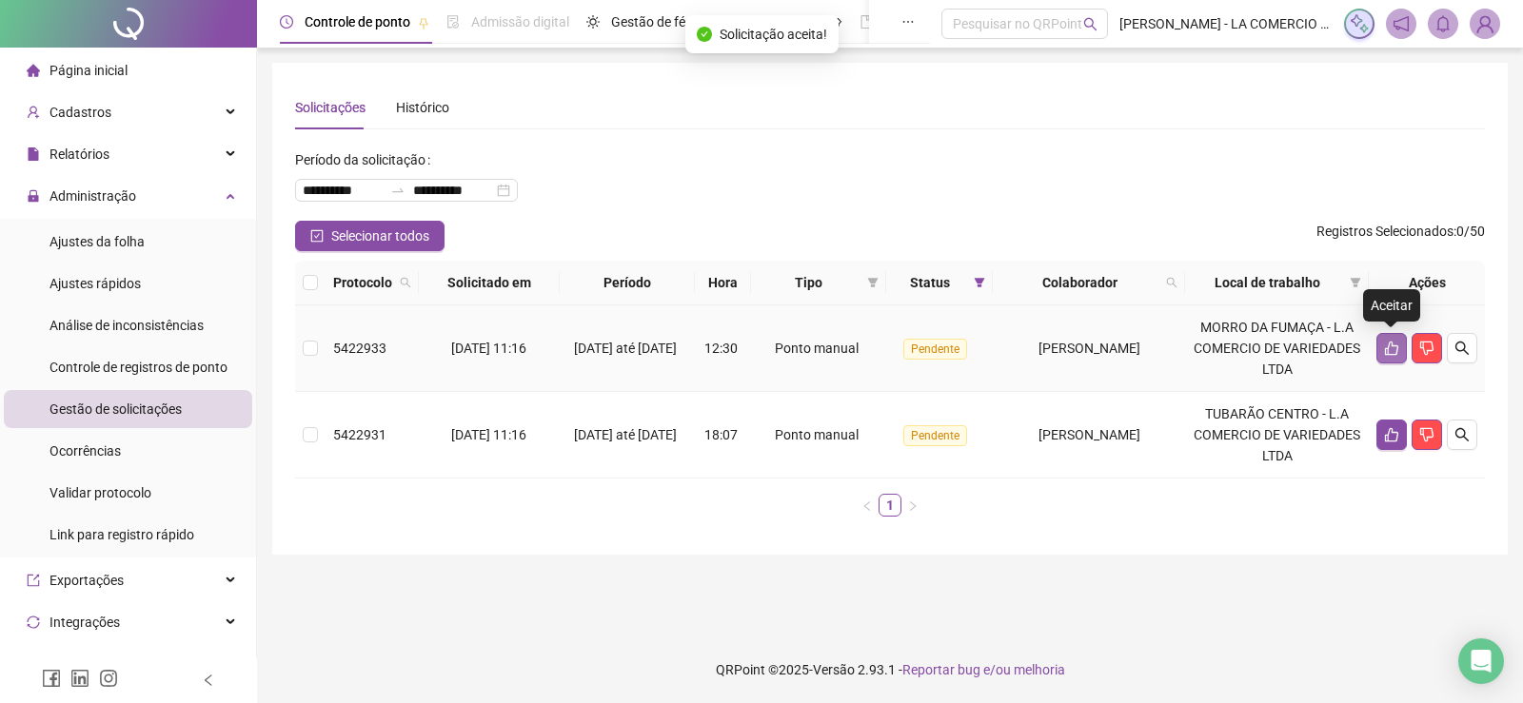
click at [1394, 351] on icon "like" at bounding box center [1391, 348] width 15 height 15
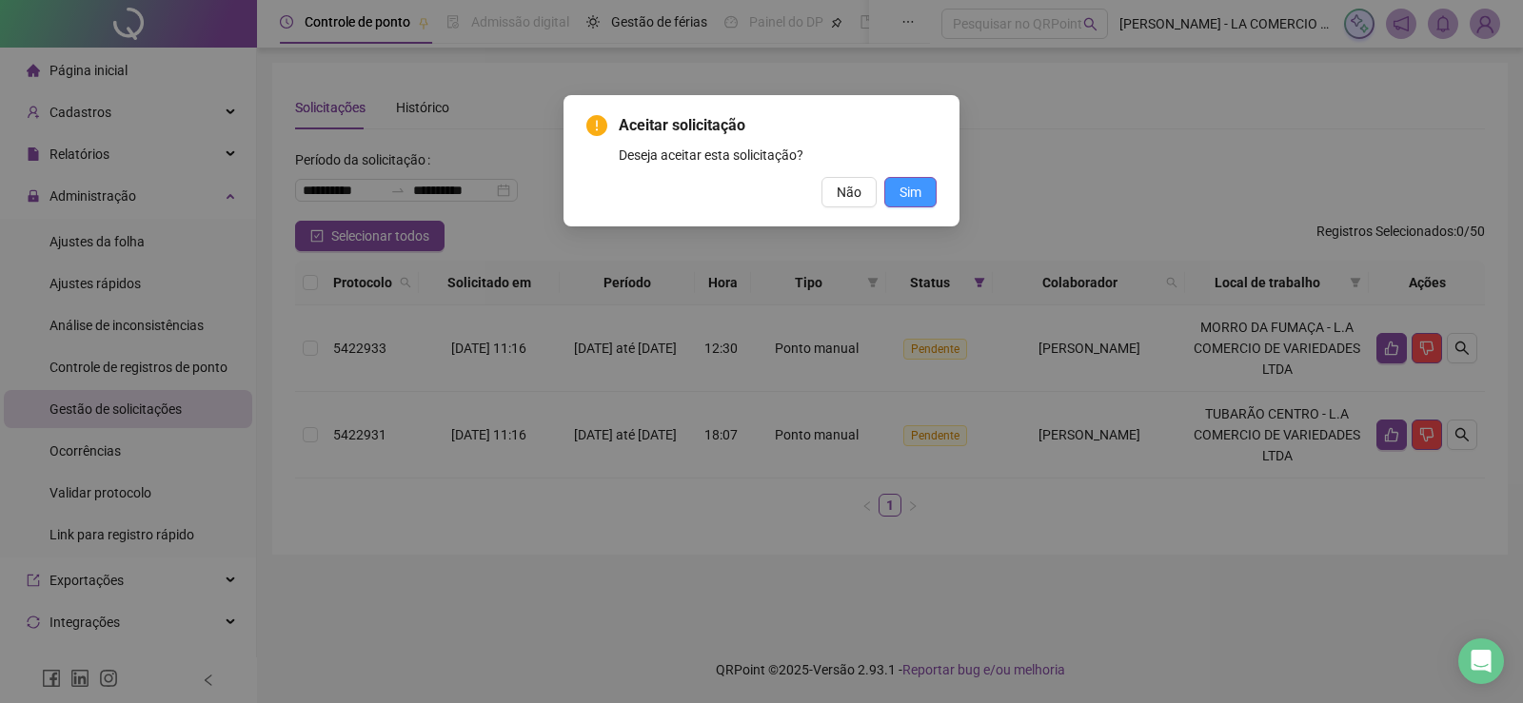
click at [899, 196] on button "Sim" at bounding box center [910, 192] width 52 height 30
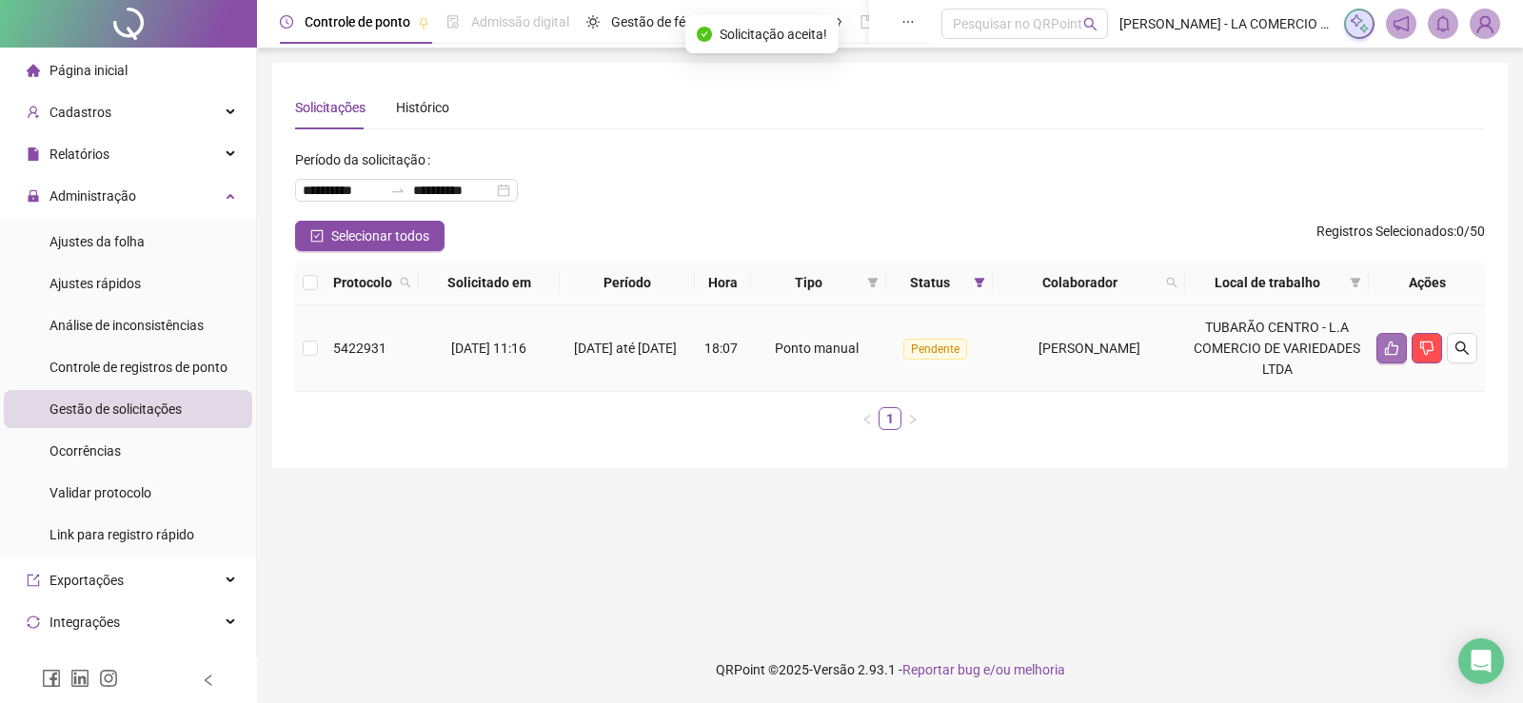
click at [1392, 356] on button "button" at bounding box center [1391, 348] width 30 height 30
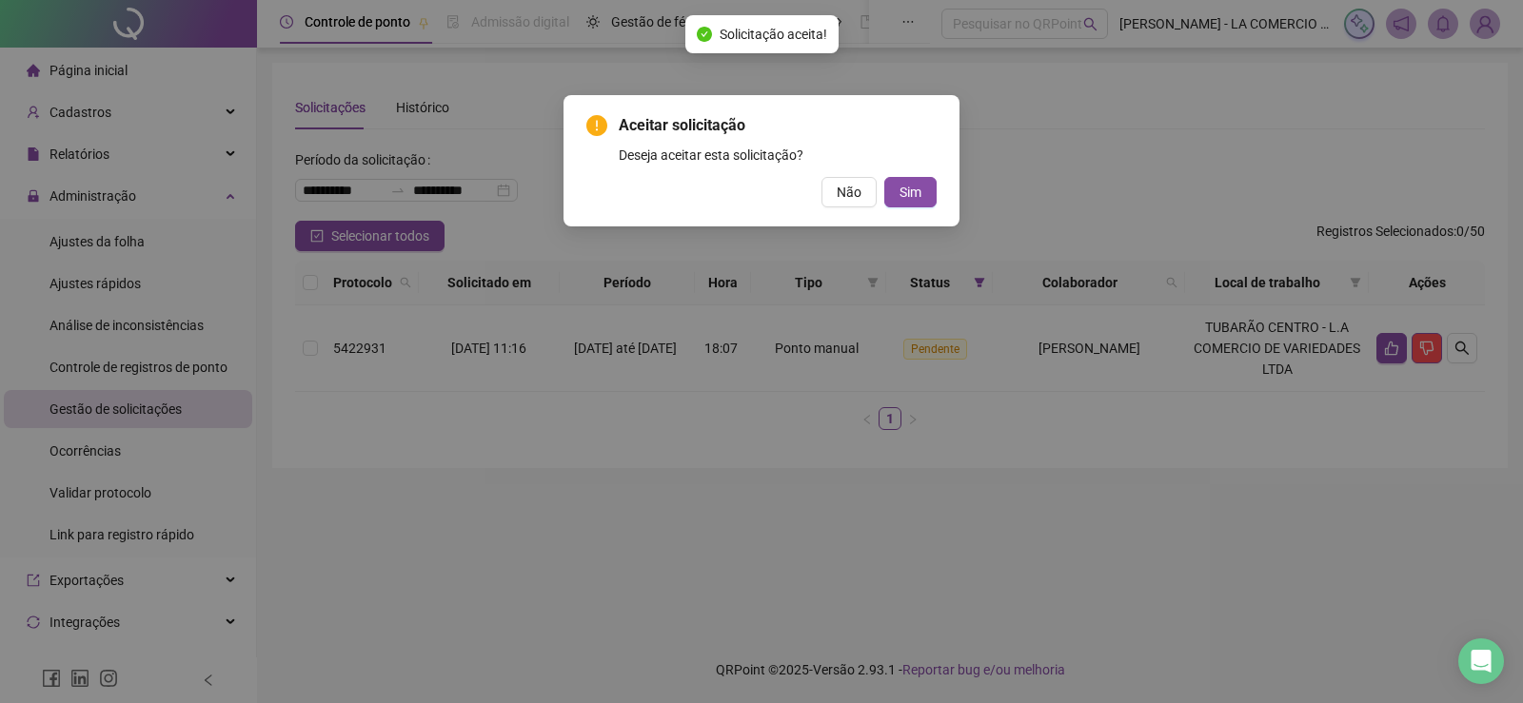
click at [938, 196] on div "Aceitar solicitação Deseja aceitar esta solicitação? Não Sim" at bounding box center [762, 160] width 396 height 131
click at [919, 193] on span "Sim" at bounding box center [911, 192] width 22 height 21
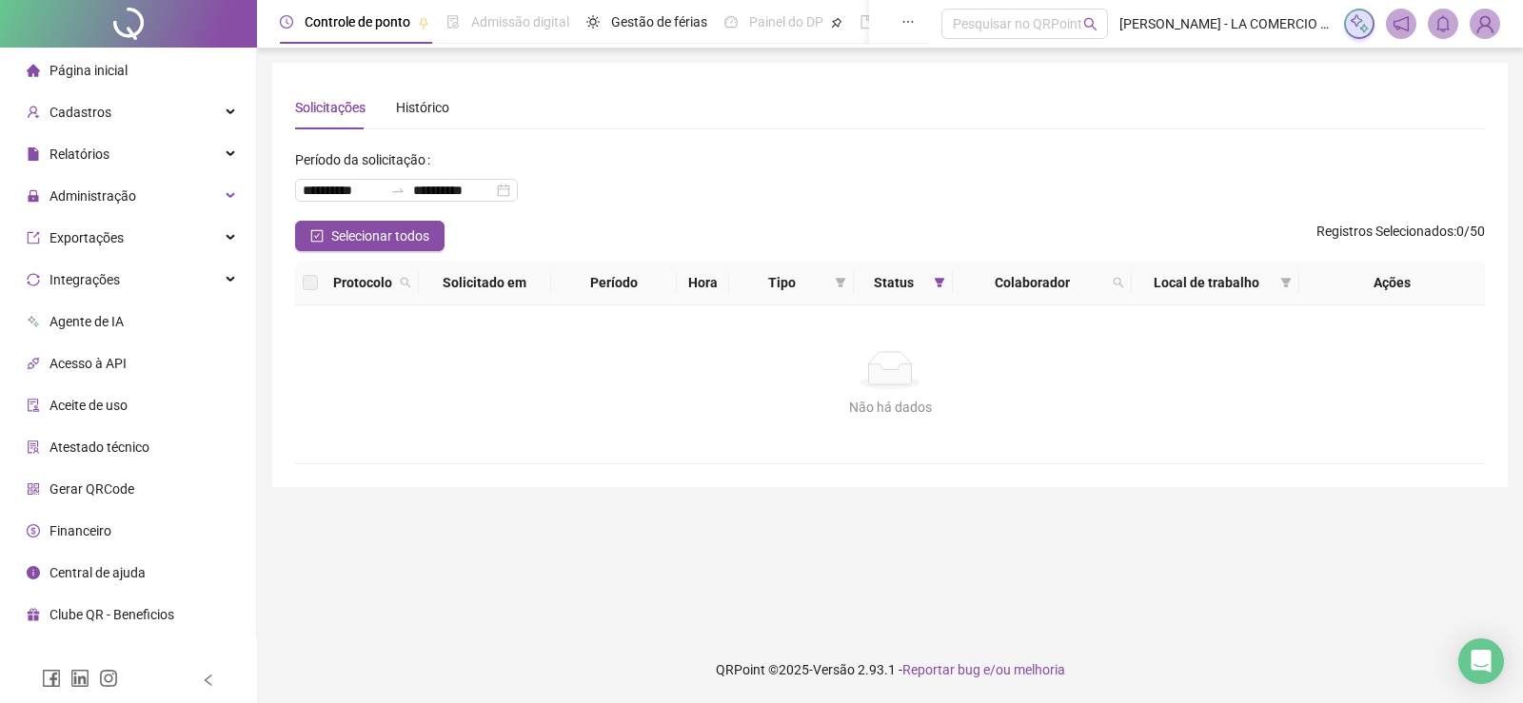
click at [107, 78] on span "Página inicial" at bounding box center [89, 70] width 78 height 15
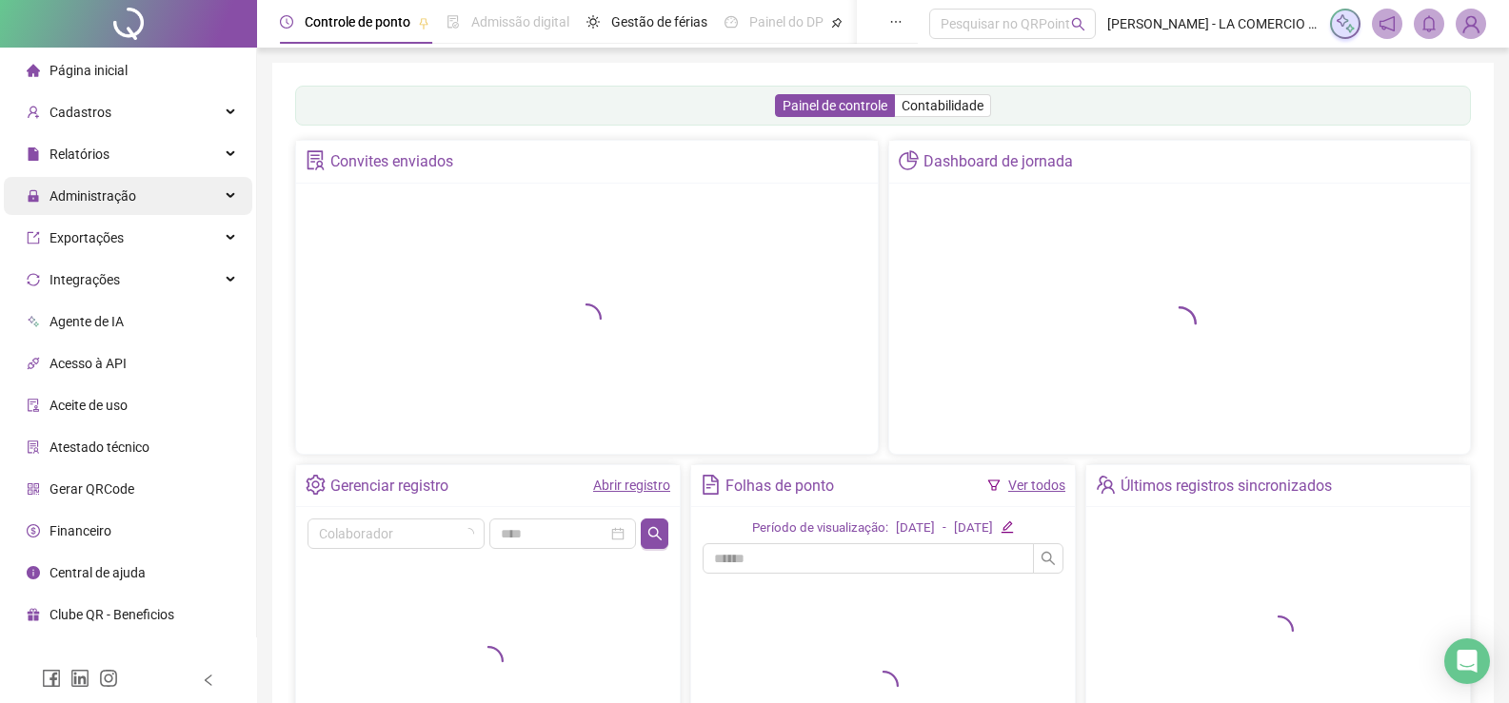
click at [148, 205] on div "Administração" at bounding box center [128, 196] width 248 height 38
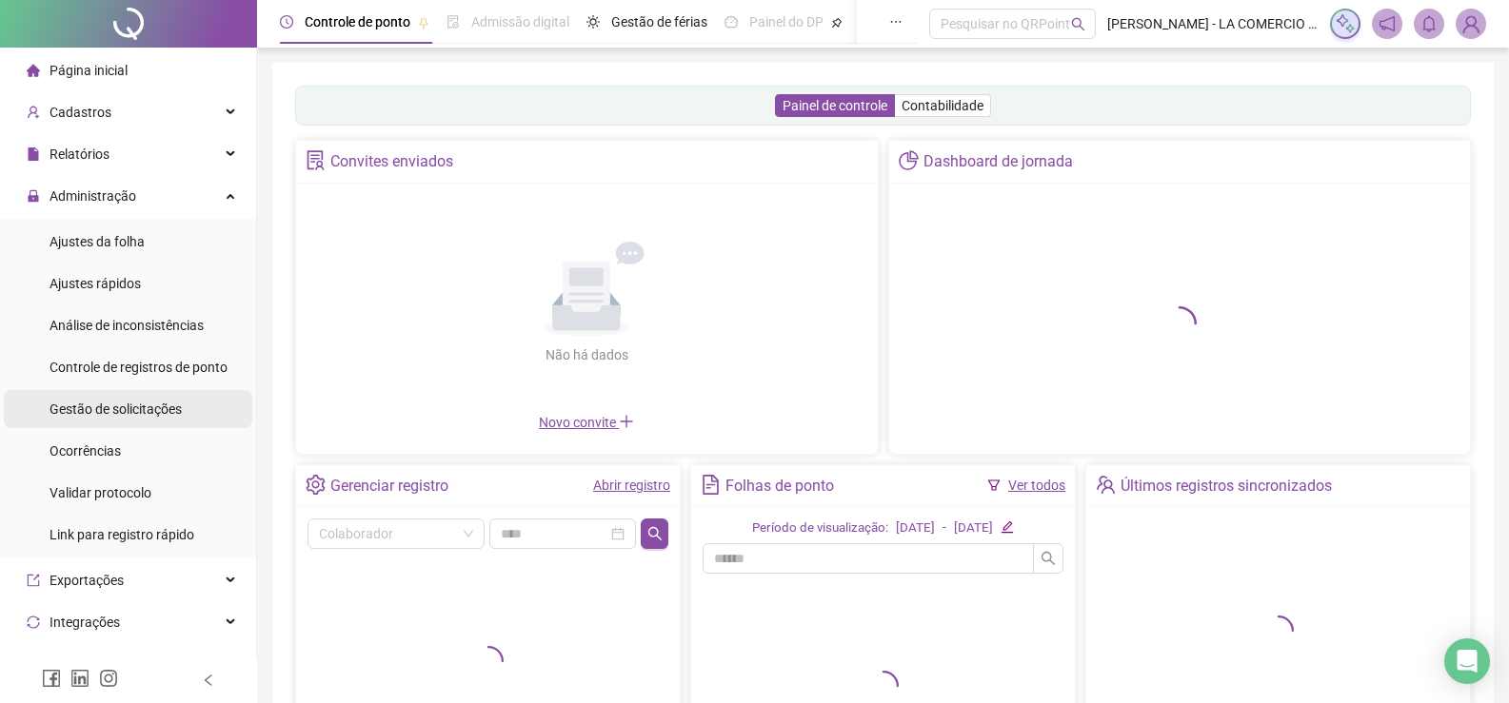
click at [149, 406] on span "Gestão de solicitações" at bounding box center [116, 409] width 132 height 15
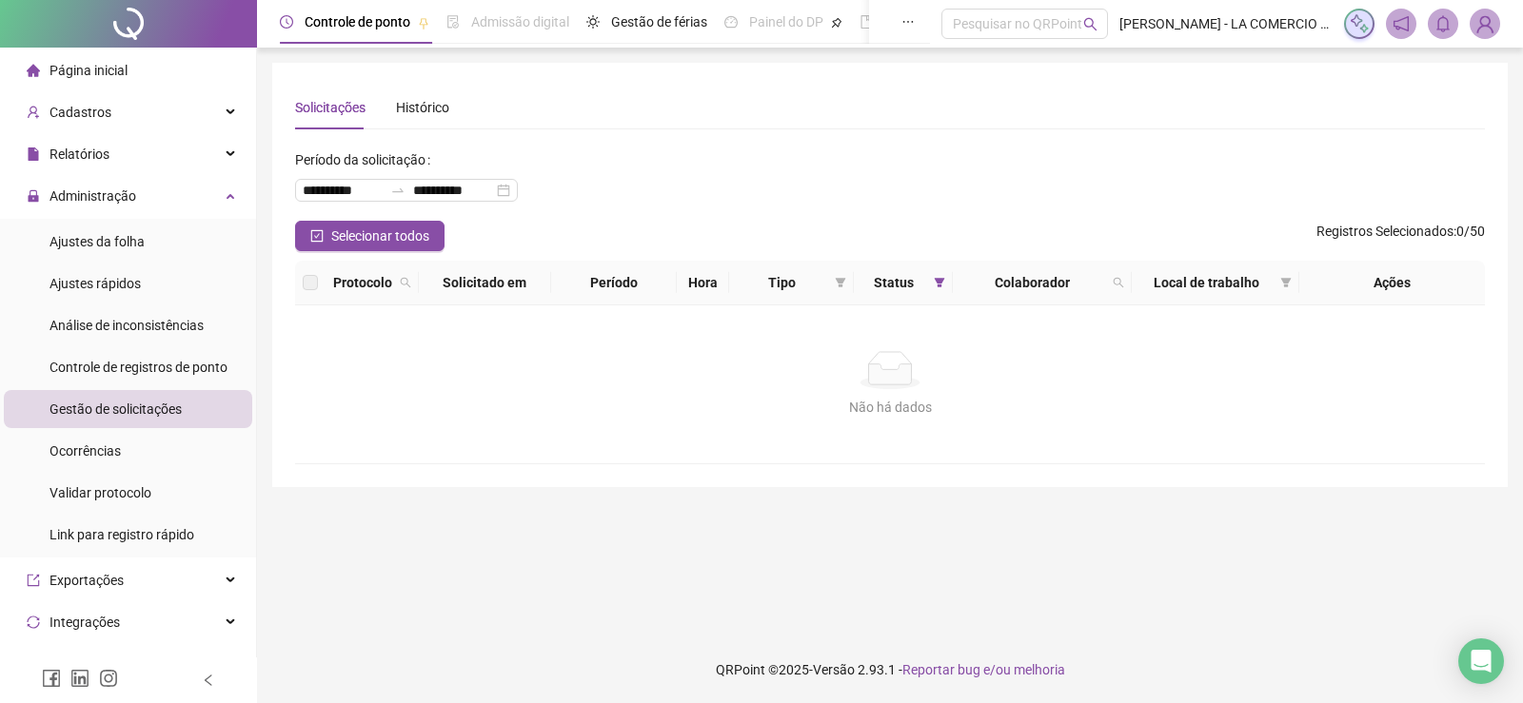
click at [151, 405] on span "Gestão de solicitações" at bounding box center [116, 409] width 132 height 15
click at [97, 82] on div "Página inicial" at bounding box center [77, 70] width 101 height 38
